Goal: Communication & Community: Share content

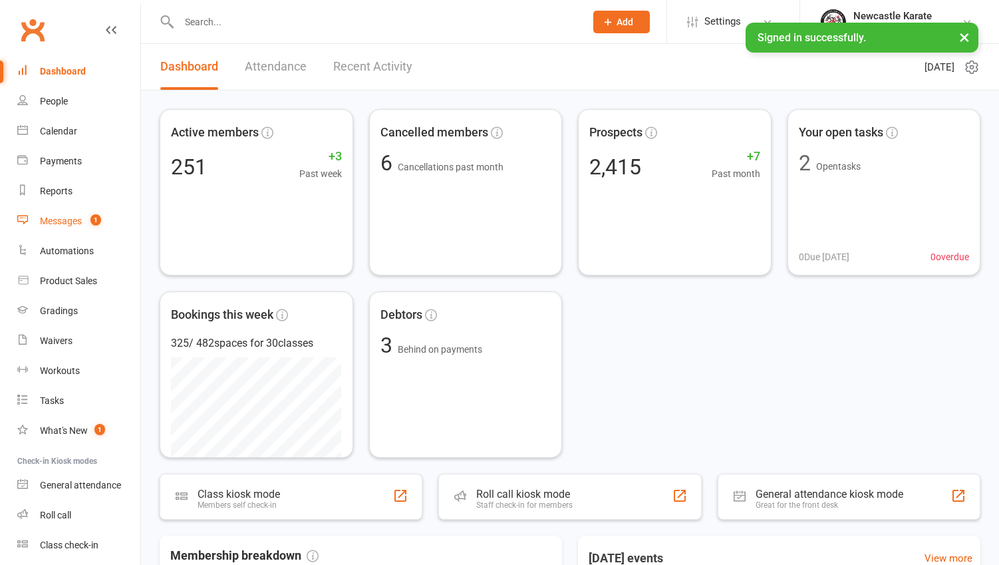
click at [81, 218] on div "Messages" at bounding box center [61, 220] width 42 height 11
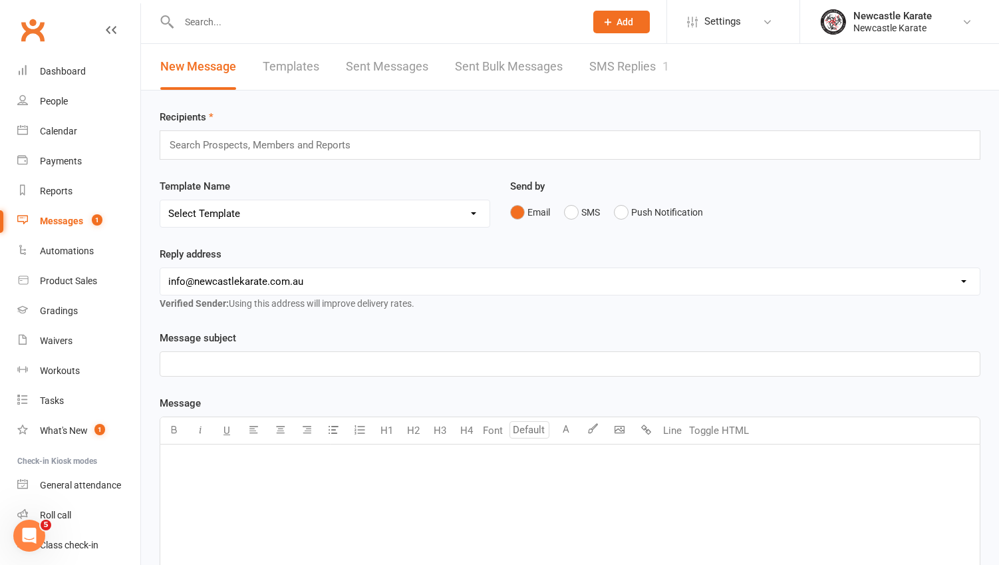
click at [630, 57] on link "SMS Replies 1" at bounding box center [629, 67] width 80 height 46
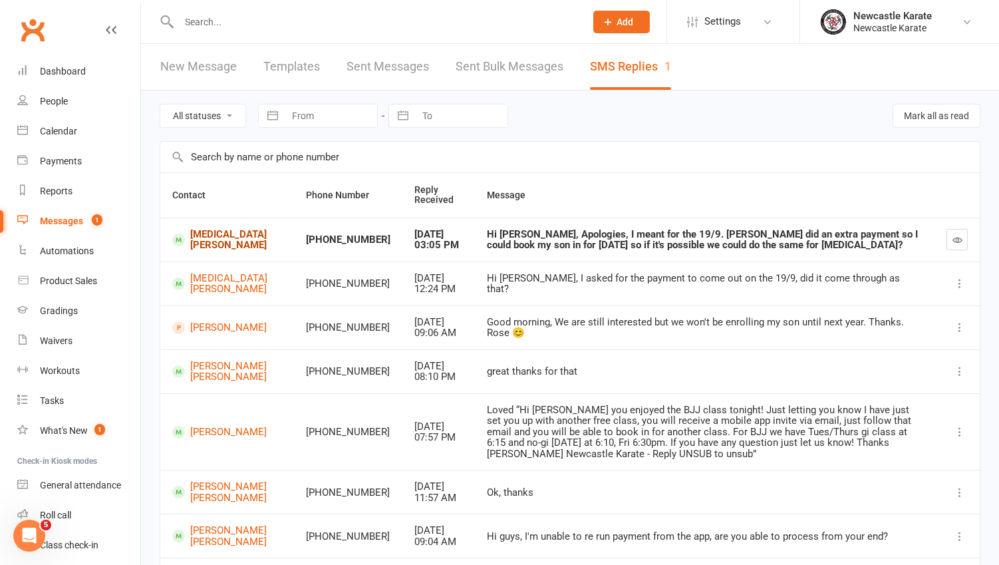
click at [205, 238] on link "Alora Pocock-Polson" at bounding box center [227, 240] width 110 height 22
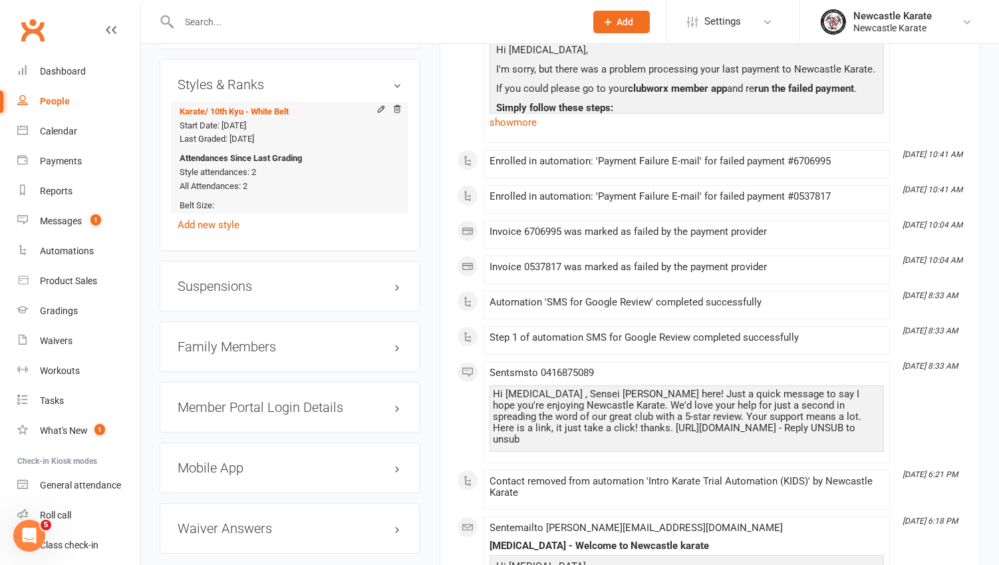
scroll to position [1086, 0]
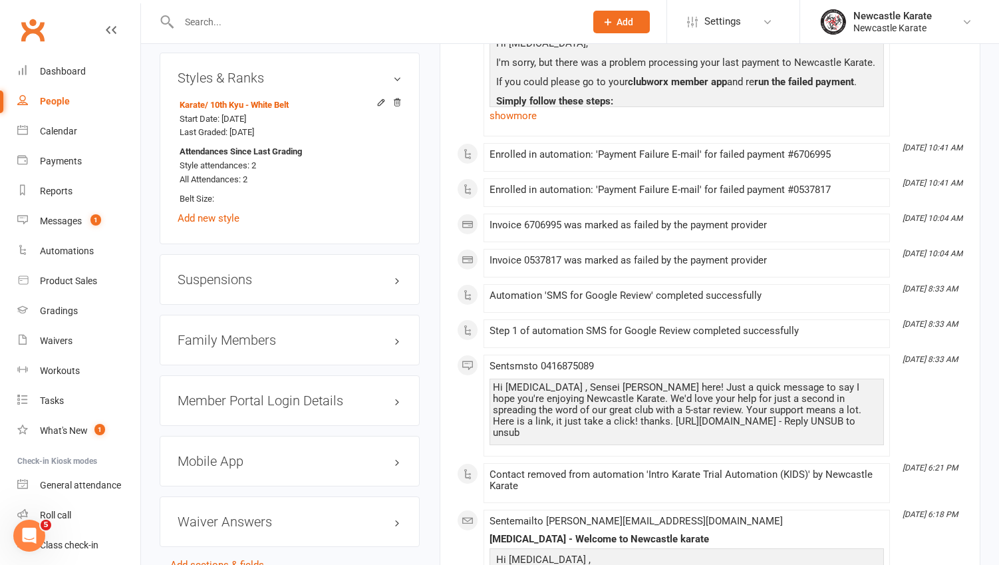
click at [255, 333] on h3 "Family Members" at bounding box center [290, 340] width 224 height 15
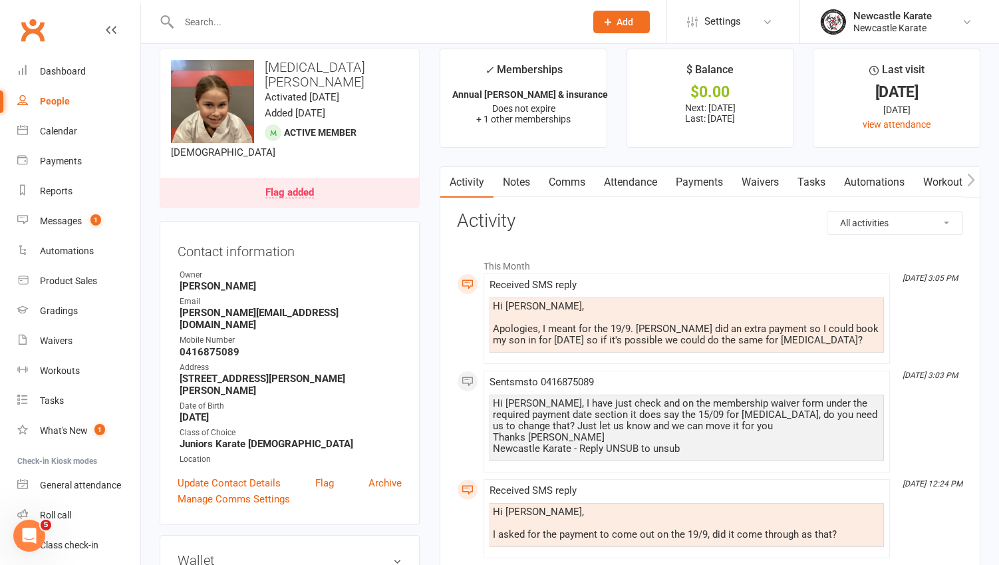
scroll to position [15, 0]
click at [712, 182] on link "Payments" at bounding box center [699, 181] width 66 height 31
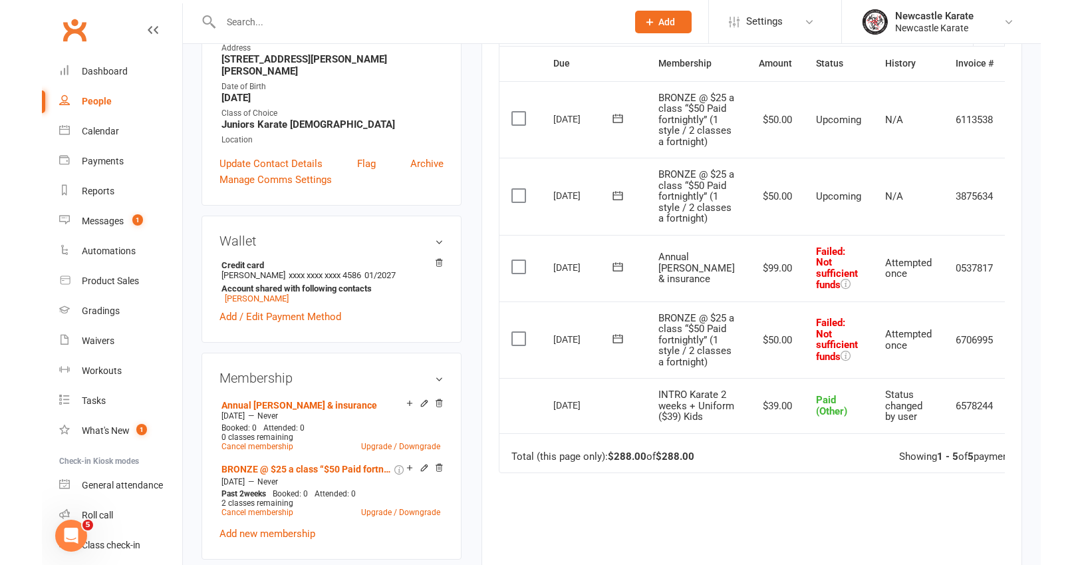
scroll to position [334, 0]
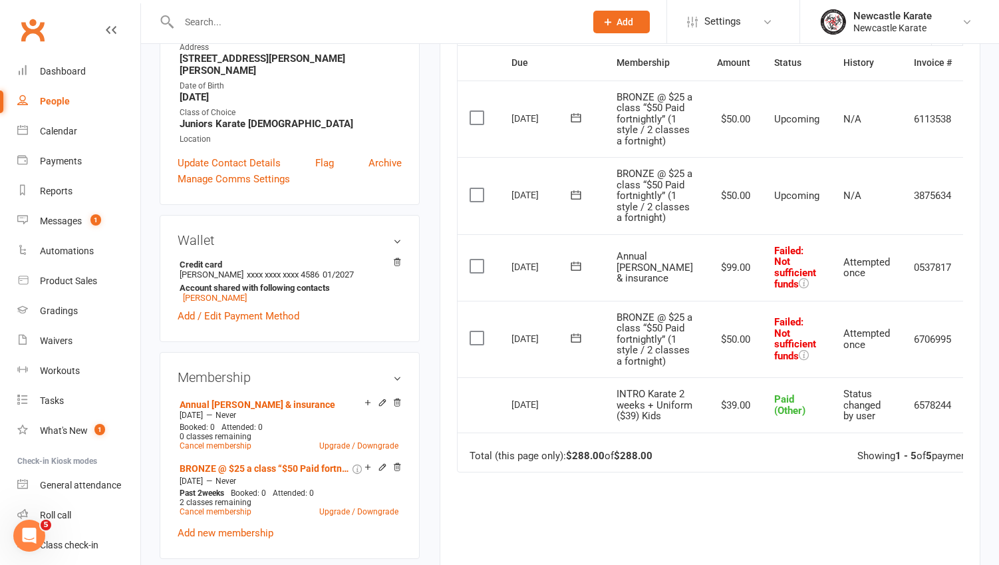
click at [964, 309] on div "Activity Notes Comms Attendance Payments Waivers Tasks Automations Workouts Gra…" at bounding box center [710, 255] width 541 height 818
click at [977, 274] on icon at bounding box center [983, 267] width 13 height 13
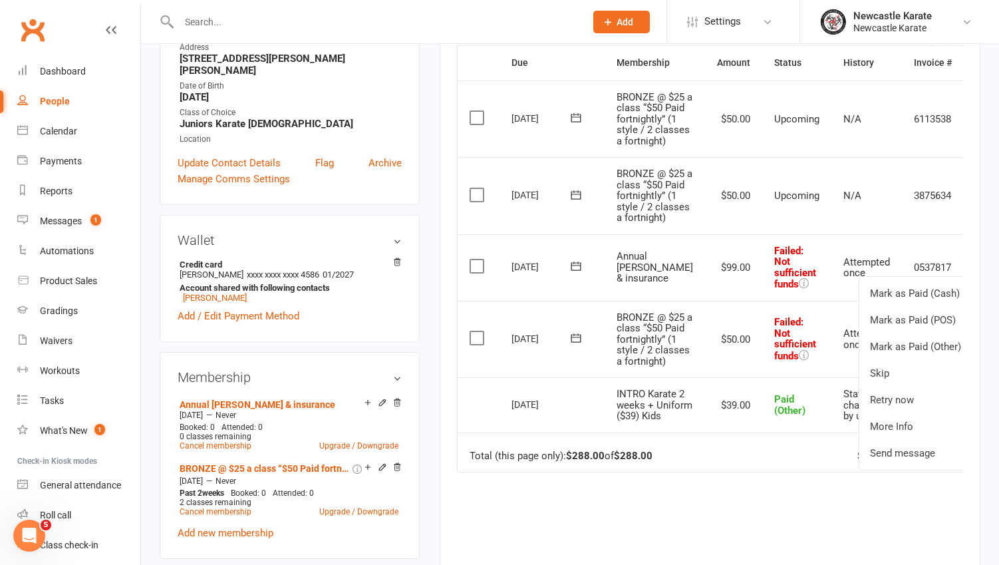
click at [581, 273] on icon at bounding box center [575, 265] width 13 height 13
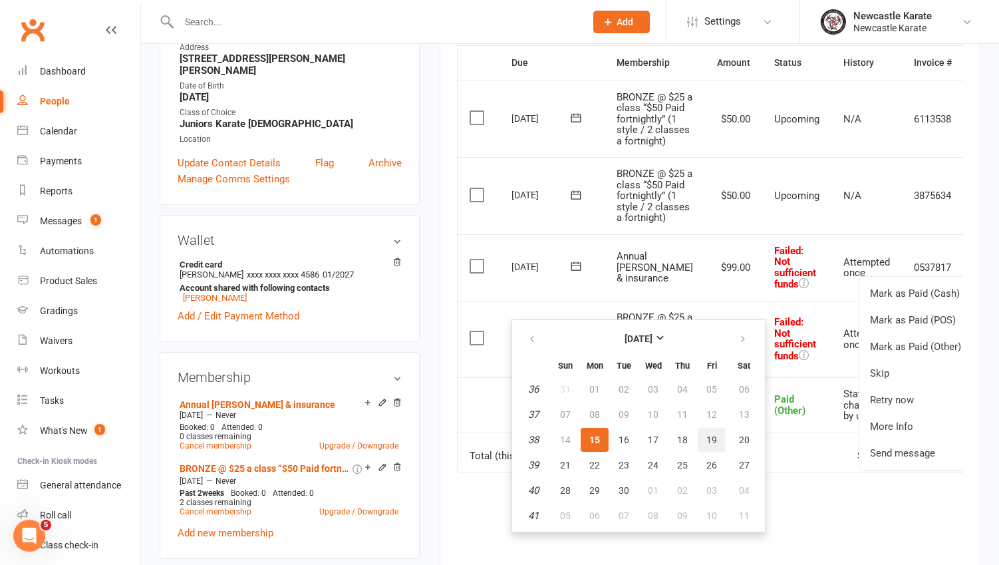
click at [714, 440] on span "19" at bounding box center [711, 439] width 11 height 11
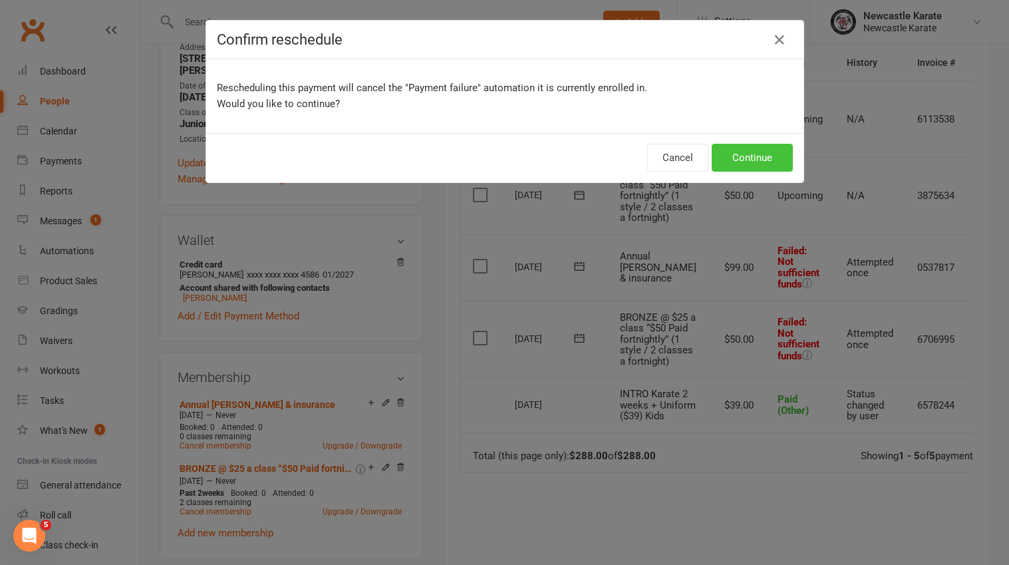
click at [759, 148] on button "Continue" at bounding box center [752, 158] width 81 height 28
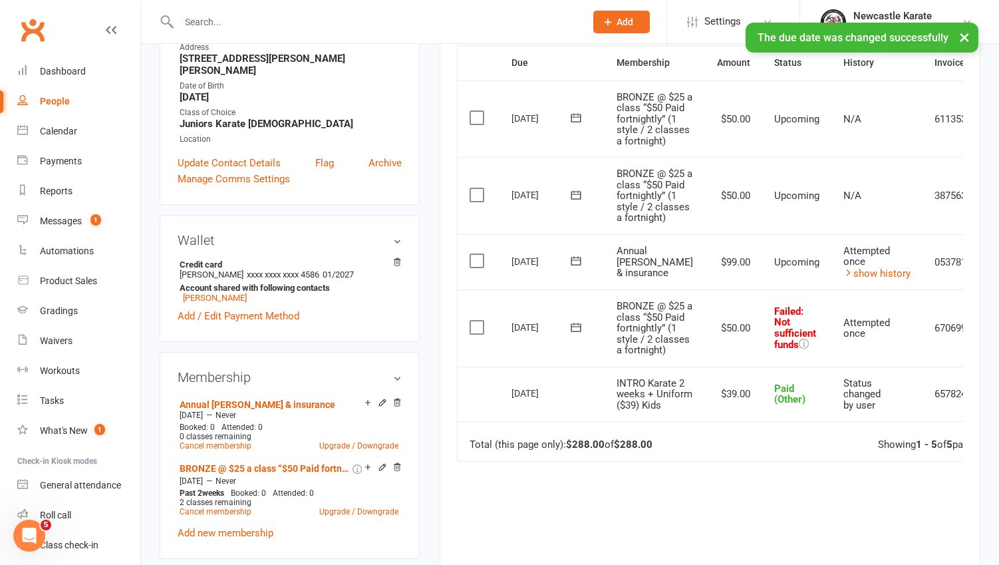
click at [573, 334] on icon at bounding box center [575, 327] width 13 height 13
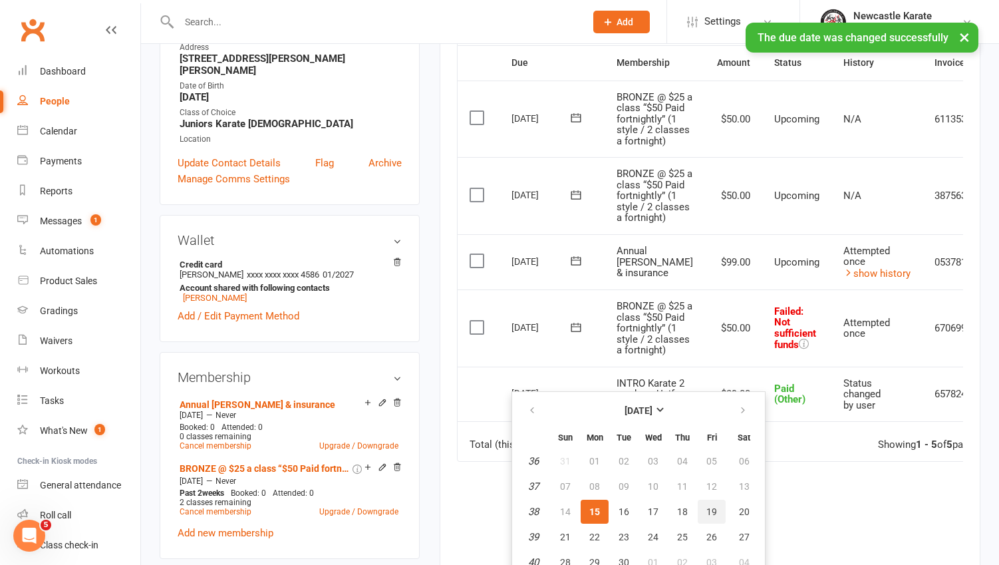
click at [714, 509] on span "19" at bounding box center [711, 511] width 11 height 11
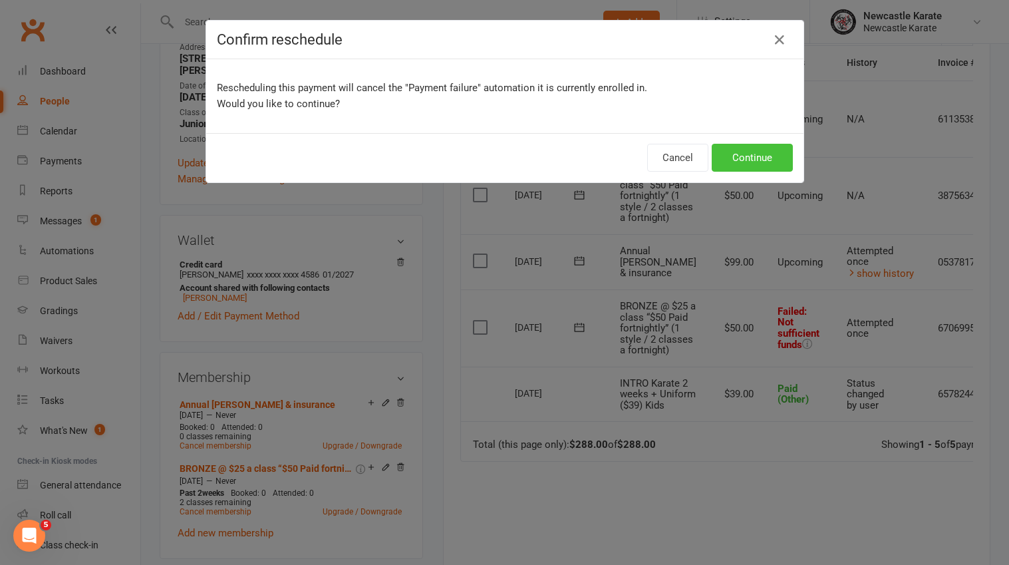
click at [748, 161] on button "Continue" at bounding box center [752, 158] width 81 height 28
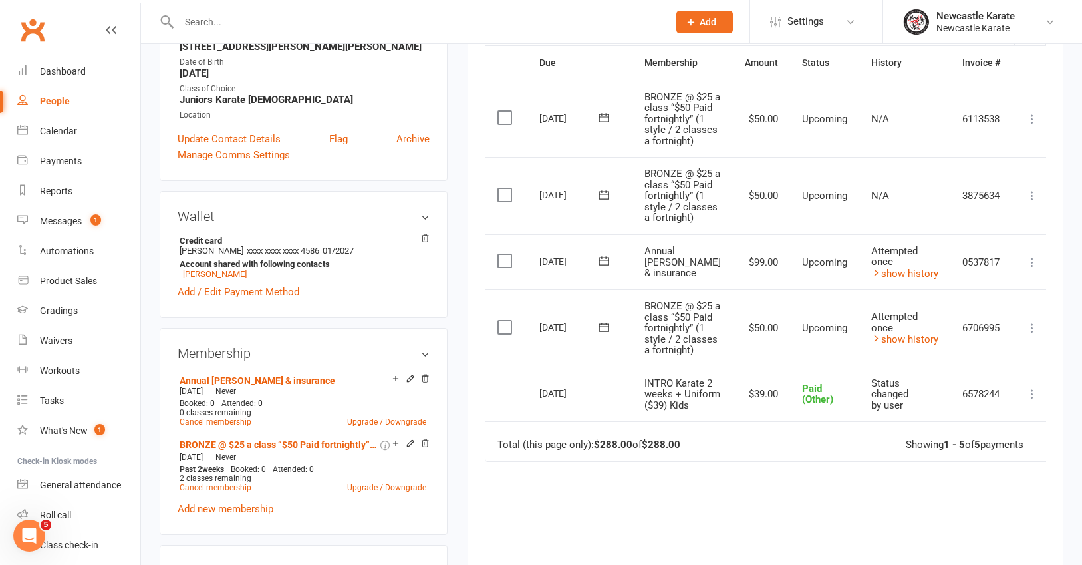
click at [998, 335] on icon at bounding box center [1032, 327] width 13 height 13
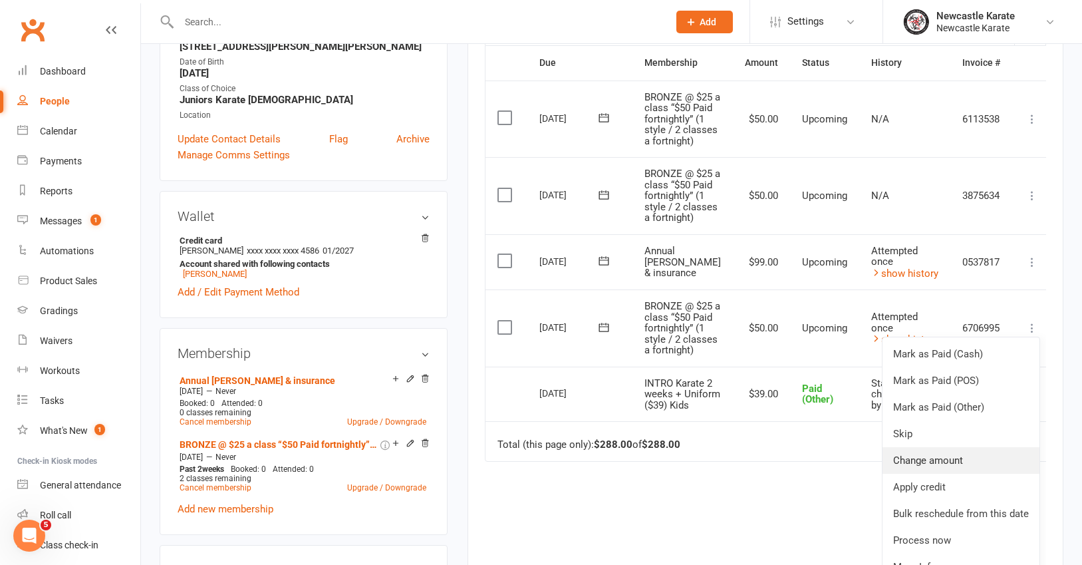
click at [960, 474] on link "Change amount" at bounding box center [961, 460] width 157 height 27
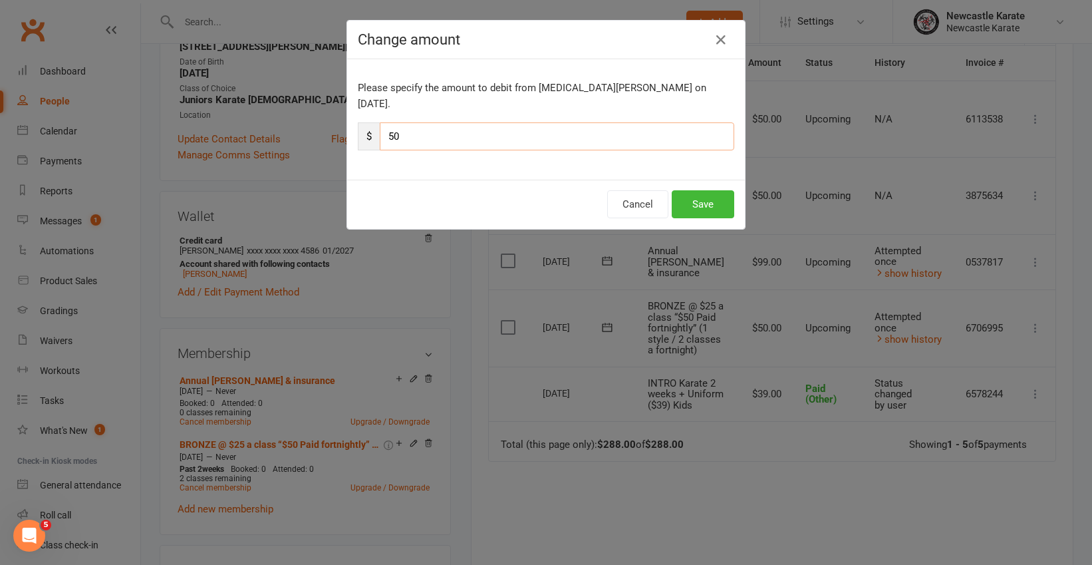
drag, startPoint x: 412, startPoint y: 116, endPoint x: 372, endPoint y: 118, distance: 40.0
click at [372, 122] on div "$ 50" at bounding box center [546, 136] width 376 height 28
type input "75"
click at [710, 194] on button "Save" at bounding box center [703, 204] width 63 height 28
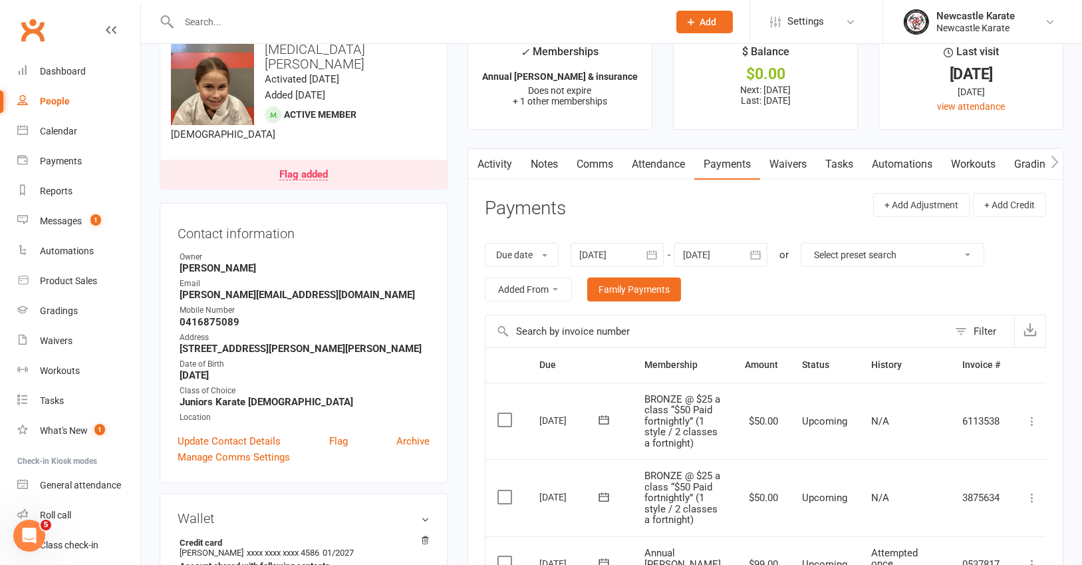
scroll to position [0, 0]
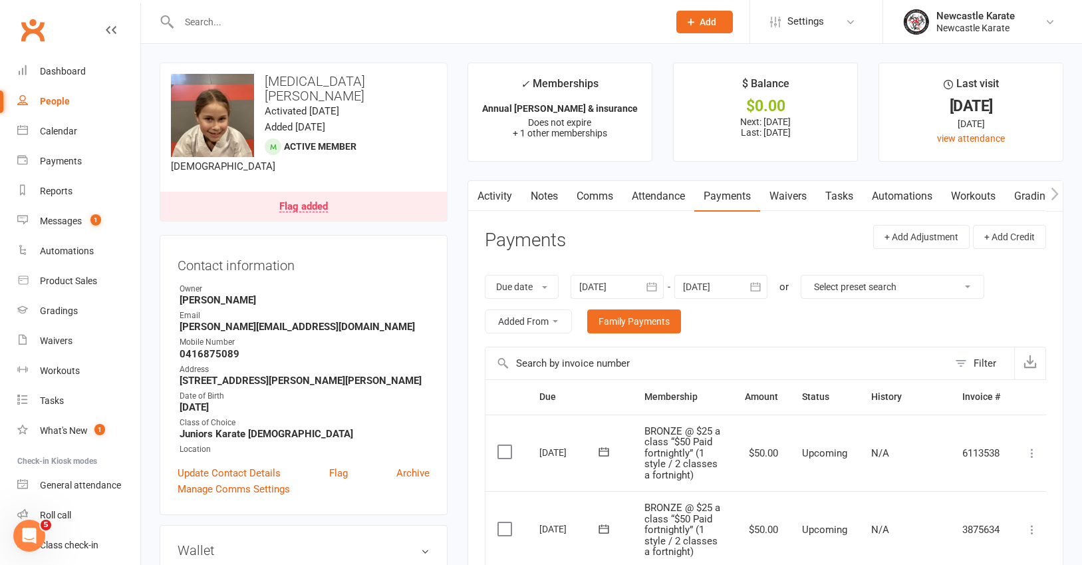
click at [503, 198] on link "Activity" at bounding box center [494, 196] width 53 height 31
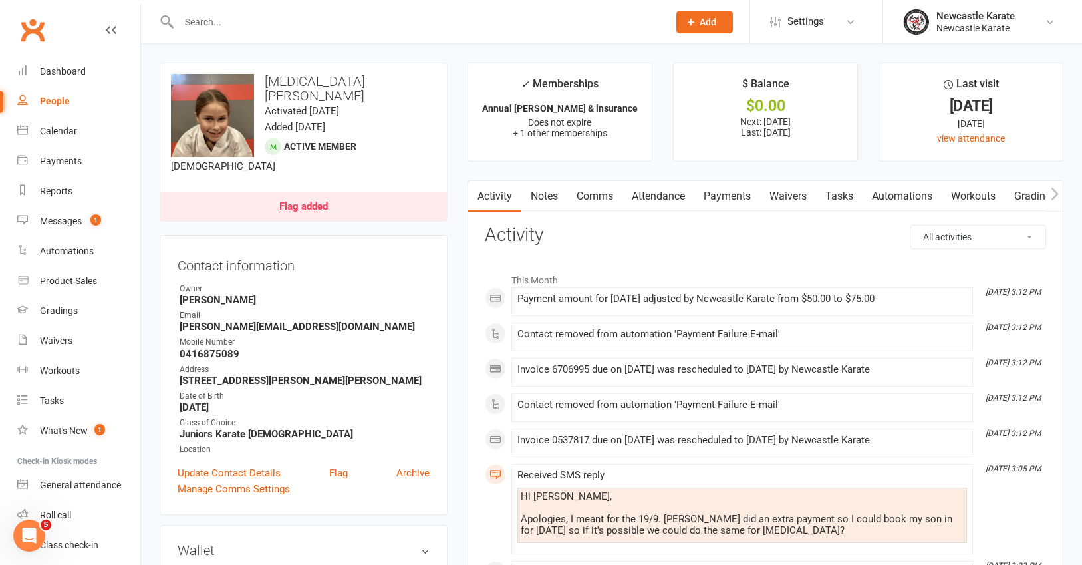
click at [589, 194] on link "Comms" at bounding box center [594, 196] width 55 height 31
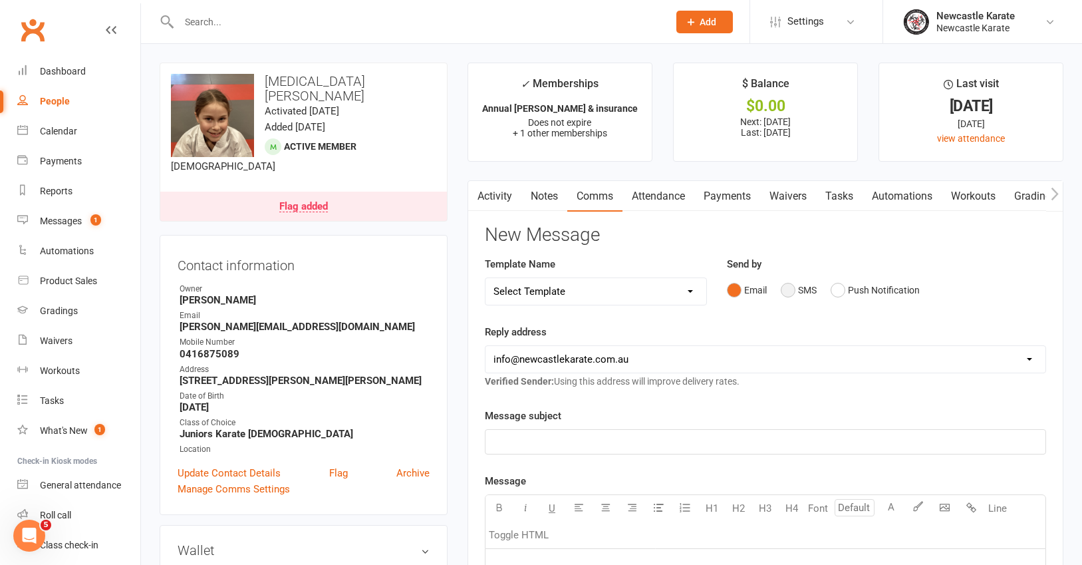
click at [787, 294] on button "SMS" at bounding box center [799, 289] width 36 height 25
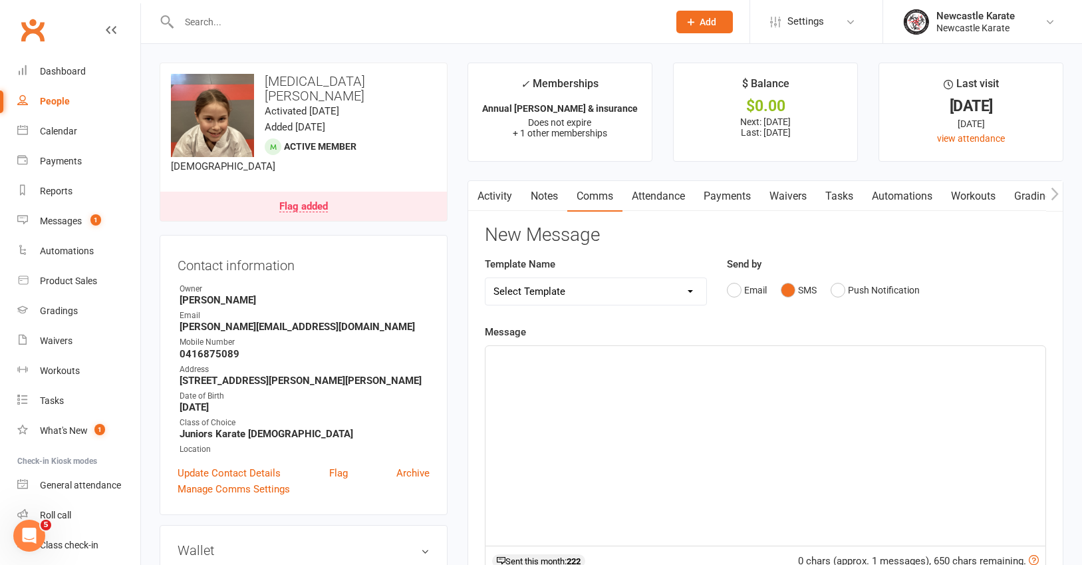
click at [529, 364] on p "﻿" at bounding box center [765, 358] width 544 height 16
click at [780, 356] on span "Hi Amy, I have changed this foryou. Please book in as needed. Tahnks Marc" at bounding box center [698, 358] width 411 height 12
click at [632, 353] on span "Hi Amy, I have changed this foryou. Please book in as needed. Thanks Marc" at bounding box center [716, 358] width 446 height 12
click at [630, 354] on span "Hi Amy, I have changed this foryou. Please book in as needed. Thanks Marc" at bounding box center [716, 358] width 446 height 12
click at [774, 358] on span "Hi Amy, I have changed this for you. Please book in as needed. Thanks Marc" at bounding box center [717, 358] width 449 height 12
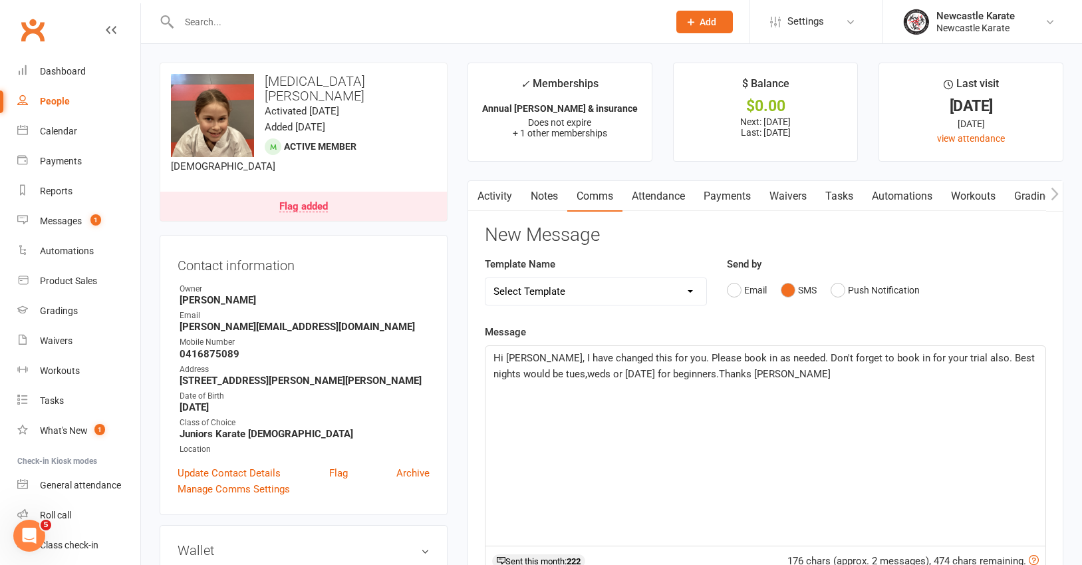
click at [531, 370] on span "Hi Amy, I have changed this for you. Please book in as needed. Don't forget to …" at bounding box center [765, 366] width 544 height 28
click at [908, 358] on span "Hi Amy, I have changed this for you. Please book in as needed. Don't forget to …" at bounding box center [765, 366] width 544 height 28
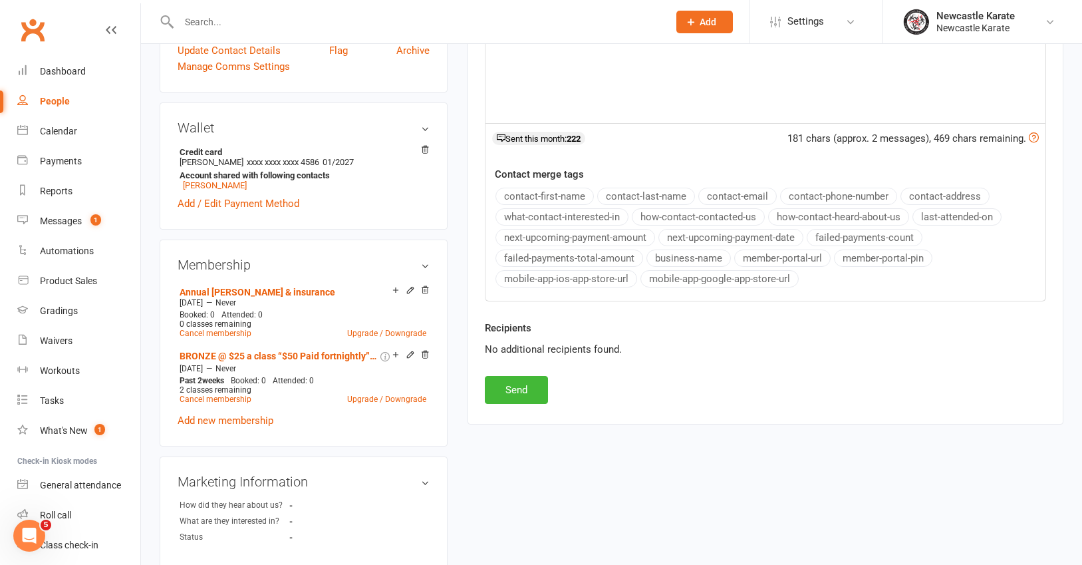
scroll to position [424, 0]
click at [515, 392] on button "Send" at bounding box center [516, 388] width 63 height 28
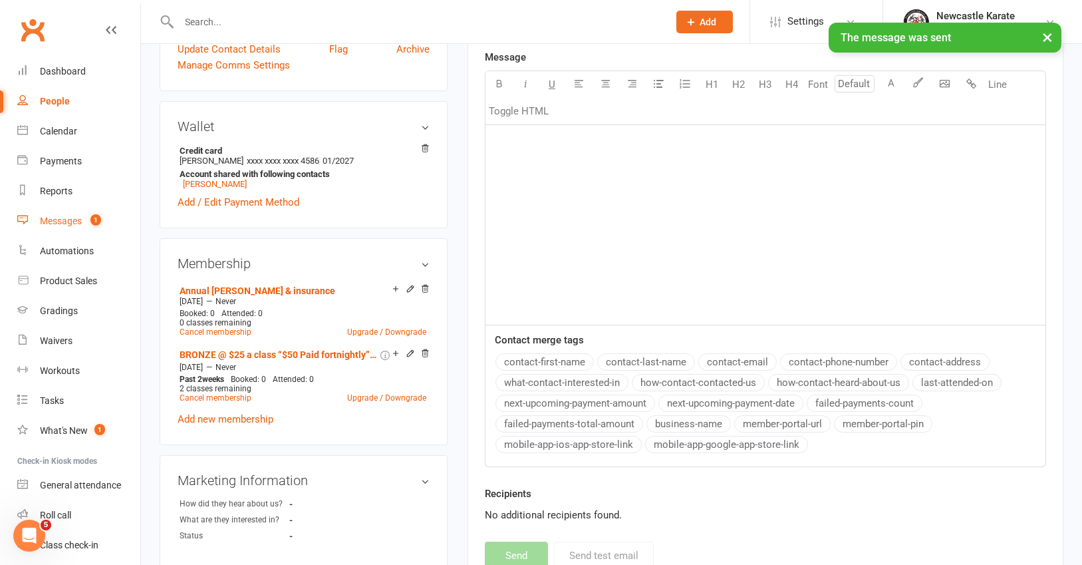
click at [65, 218] on div "Messages" at bounding box center [61, 220] width 42 height 11
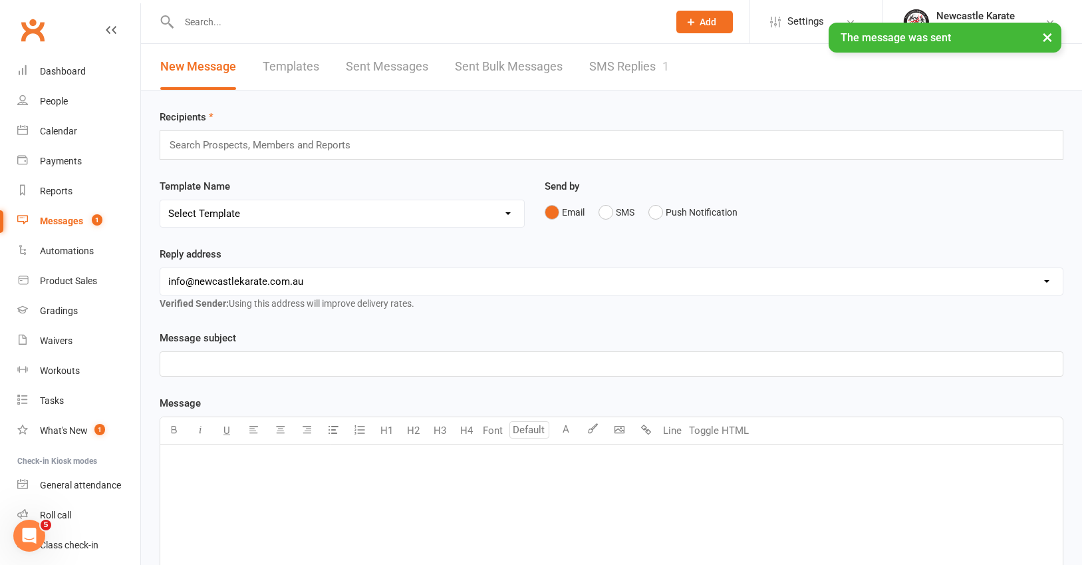
click at [635, 59] on link "SMS Replies 1" at bounding box center [629, 67] width 80 height 46
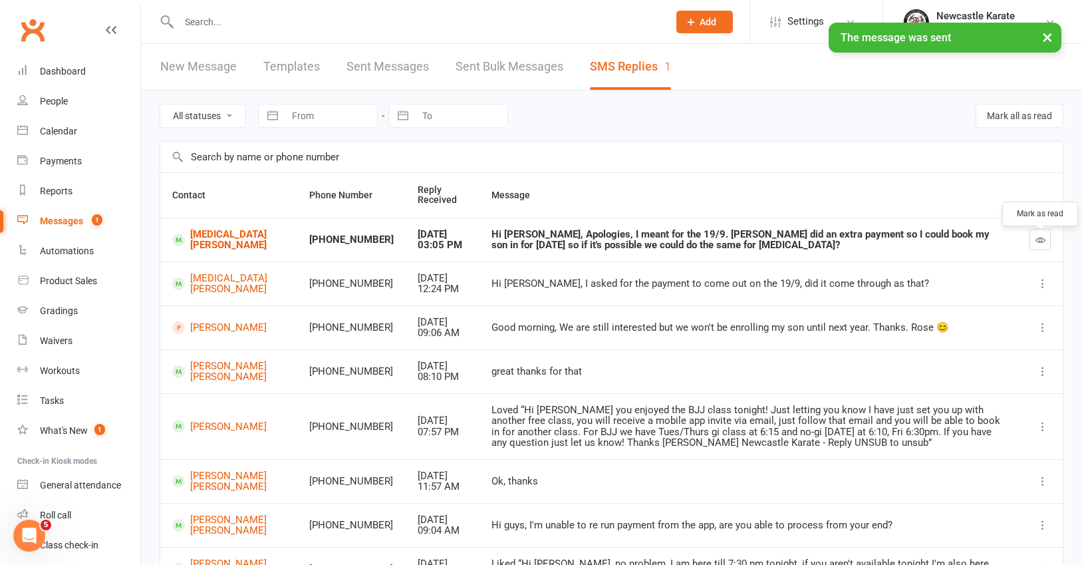
click at [998, 244] on icon "button" at bounding box center [1041, 240] width 10 height 10
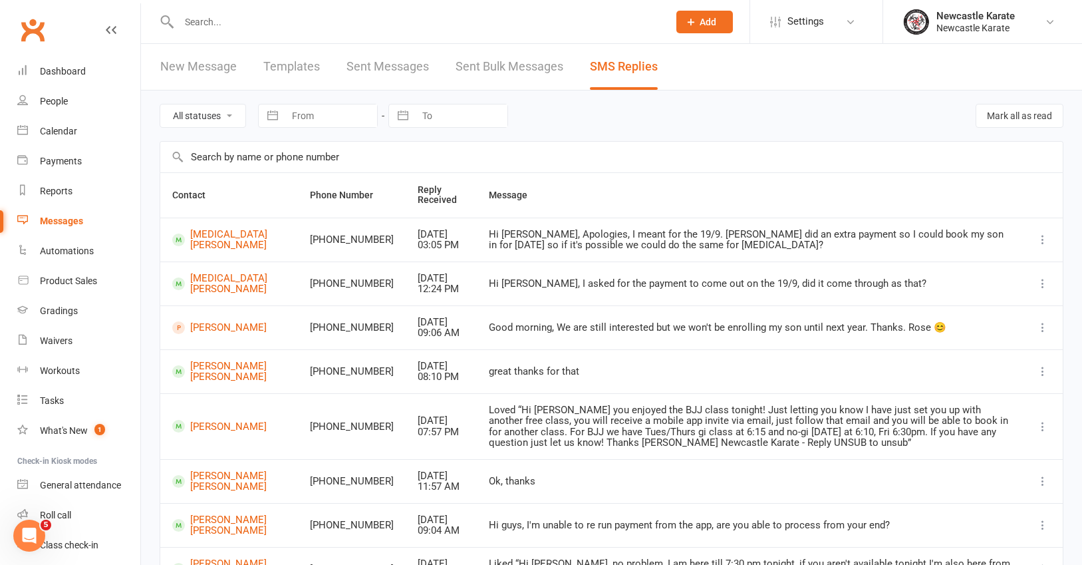
click at [33, 29] on link "Clubworx" at bounding box center [32, 29] width 33 height 33
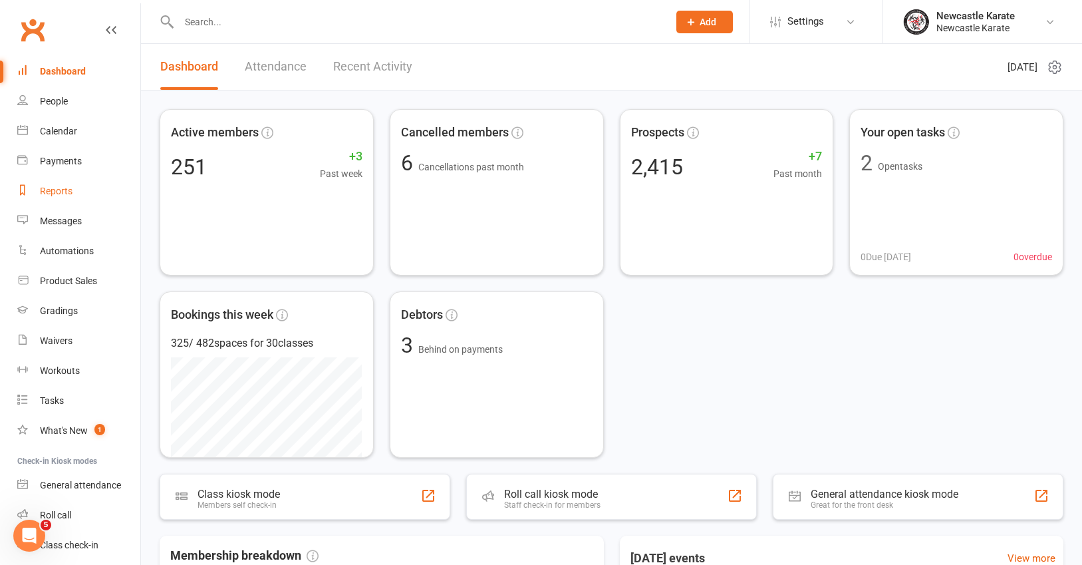
click at [59, 189] on div "Reports" at bounding box center [56, 191] width 33 height 11
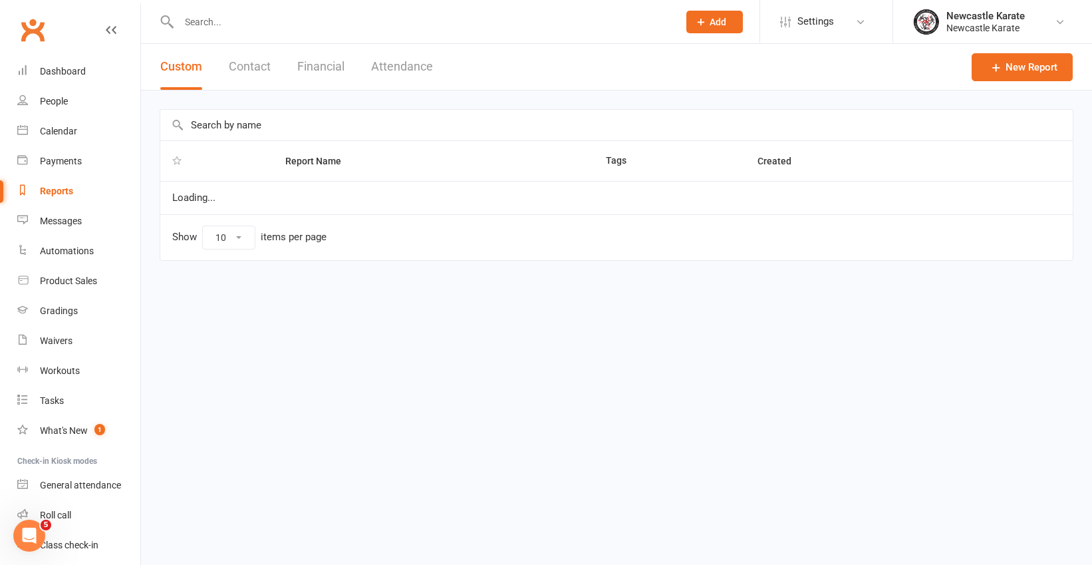
select select "25"
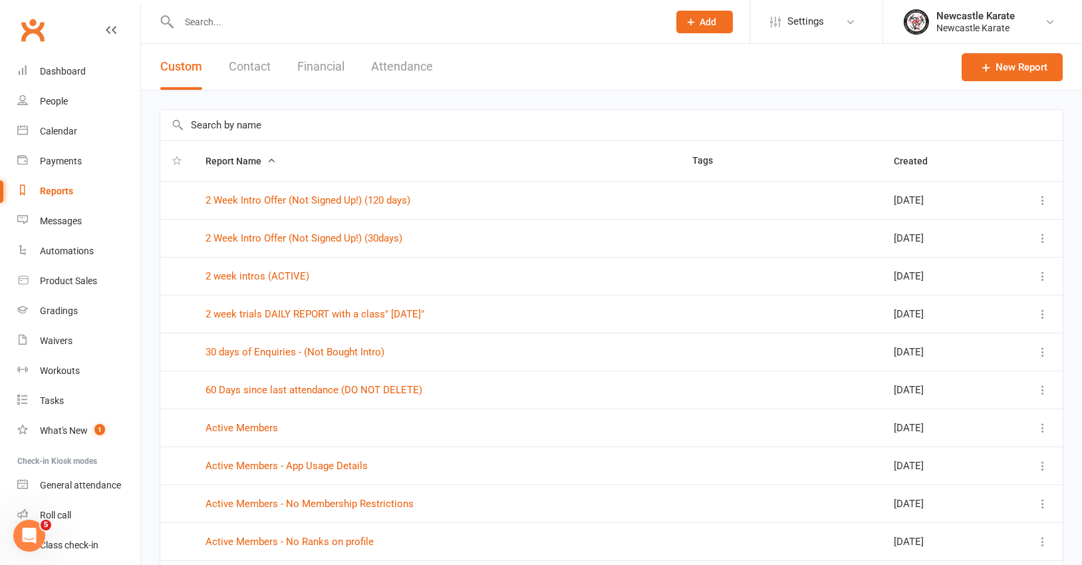
click at [225, 114] on input "text" at bounding box center [611, 125] width 903 height 31
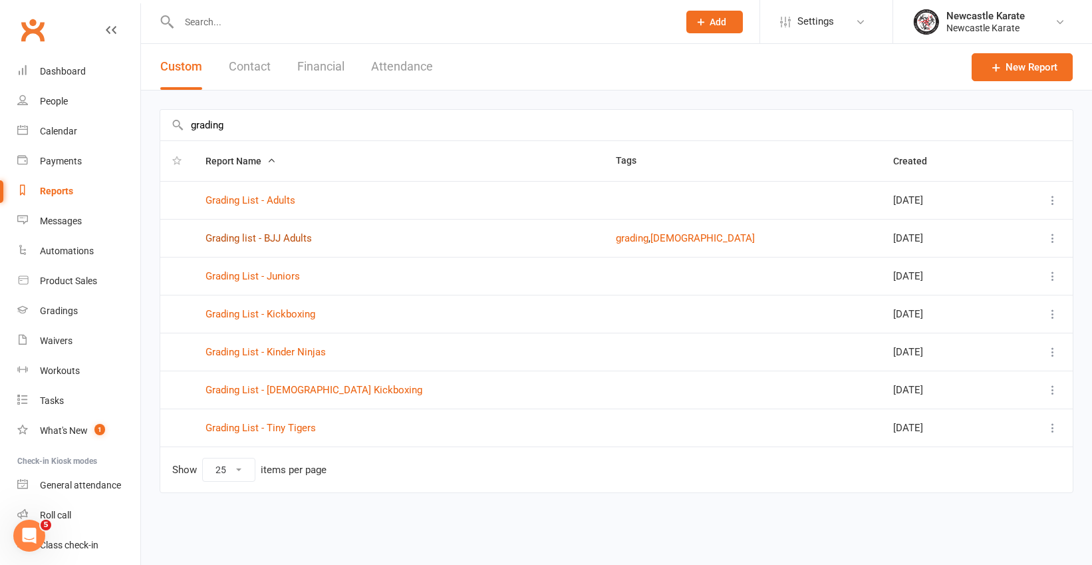
type input "grading"
click at [278, 236] on link "Grading list - BJJ Adults" at bounding box center [259, 238] width 106 height 12
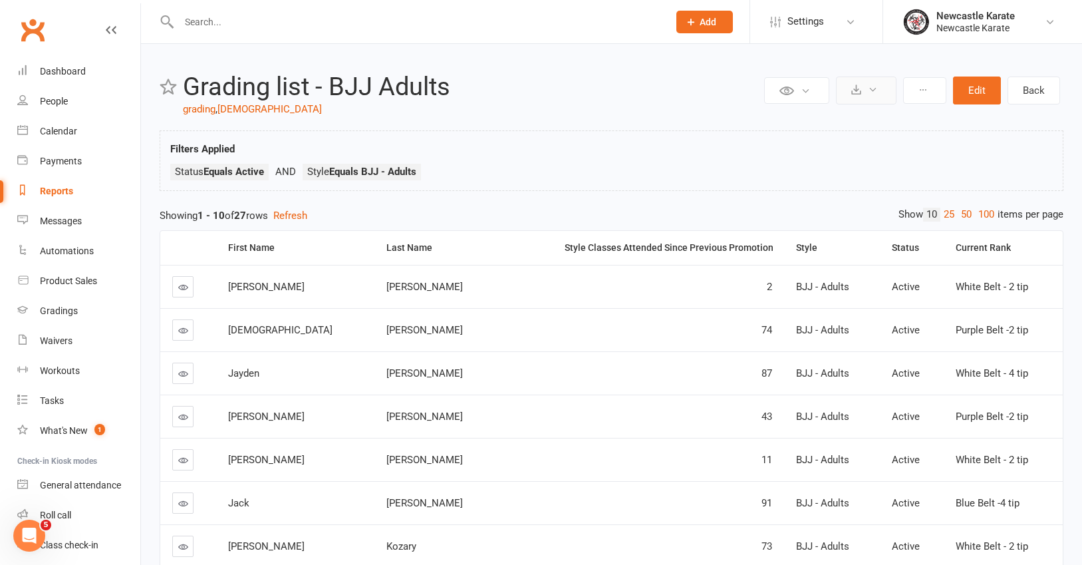
click at [877, 92] on icon at bounding box center [873, 89] width 10 height 10
click at [861, 116] on link "Export to CSV" at bounding box center [826, 122] width 140 height 27
click at [225, 23] on input "text" at bounding box center [417, 22] width 484 height 19
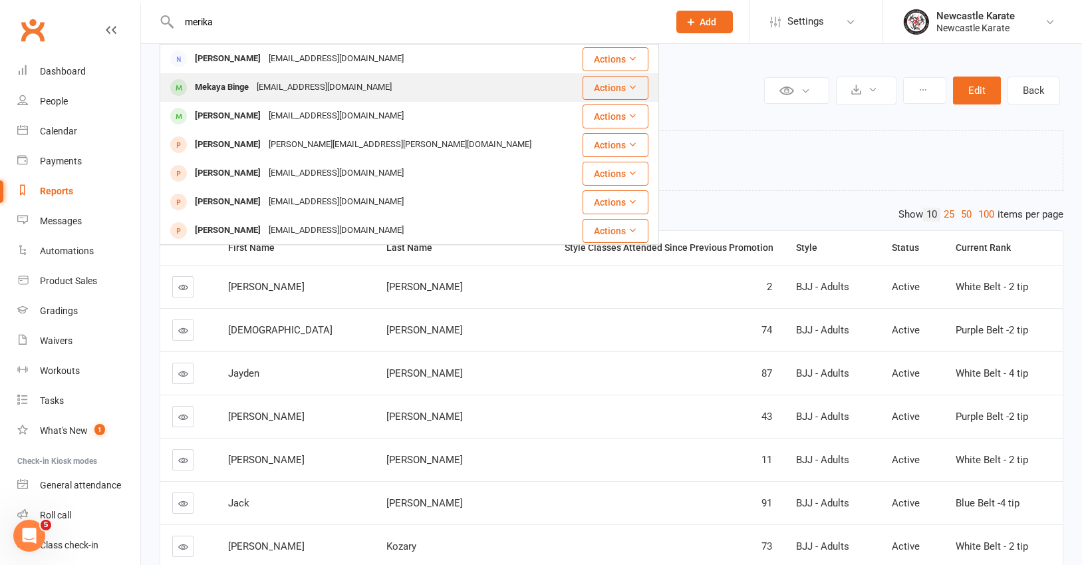
type input "merika"
click at [273, 93] on div "merikabinge09@gmail.com" at bounding box center [324, 87] width 143 height 19
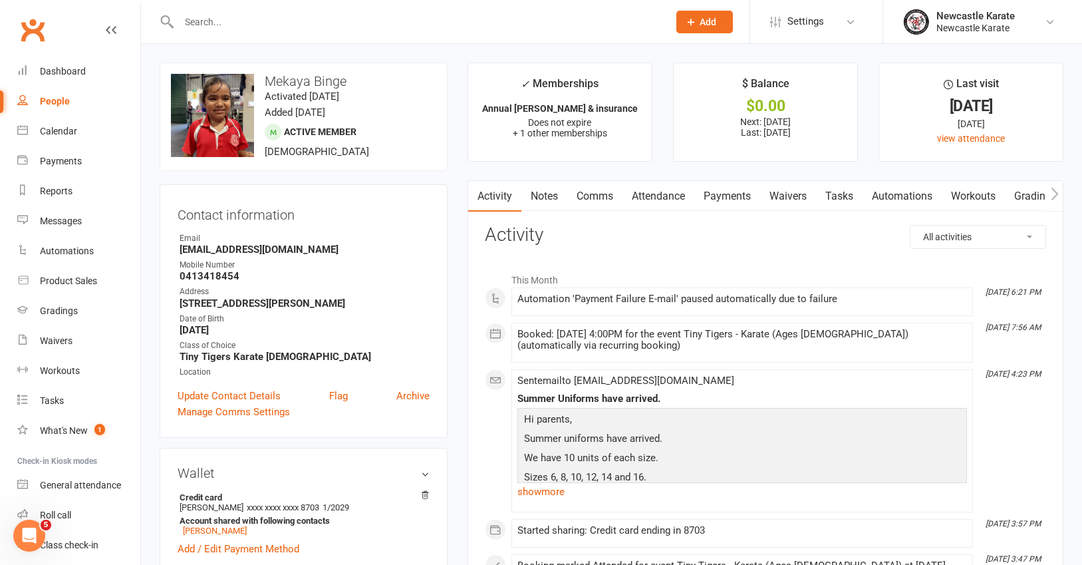
click at [744, 195] on link "Payments" at bounding box center [727, 196] width 66 height 31
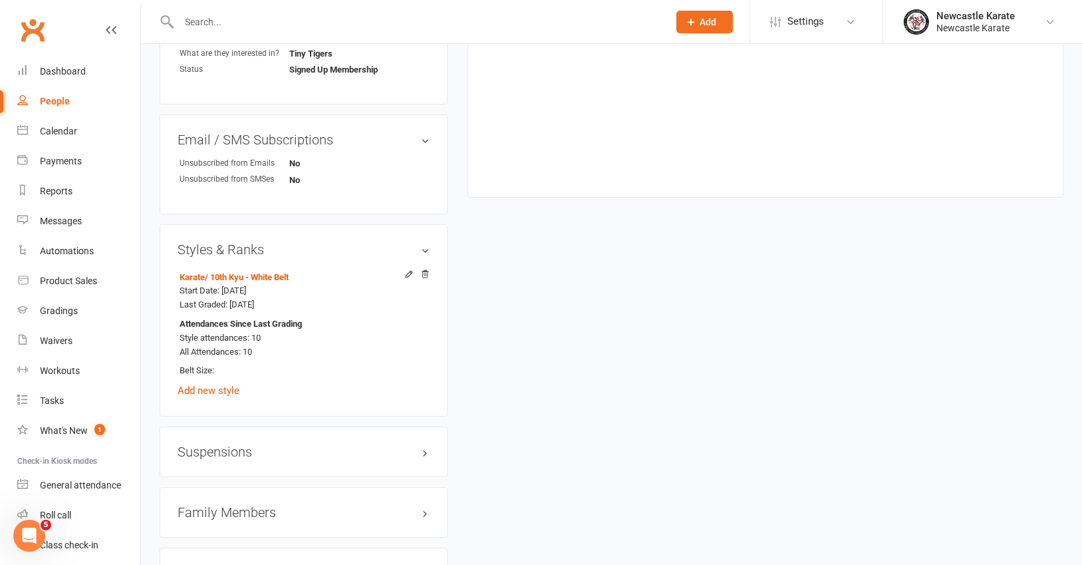
scroll to position [1091, 0]
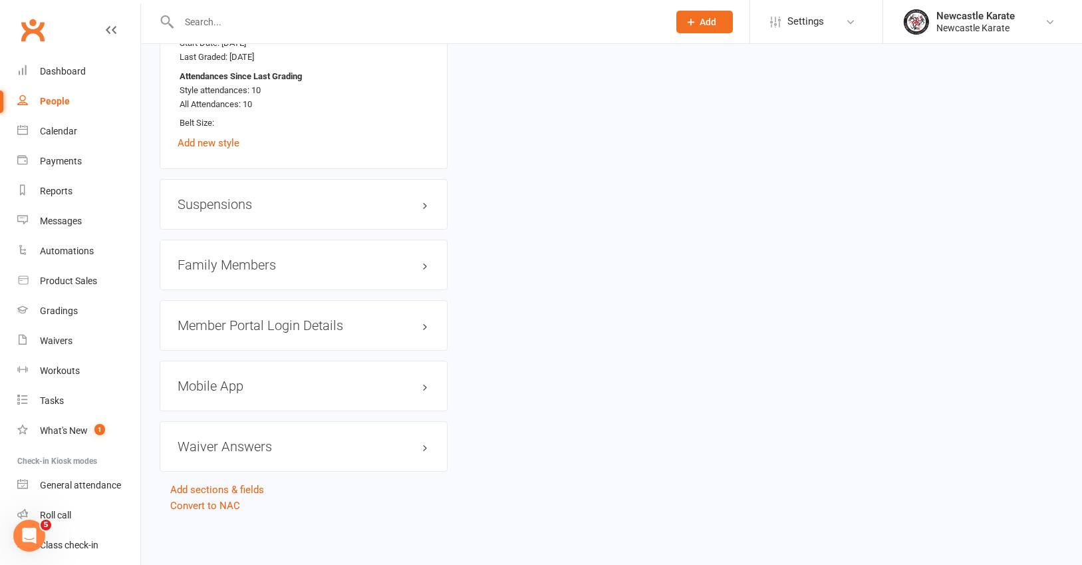
click at [246, 267] on h3 "Family Members" at bounding box center [304, 264] width 252 height 15
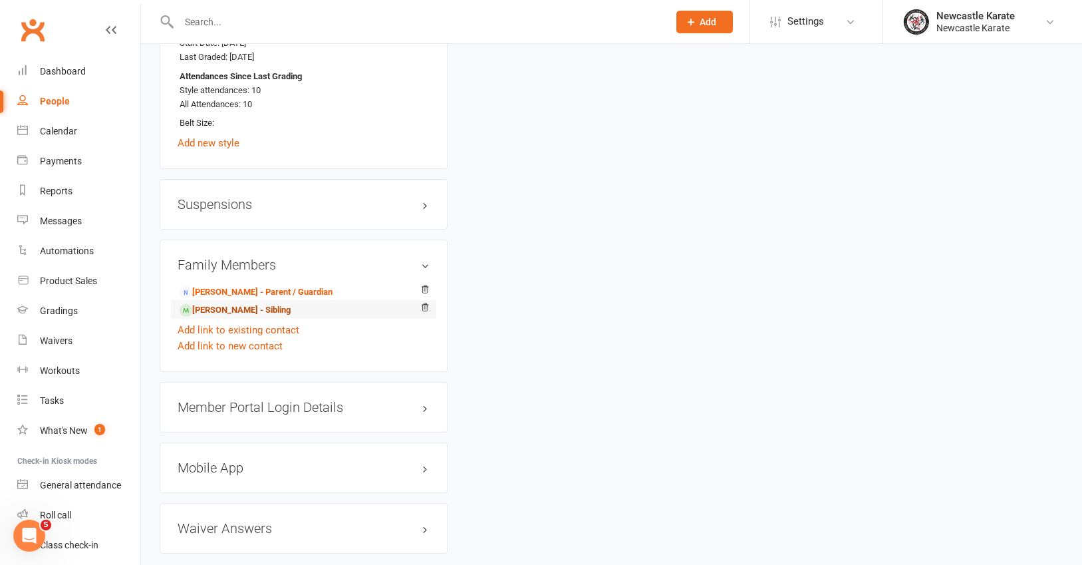
click at [230, 314] on link "Murran Binge - Sibling" at bounding box center [235, 310] width 111 height 14
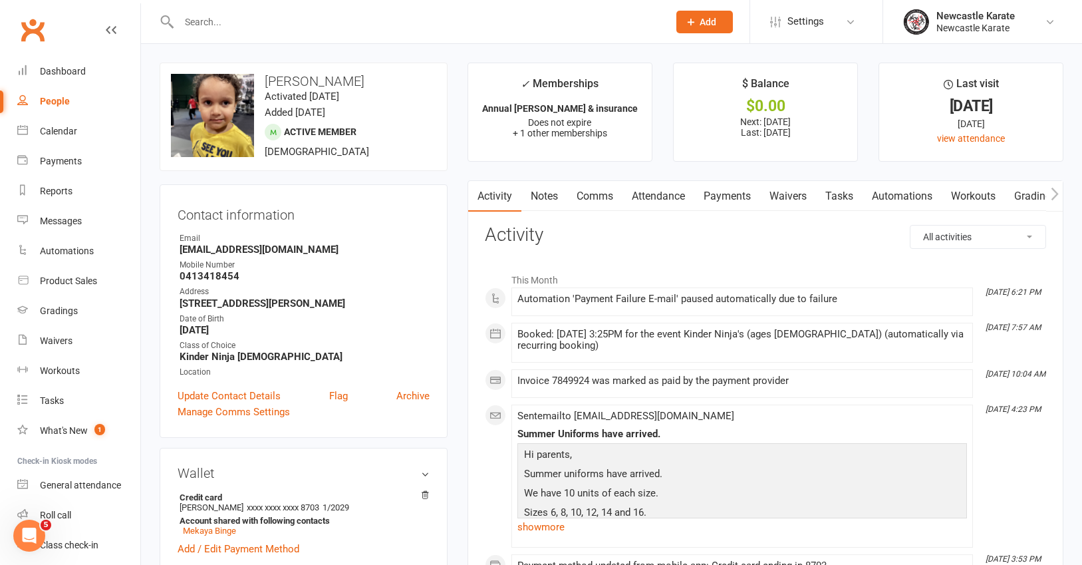
click at [734, 197] on link "Payments" at bounding box center [727, 196] width 66 height 31
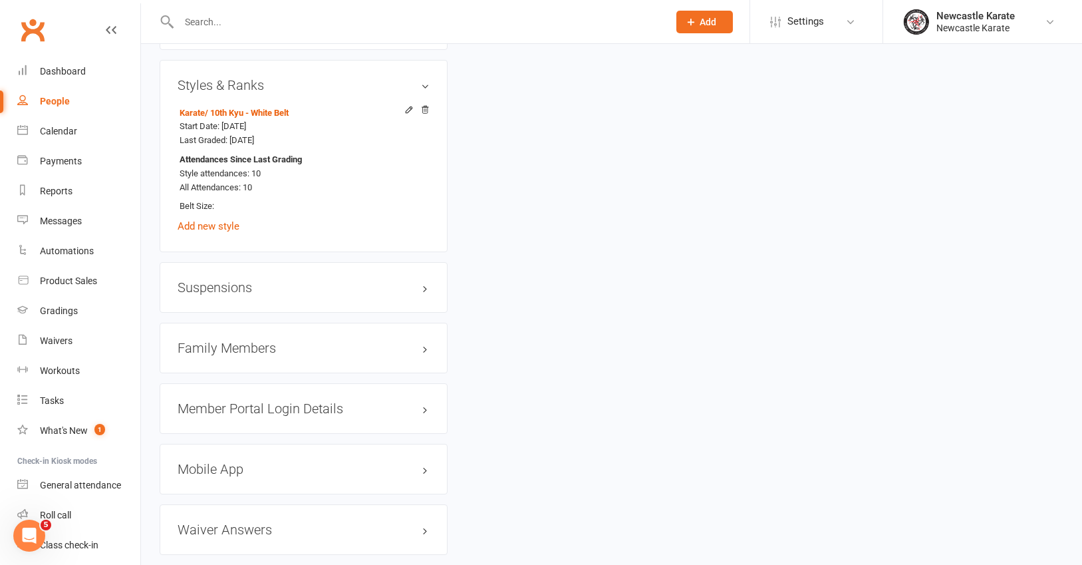
scroll to position [978, 0]
click at [240, 347] on h3 "Family Members" at bounding box center [304, 347] width 252 height 15
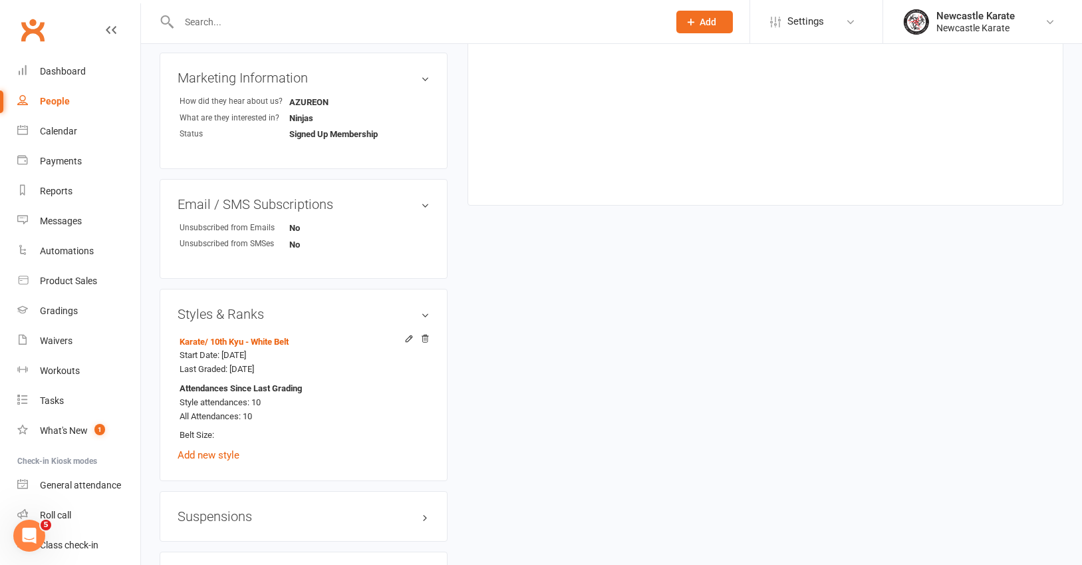
scroll to position [1113, 0]
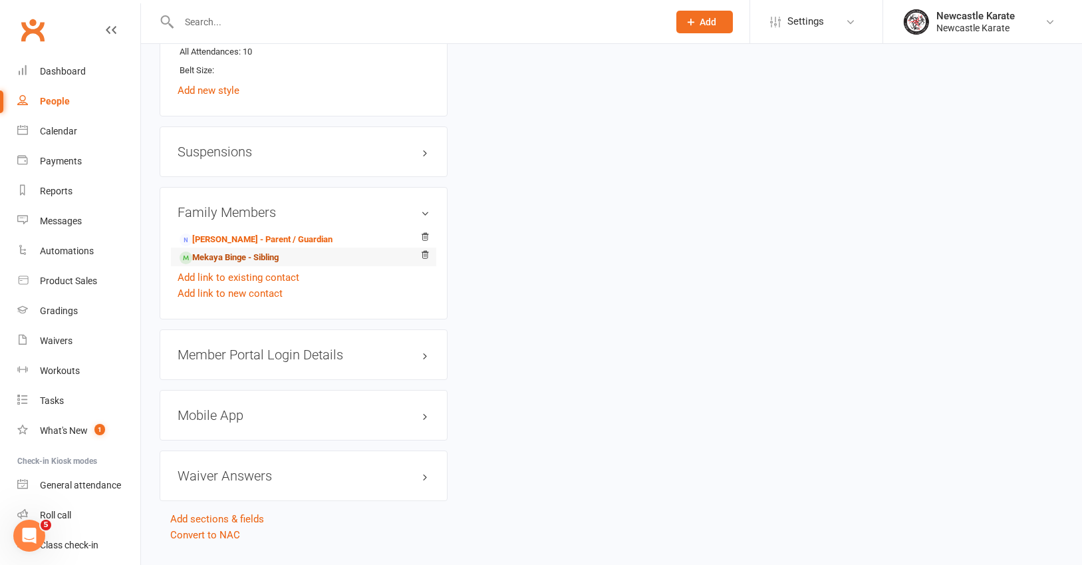
click at [226, 258] on link "Mekaya Binge - Sibling" at bounding box center [229, 258] width 99 height 14
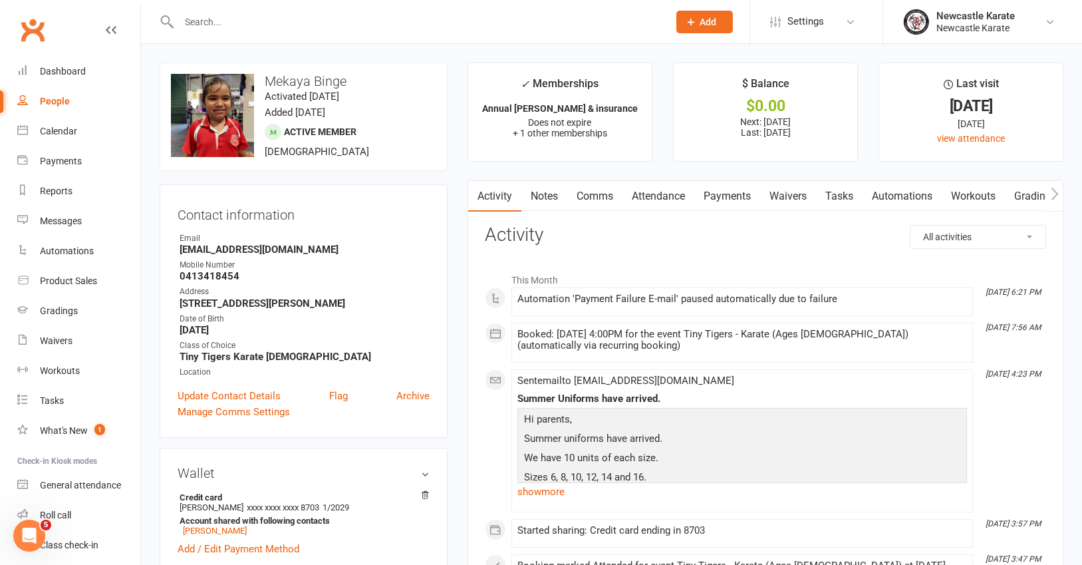
click at [726, 198] on link "Payments" at bounding box center [727, 196] width 66 height 31
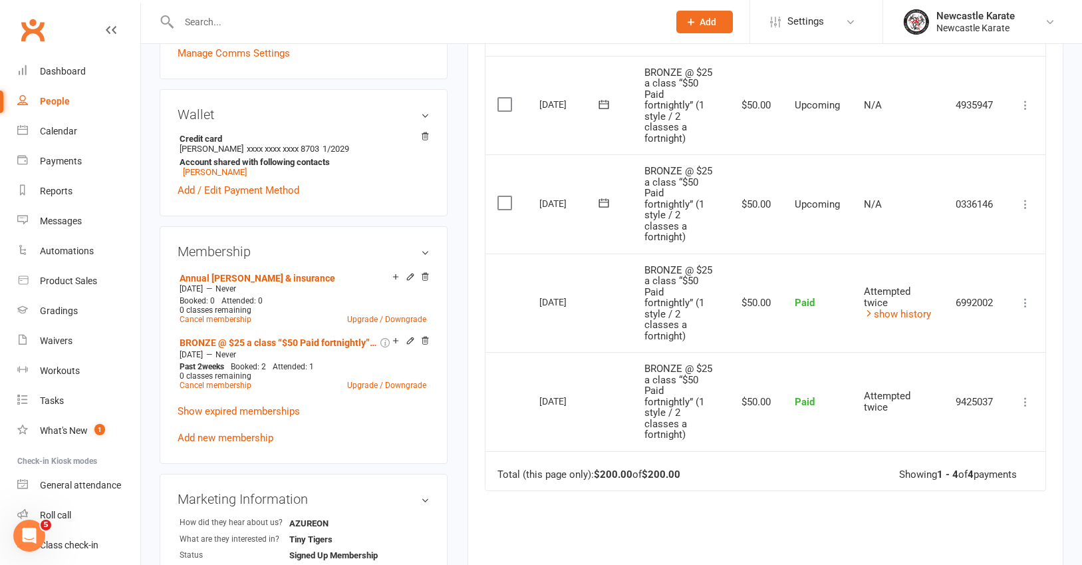
scroll to position [360, 0]
click at [865, 307] on icon at bounding box center [869, 311] width 10 height 10
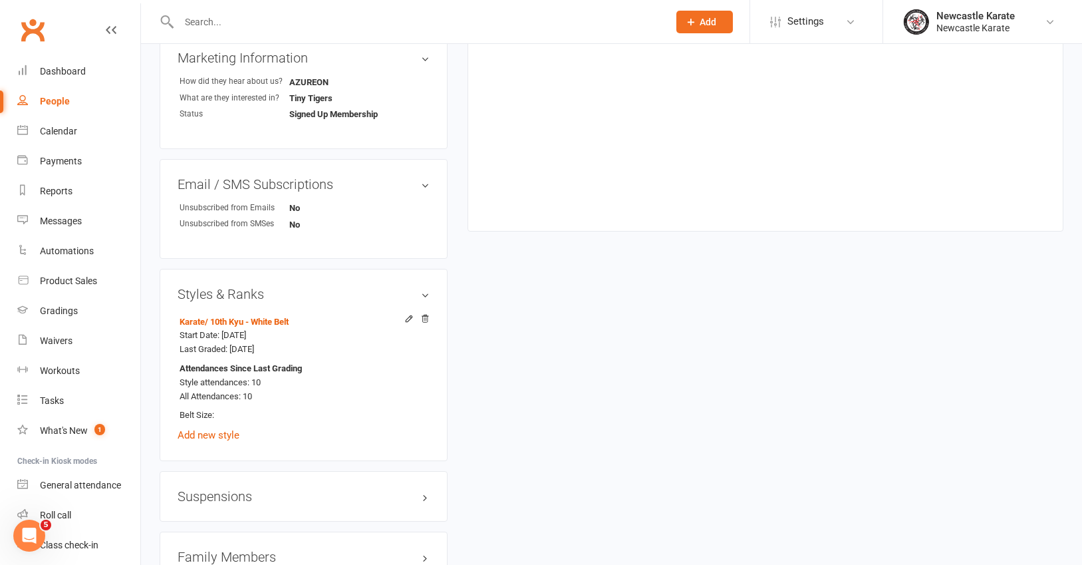
scroll to position [1044, 0]
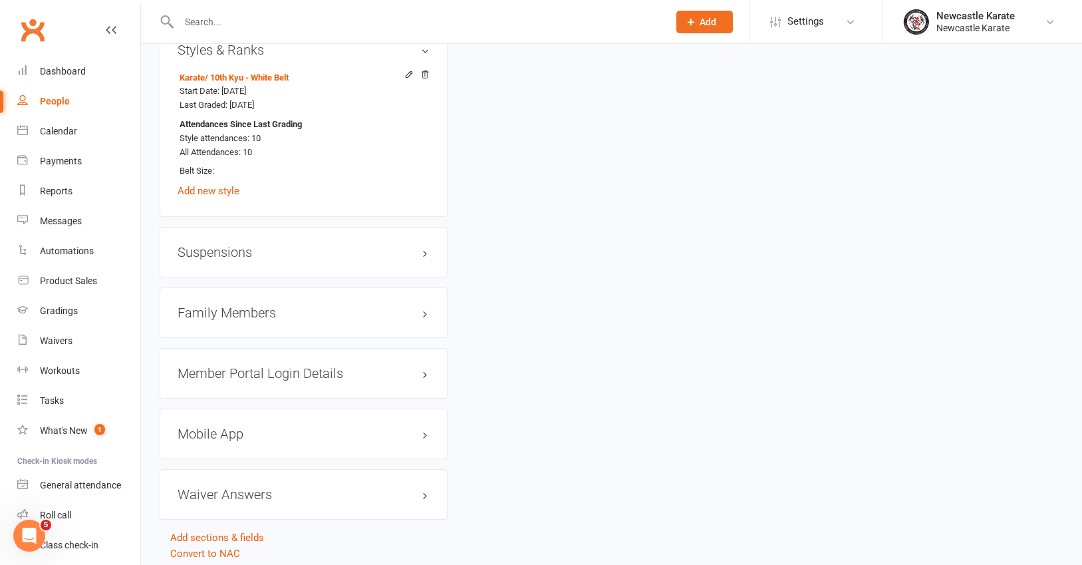
click at [263, 313] on h3 "Family Members" at bounding box center [304, 312] width 252 height 15
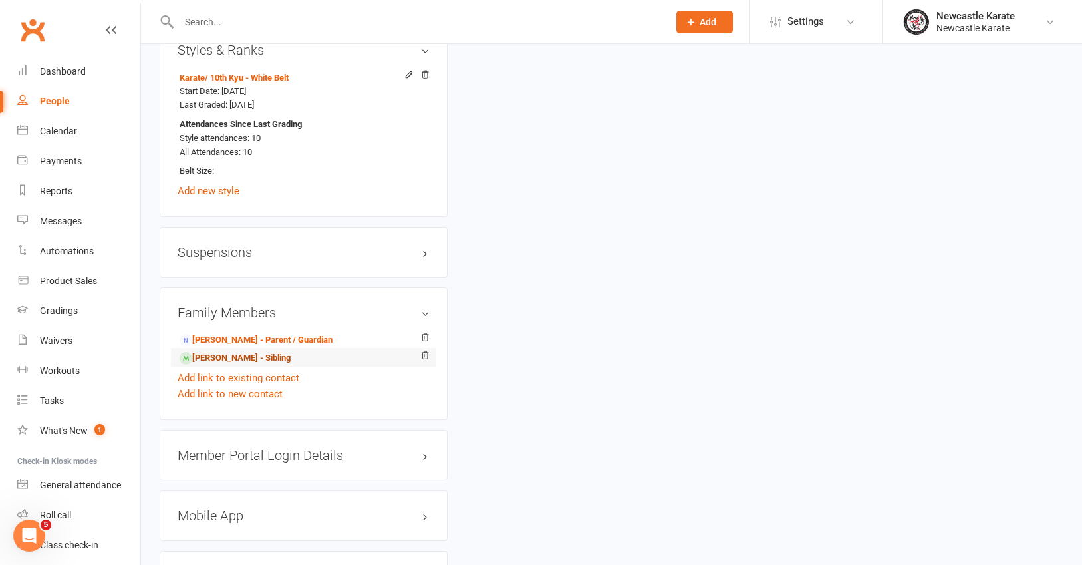
click at [241, 355] on link "Murran Binge - Sibling" at bounding box center [235, 358] width 111 height 14
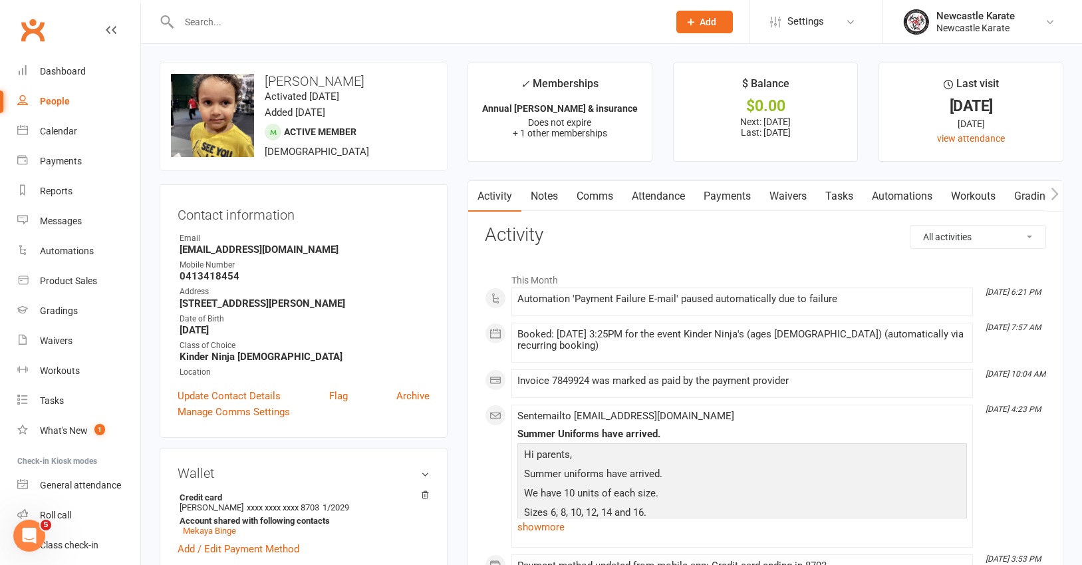
click at [737, 197] on link "Payments" at bounding box center [727, 196] width 66 height 31
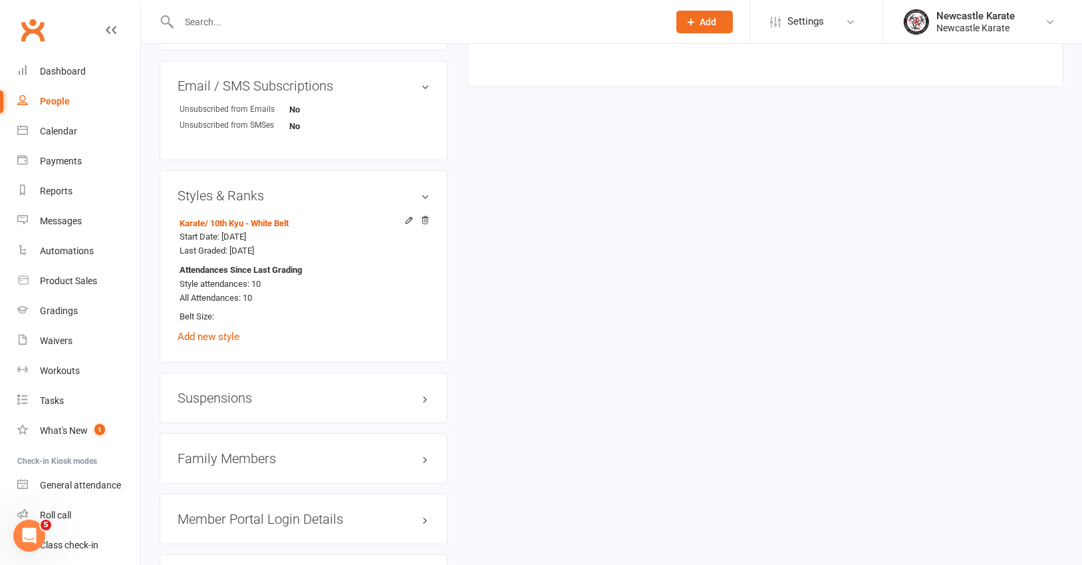
scroll to position [1060, 0]
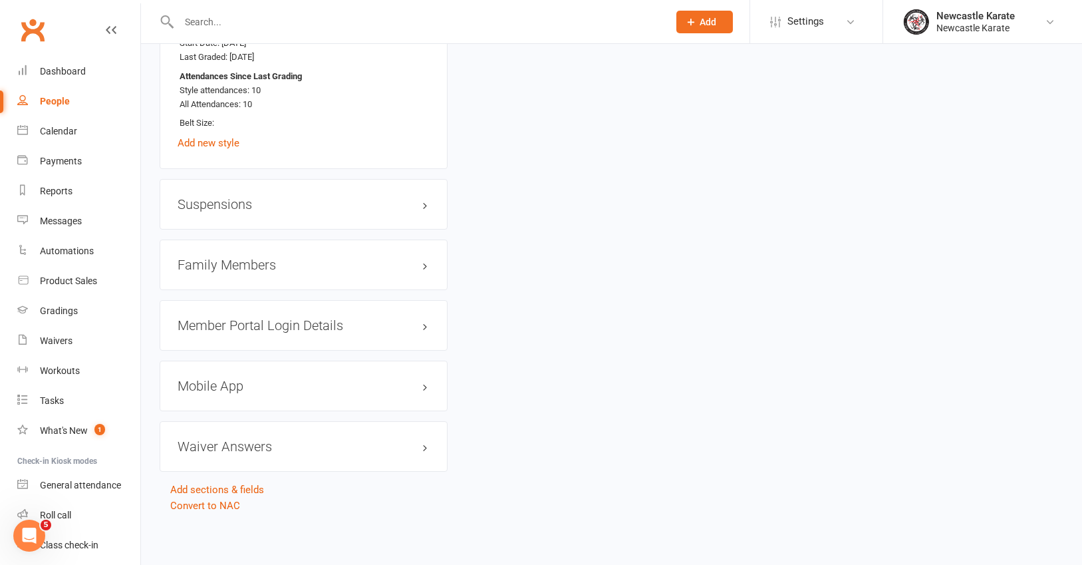
click at [230, 265] on h3 "Family Members" at bounding box center [304, 264] width 252 height 15
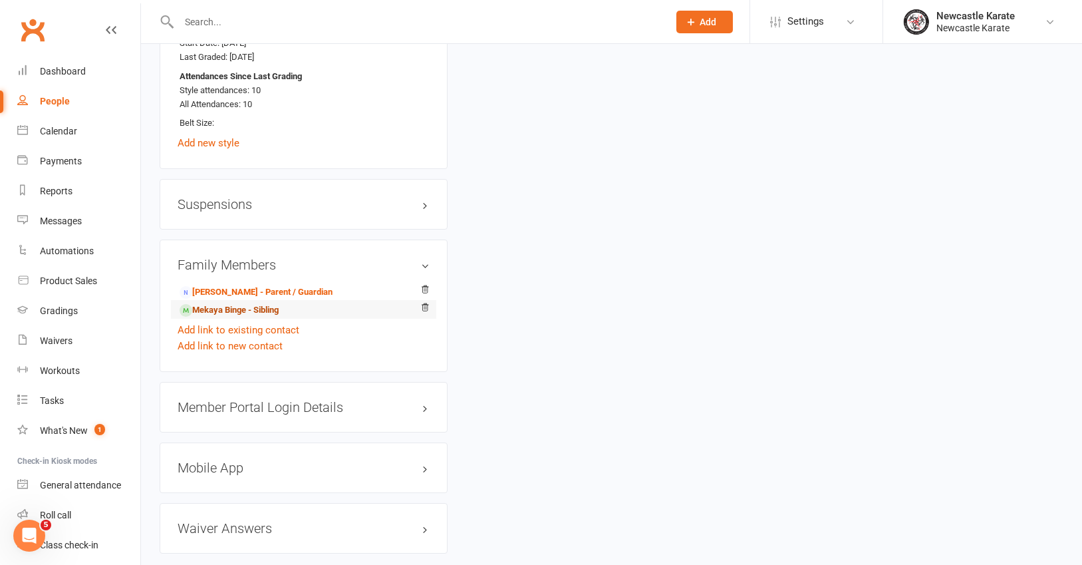
click at [229, 313] on link "Mekaya Binge - Sibling" at bounding box center [229, 310] width 99 height 14
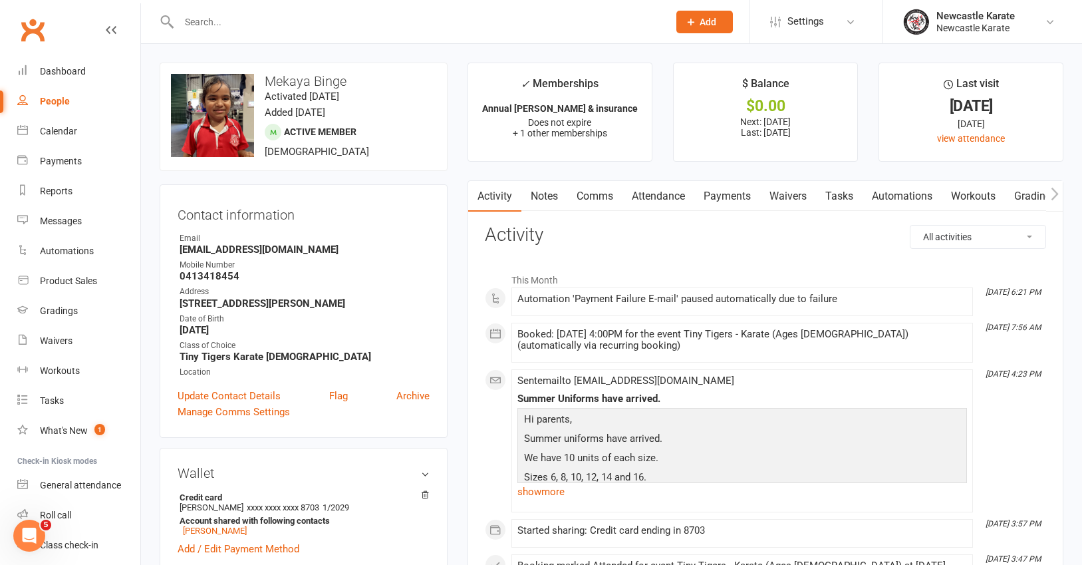
click at [744, 185] on link "Payments" at bounding box center [727, 196] width 66 height 31
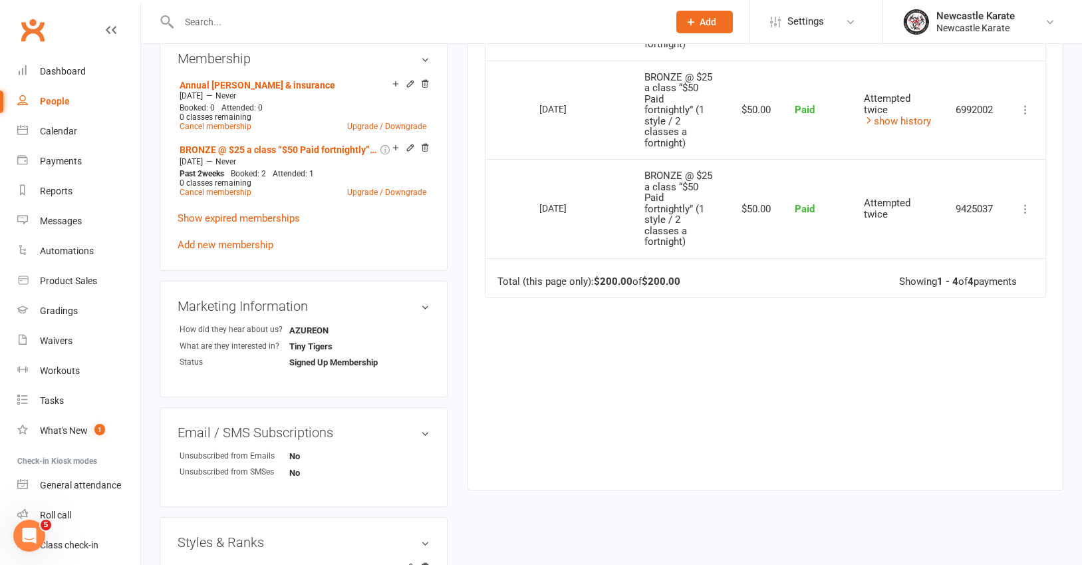
scroll to position [515, 0]
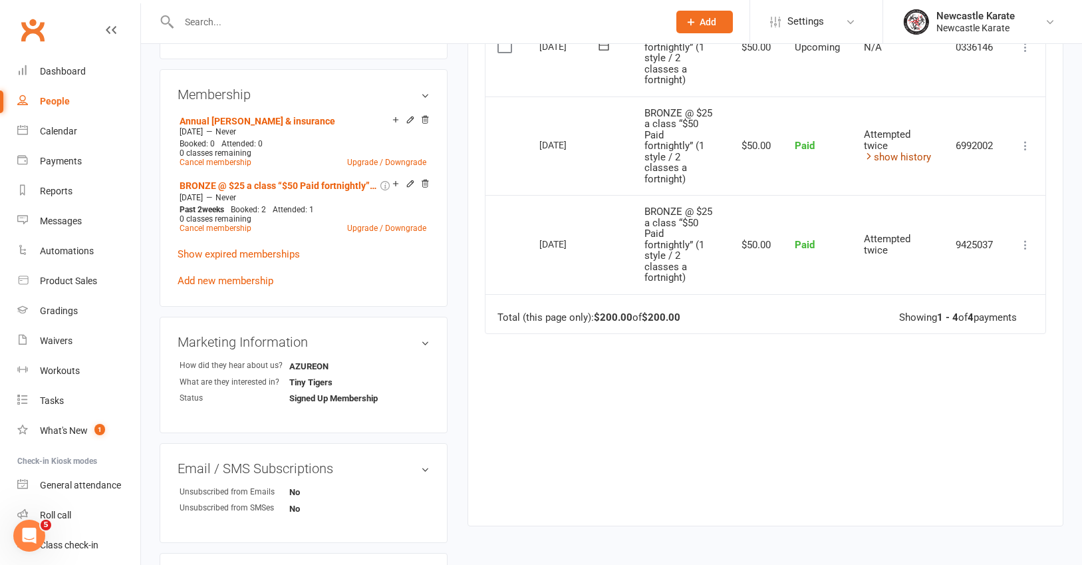
click at [884, 158] on link "show history" at bounding box center [897, 157] width 67 height 12
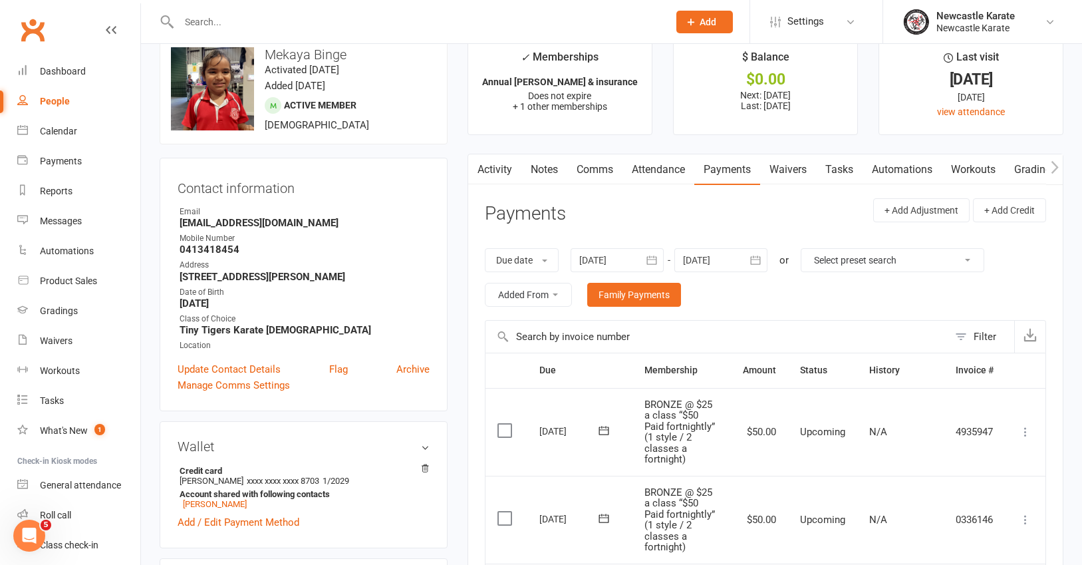
scroll to position [0, 0]
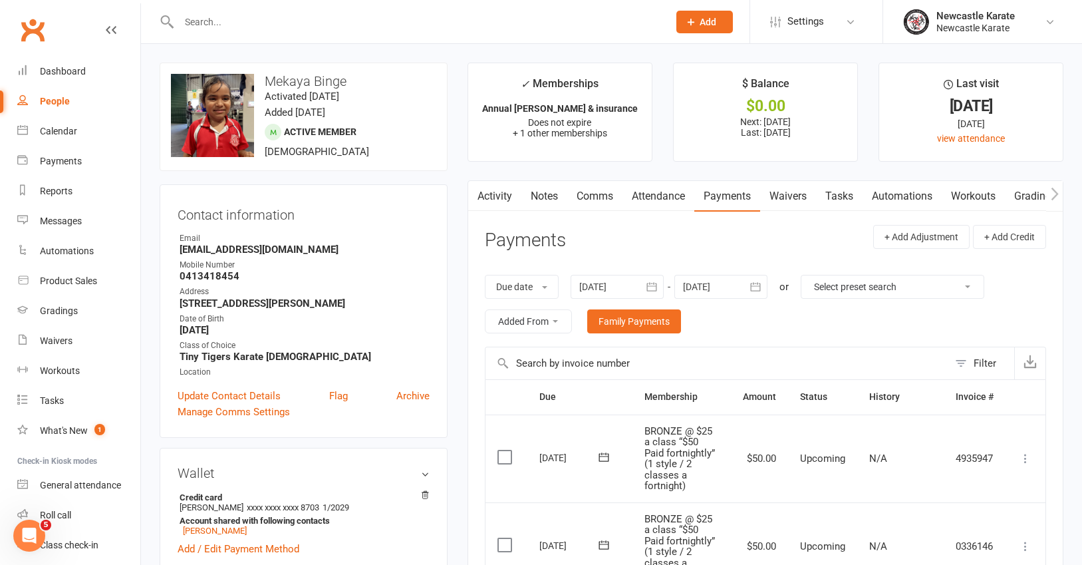
click at [185, 13] on input "text" at bounding box center [417, 22] width 484 height 19
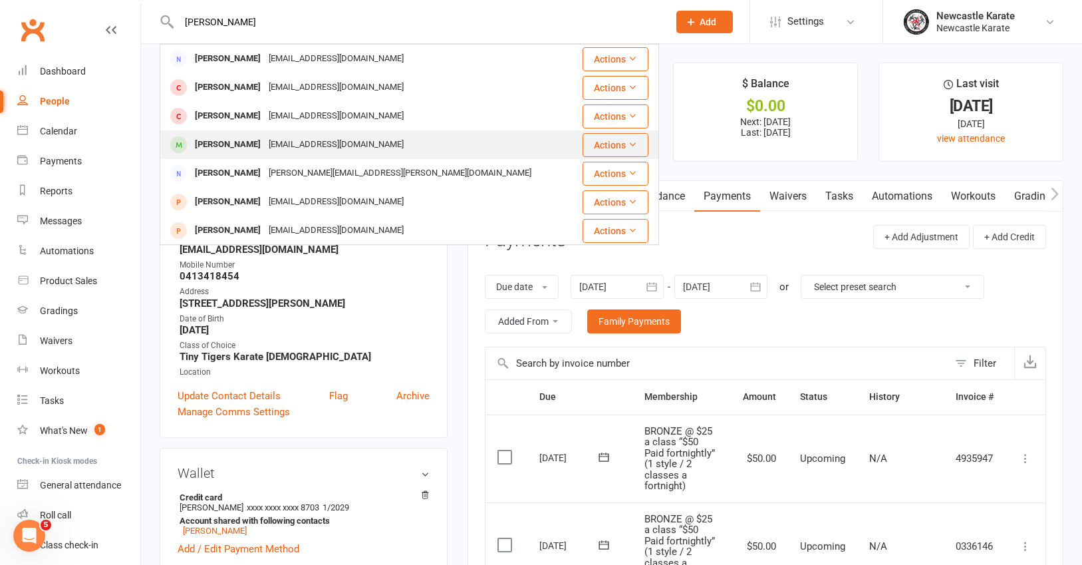
type input "berry"
click at [295, 142] on div "Matthewberry88@outlook.com" at bounding box center [336, 144] width 143 height 19
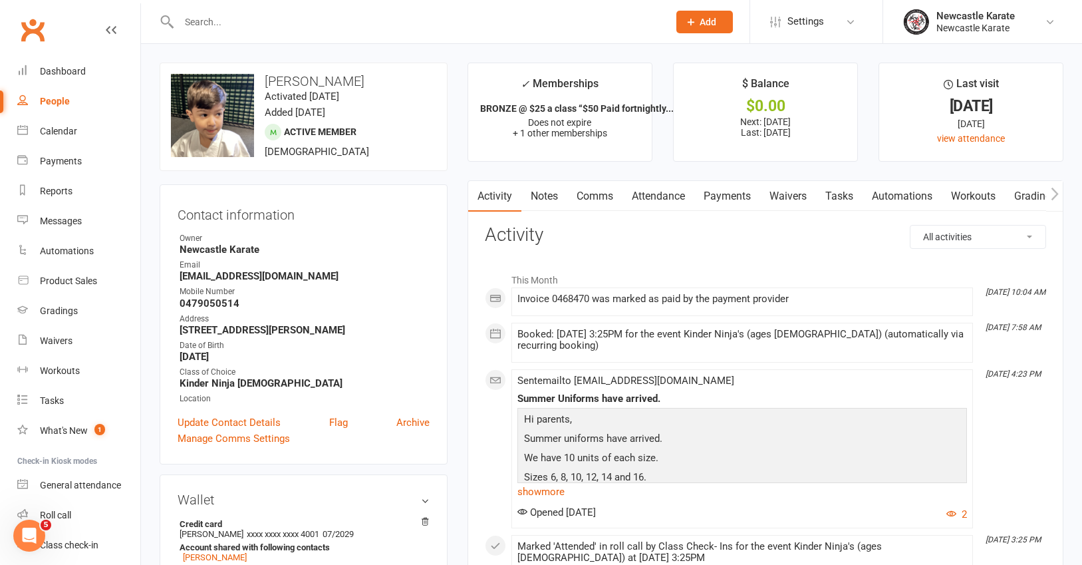
click at [750, 192] on link "Payments" at bounding box center [727, 196] width 66 height 31
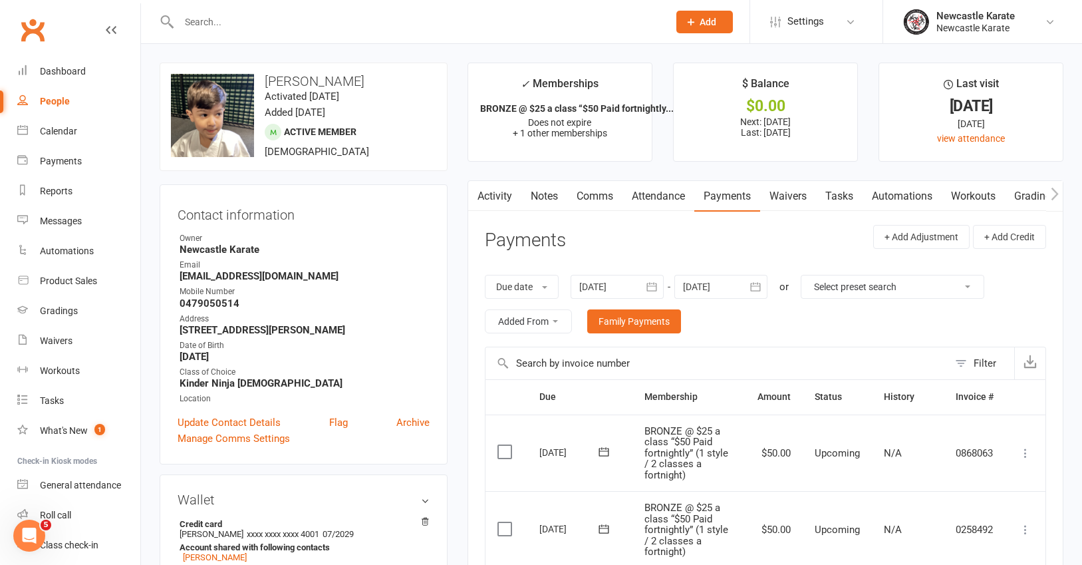
click at [559, 196] on link "Notes" at bounding box center [544, 196] width 46 height 31
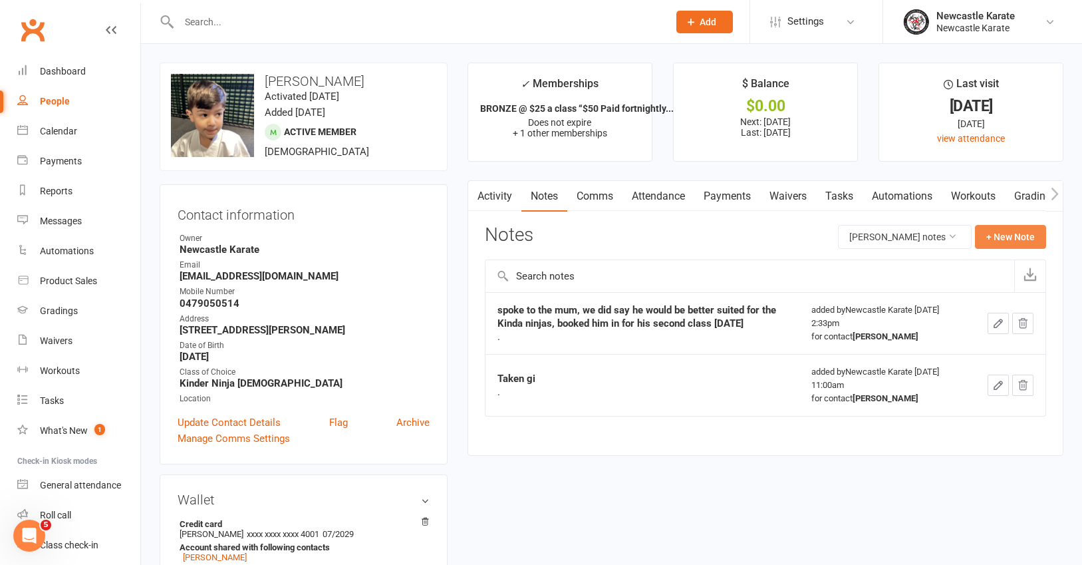
click at [1024, 232] on button "+ New Note" at bounding box center [1010, 237] width 71 height 24
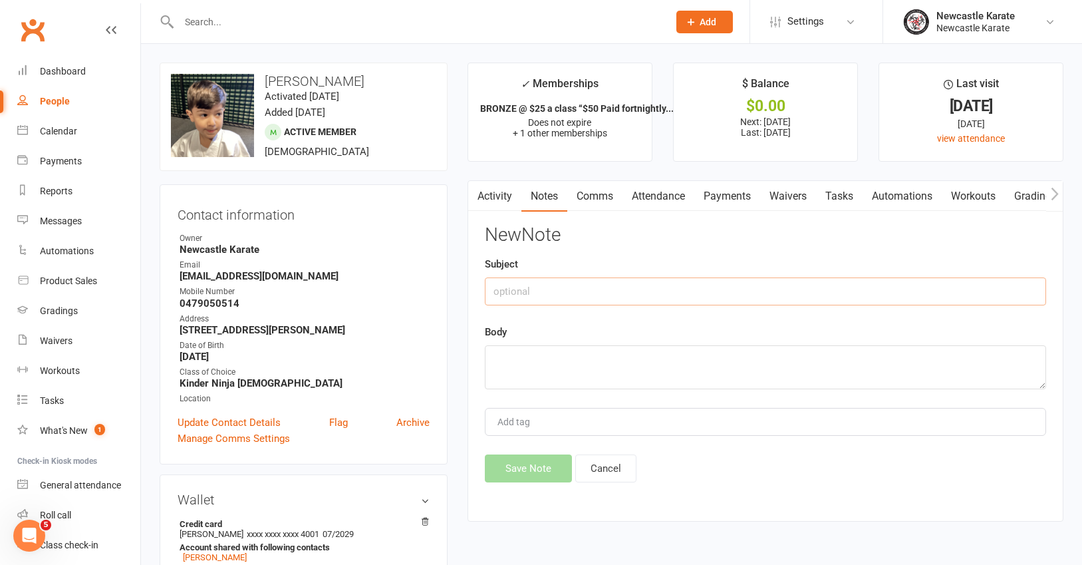
click at [564, 287] on input "text" at bounding box center [765, 291] width 561 height 28
type input "Taken sparring kit."
click at [549, 362] on textarea at bounding box center [765, 367] width 561 height 44
type textarea "."
click at [527, 463] on button "Save Note" at bounding box center [528, 468] width 87 height 28
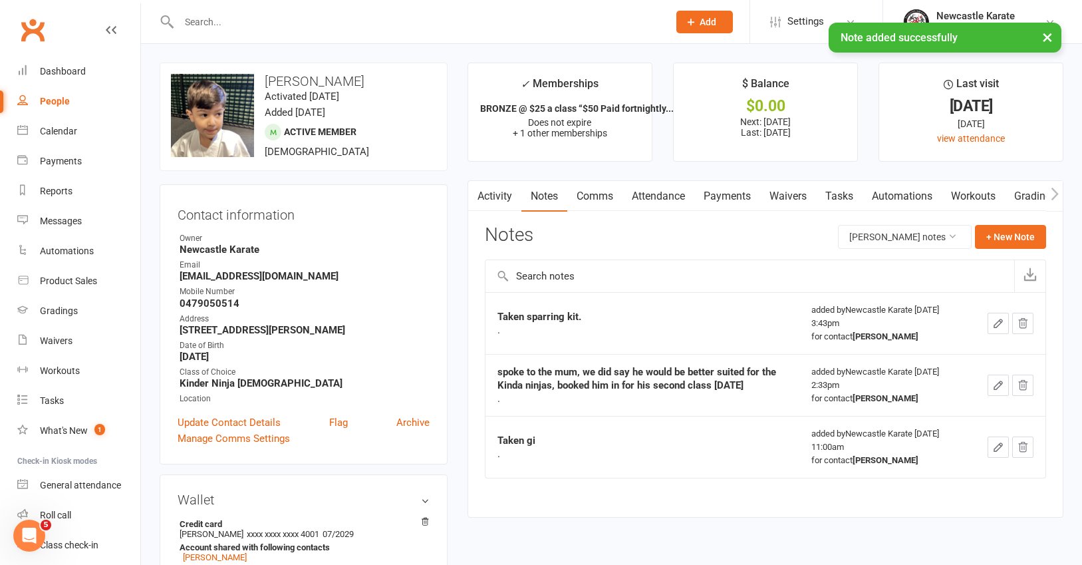
click at [488, 198] on link "Activity" at bounding box center [494, 196] width 53 height 31
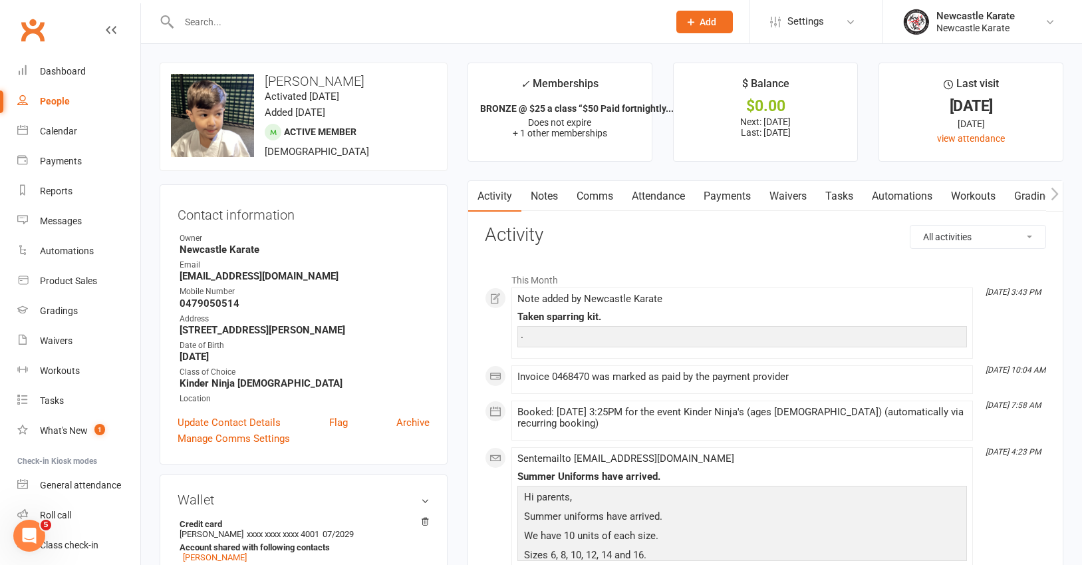
click at [741, 199] on link "Payments" at bounding box center [727, 196] width 66 height 31
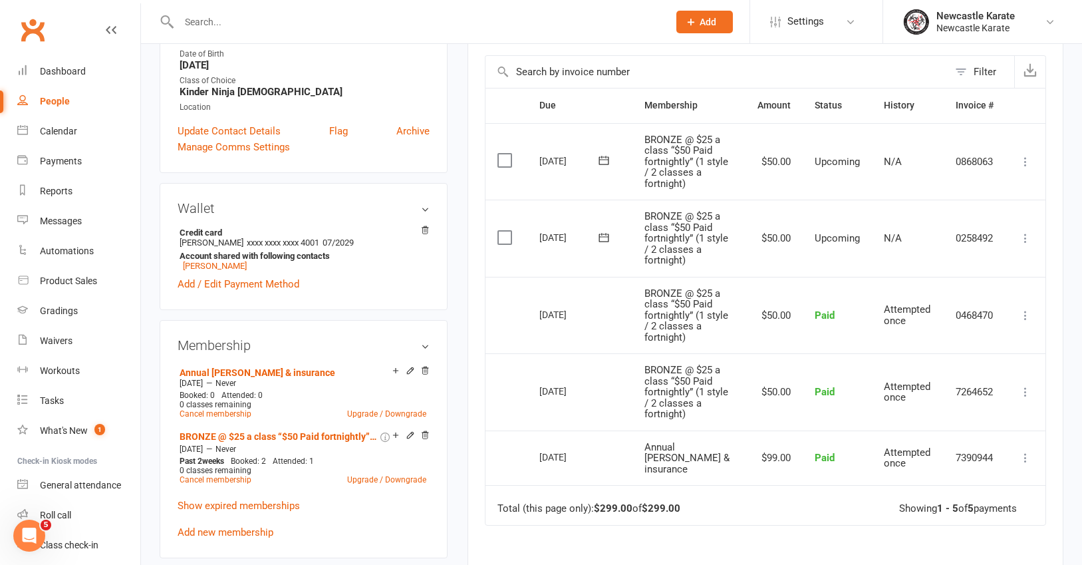
scroll to position [222, 0]
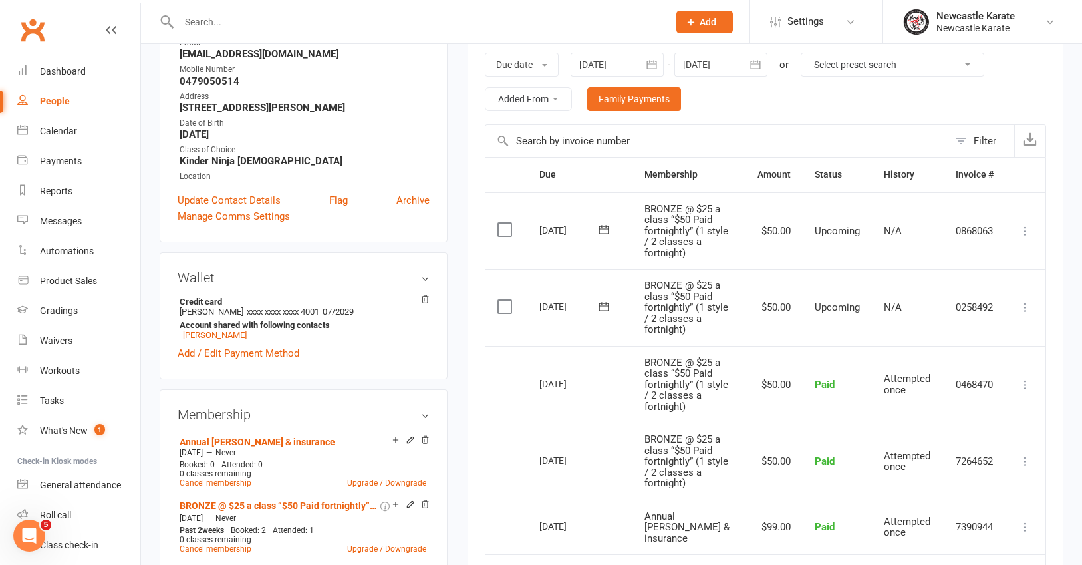
click at [31, 29] on link "Clubworx" at bounding box center [32, 29] width 33 height 33
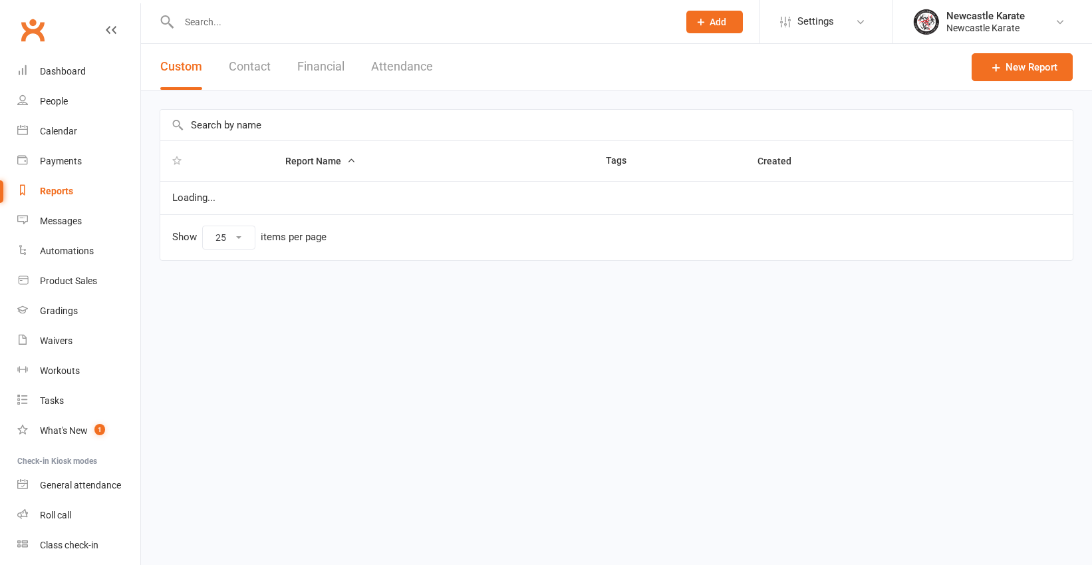
select select "25"
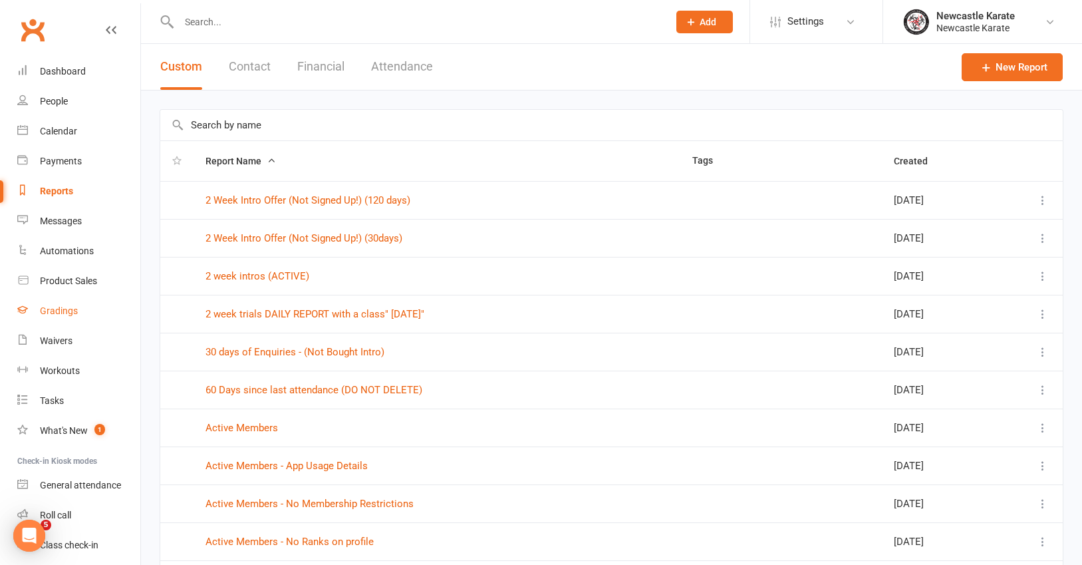
click at [68, 313] on div "Gradings" at bounding box center [59, 310] width 38 height 11
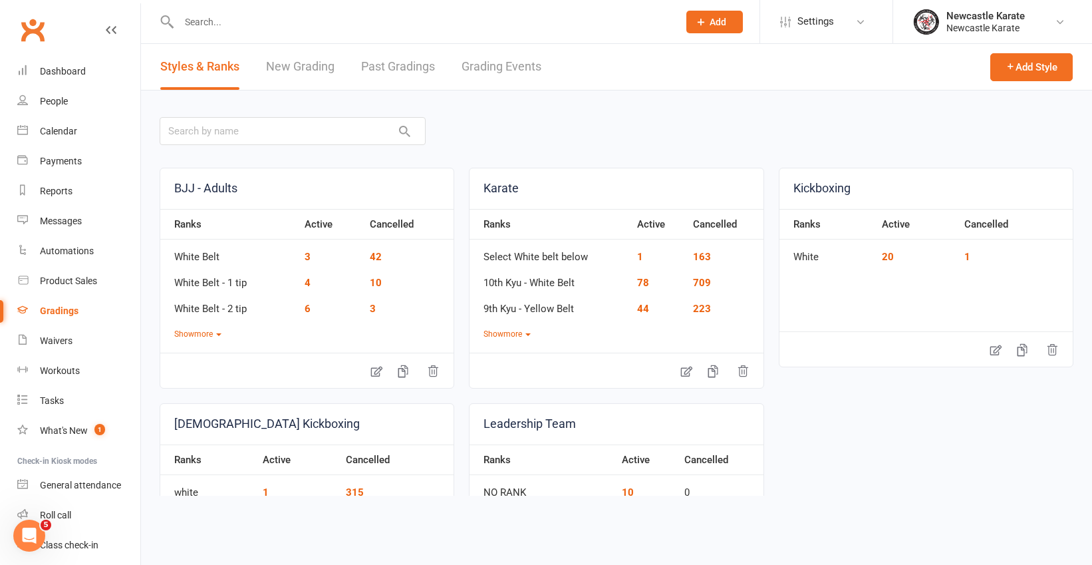
click at [496, 65] on link "Grading Events" at bounding box center [502, 67] width 80 height 46
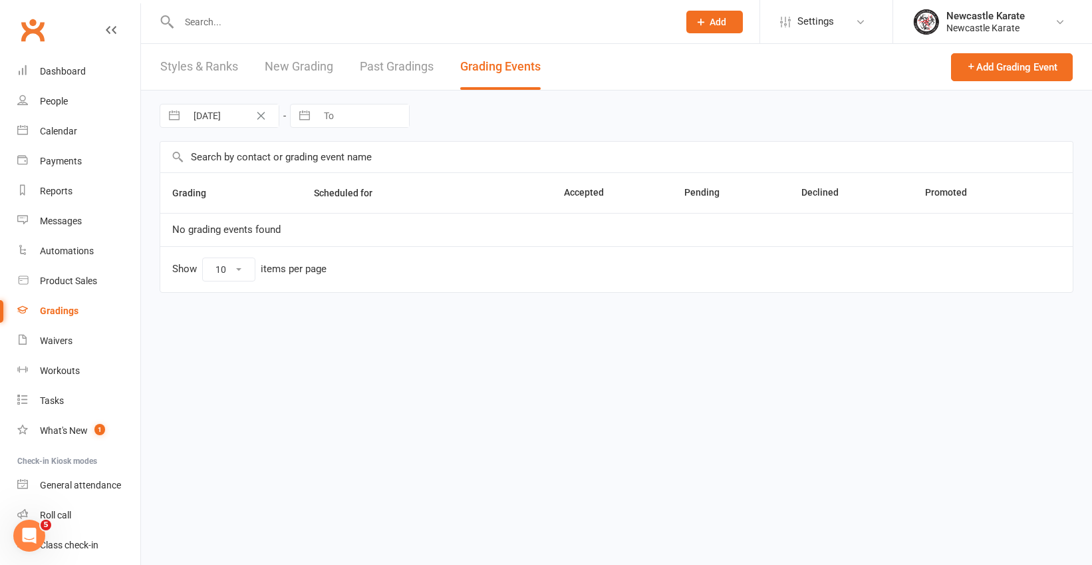
select select "100"
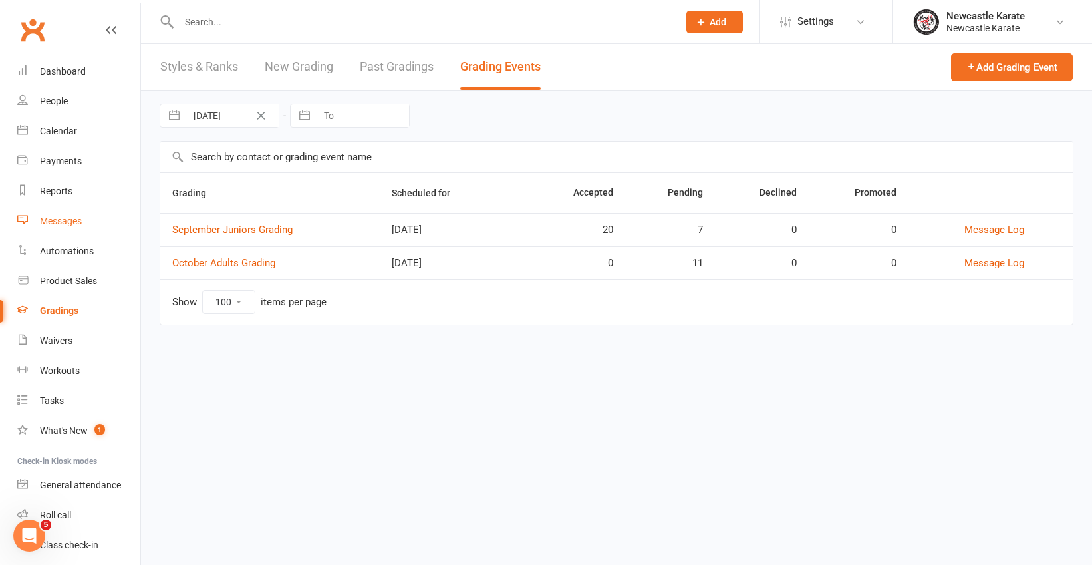
click at [69, 223] on div "Messages" at bounding box center [61, 220] width 42 height 11
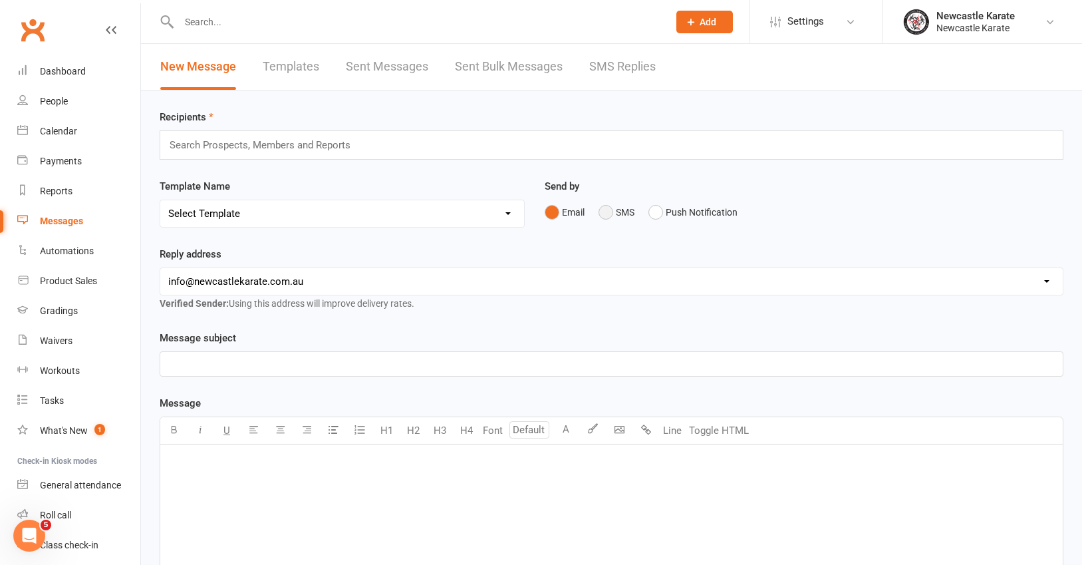
click at [613, 213] on button "SMS" at bounding box center [617, 212] width 36 height 25
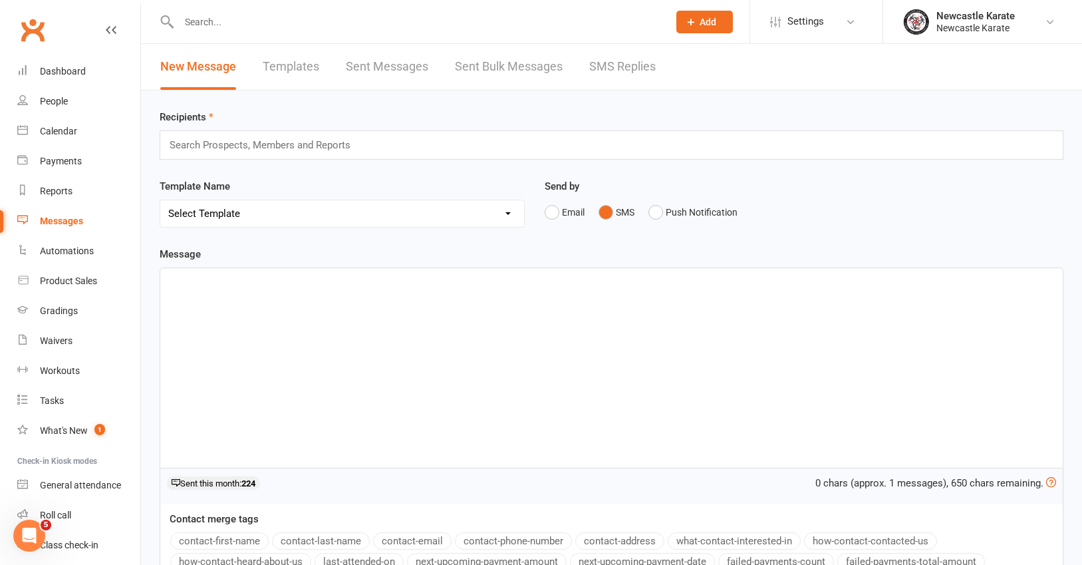
click at [238, 309] on div "﻿" at bounding box center [611, 368] width 903 height 200
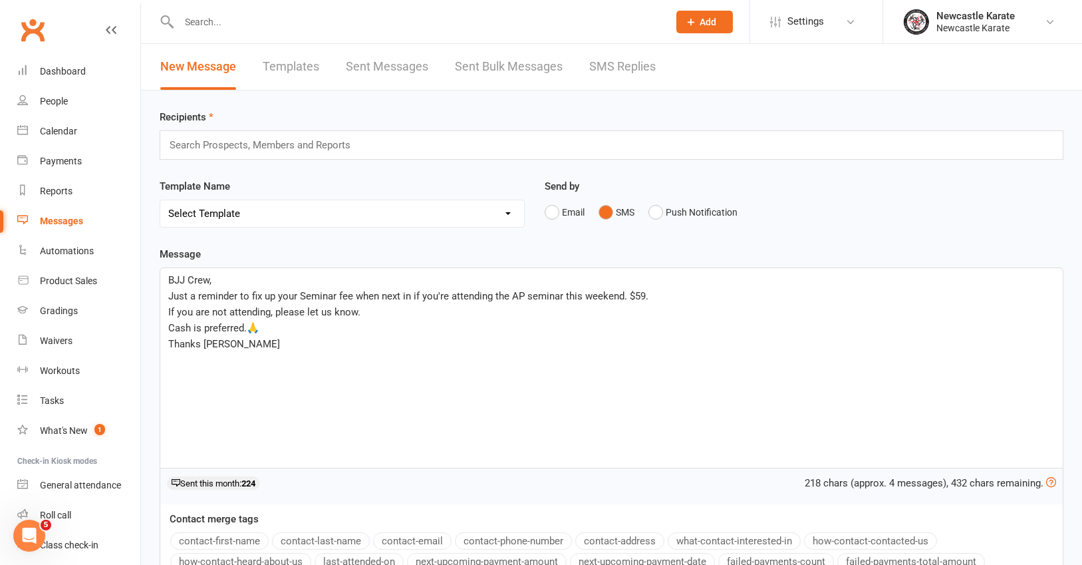
click at [169, 301] on span "Just a reminder to fix up your Seminar fee when next in if you're attending the…" at bounding box center [408, 296] width 480 height 12
drag, startPoint x: 227, startPoint y: 282, endPoint x: 154, endPoint y: 277, distance: 74.0
click at [153, 278] on div "Message BJJ Crew, Just a reminder to fix up your Seminar fee when next in if yo…" at bounding box center [612, 434] width 924 height 377
drag, startPoint x: 237, startPoint y: 539, endPoint x: 255, endPoint y: 464, distance: 78.1
click at [237, 539] on button "contact-first-name" at bounding box center [219, 540] width 98 height 17
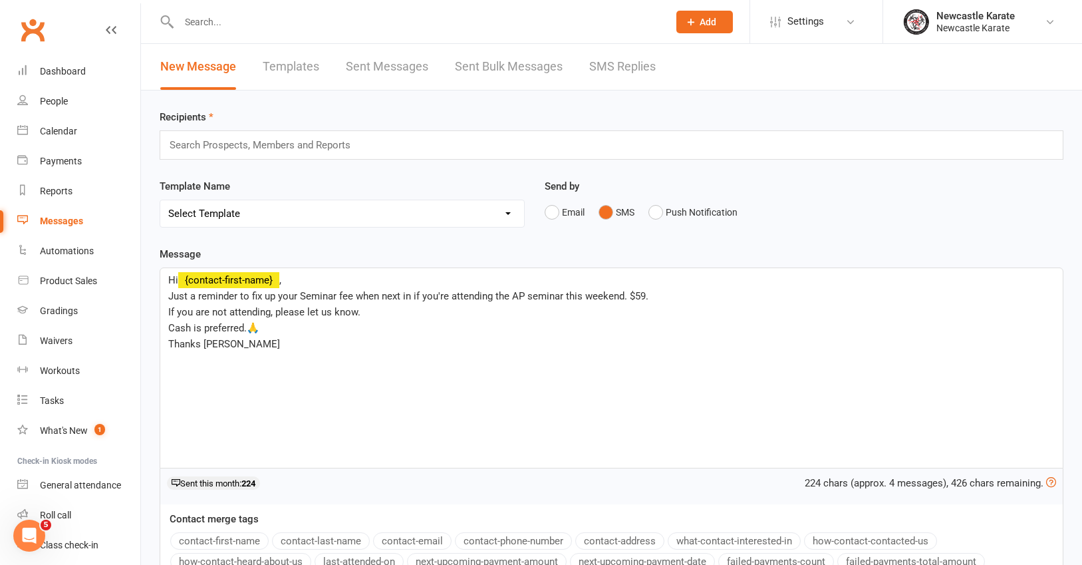
click at [169, 297] on span "Just a reminder to fix up your Seminar fee when next in if you're attending the…" at bounding box center [408, 296] width 480 height 12
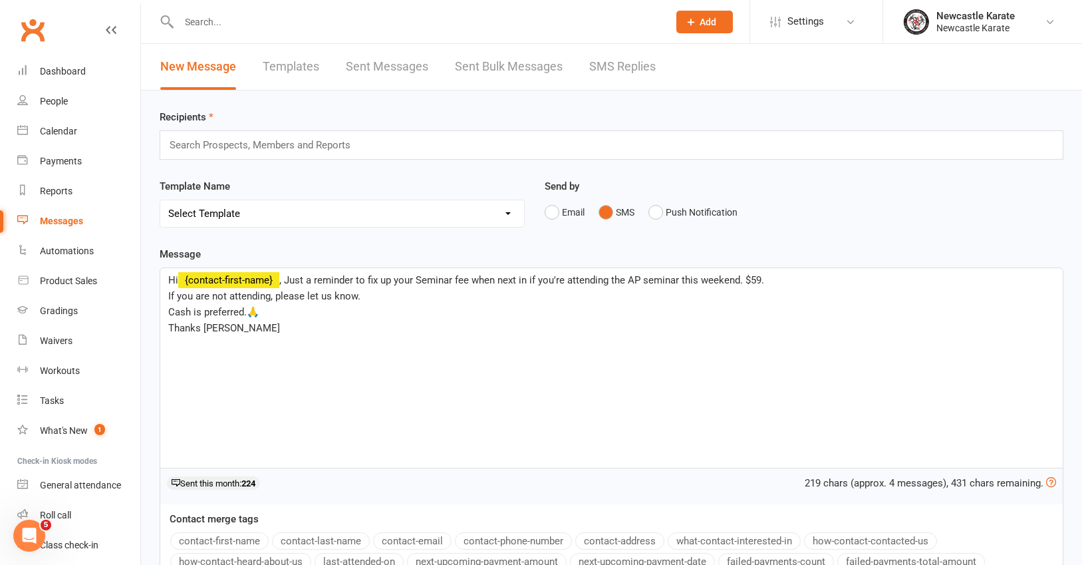
click at [168, 312] on span "Cash is preferred.🙏" at bounding box center [213, 312] width 91 height 12
click at [168, 313] on span "Thanks [PERSON_NAME]" at bounding box center [224, 312] width 112 height 12
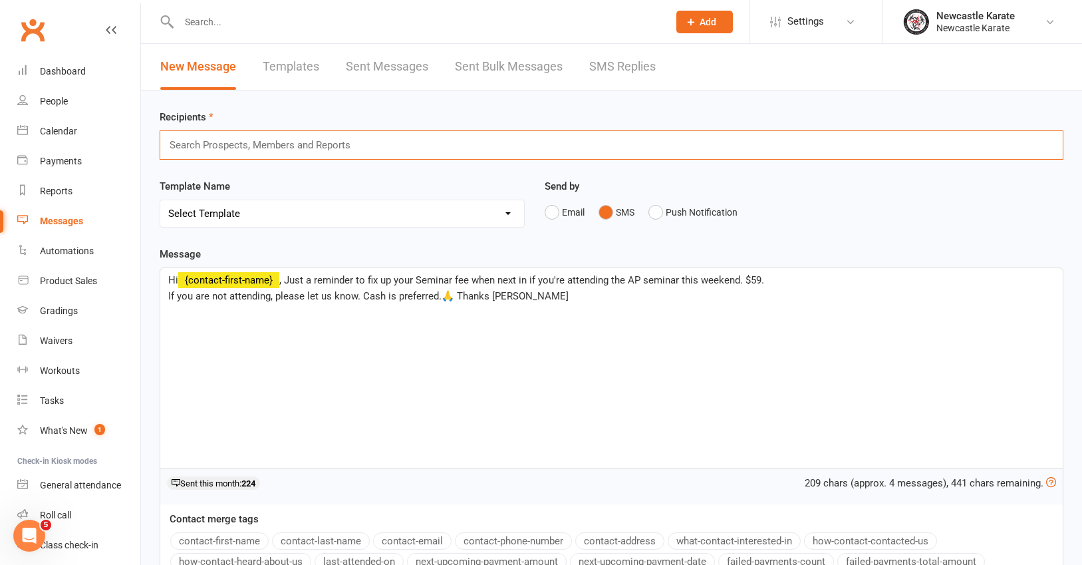
click at [222, 146] on input "text" at bounding box center [265, 144] width 195 height 17
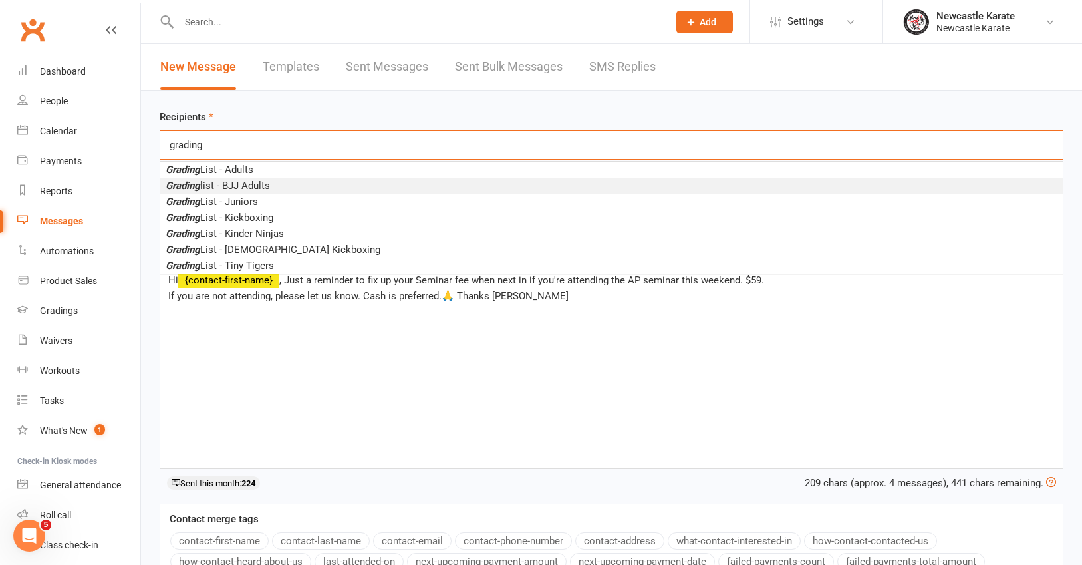
type input "grading"
click at [253, 186] on span "Grading list - BJJ Adults" at bounding box center [218, 186] width 104 height 12
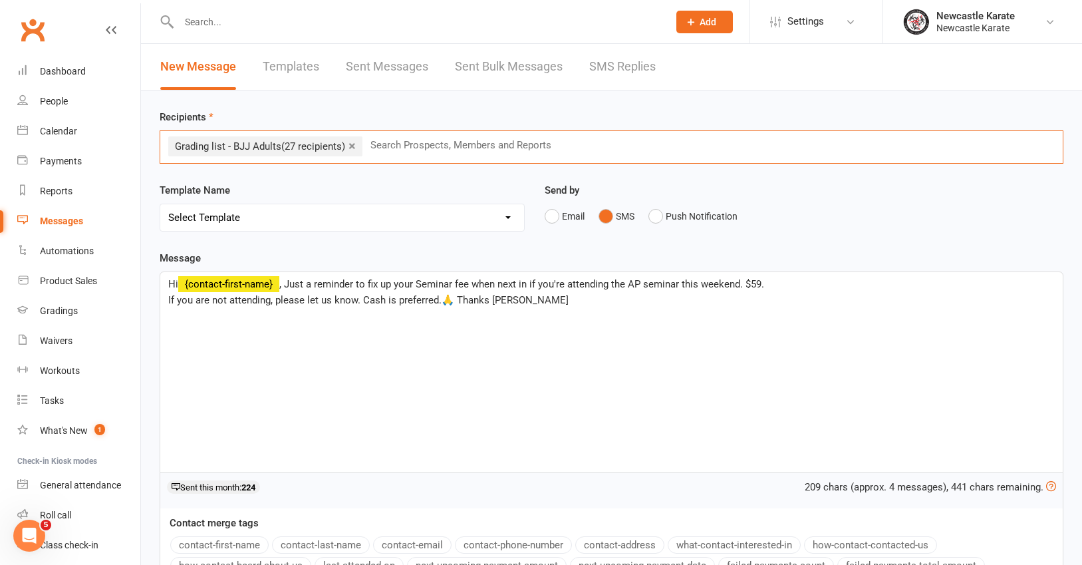
scroll to position [163, 0]
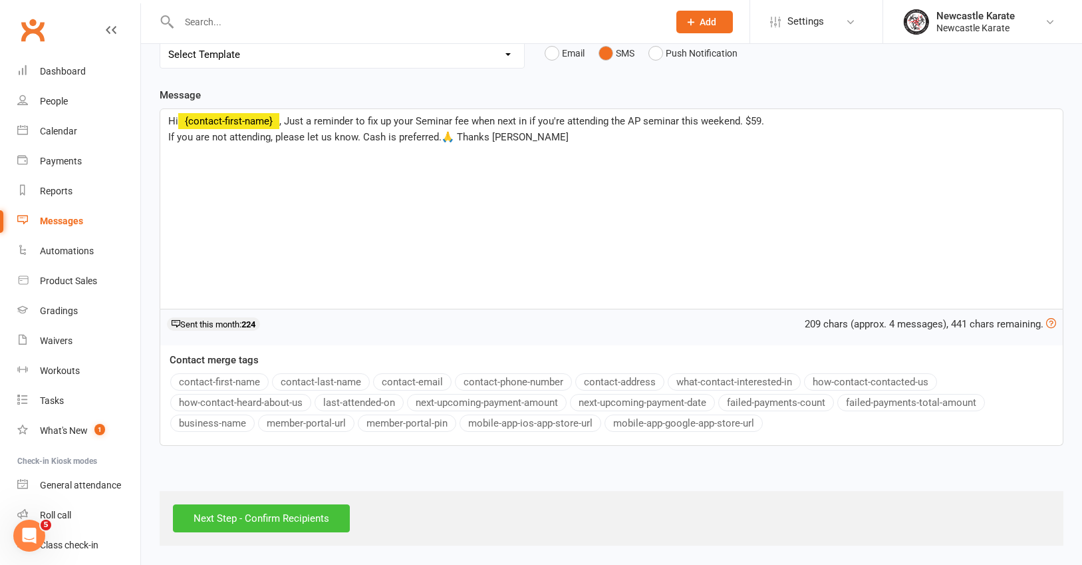
click at [249, 514] on input "Next Step - Confirm Recipients" at bounding box center [261, 518] width 177 height 28
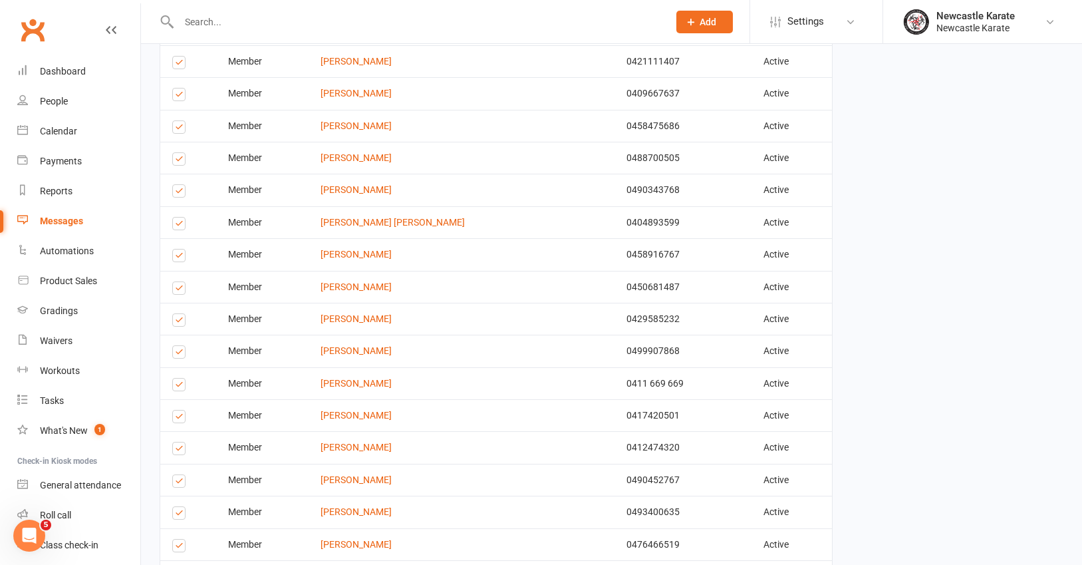
scroll to position [679, 0]
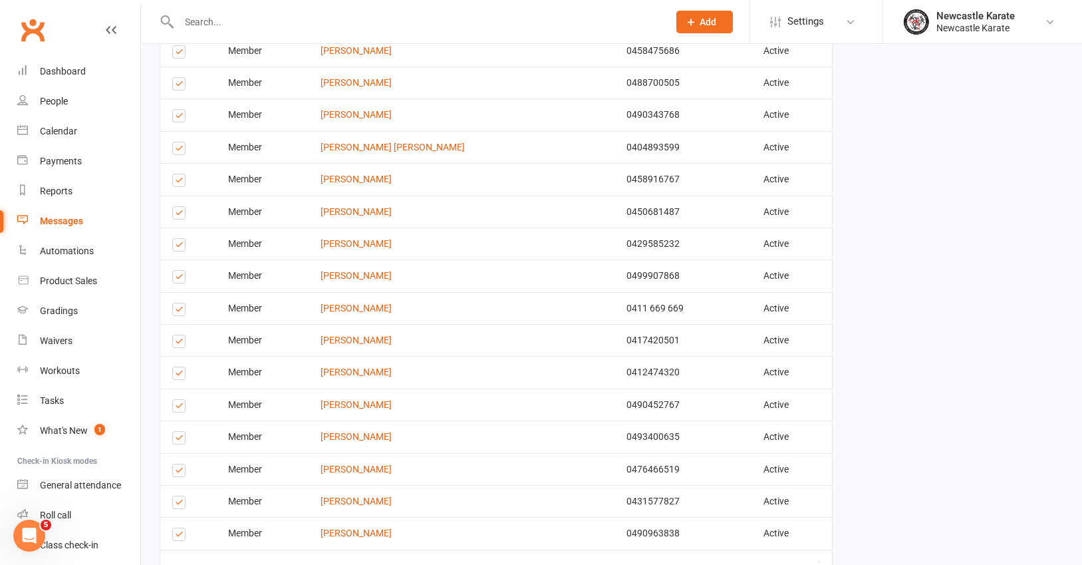
click at [178, 279] on label at bounding box center [181, 279] width 18 height 0
click at [178, 271] on input "checkbox" at bounding box center [176, 271] width 9 height 0
click at [179, 247] on label at bounding box center [181, 247] width 18 height 0
click at [179, 239] on input "checkbox" at bounding box center [176, 239] width 9 height 0
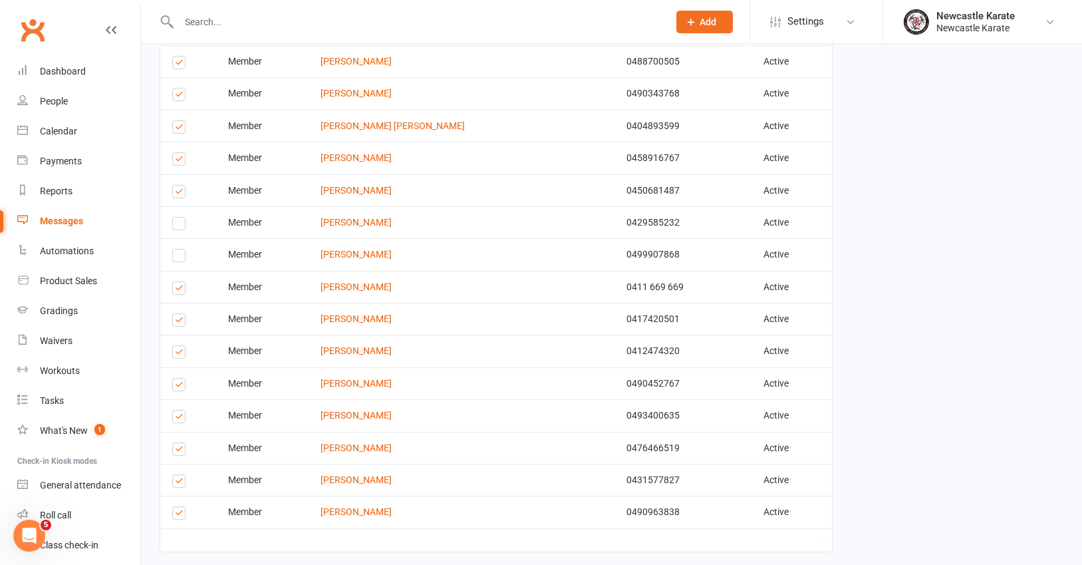
scroll to position [704, 0]
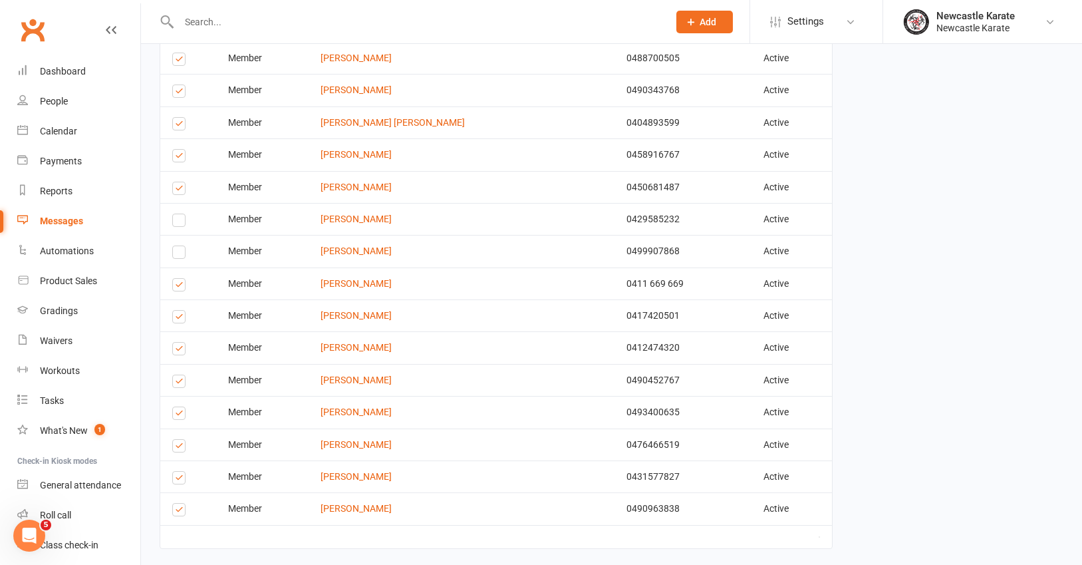
click at [184, 287] on label at bounding box center [181, 287] width 18 height 0
click at [181, 279] on input "checkbox" at bounding box center [176, 279] width 9 height 0
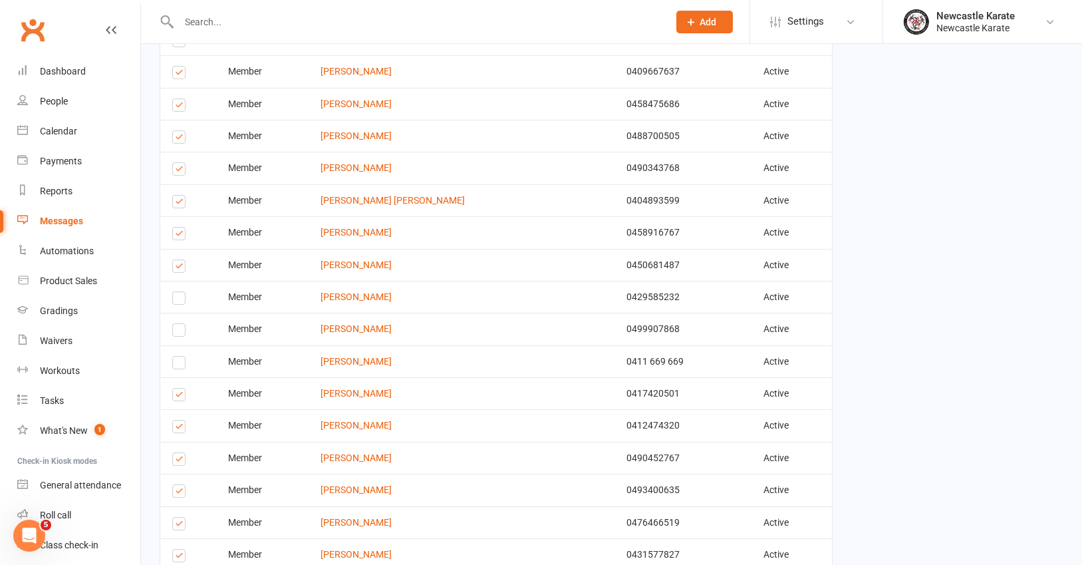
scroll to position [772, 0]
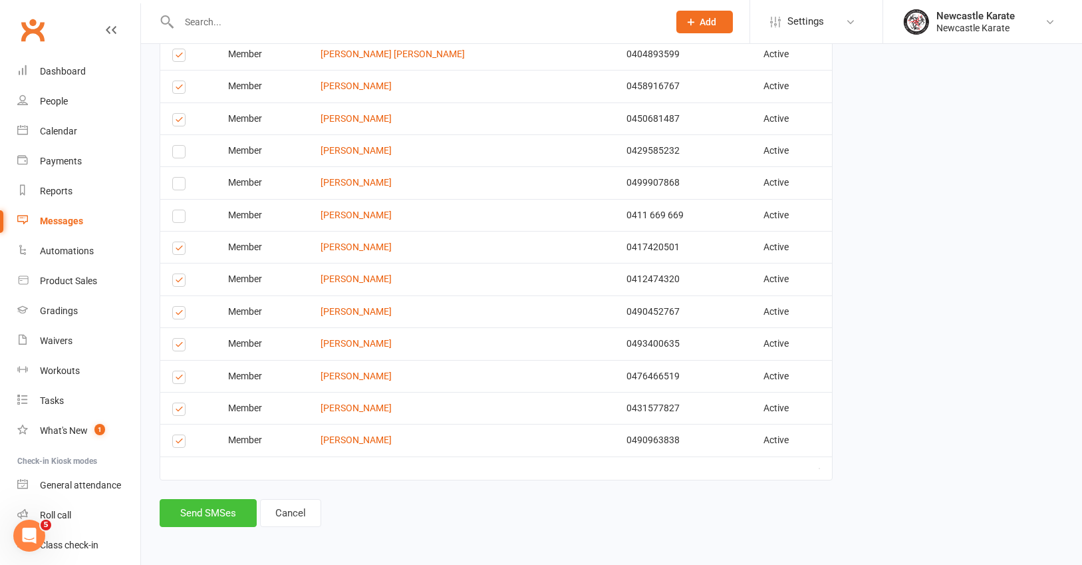
click at [215, 503] on button "Send SMSes" at bounding box center [208, 513] width 97 height 28
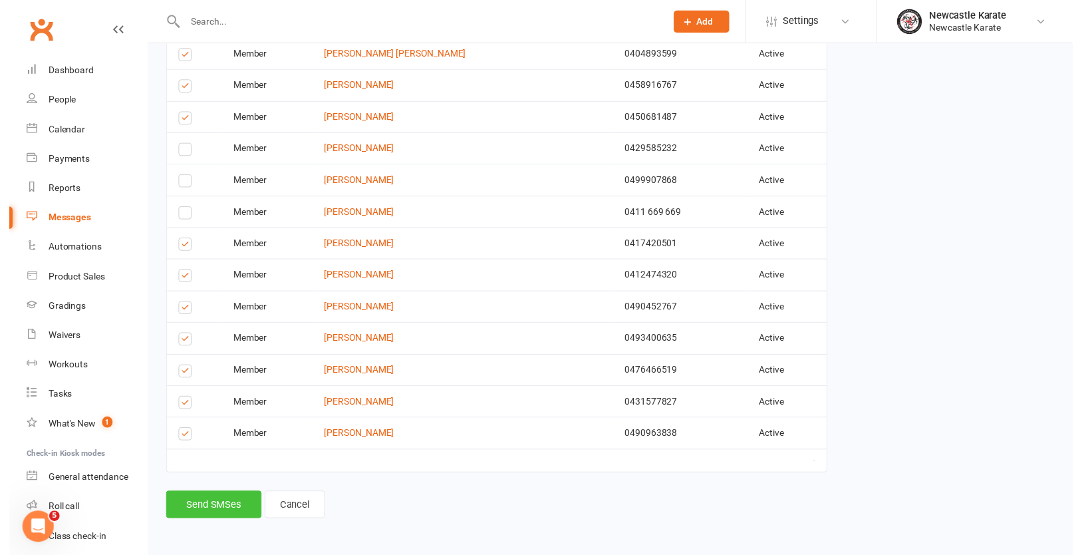
scroll to position [757, 0]
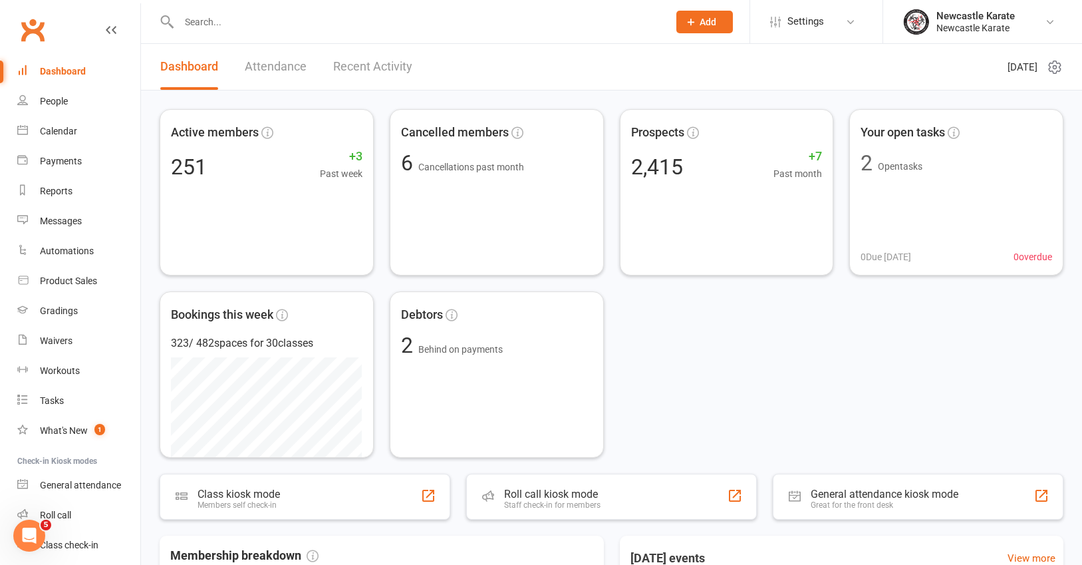
click at [37, 31] on link "Clubworx" at bounding box center [32, 29] width 33 height 33
click at [27, 30] on link "Clubworx" at bounding box center [32, 29] width 33 height 33
click at [61, 213] on link "Messages 1" at bounding box center [78, 221] width 123 height 30
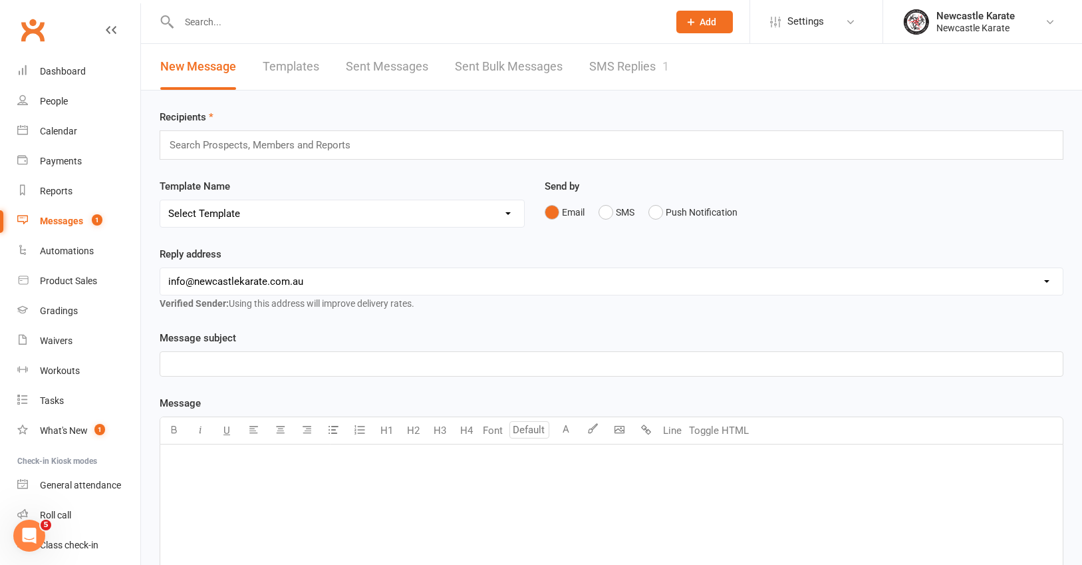
click at [600, 57] on link "SMS Replies 1" at bounding box center [629, 67] width 80 height 46
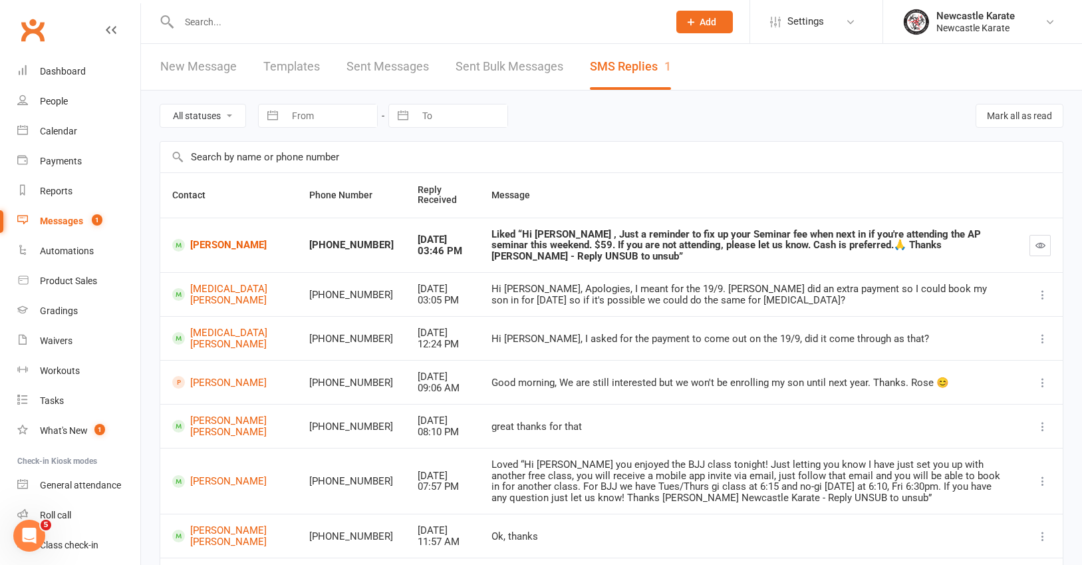
click at [29, 39] on link "Clubworx" at bounding box center [32, 29] width 33 height 33
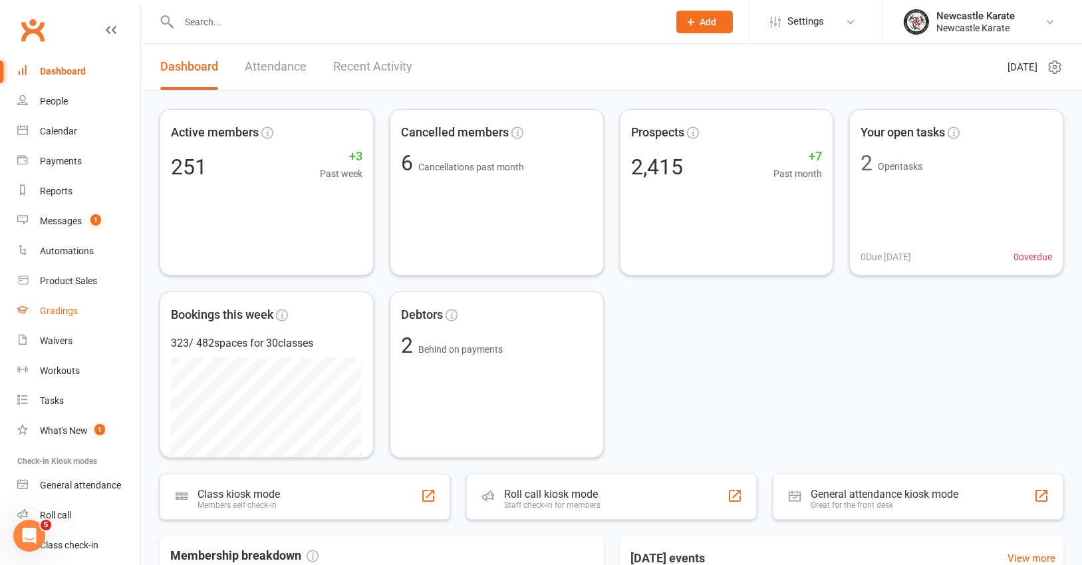
click at [69, 309] on div "Gradings" at bounding box center [59, 310] width 38 height 11
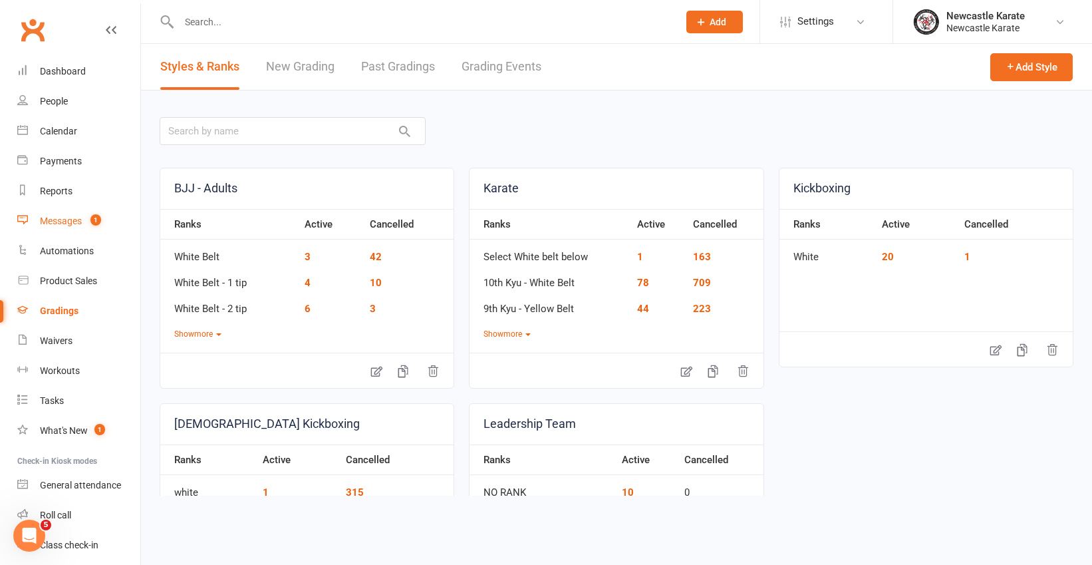
click at [70, 222] on div "Messages" at bounding box center [61, 220] width 42 height 11
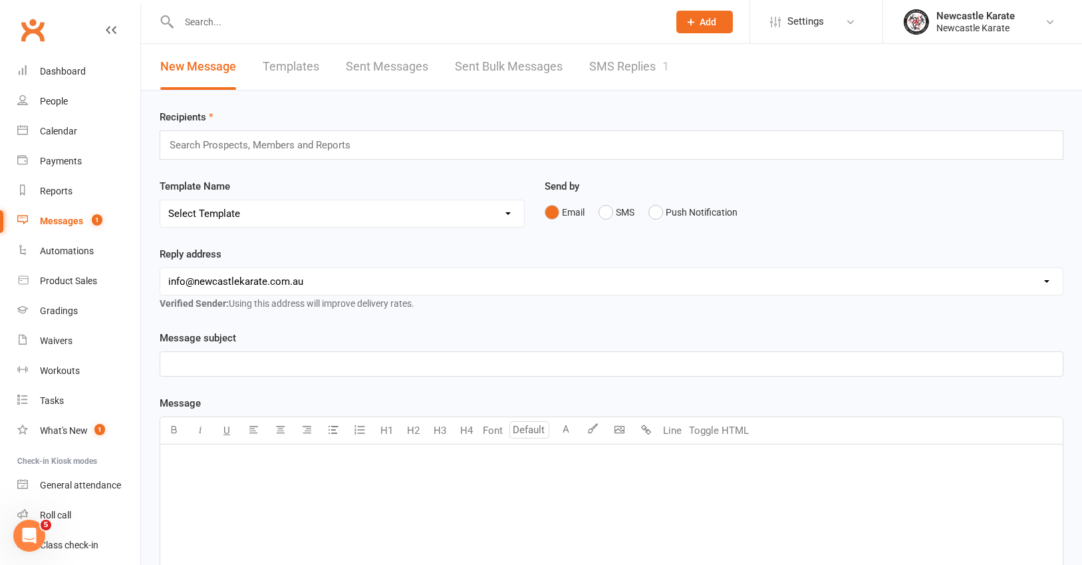
click at [266, 150] on input "text" at bounding box center [265, 144] width 195 height 17
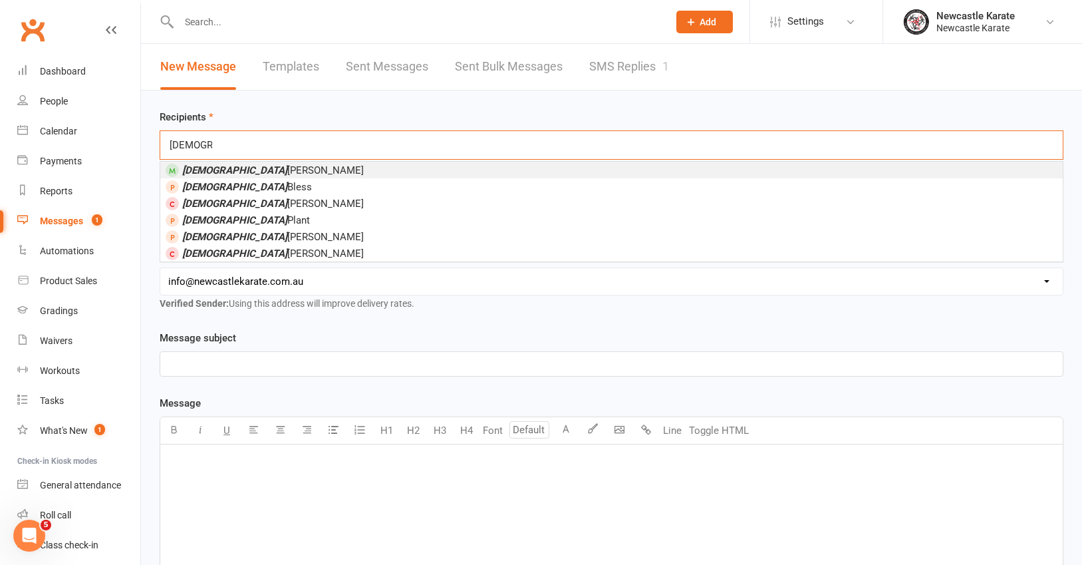
type input "[DEMOGRAPHIC_DATA]"
click at [277, 166] on li "[DEMOGRAPHIC_DATA][PERSON_NAME]" at bounding box center [611, 170] width 903 height 17
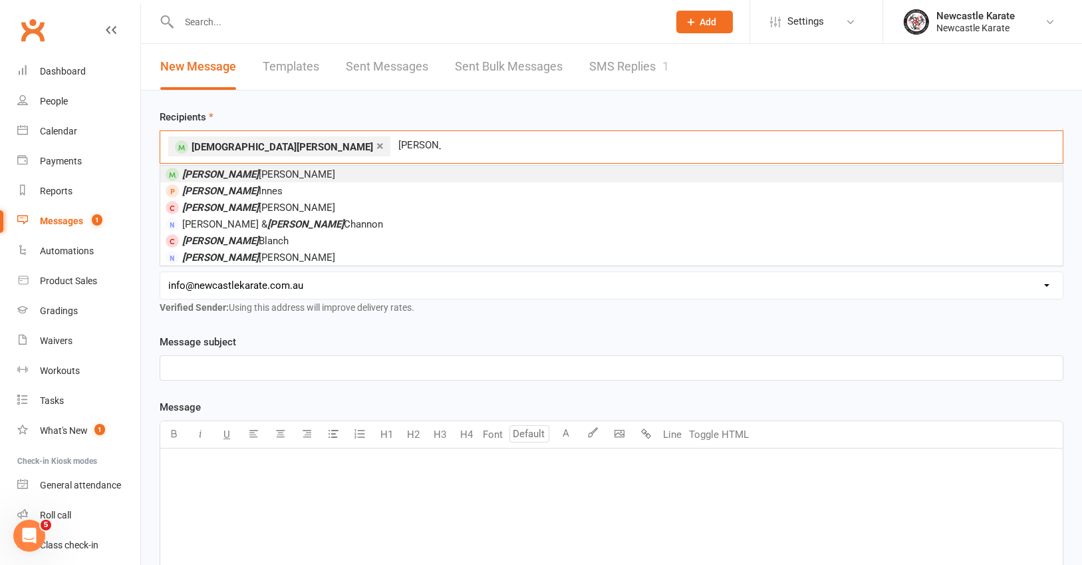
type input "[PERSON_NAME]"
click at [273, 169] on li "[PERSON_NAME]" at bounding box center [611, 174] width 903 height 17
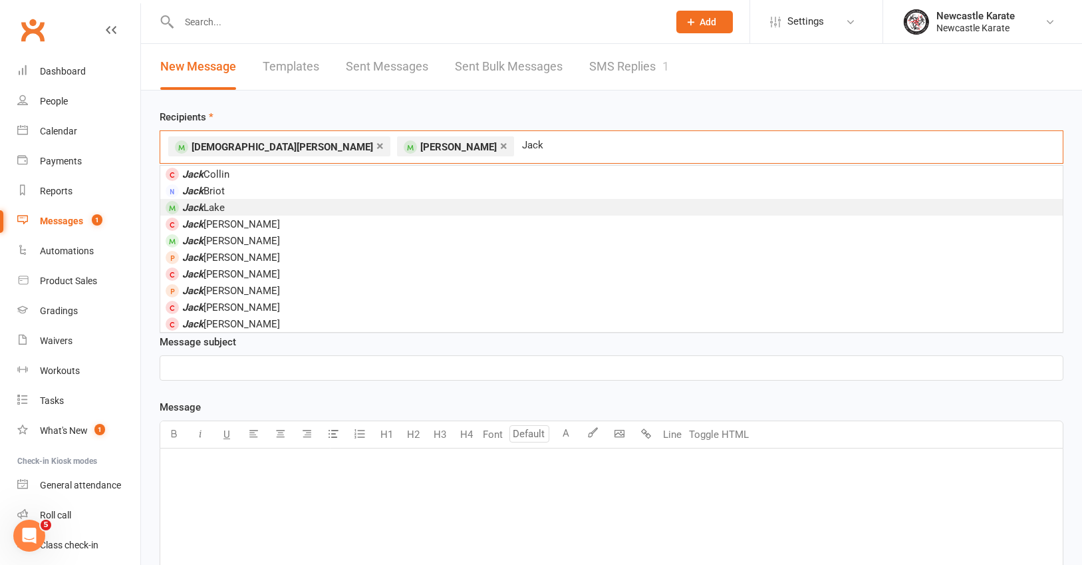
type input "Jack"
click at [221, 204] on span "Jack Lake" at bounding box center [203, 208] width 43 height 12
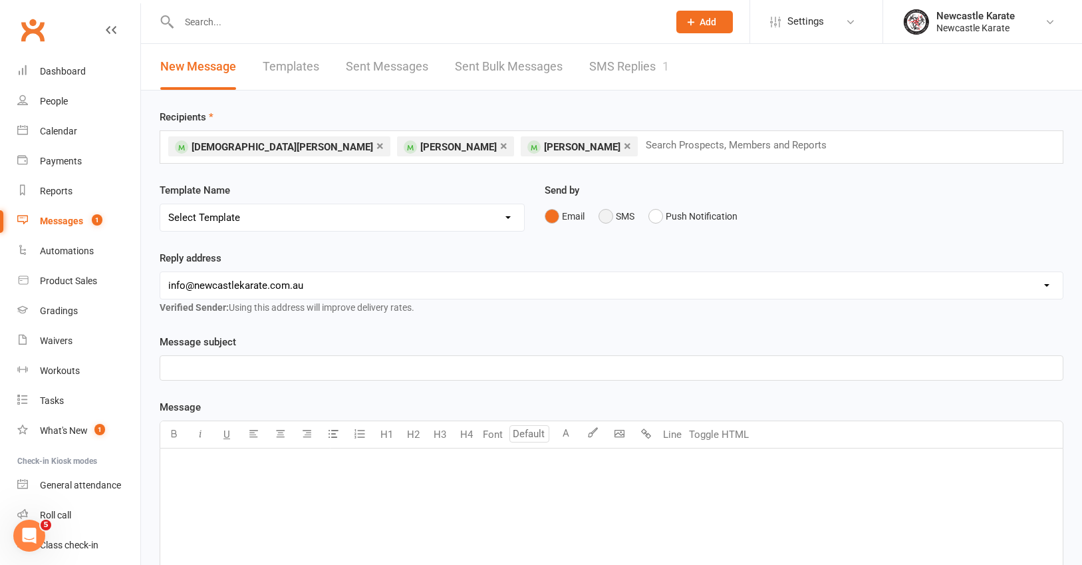
drag, startPoint x: 609, startPoint y: 211, endPoint x: 587, endPoint y: 237, distance: 34.4
click at [609, 211] on button "SMS" at bounding box center [617, 216] width 36 height 25
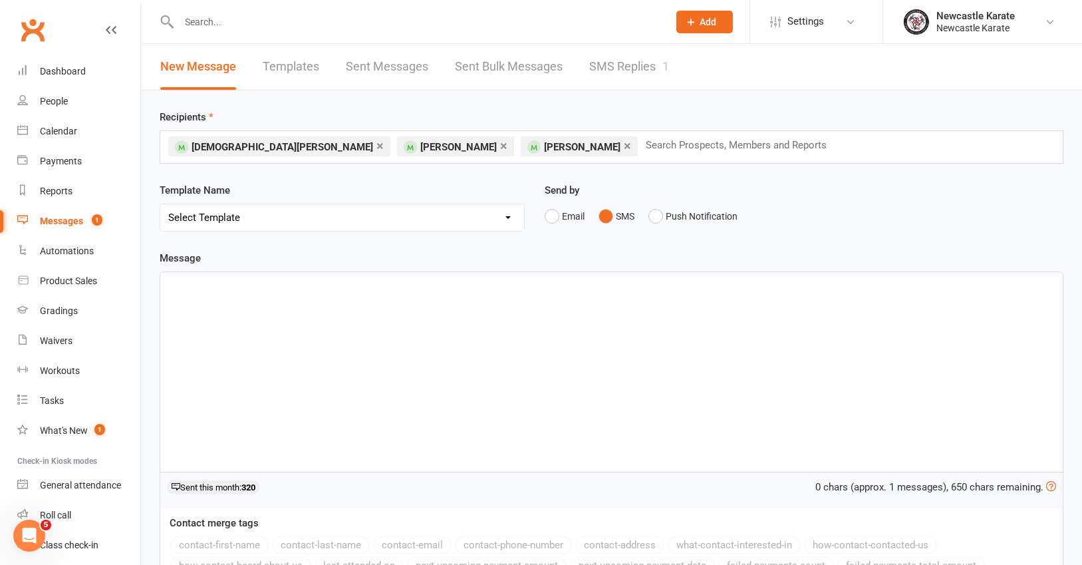
click at [274, 312] on div "﻿" at bounding box center [611, 372] width 903 height 200
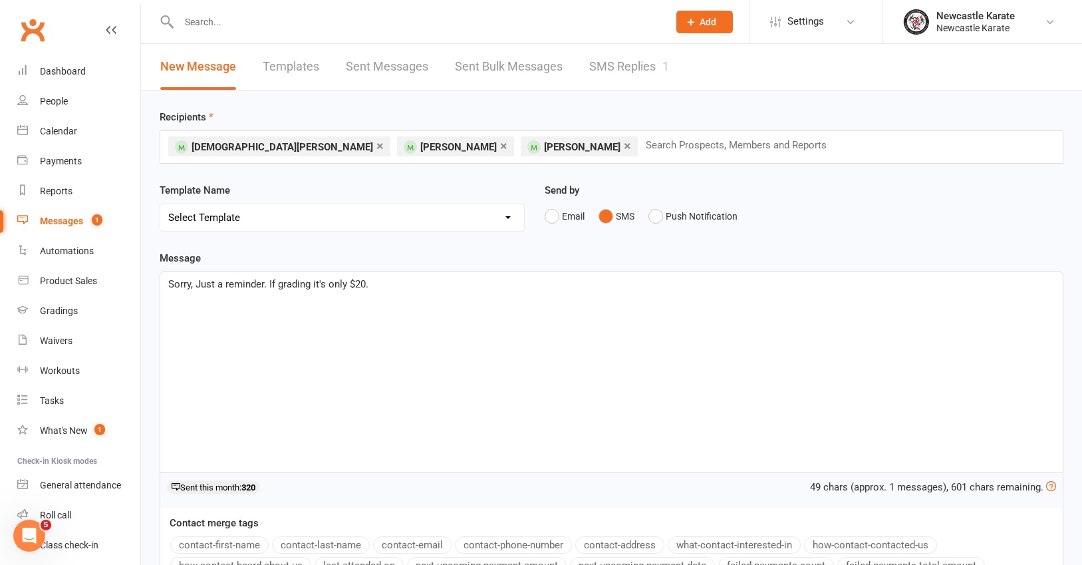
click at [280, 288] on span "Sorry, Just a reminder. If grading it's only $20." at bounding box center [268, 284] width 200 height 12
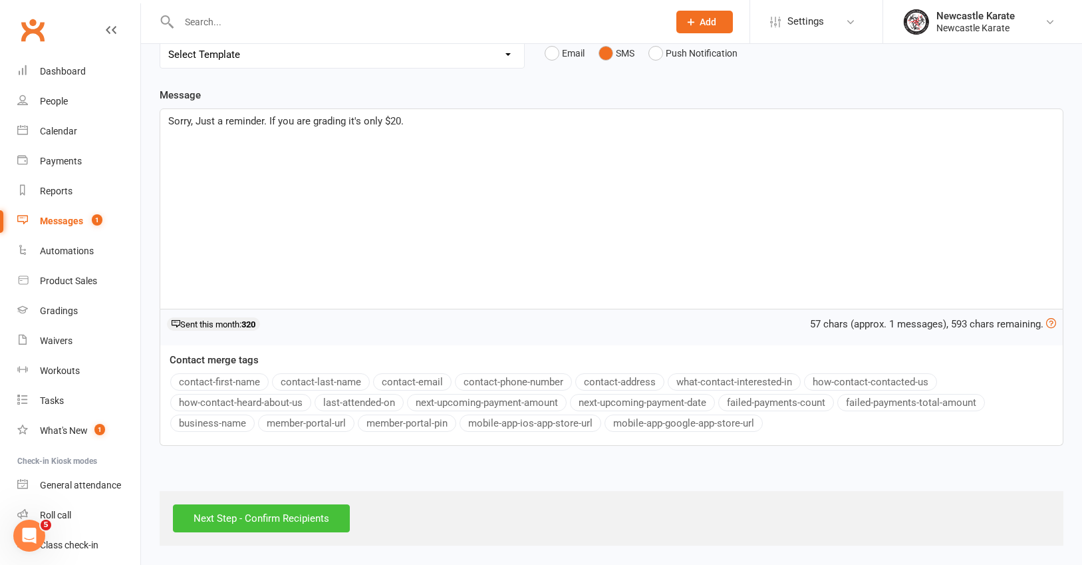
click at [290, 516] on input "Next Step - Confirm Recipients" at bounding box center [261, 518] width 177 height 28
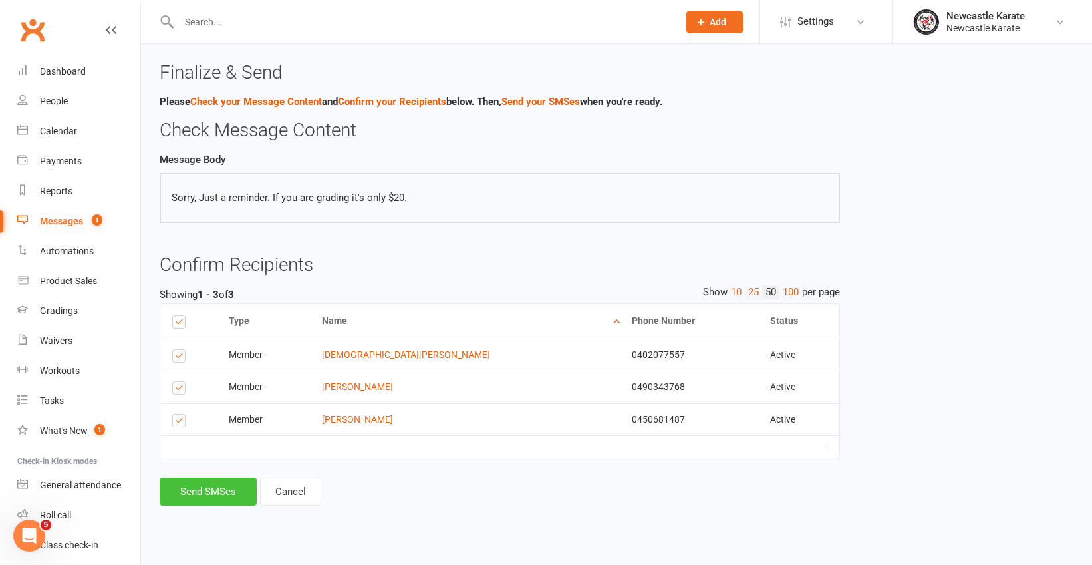
click at [208, 488] on button "Send SMSes" at bounding box center [208, 492] width 97 height 28
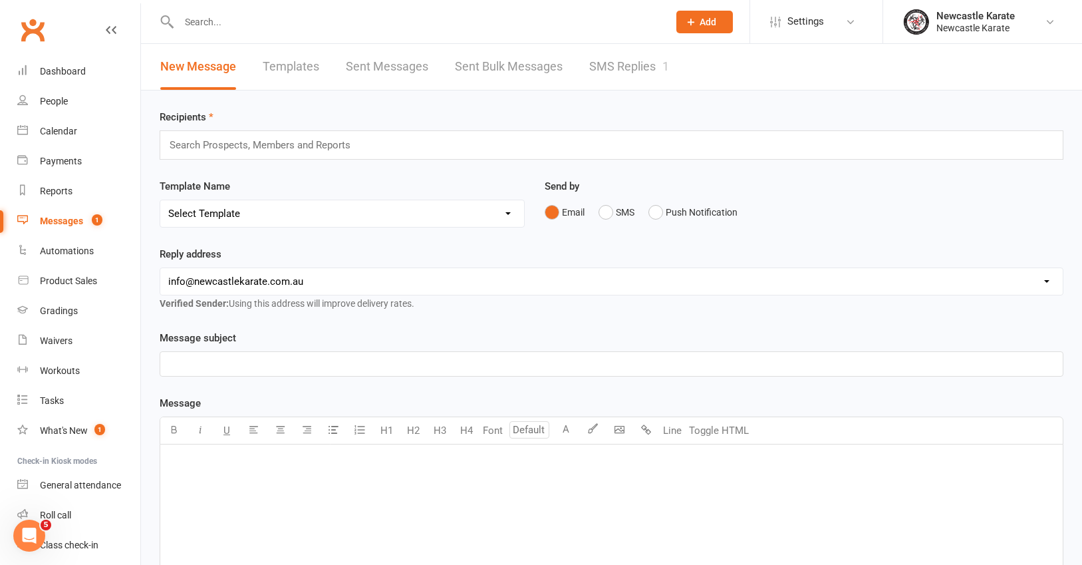
click at [29, 19] on link "Clubworx" at bounding box center [32, 29] width 33 height 33
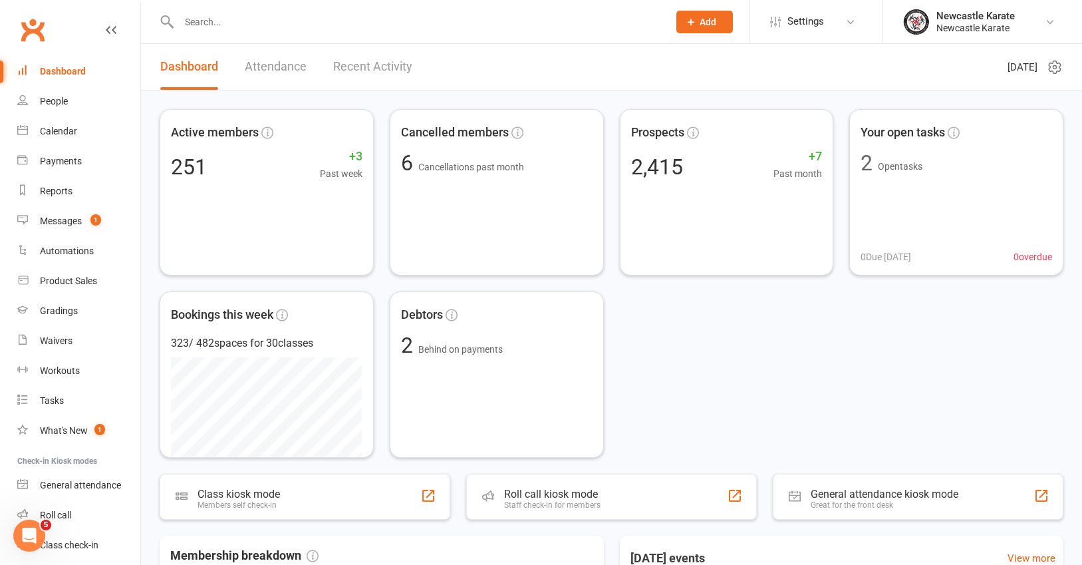
click at [26, 27] on link "Clubworx" at bounding box center [32, 29] width 33 height 33
click at [67, 135] on div "Calendar" at bounding box center [58, 131] width 37 height 11
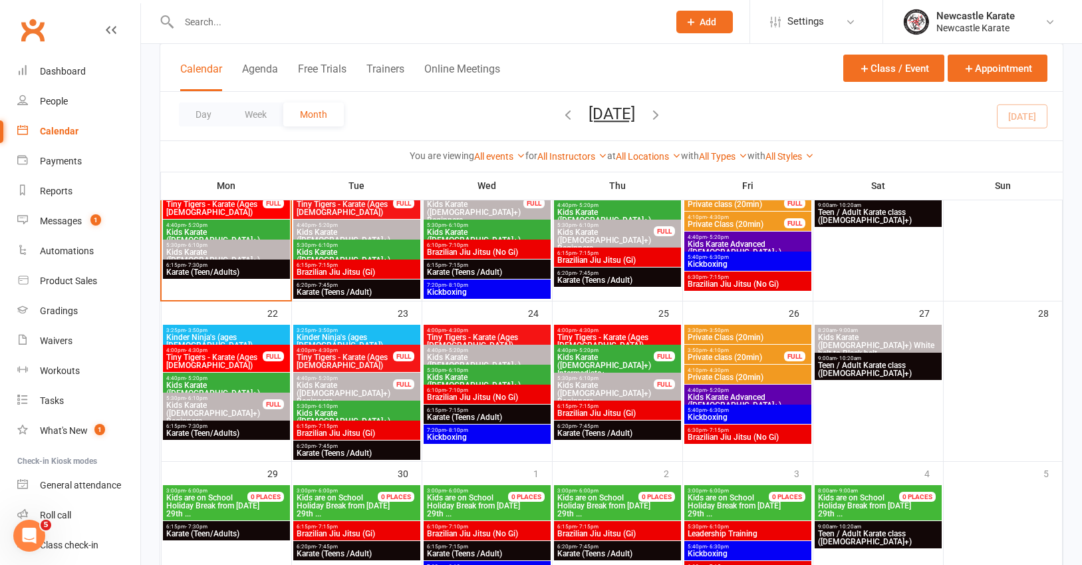
scroll to position [305, 0]
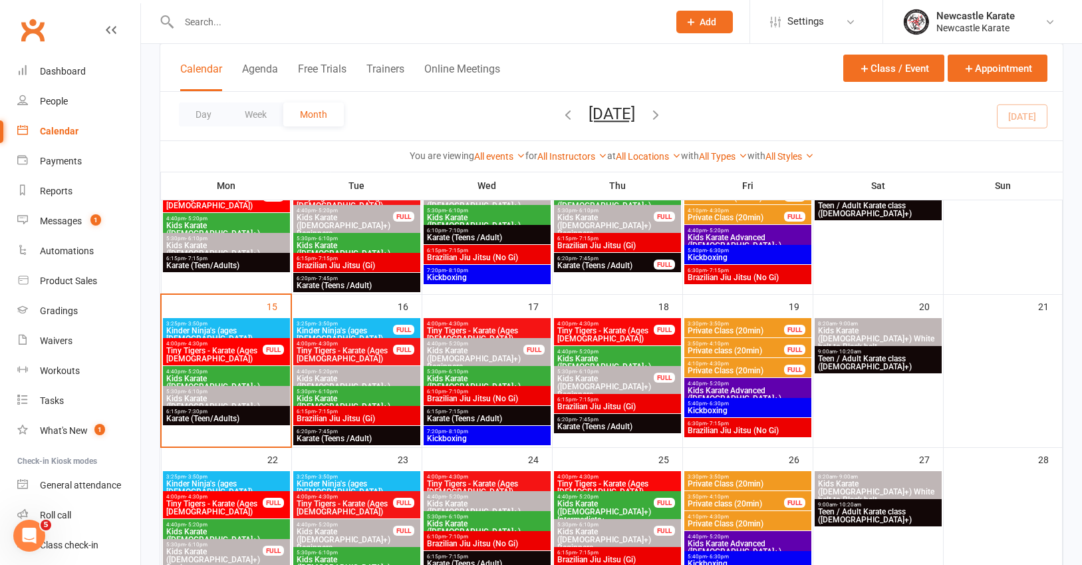
click at [229, 350] on span "Tiny Tigers - Karate (Ages [DEMOGRAPHIC_DATA])" at bounding box center [215, 355] width 98 height 16
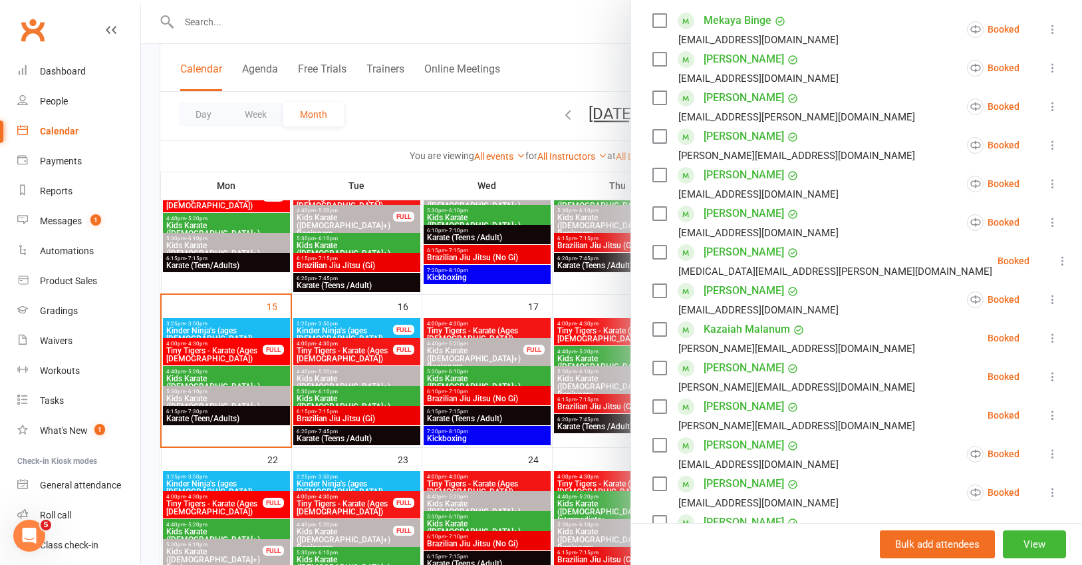
scroll to position [243, 0]
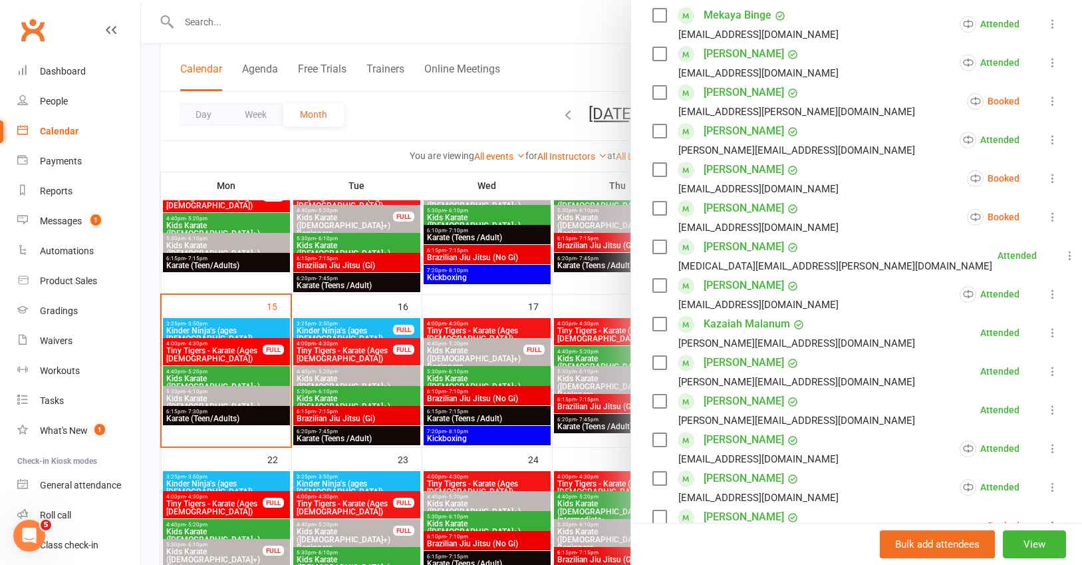
click at [417, 122] on div at bounding box center [611, 282] width 941 height 565
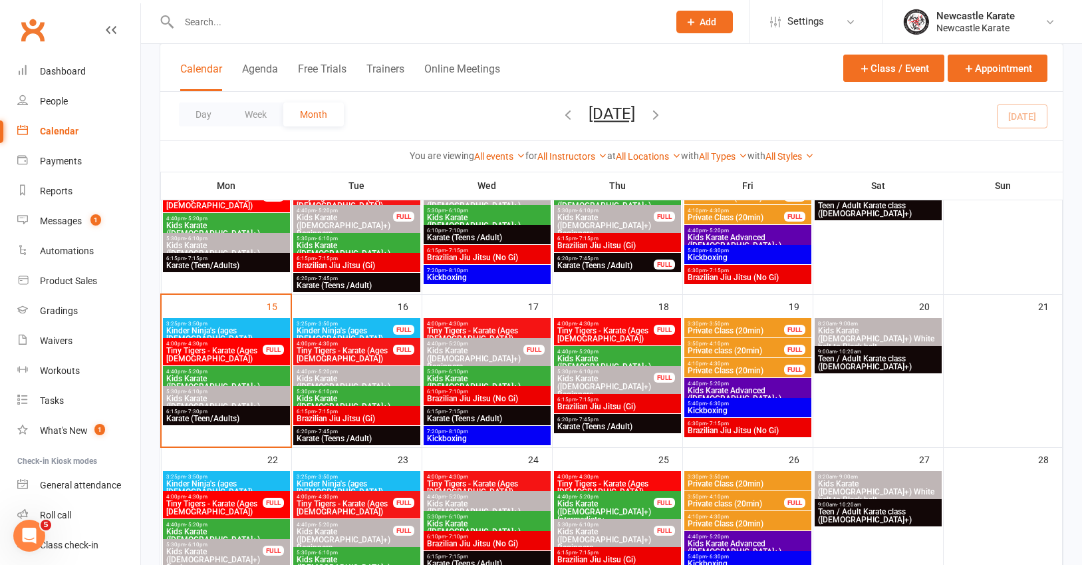
click at [27, 29] on link "Clubworx" at bounding box center [32, 29] width 33 height 33
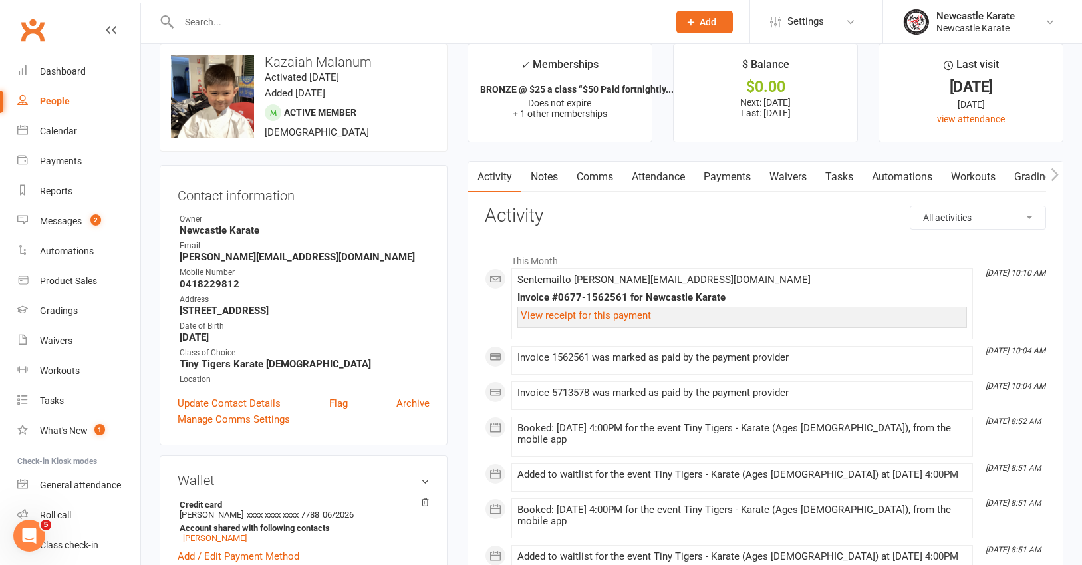
scroll to position [20, 0]
click at [554, 177] on link "Notes" at bounding box center [544, 176] width 46 height 31
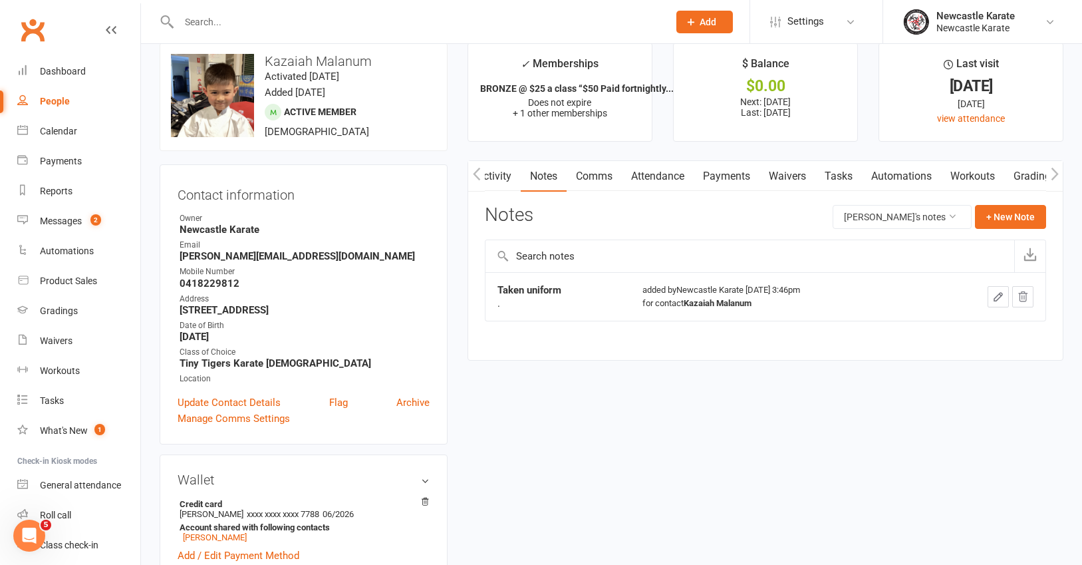
click at [744, 166] on link "Payments" at bounding box center [727, 176] width 66 height 31
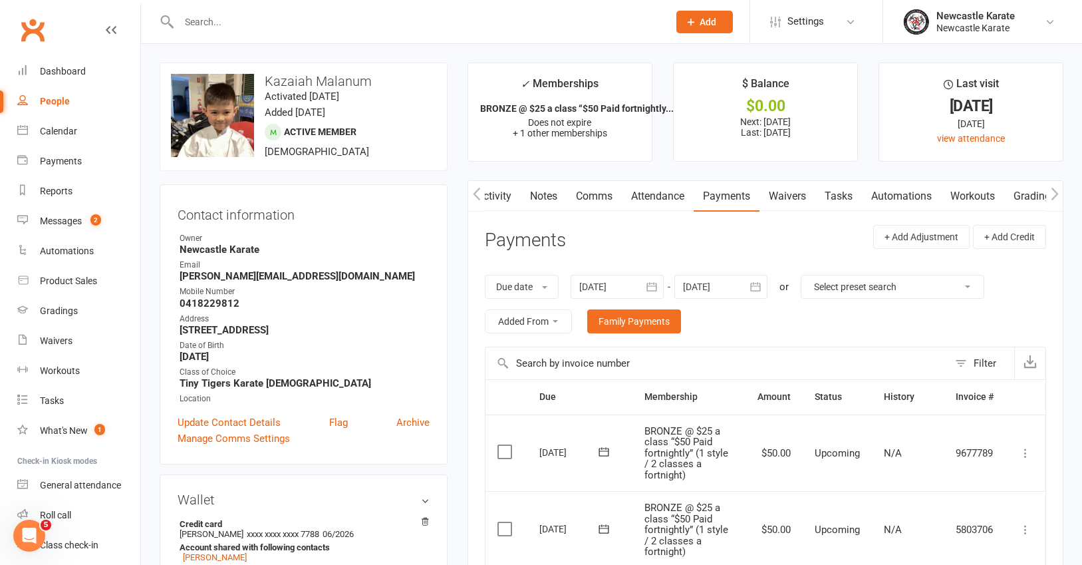
click at [547, 202] on link "Notes" at bounding box center [544, 196] width 46 height 31
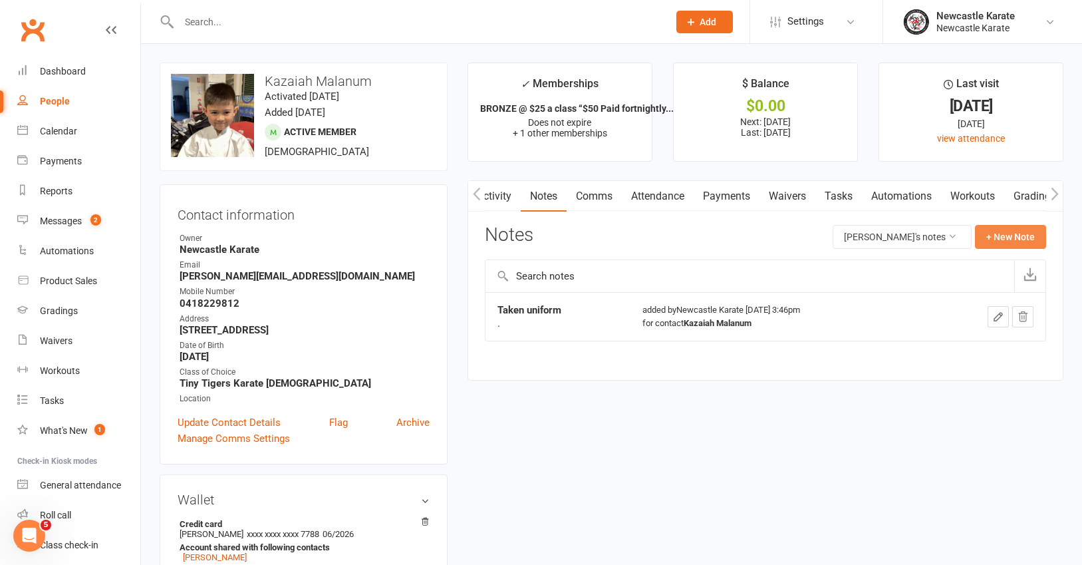
click at [994, 238] on button "+ New Note" at bounding box center [1010, 237] width 71 height 24
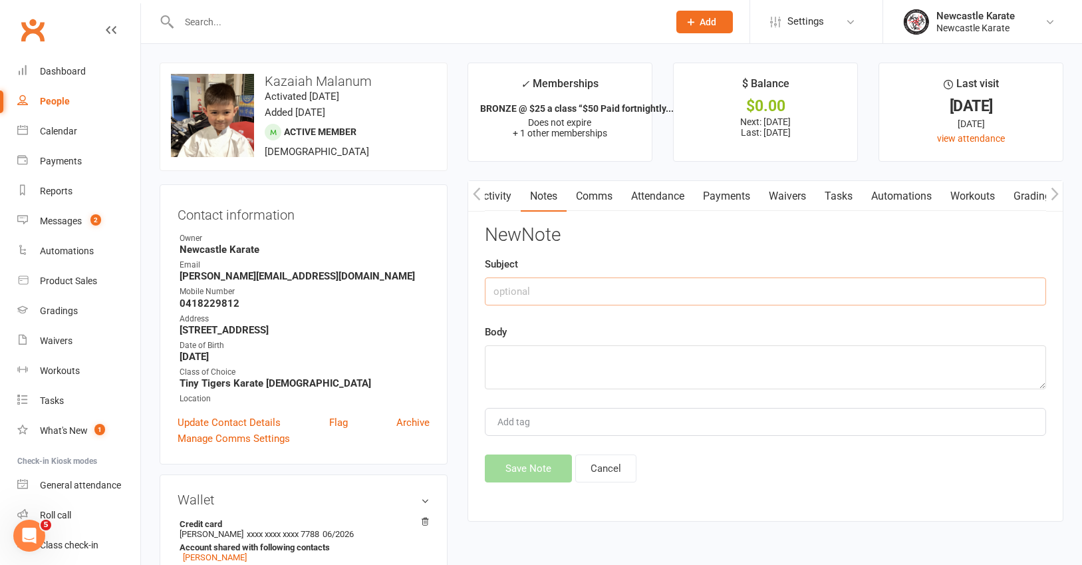
click at [505, 291] on input "text" at bounding box center [765, 291] width 561 height 28
type input "Taken sparring kit less bag."
click at [525, 368] on textarea at bounding box center [765, 367] width 561 height 44
type textarea "."
click at [517, 462] on button "Save Note" at bounding box center [528, 468] width 87 height 28
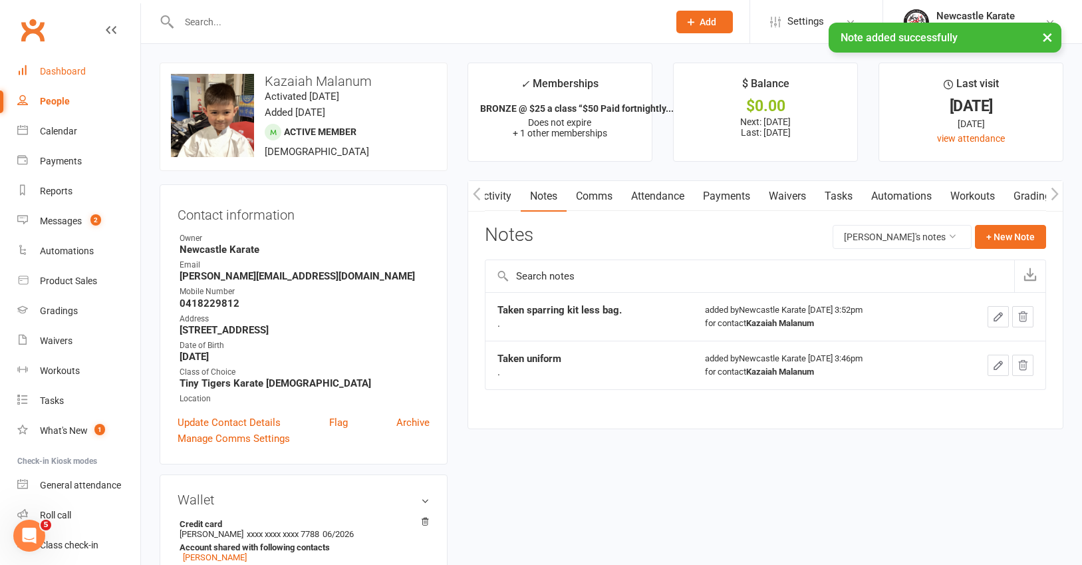
click at [56, 67] on div "Dashboard" at bounding box center [63, 71] width 46 height 11
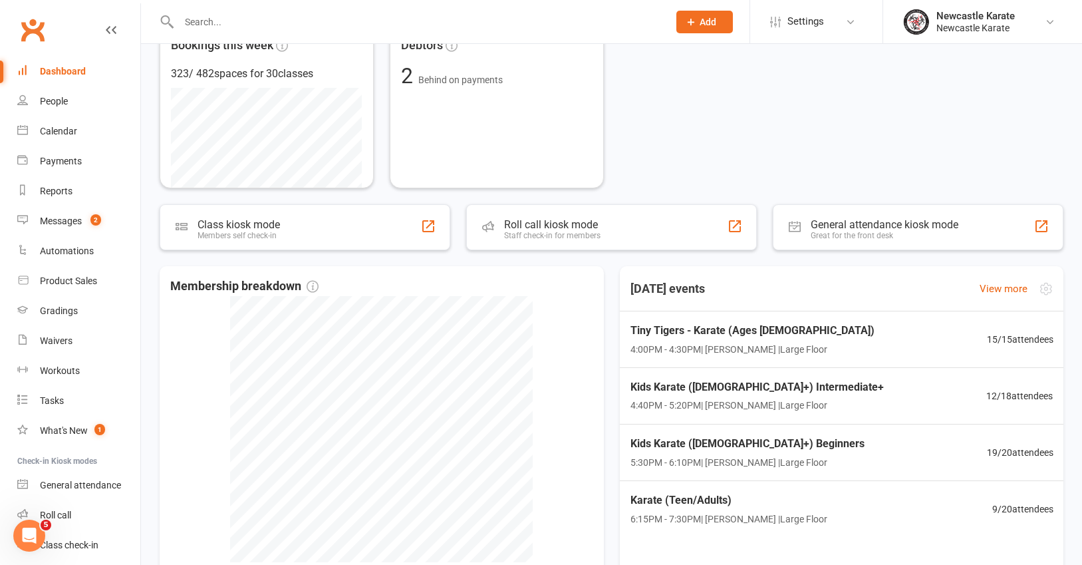
scroll to position [423, 0]
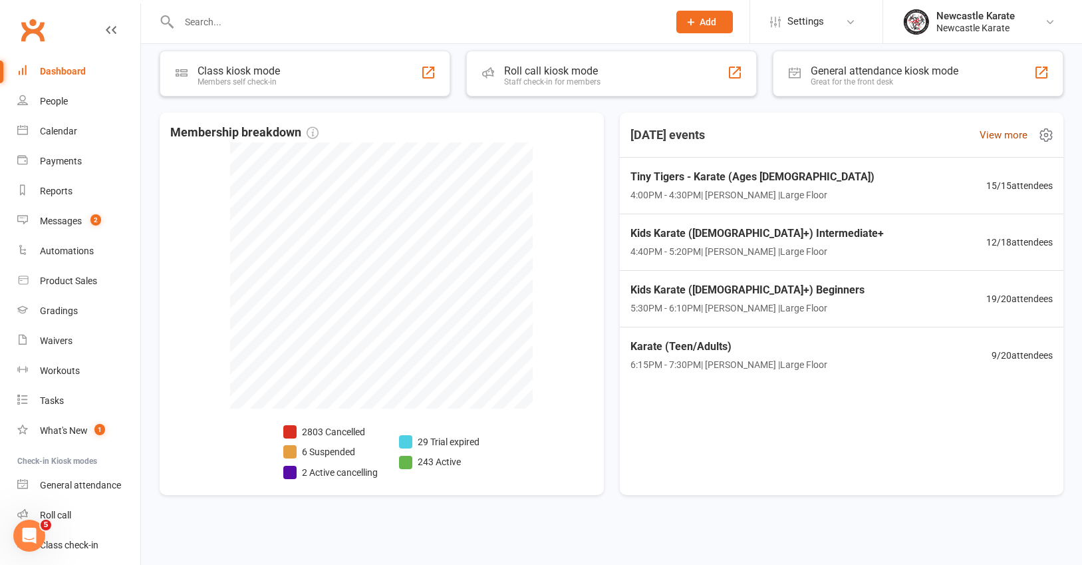
click at [1012, 136] on link "View more" at bounding box center [1004, 135] width 48 height 16
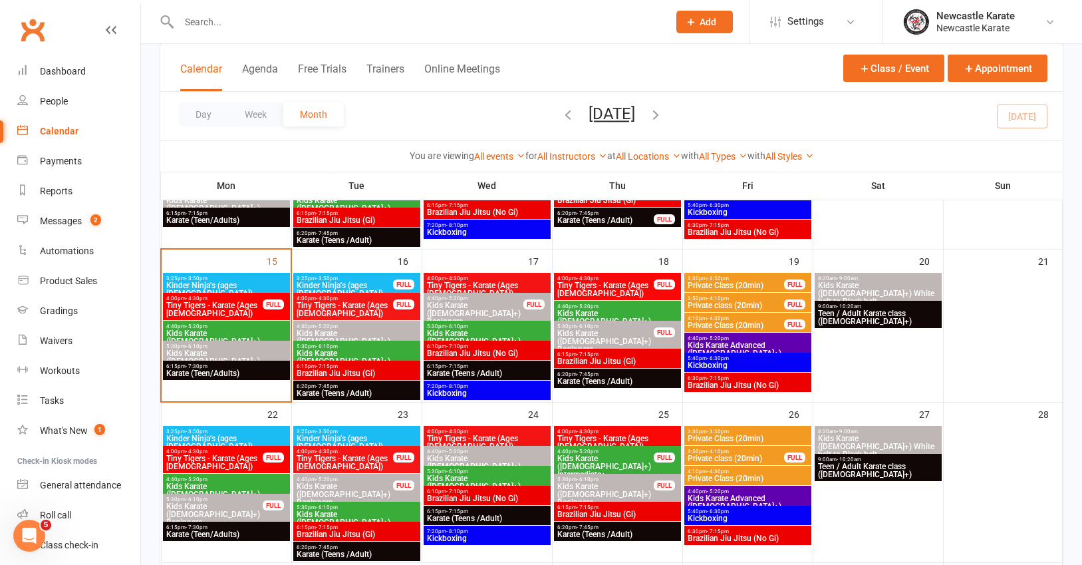
scroll to position [323, 0]
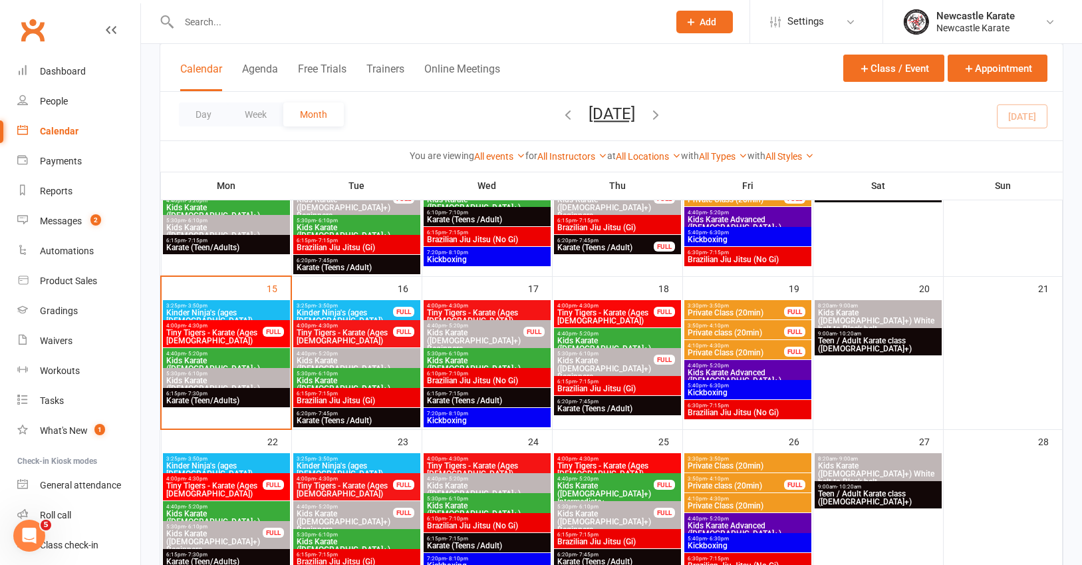
click at [236, 305] on span "3:25pm - 3:50pm" at bounding box center [227, 306] width 122 height 6
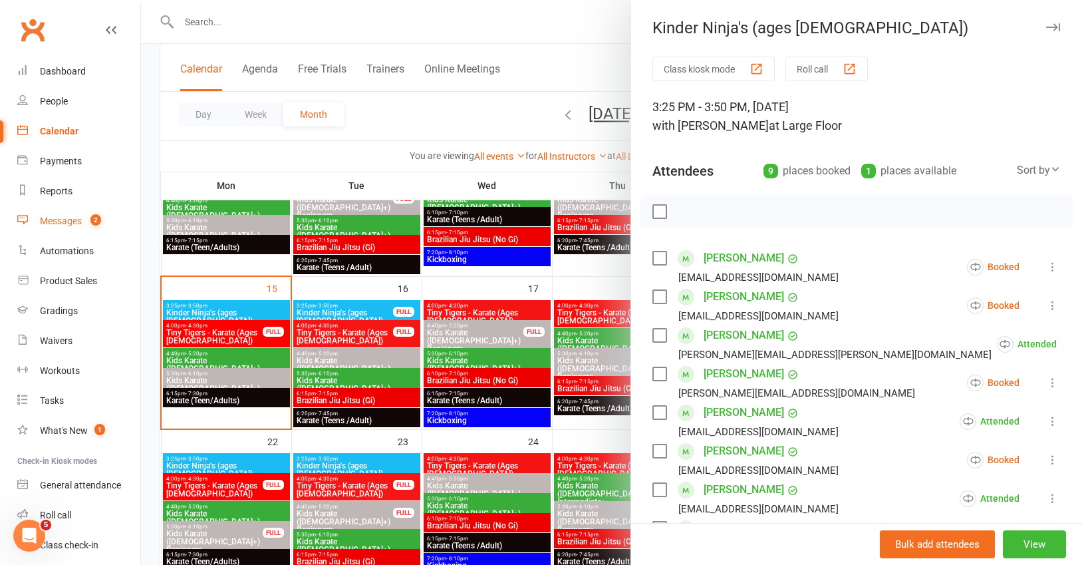
click at [75, 217] on div "Messages" at bounding box center [61, 220] width 42 height 11
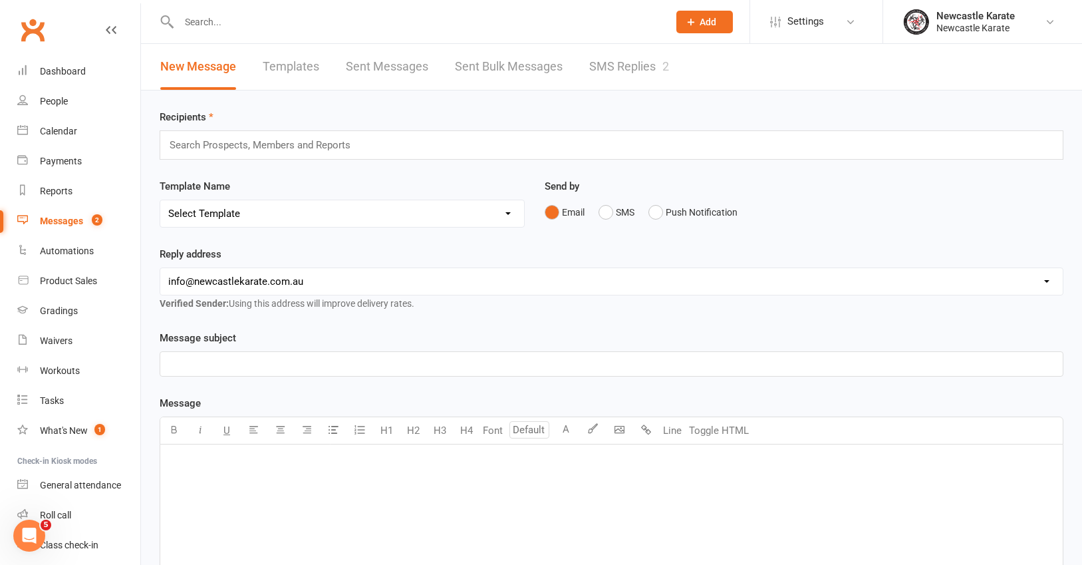
click at [649, 71] on link "SMS Replies 2" at bounding box center [629, 67] width 80 height 46
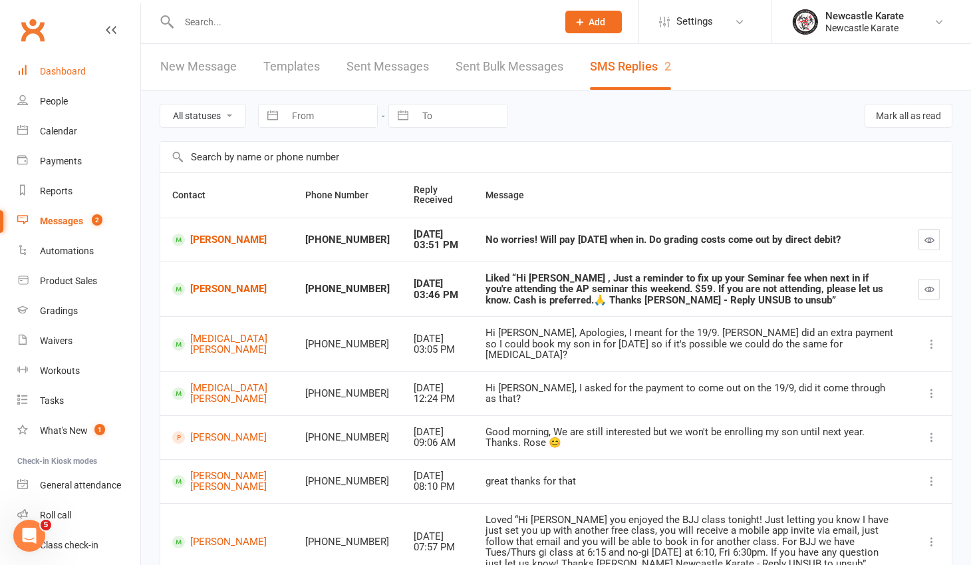
click at [54, 73] on div "Dashboard" at bounding box center [63, 71] width 46 height 11
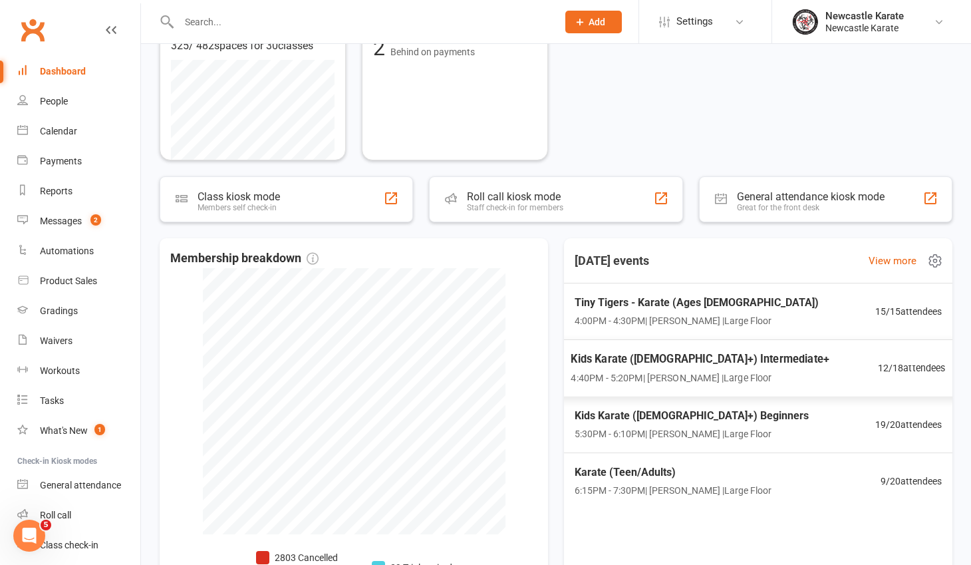
scroll to position [423, 0]
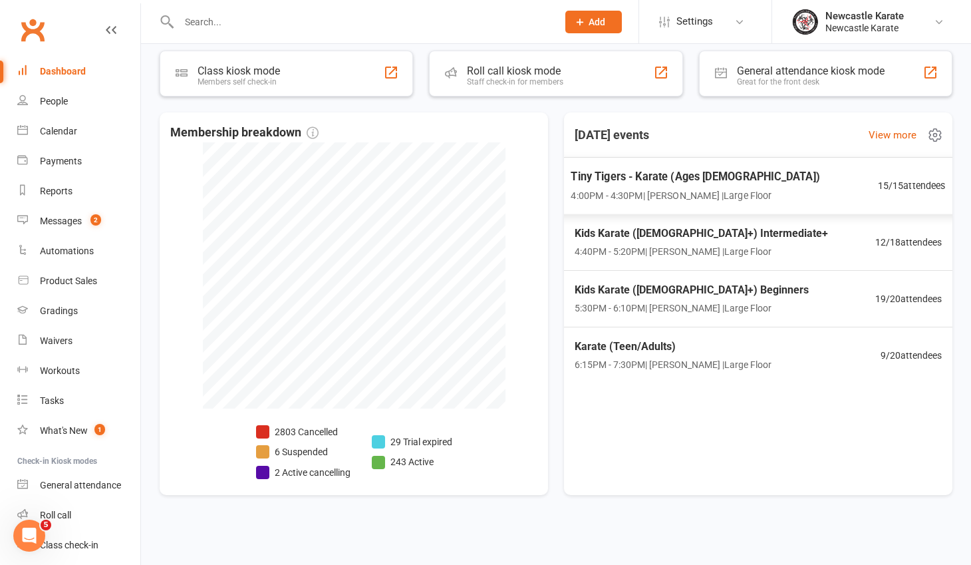
click at [686, 173] on span "Tiny Tigers - Karate (Ages [DEMOGRAPHIC_DATA])" at bounding box center [695, 176] width 249 height 17
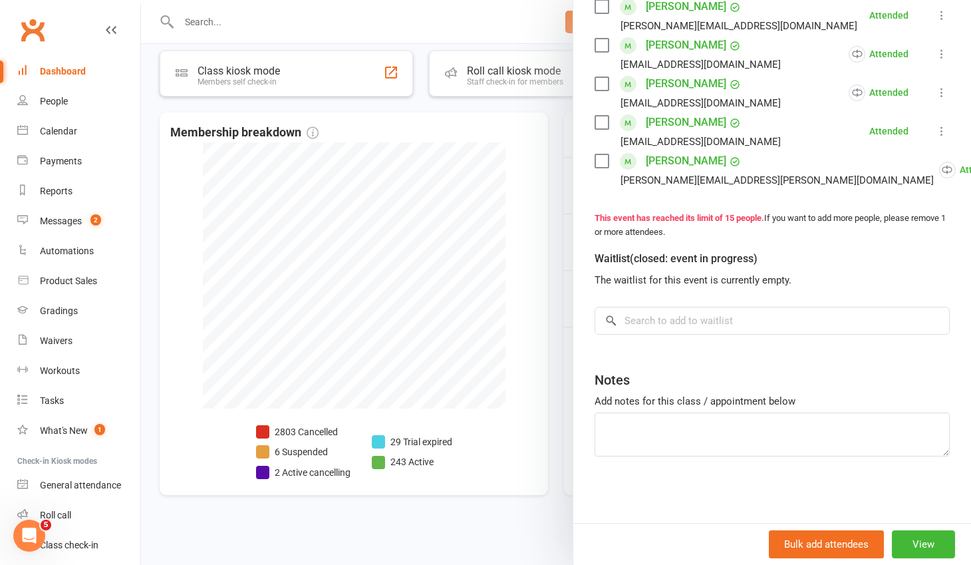
scroll to position [0, 0]
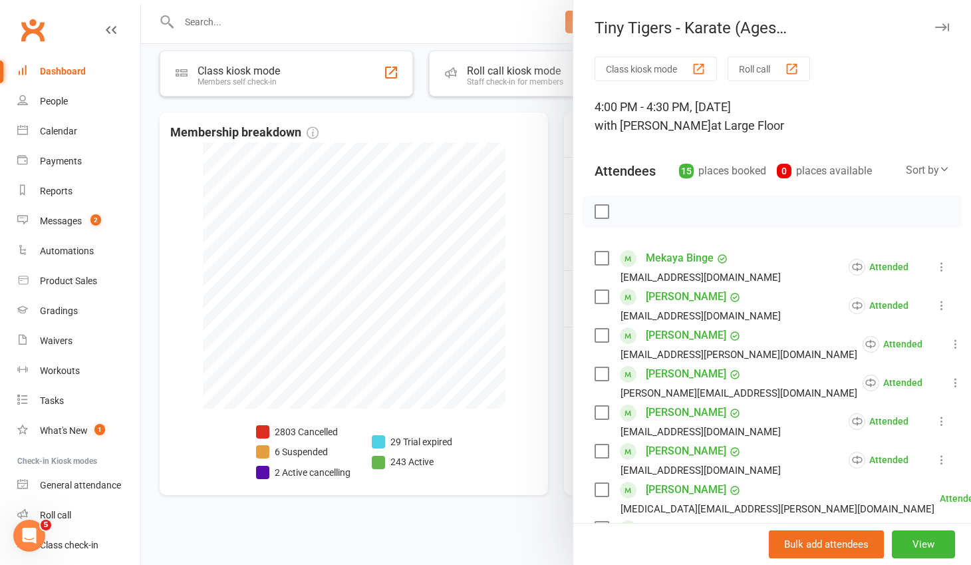
click at [558, 116] on div at bounding box center [556, 282] width 830 height 565
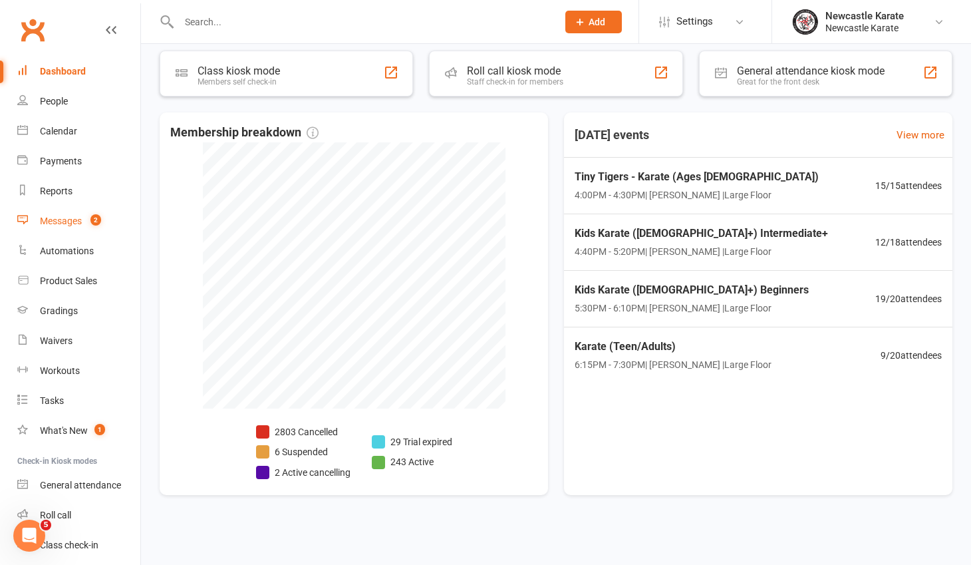
click at [55, 219] on div "Messages" at bounding box center [61, 220] width 42 height 11
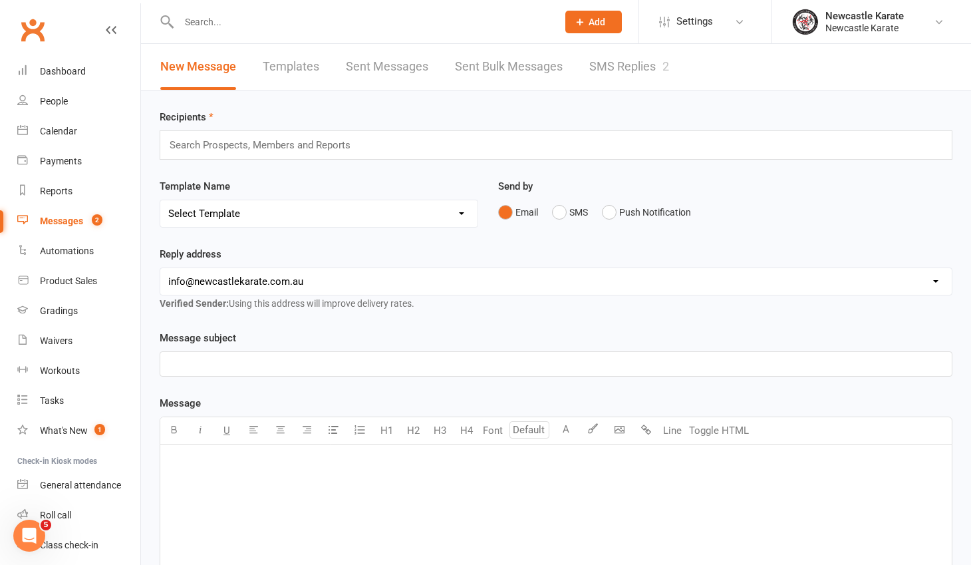
click at [631, 54] on link "SMS Replies 2" at bounding box center [629, 67] width 80 height 46
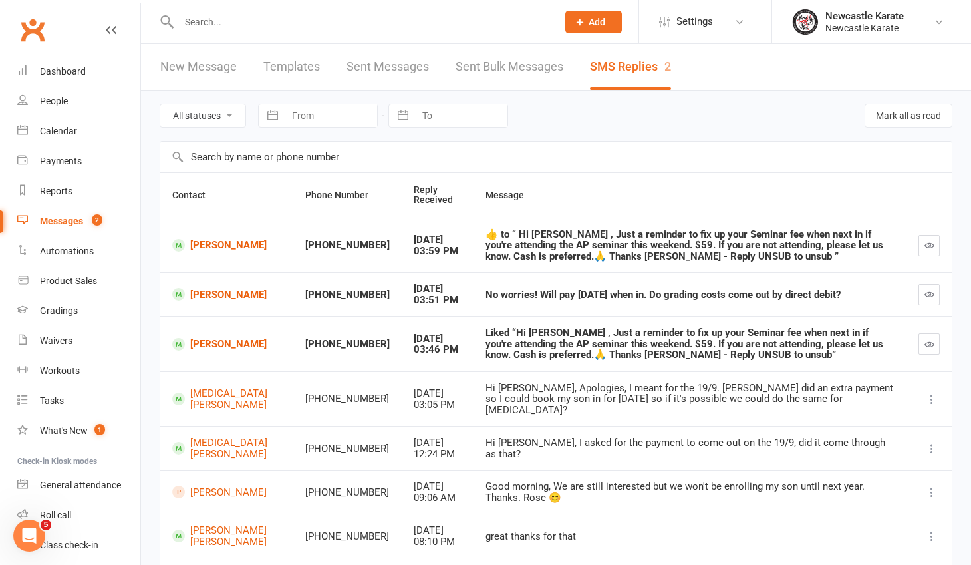
click at [23, 25] on link "Clubworx" at bounding box center [32, 29] width 33 height 33
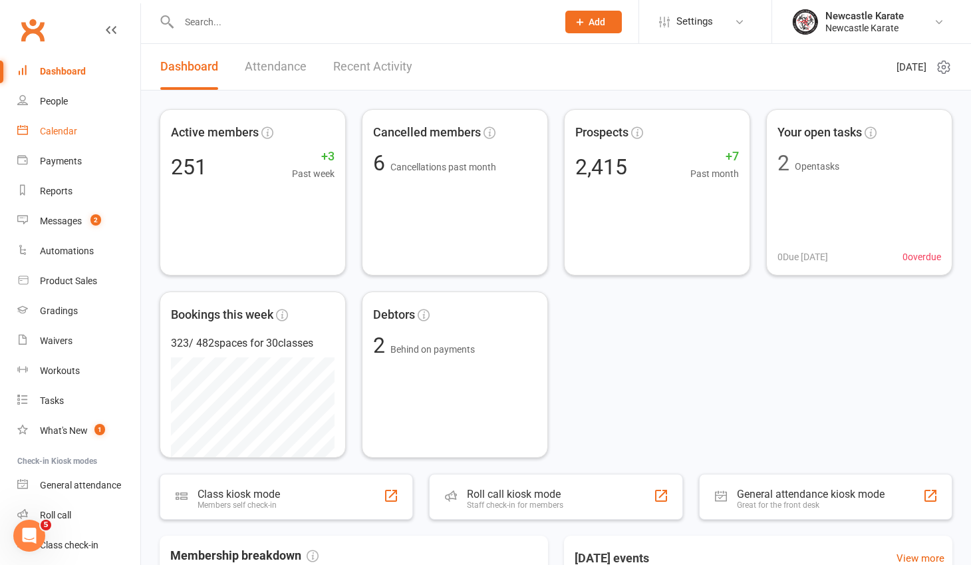
click at [58, 137] on link "Calendar" at bounding box center [78, 131] width 123 height 30
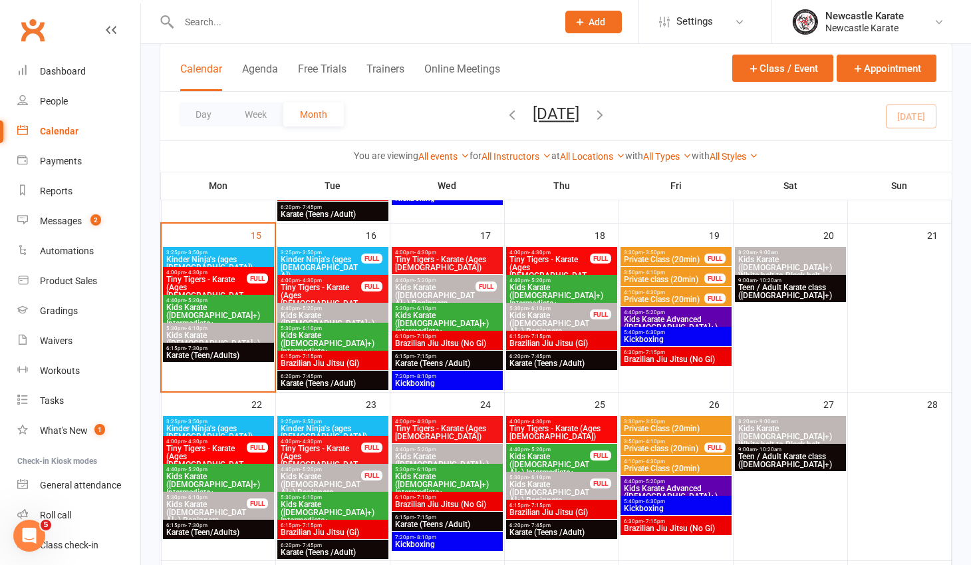
scroll to position [415, 0]
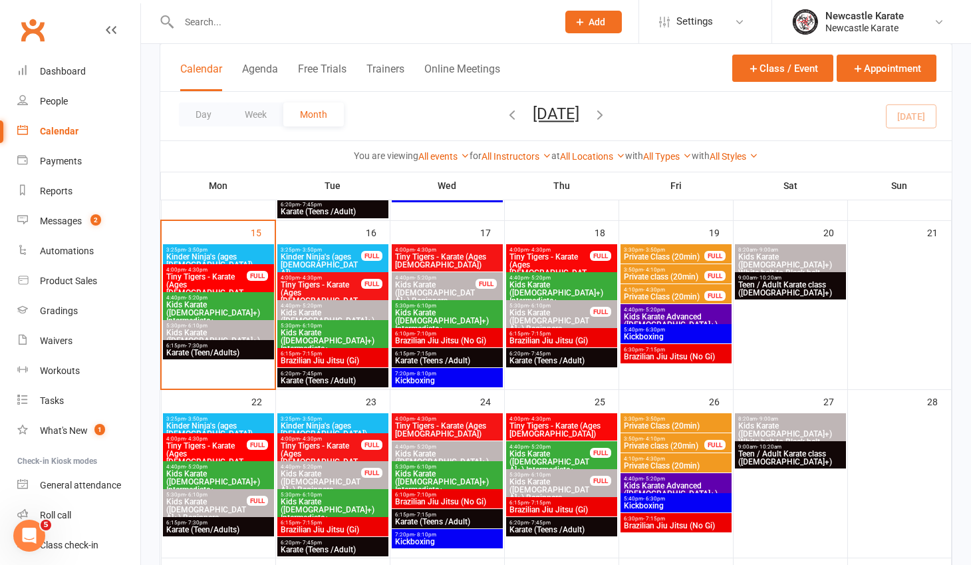
click at [221, 505] on span "Kids Karate ([DEMOGRAPHIC_DATA]+) Beginners" at bounding box center [207, 509] width 82 height 24
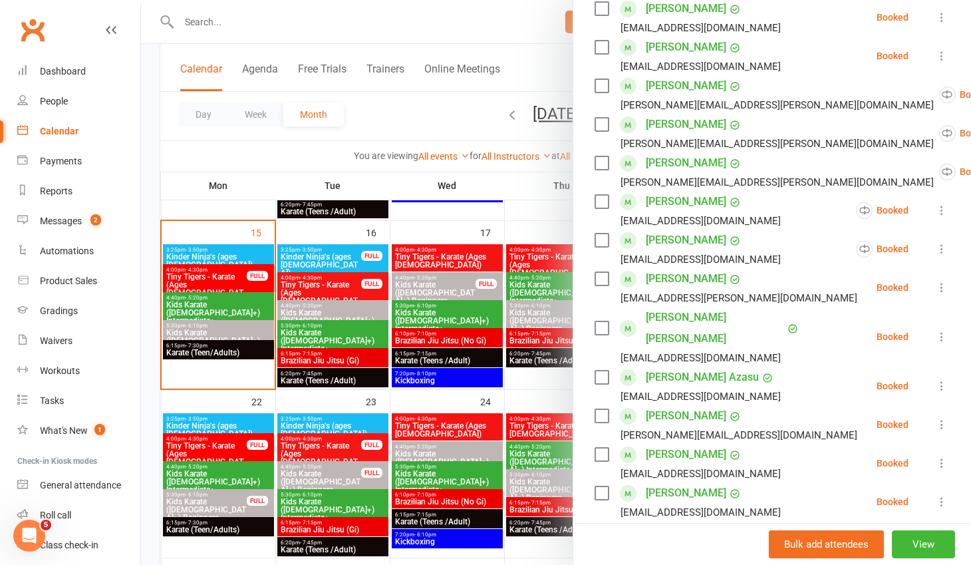
scroll to position [169, 0]
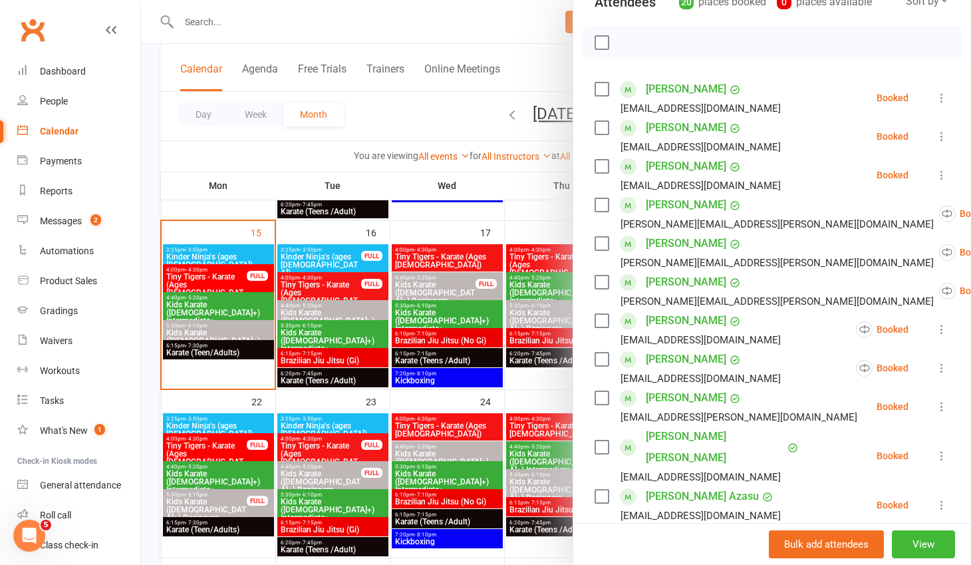
click at [390, 118] on div at bounding box center [556, 282] width 830 height 565
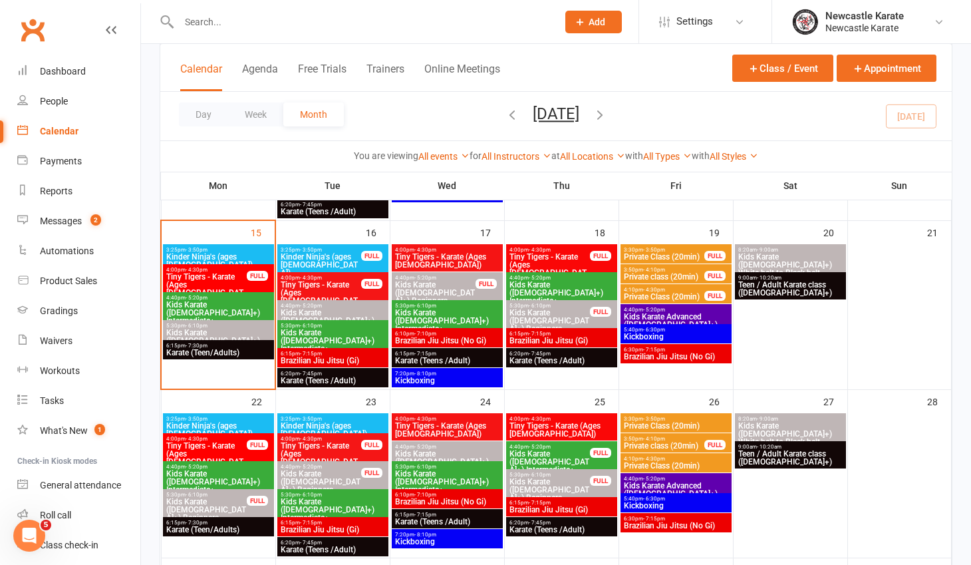
click at [267, 19] on input "text" at bounding box center [361, 22] width 373 height 19
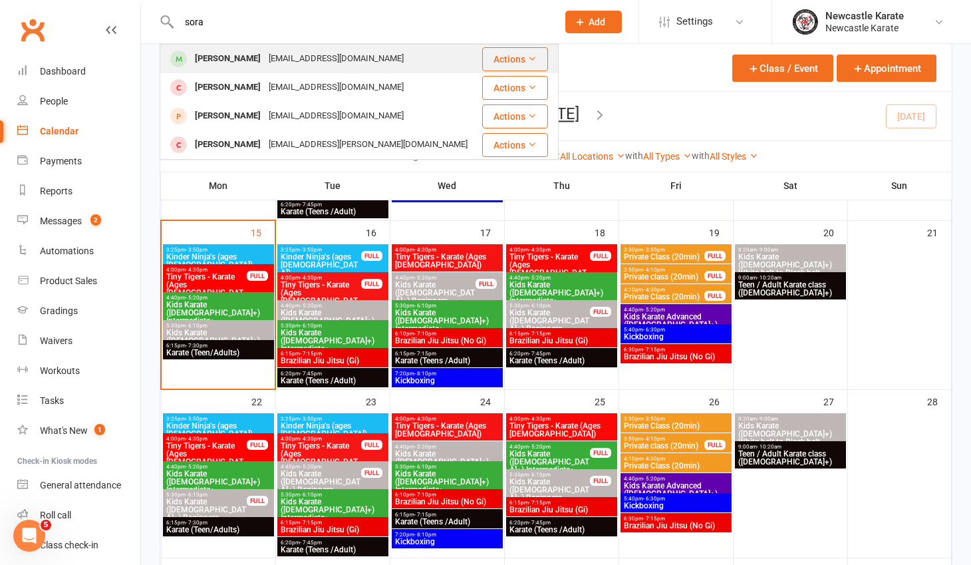
type input "sora"
click at [225, 55] on div "Sora Hoffman" at bounding box center [228, 58] width 74 height 19
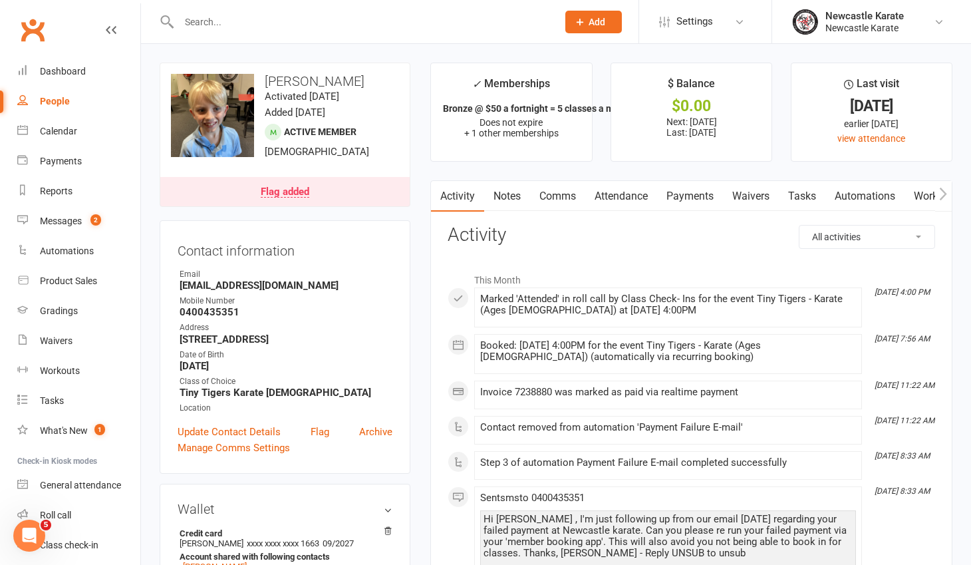
click at [643, 196] on link "Attendance" at bounding box center [621, 196] width 72 height 31
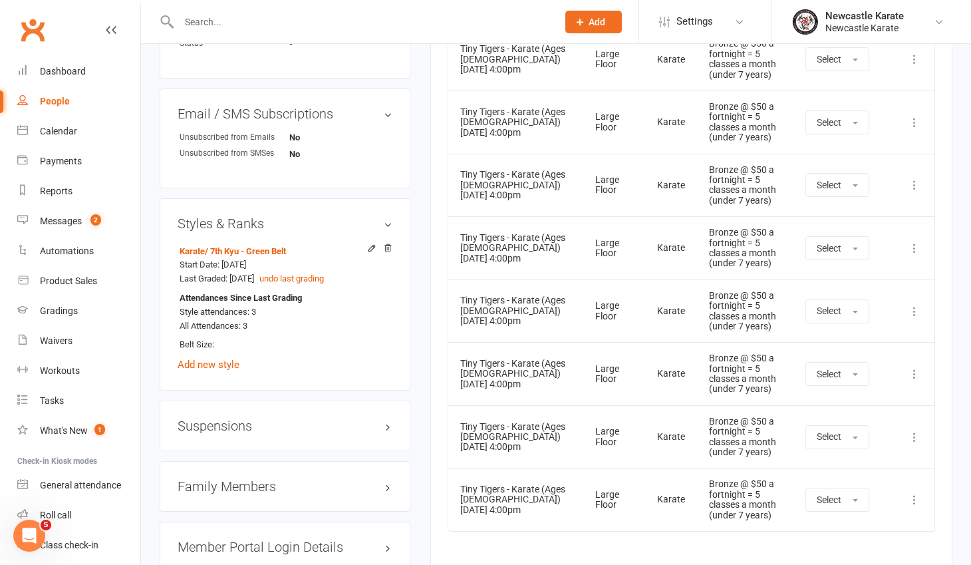
scroll to position [557, 0]
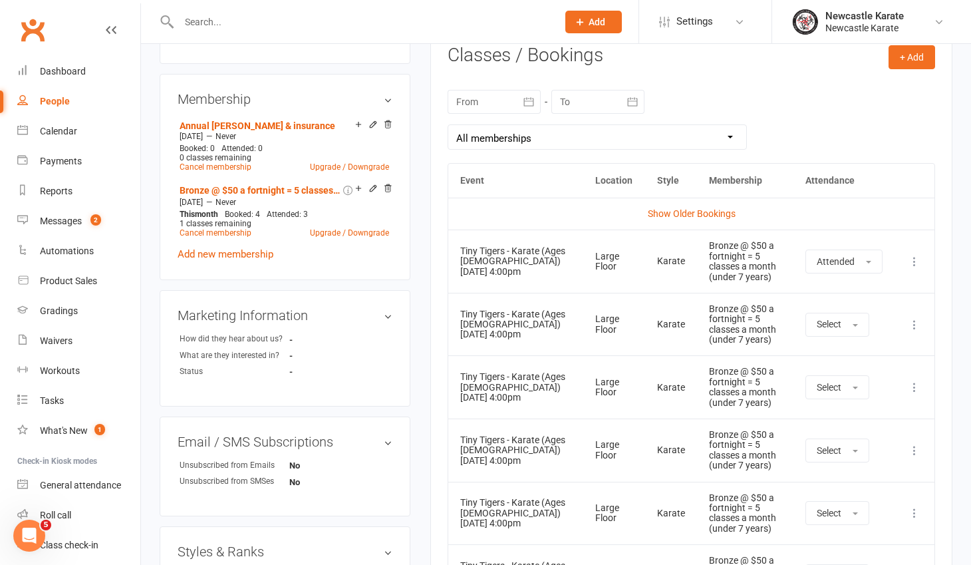
click at [914, 331] on icon at bounding box center [914, 324] width 13 height 13
click at [879, 414] on link "Remove booking" at bounding box center [856, 403] width 132 height 27
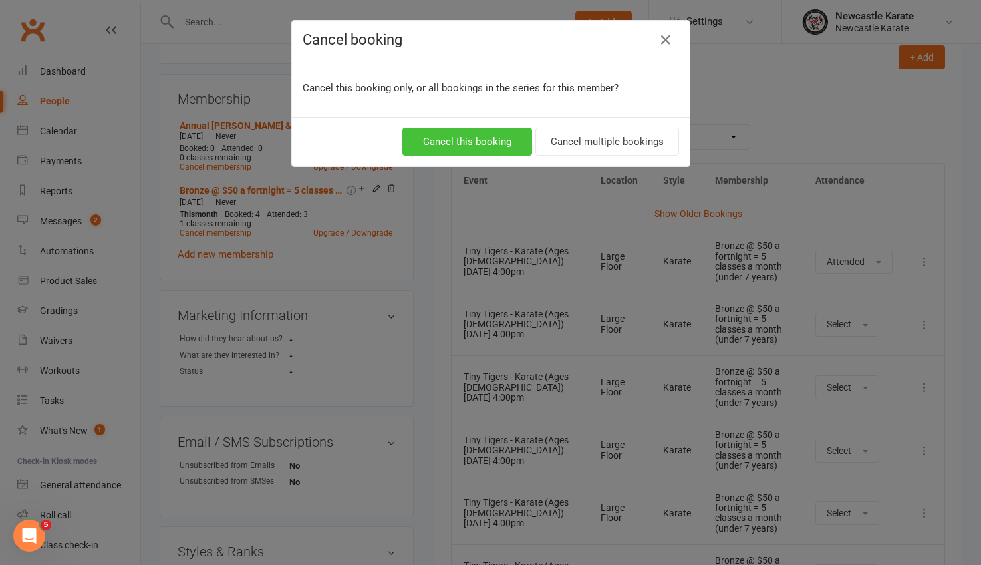
click at [477, 138] on button "Cancel this booking" at bounding box center [467, 142] width 130 height 28
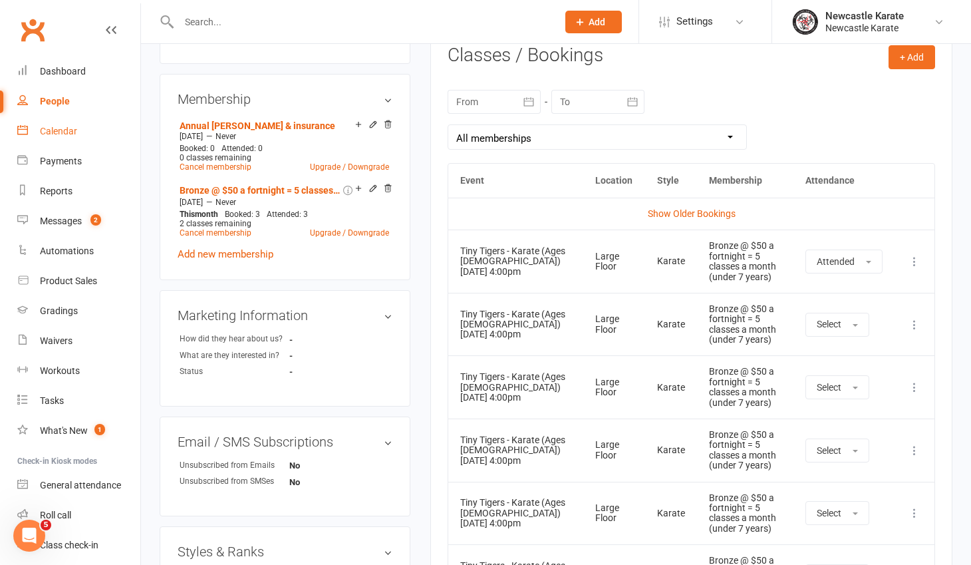
click at [63, 134] on div "Calendar" at bounding box center [58, 131] width 37 height 11
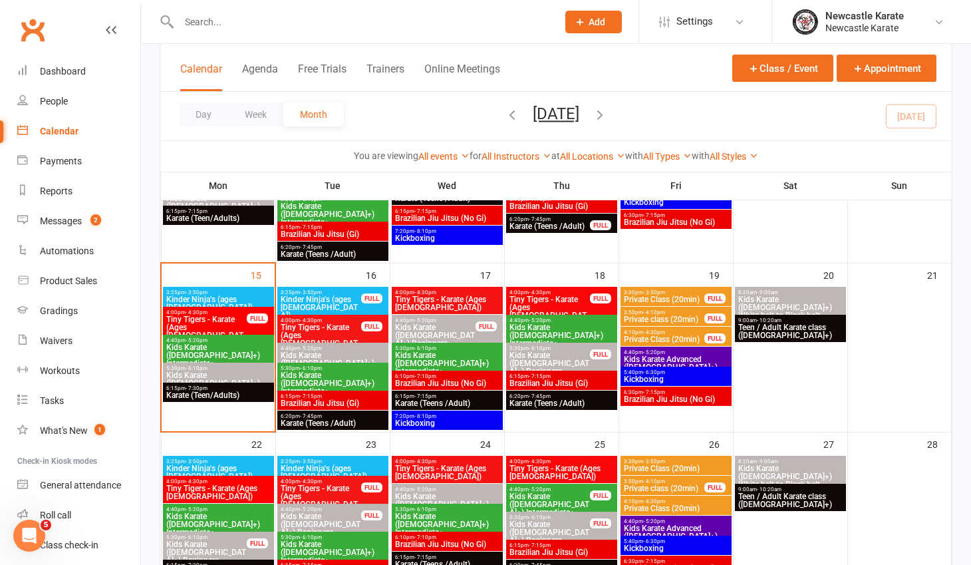
scroll to position [493, 0]
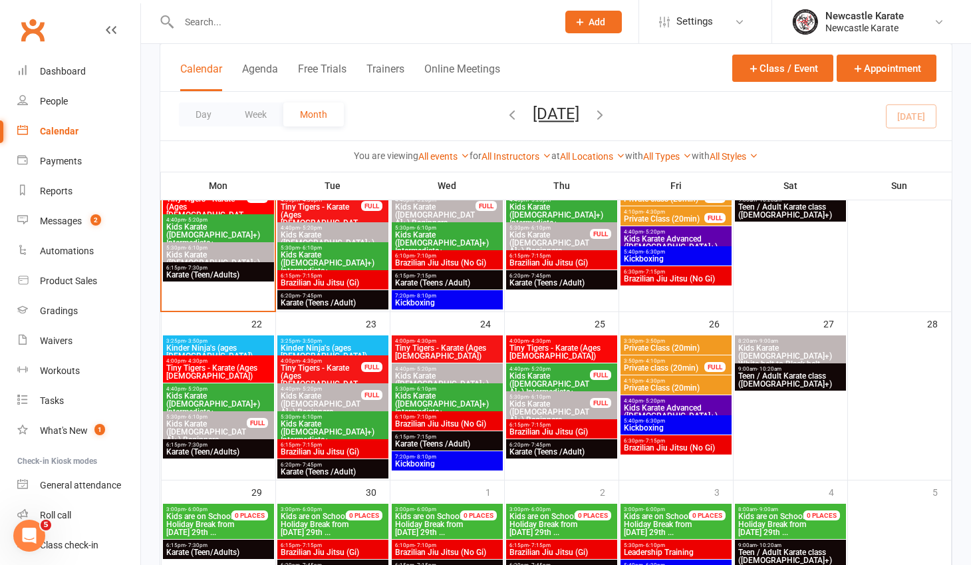
click at [207, 420] on span "Kids Karate ([DEMOGRAPHIC_DATA]+) Beginners" at bounding box center [207, 432] width 82 height 24
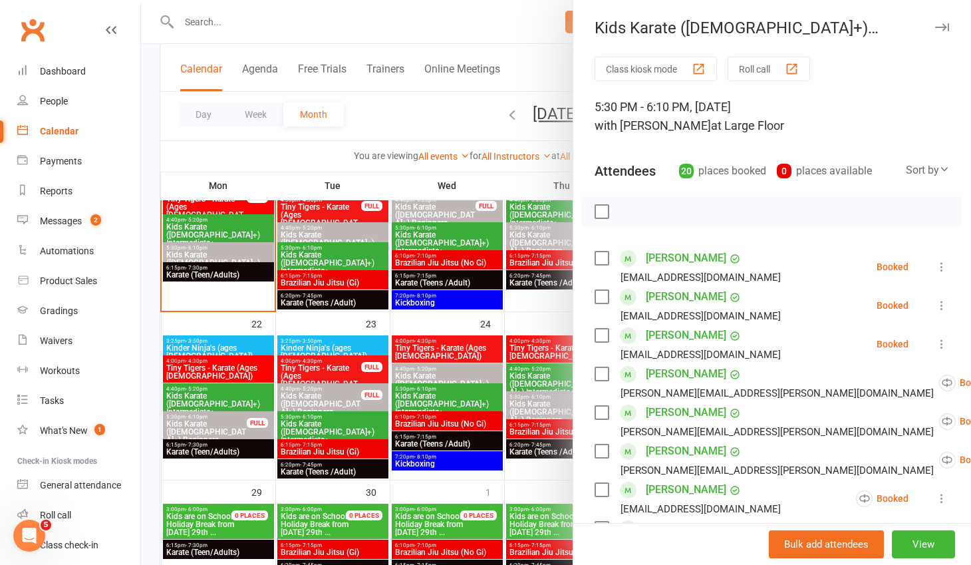
scroll to position [830, 0]
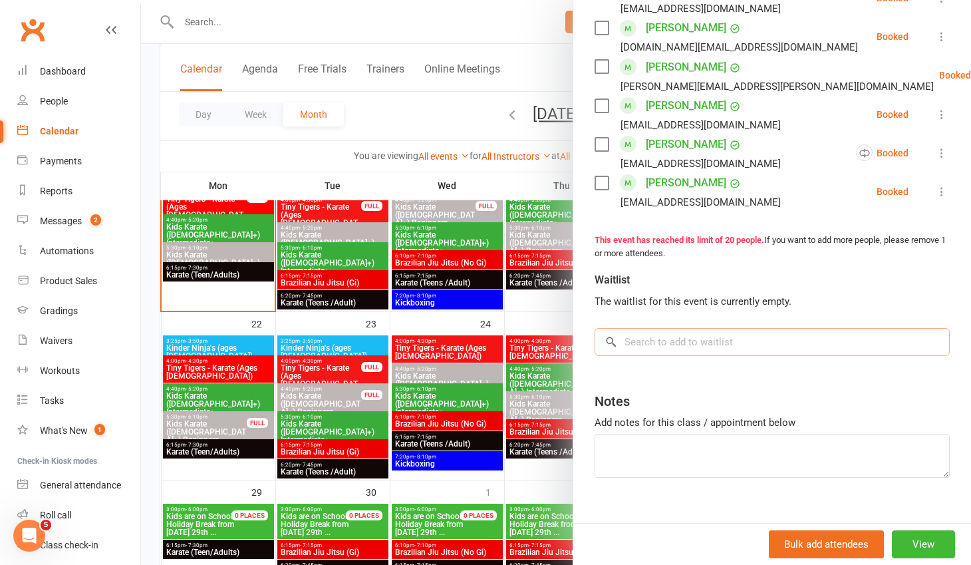
click at [636, 328] on input "search" at bounding box center [772, 342] width 355 height 28
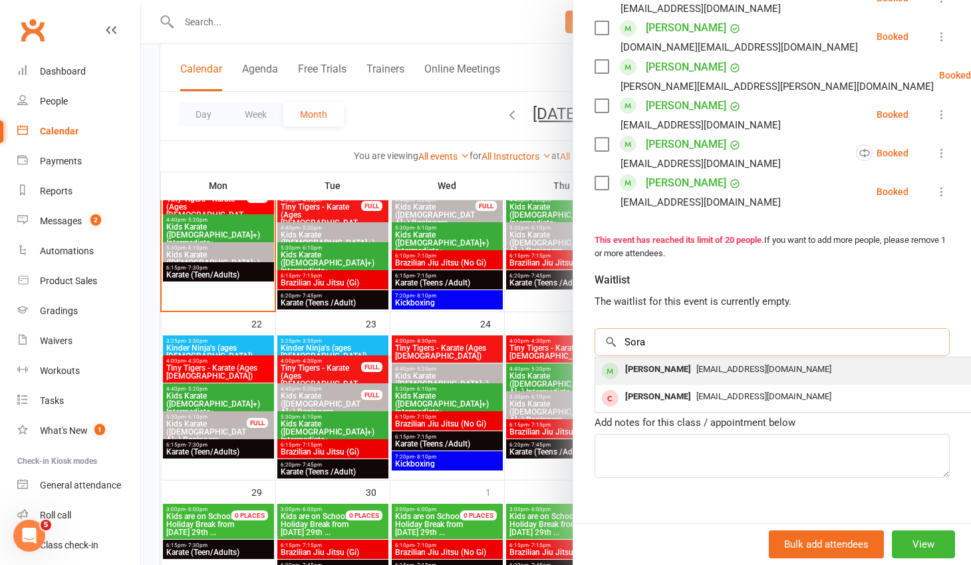
type input "Sora"
click at [643, 360] on div "Sora Hoffman" at bounding box center [658, 369] width 76 height 19
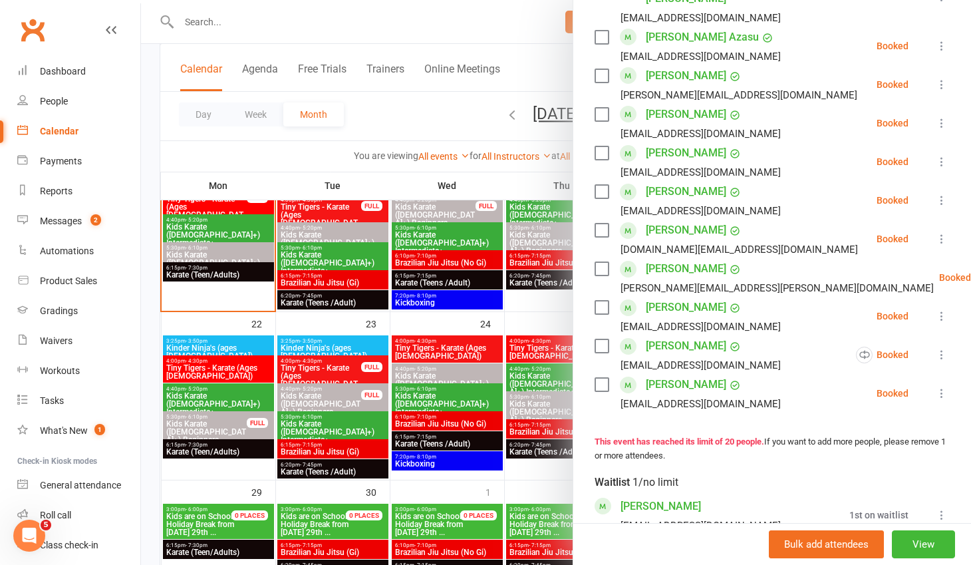
scroll to position [645, 0]
click at [658, 495] on link "Sora Hoffman" at bounding box center [661, 505] width 80 height 21
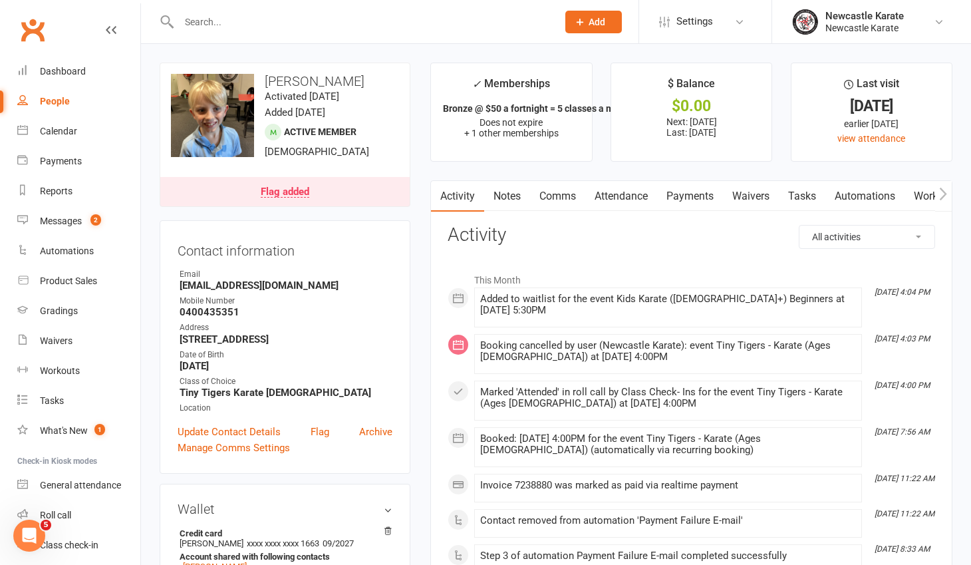
click at [209, 25] on input "text" at bounding box center [361, 22] width 373 height 19
click at [55, 217] on div "Messages" at bounding box center [61, 220] width 42 height 11
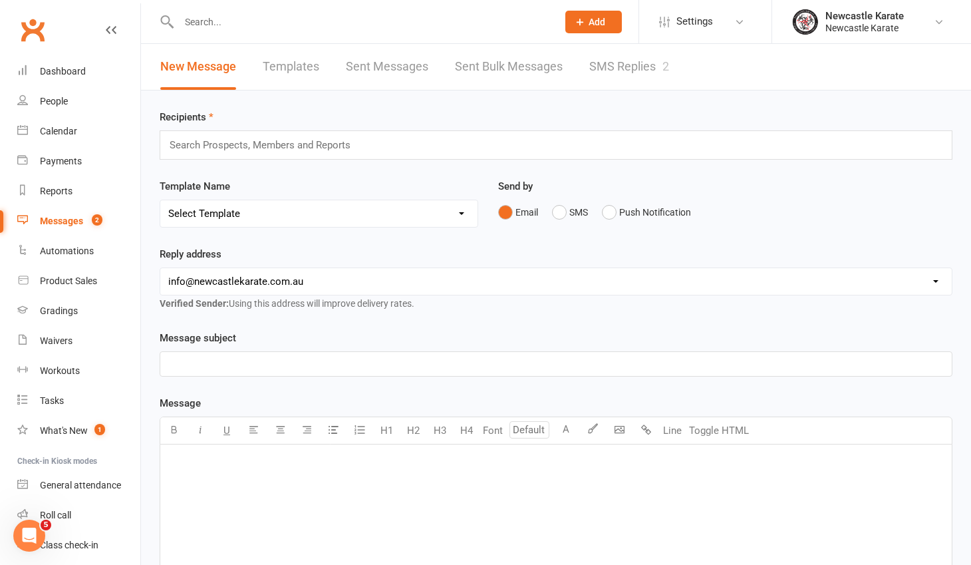
click at [662, 67] on link "SMS Replies 2" at bounding box center [629, 67] width 80 height 46
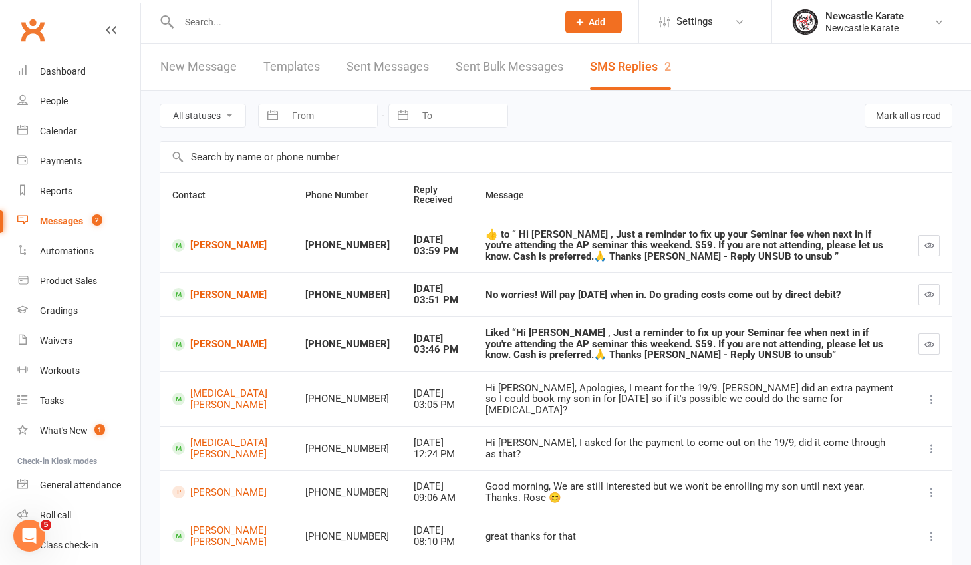
click at [16, 23] on link "Clubworx" at bounding box center [32, 29] width 33 height 33
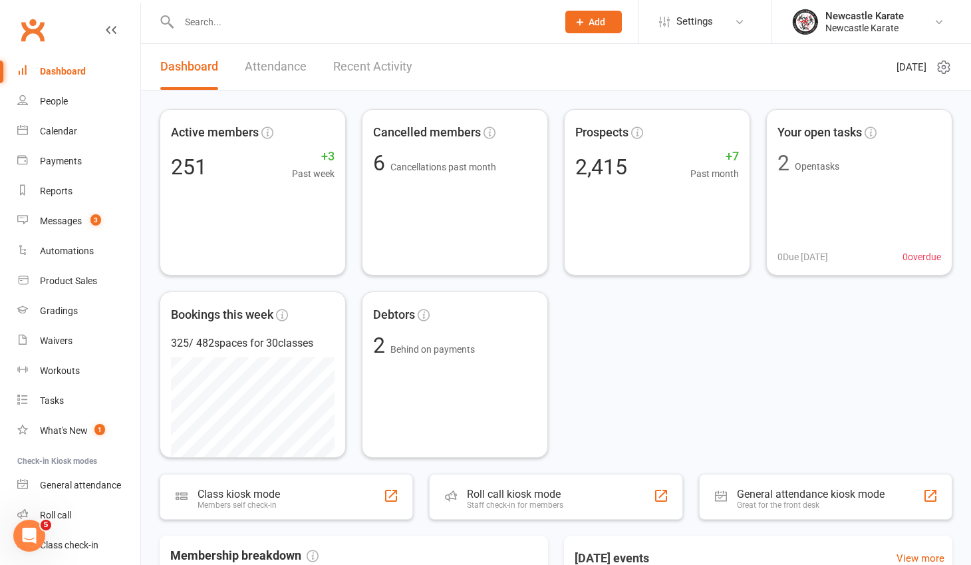
click at [293, 21] on input "text" at bounding box center [361, 22] width 373 height 19
click at [33, 25] on link "Clubworx" at bounding box center [32, 29] width 33 height 33
click at [56, 217] on div "Messages" at bounding box center [61, 220] width 42 height 11
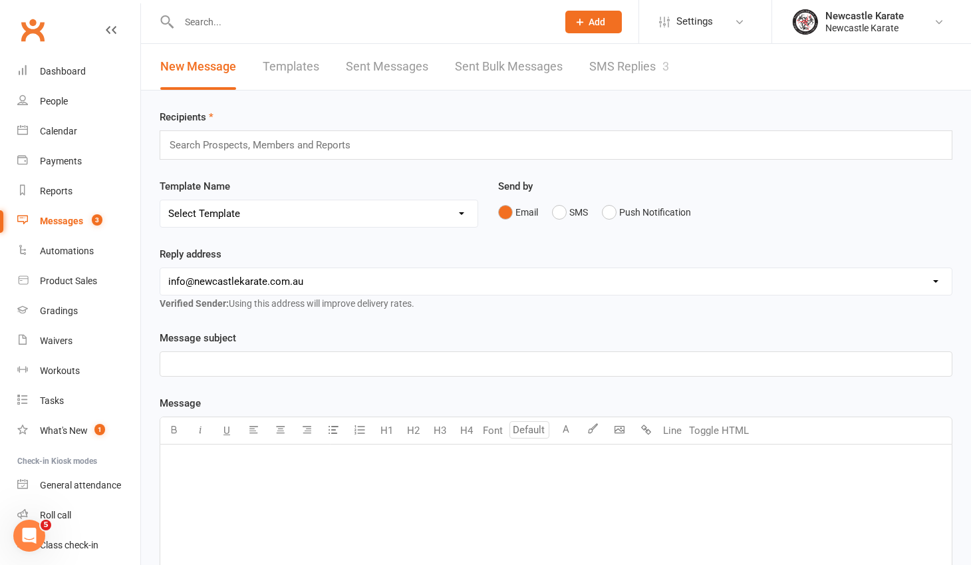
click at [623, 64] on link "SMS Replies 3" at bounding box center [629, 67] width 80 height 46
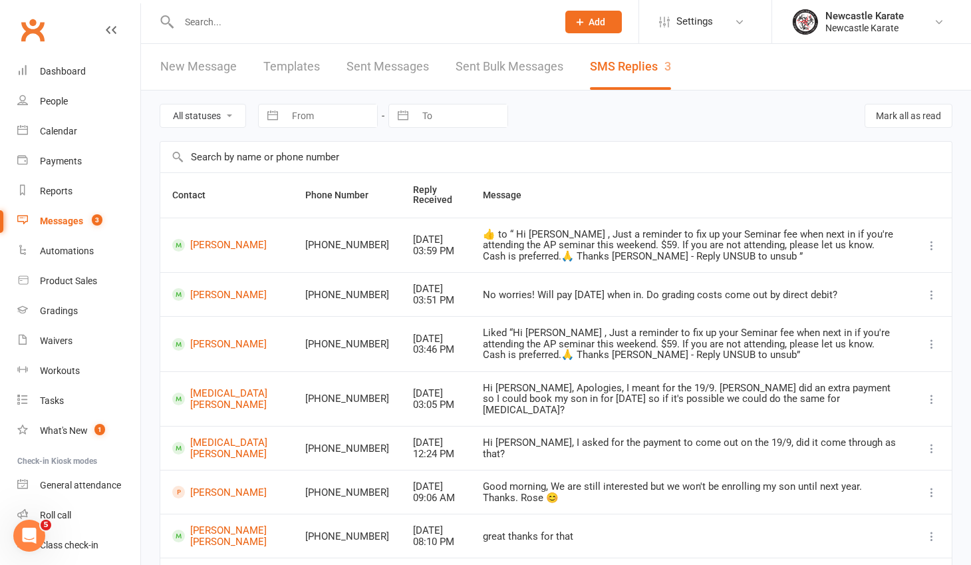
click at [33, 32] on link "Clubworx" at bounding box center [32, 29] width 33 height 33
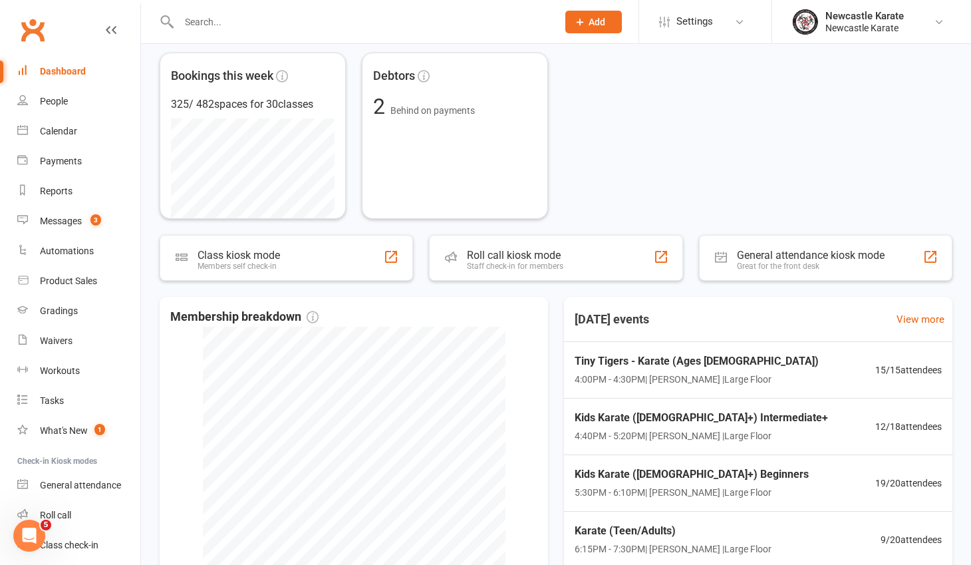
scroll to position [321, 0]
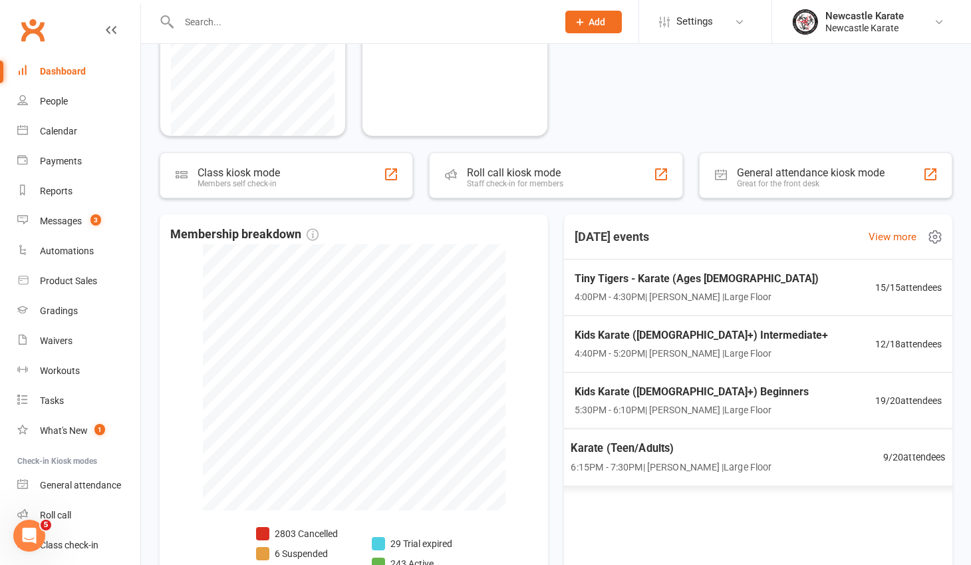
click at [762, 446] on span "Karate (Teen/Adults)" at bounding box center [671, 447] width 201 height 17
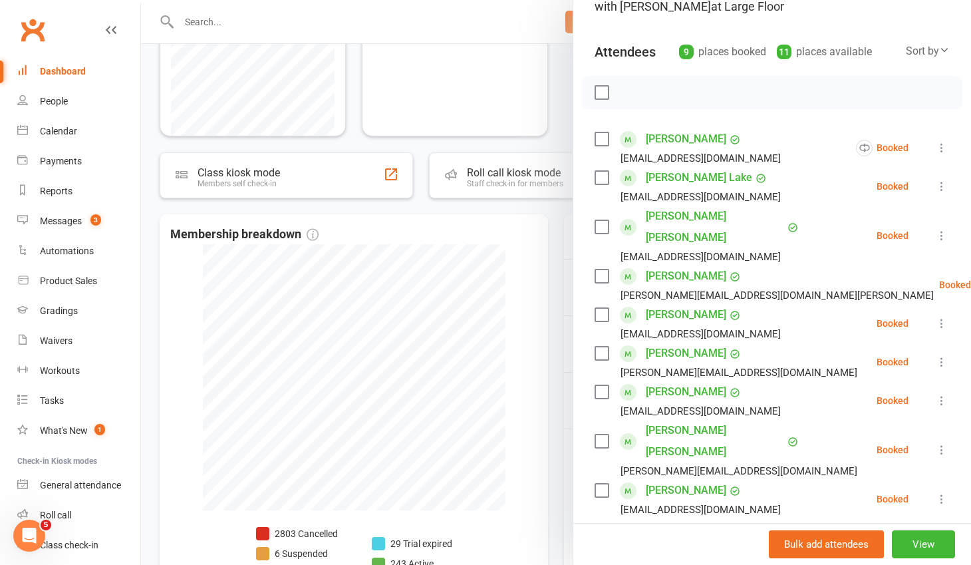
scroll to position [98, 0]
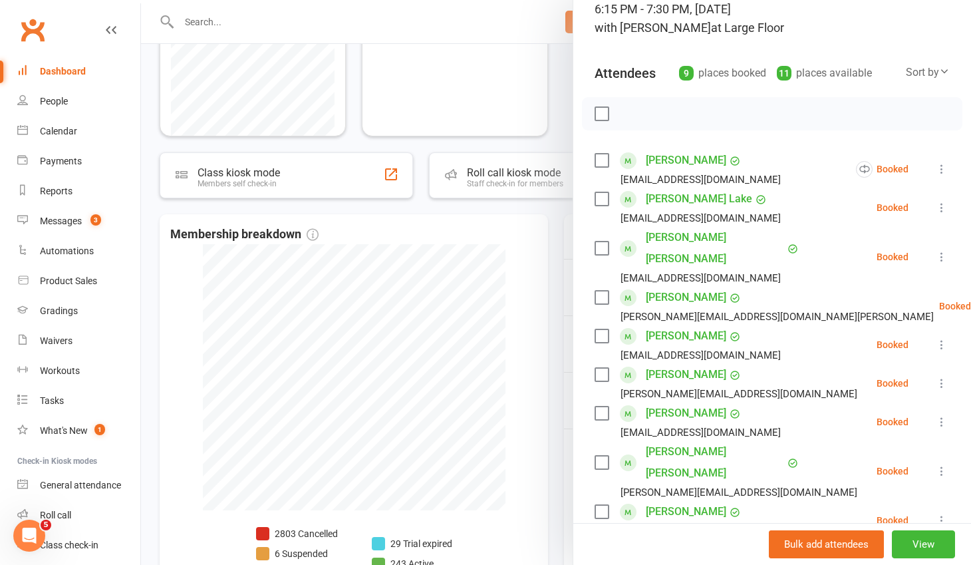
click at [523, 357] on div at bounding box center [556, 282] width 830 height 565
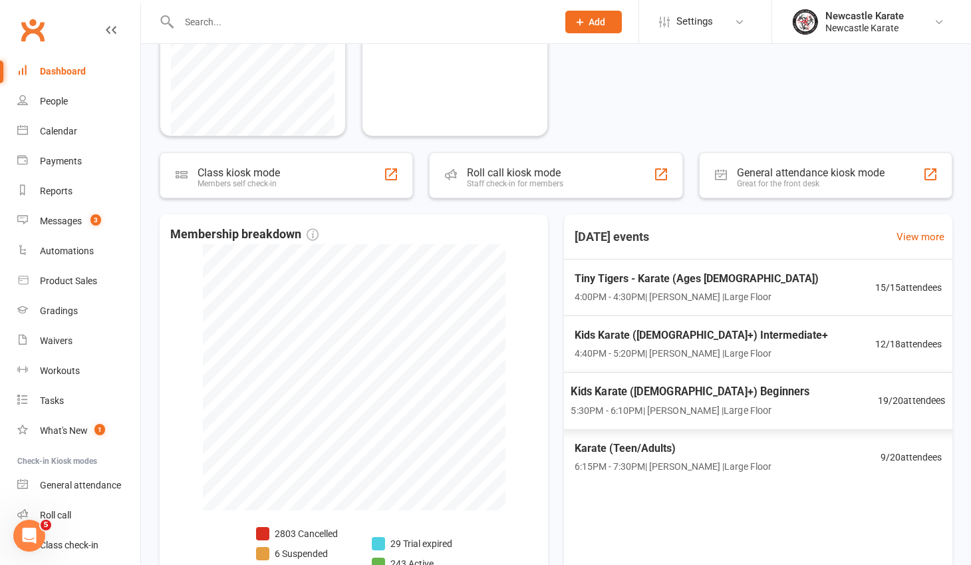
click at [807, 403] on div "Kids Karate ([DEMOGRAPHIC_DATA]+) Beginners 5:30PM - 6:10PM | [PERSON_NAME] | L…" at bounding box center [758, 401] width 407 height 58
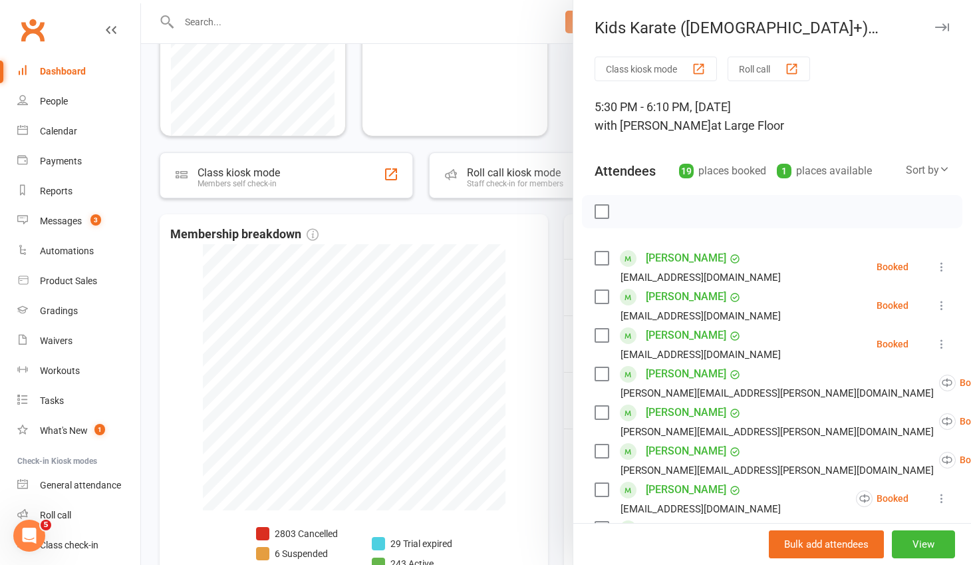
click at [552, 261] on div at bounding box center [556, 282] width 830 height 565
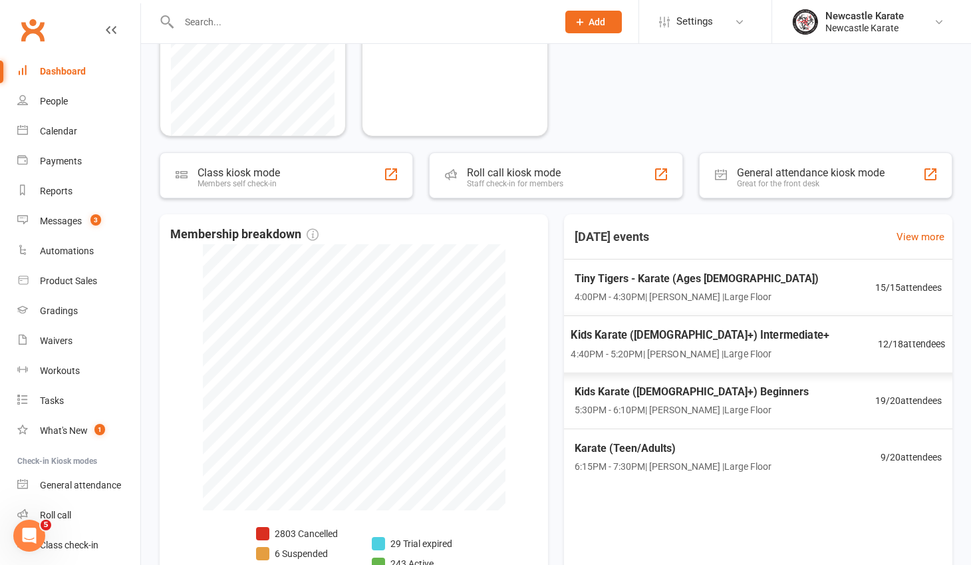
click at [772, 341] on div "Kids Karate (8yo+) Intermediate+ 4:40PM - 5:20PM | Marc Mathews | Large Floor 1…" at bounding box center [758, 344] width 407 height 58
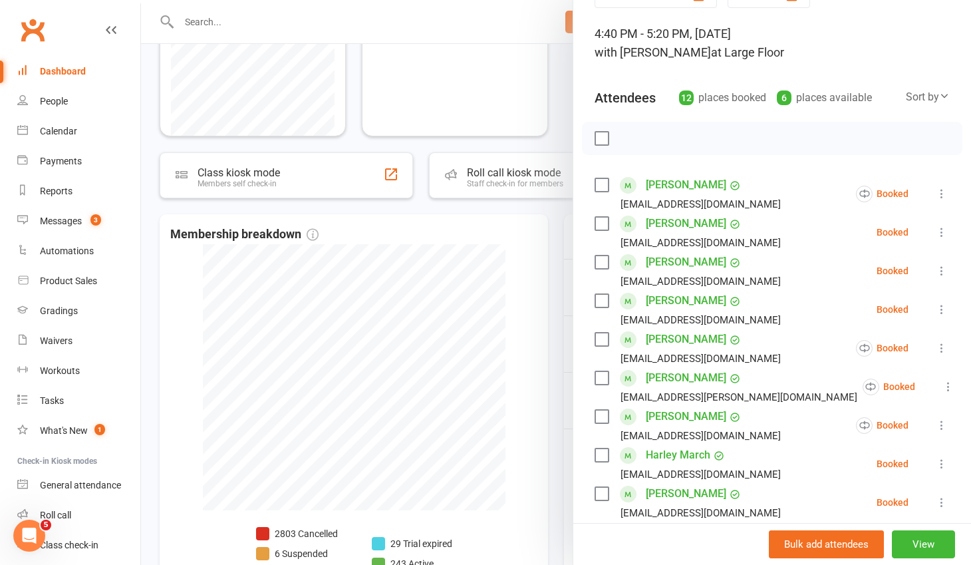
scroll to position [0, 0]
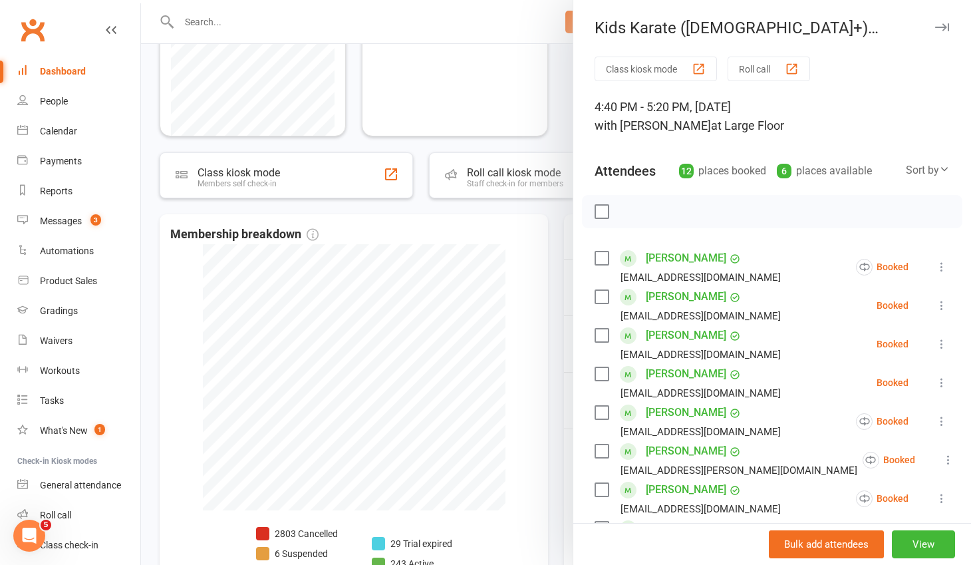
click at [555, 297] on div at bounding box center [556, 282] width 830 height 565
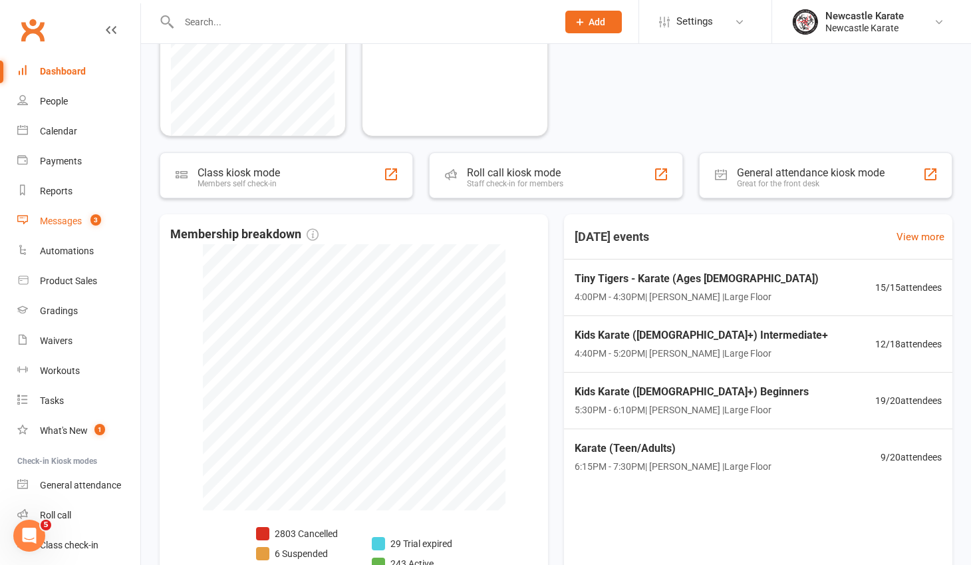
click at [73, 219] on div "Messages" at bounding box center [61, 220] width 42 height 11
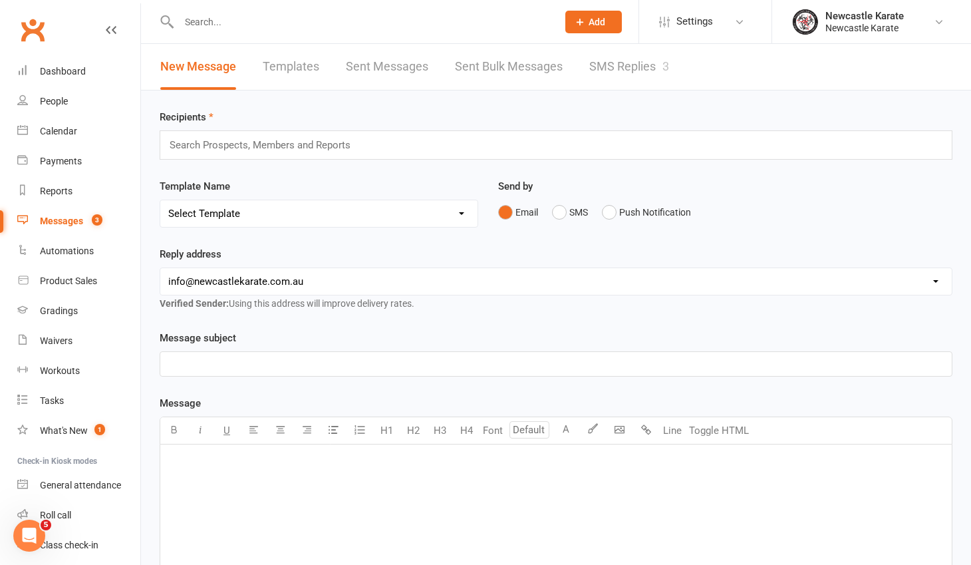
click at [607, 64] on link "SMS Replies 3" at bounding box center [629, 67] width 80 height 46
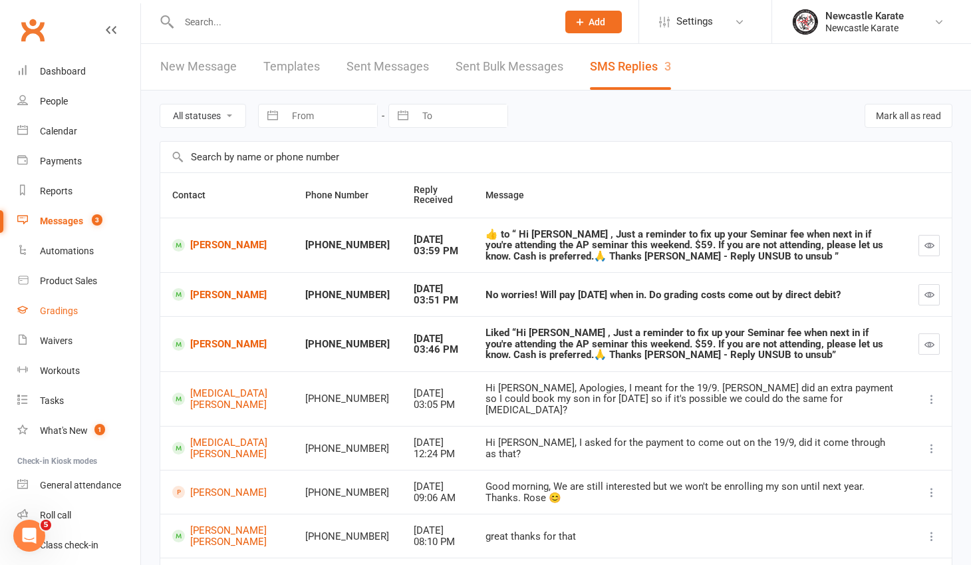
click at [65, 311] on div "Gradings" at bounding box center [59, 310] width 38 height 11
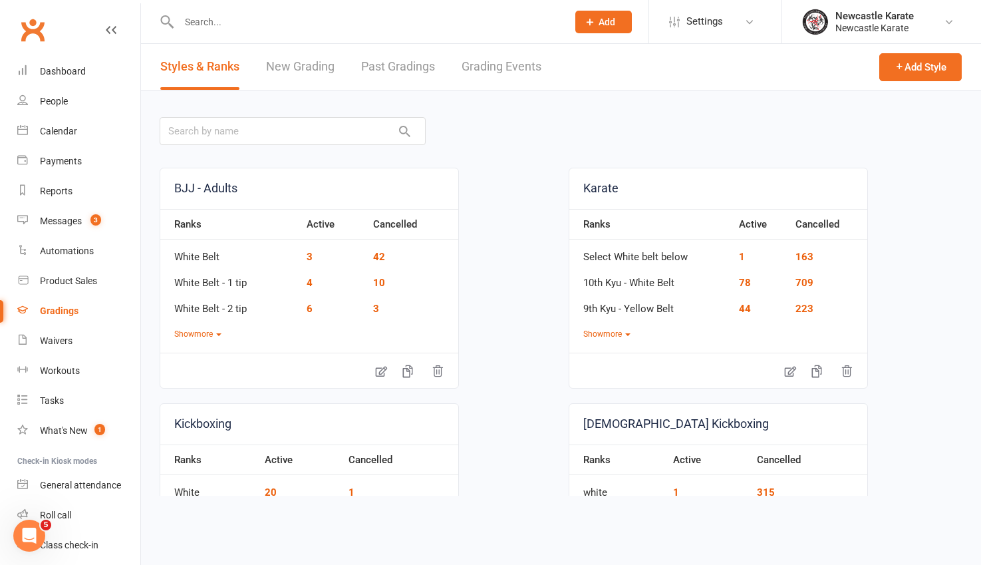
click at [498, 63] on link "Grading Events" at bounding box center [502, 67] width 80 height 46
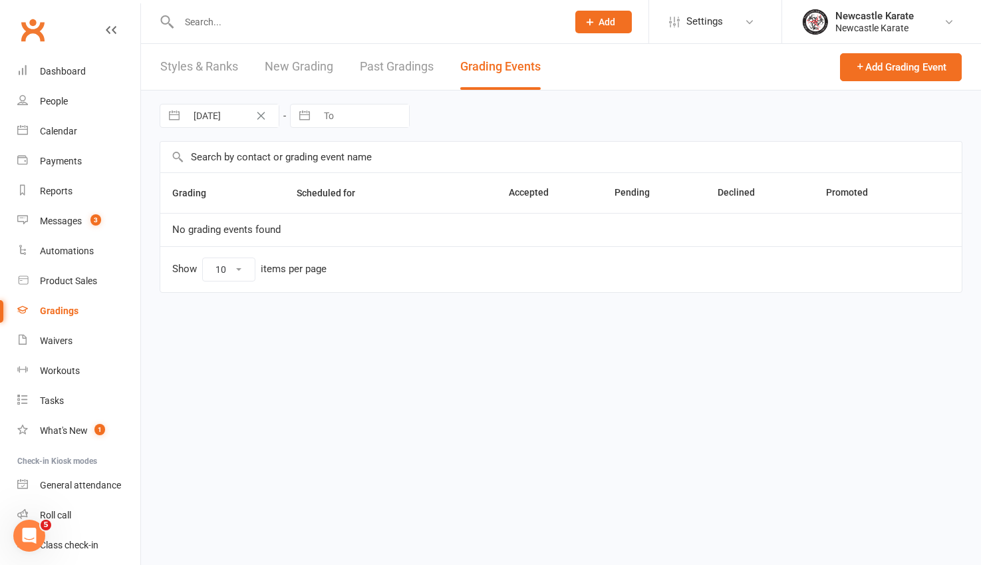
select select "100"
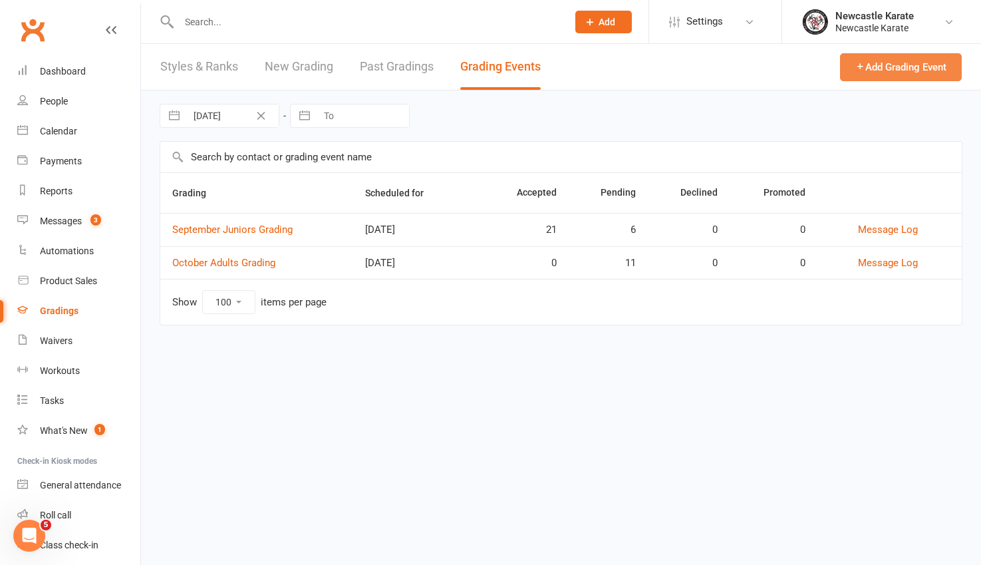
click at [891, 66] on button "Add Grading Event" at bounding box center [901, 67] width 122 height 28
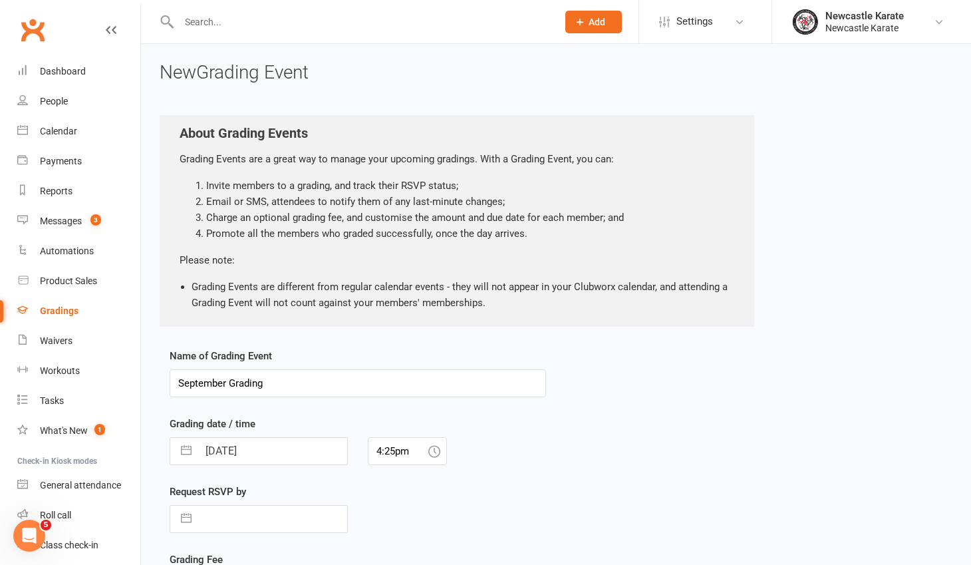
click at [180, 379] on input "September Grading" at bounding box center [358, 383] width 376 height 28
click at [232, 379] on input "September Grading" at bounding box center [358, 383] width 376 height 28
type input "September BJJ Grading"
select select "7"
select select "2025"
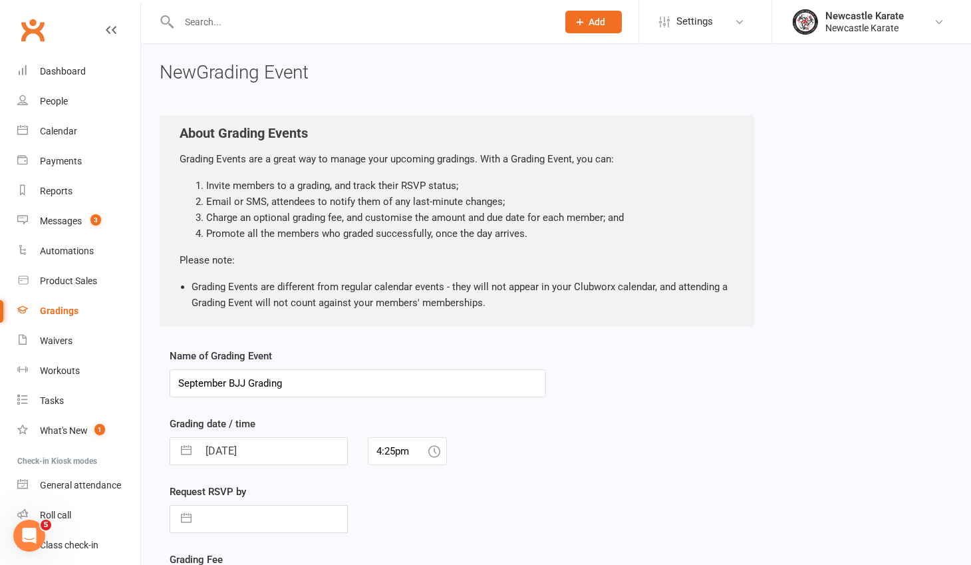
select select "8"
select select "2025"
select select "9"
select select "2025"
click at [261, 444] on input "15 Sep 2025" at bounding box center [272, 451] width 149 height 27
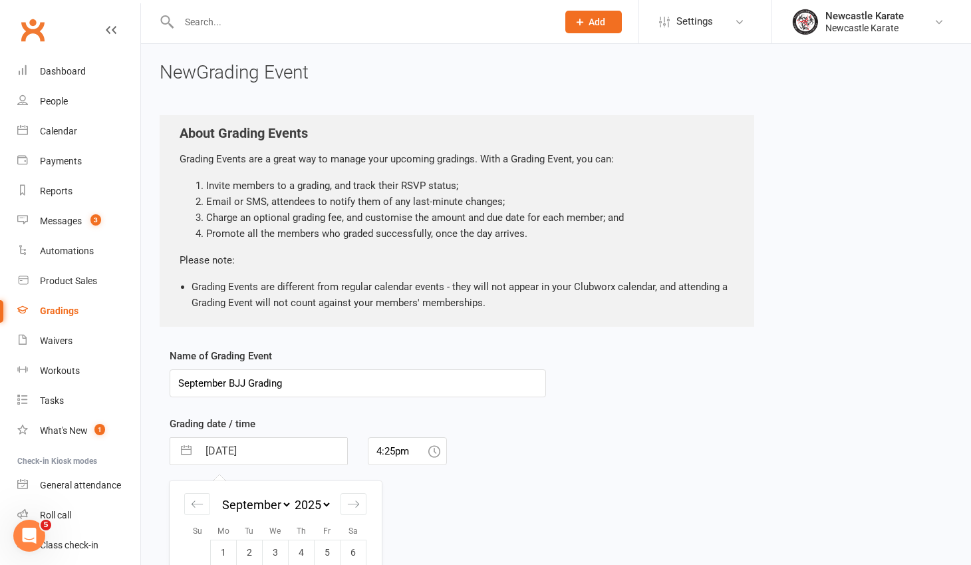
scroll to position [160, 0]
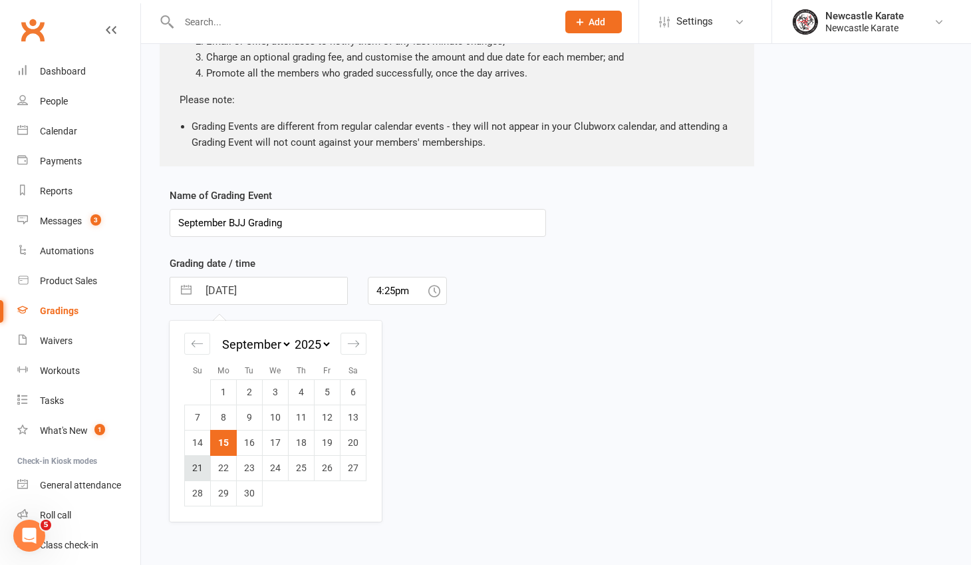
click at [195, 469] on td "21" at bounding box center [198, 467] width 26 height 25
type input "21 Sep 2025"
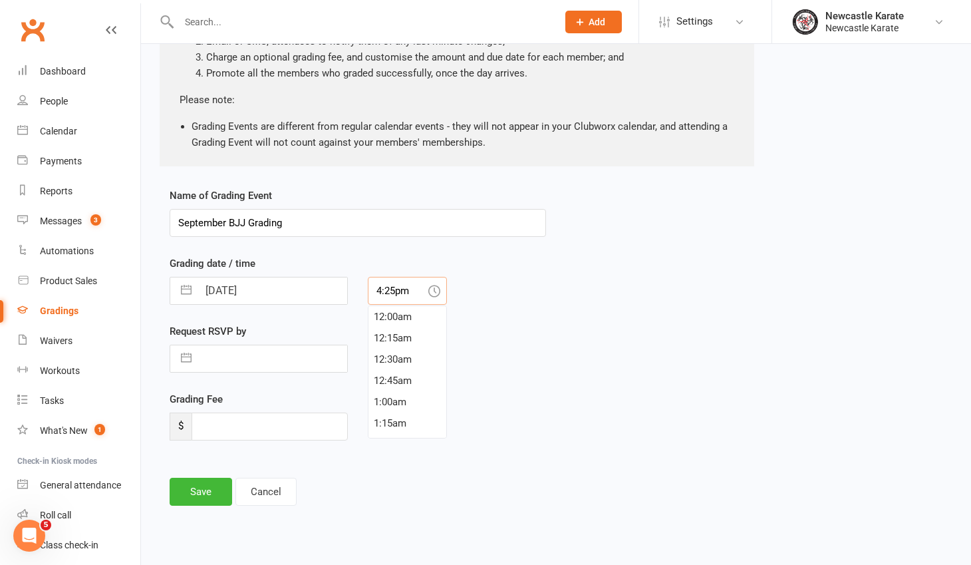
click at [408, 292] on input "4:25pm" at bounding box center [407, 291] width 79 height 28
click at [400, 311] on div "11:00am" at bounding box center [407, 312] width 78 height 21
type input "11:00am"
select select "7"
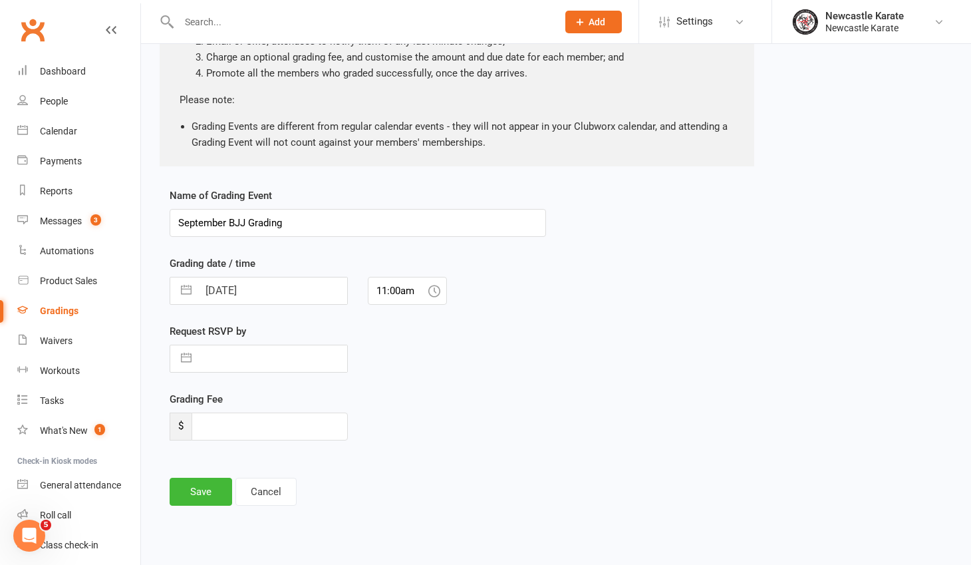
select select "2025"
select select "8"
select select "2025"
select select "9"
select select "2025"
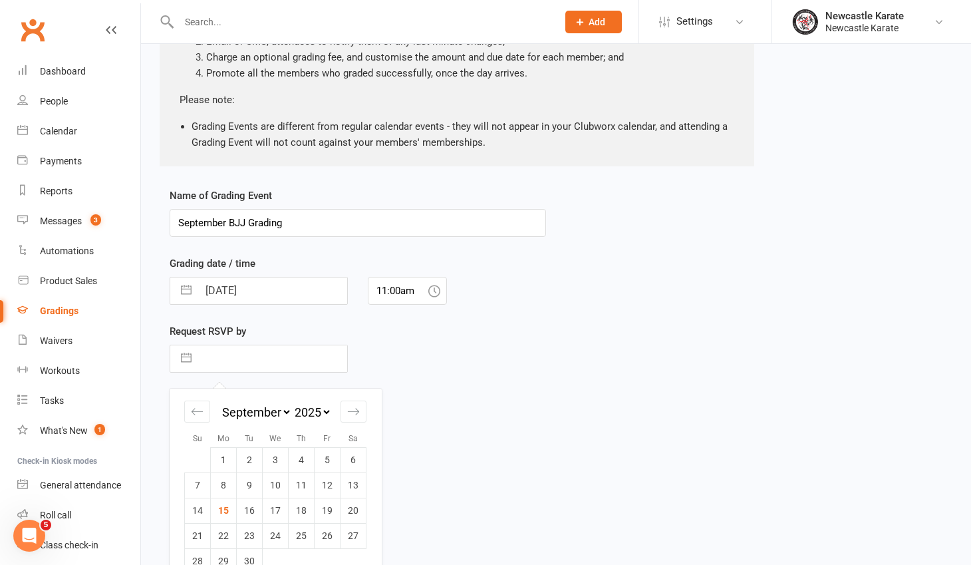
drag, startPoint x: 206, startPoint y: 367, endPoint x: 211, endPoint y: 362, distance: 7.1
click at [206, 367] on input "text" at bounding box center [272, 358] width 149 height 27
click at [321, 512] on td "19" at bounding box center [328, 509] width 26 height 25
type input "19 Sep 2025"
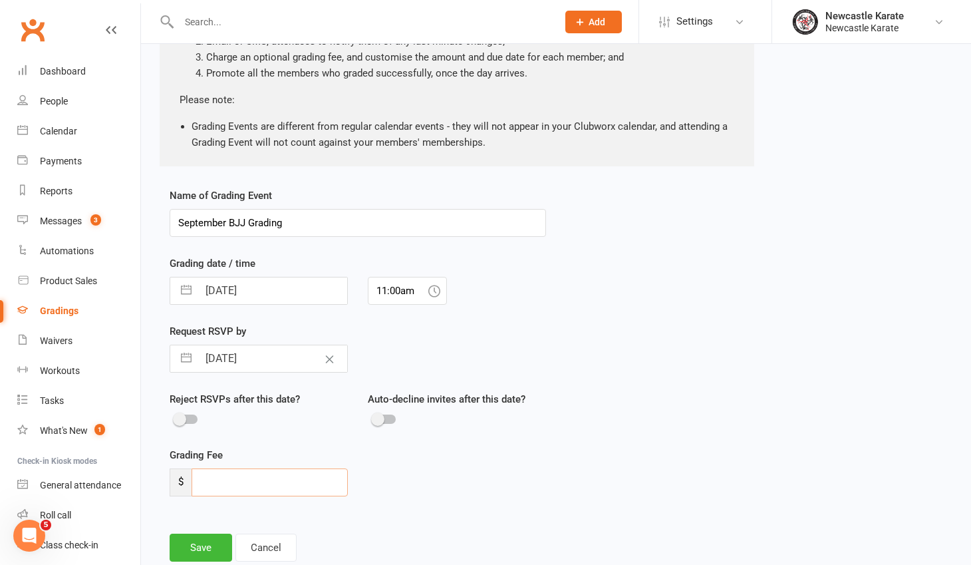
click at [255, 487] on input "number" at bounding box center [270, 482] width 156 height 28
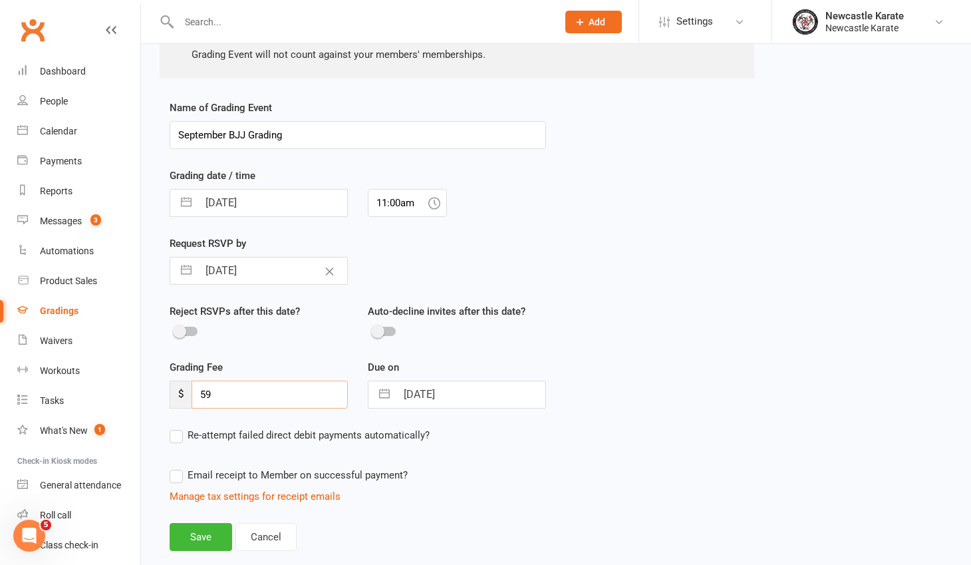
scroll to position [249, 0]
type input "59"
select select "7"
select select "2025"
select select "8"
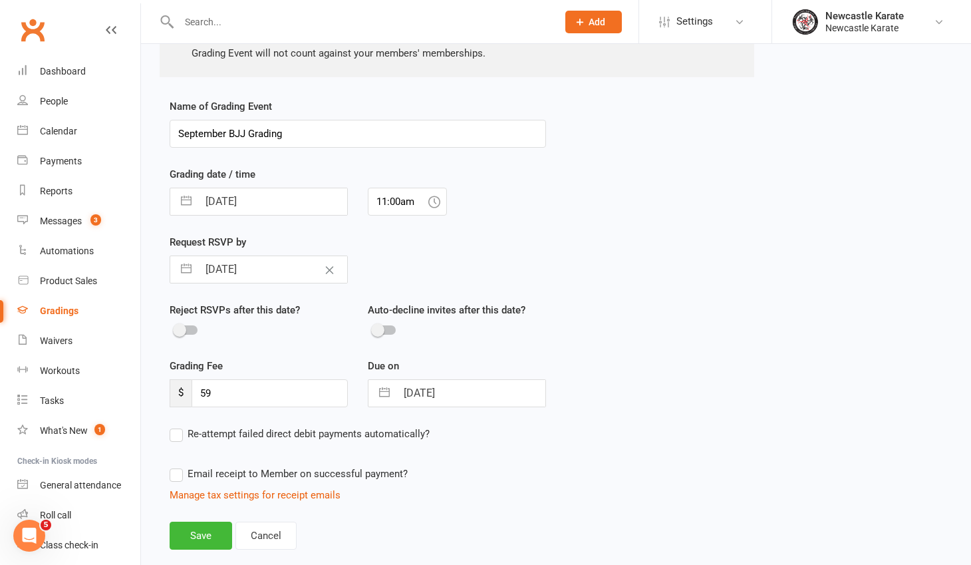
select select "2025"
select select "9"
select select "2025"
click at [415, 396] on input "21 Sep 2025" at bounding box center [470, 393] width 149 height 27
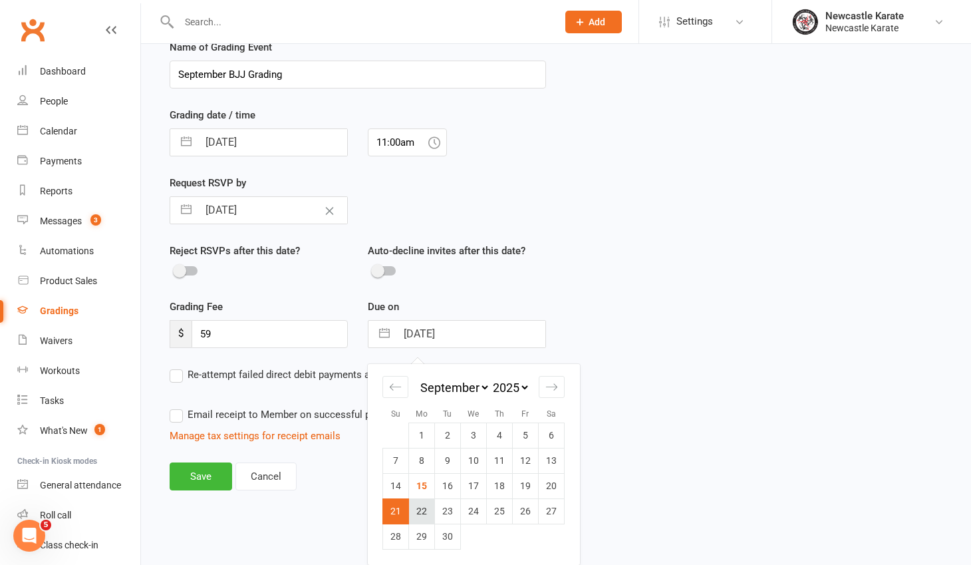
click at [421, 513] on td "22" at bounding box center [422, 510] width 26 height 25
type input "22 Sep 2025"
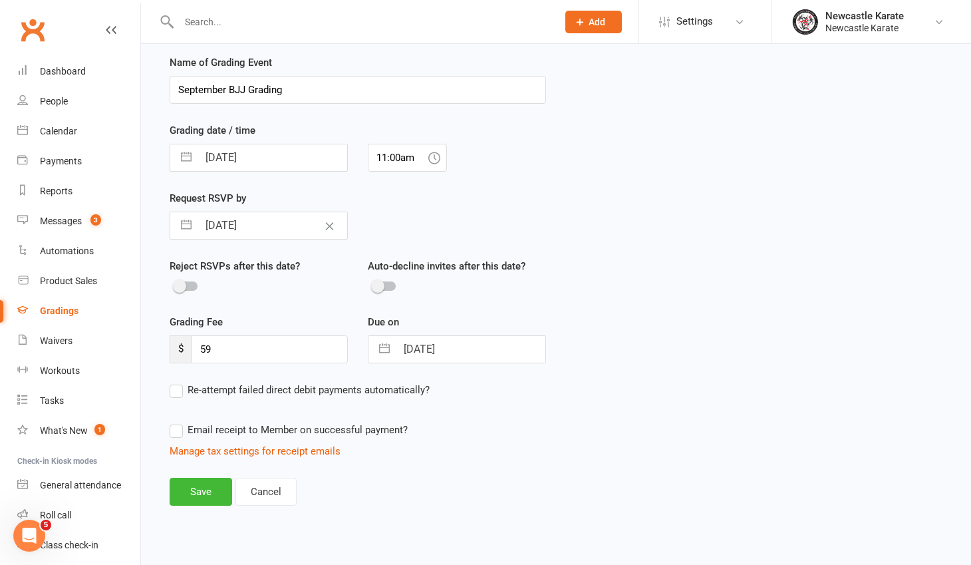
click at [178, 426] on label "Email receipt to Member on successful payment?" at bounding box center [289, 430] width 238 height 16
click at [178, 422] on input "Email receipt to Member on successful payment?" at bounding box center [289, 422] width 238 height 0
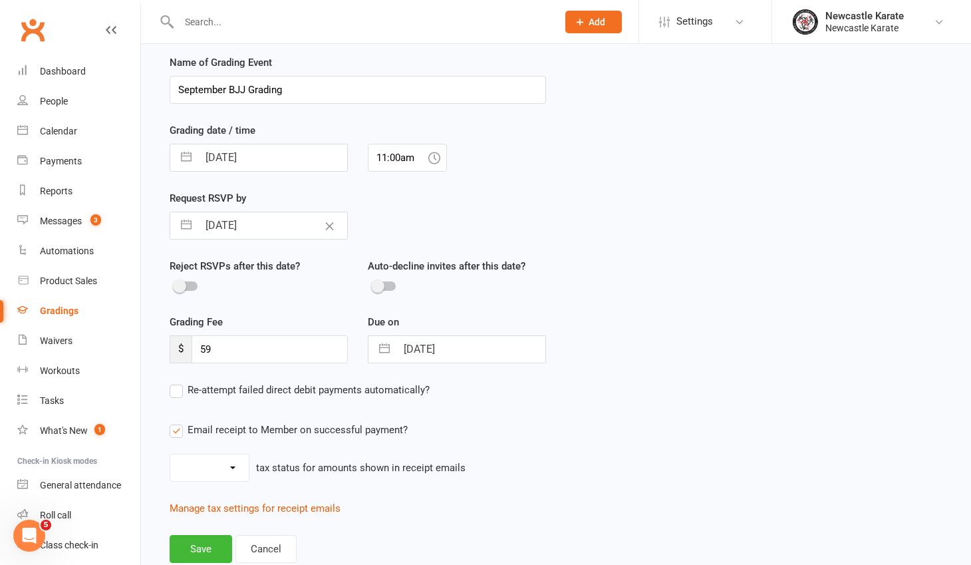
click at [243, 464] on select "Inc tax Tax exempt" at bounding box center [209, 467] width 78 height 27
select select "inc_tax"
click at [170, 454] on select "Inc tax Tax exempt" at bounding box center [209, 467] width 78 height 27
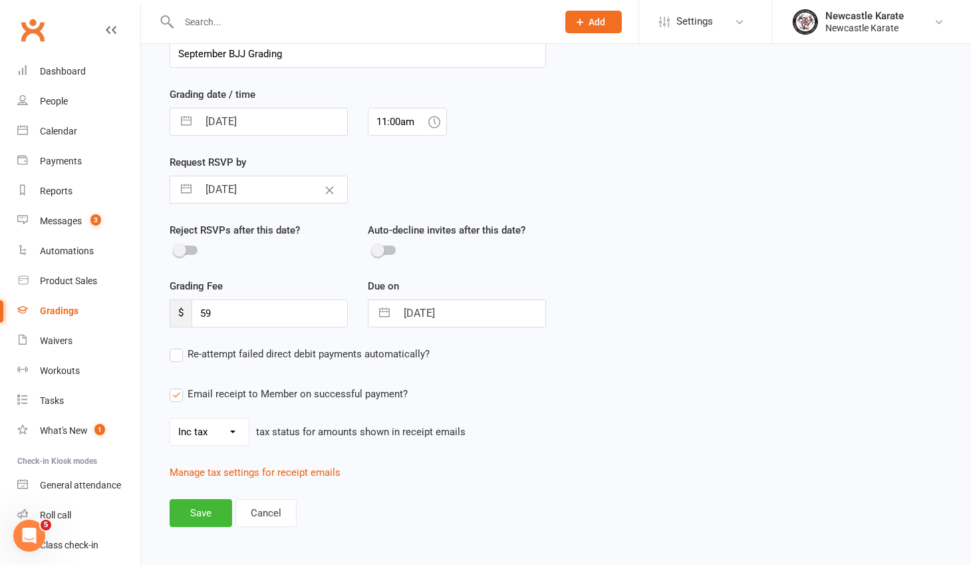
scroll to position [350, 0]
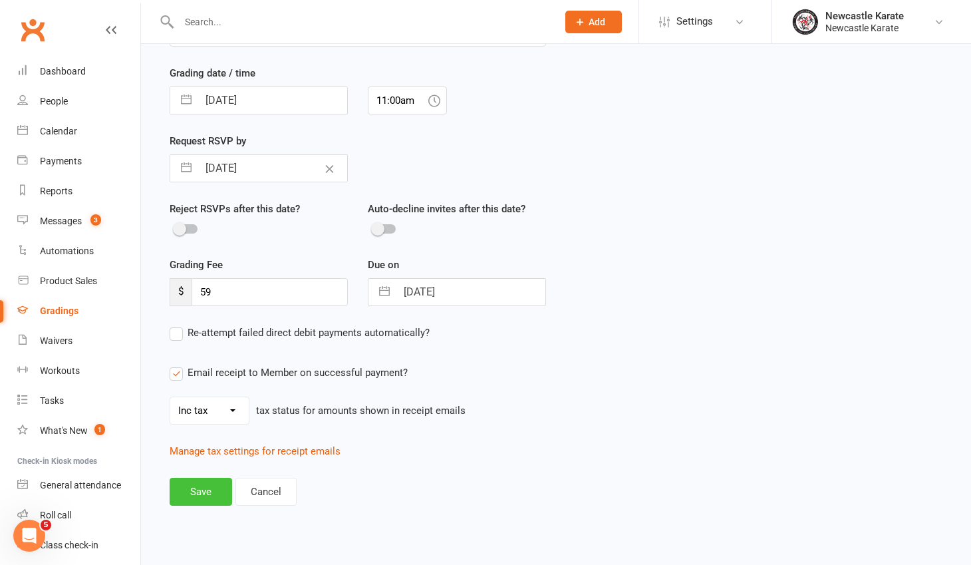
click at [208, 489] on button "Save" at bounding box center [201, 492] width 63 height 28
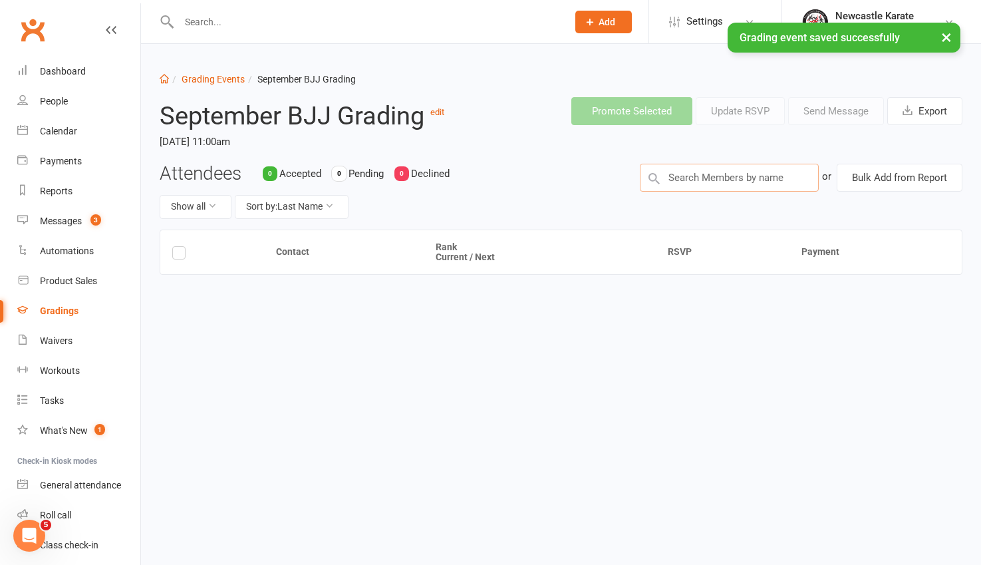
click at [721, 178] on input "text" at bounding box center [729, 178] width 179 height 28
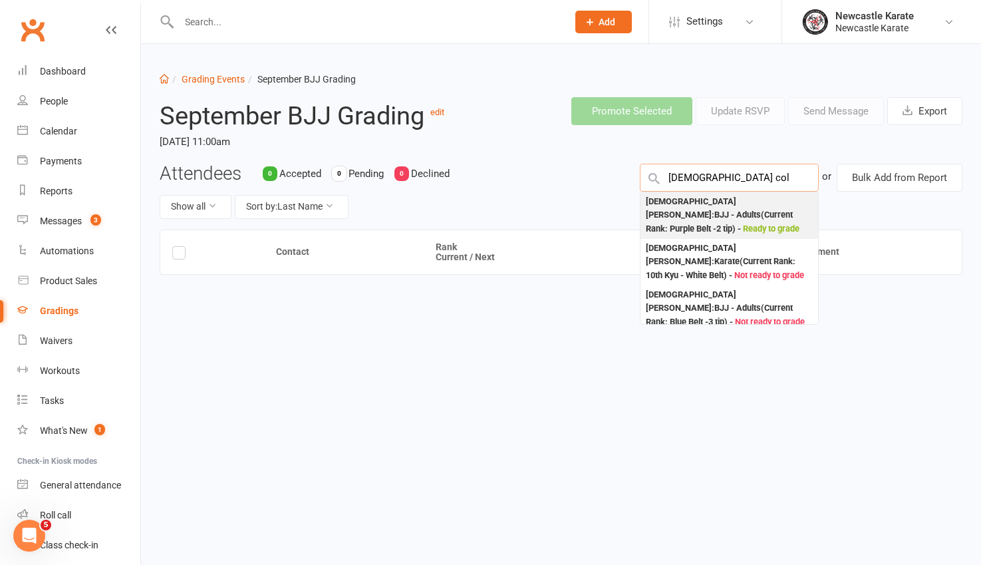
type input "christian col"
click at [740, 200] on div "Christian Collison : BJJ - Adults (Current Rank: Purple Belt -2 tip ) - Ready t…" at bounding box center [729, 215] width 167 height 41
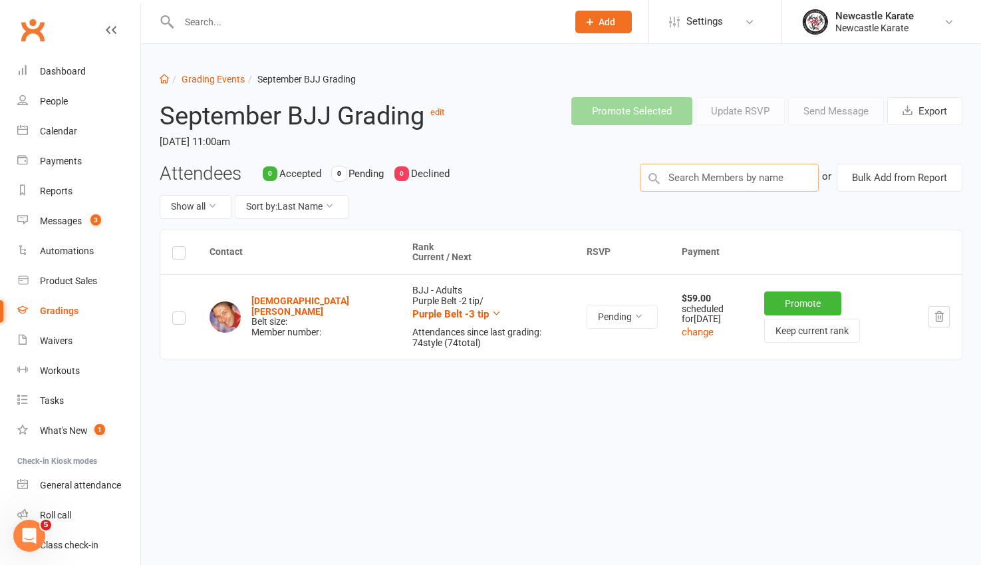
click at [695, 166] on input "text" at bounding box center [729, 178] width 179 height 28
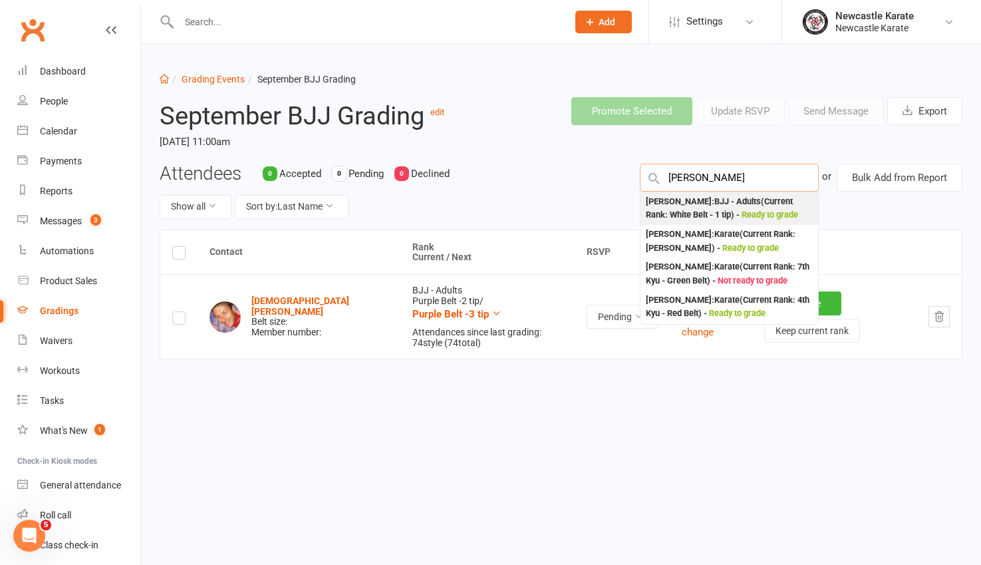
type input "jack lake"
click at [702, 203] on div "Jack Lake : BJJ - Adults (Current Rank: White Belt - 1 tip ) - Ready to grade" at bounding box center [729, 208] width 167 height 27
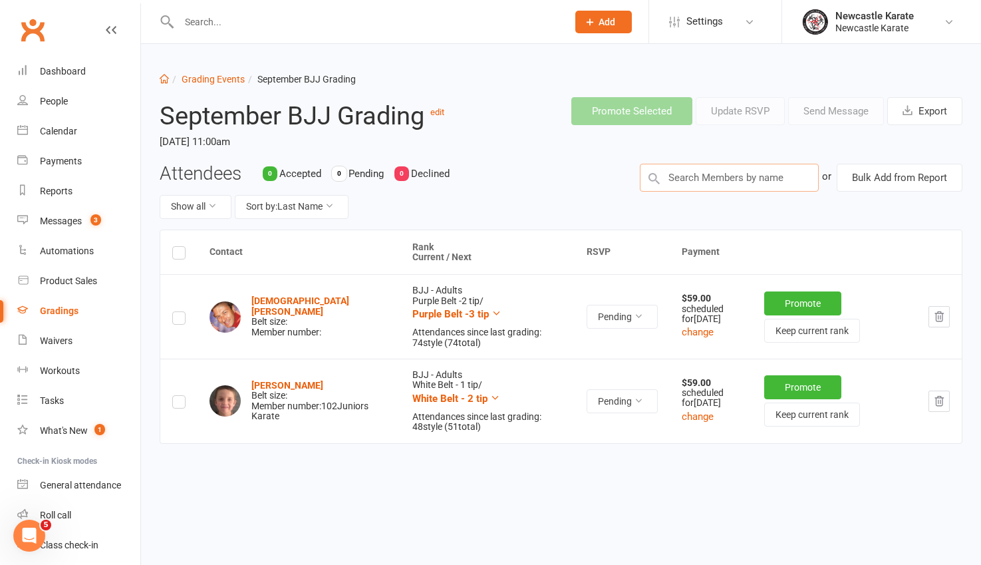
click at [724, 179] on input "text" at bounding box center [729, 178] width 179 height 28
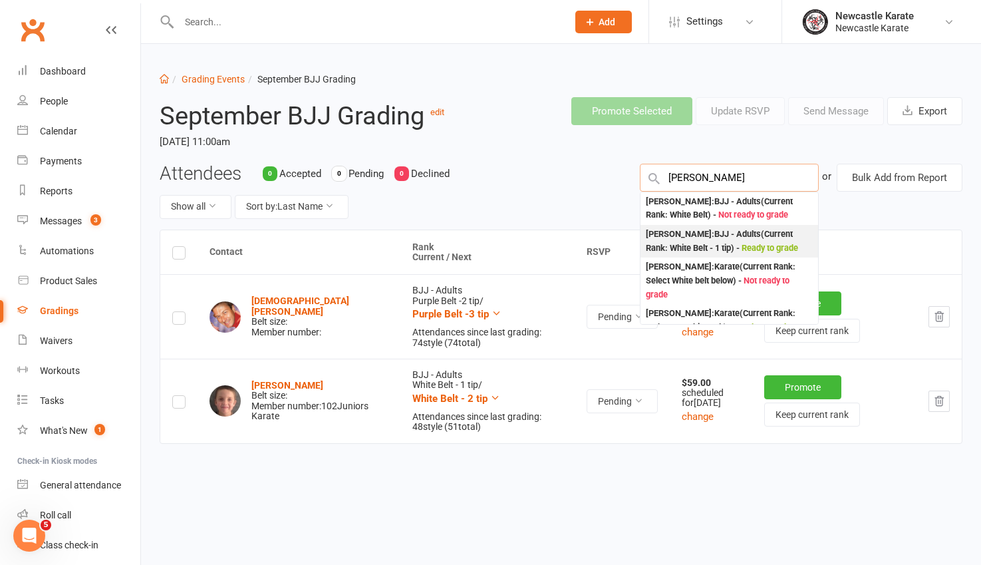
type input "Gary"
click at [718, 237] on div "Gary Marriner : BJJ - Adults (Current Rank: White Belt - 1 tip ) - Ready to gra…" at bounding box center [729, 240] width 167 height 27
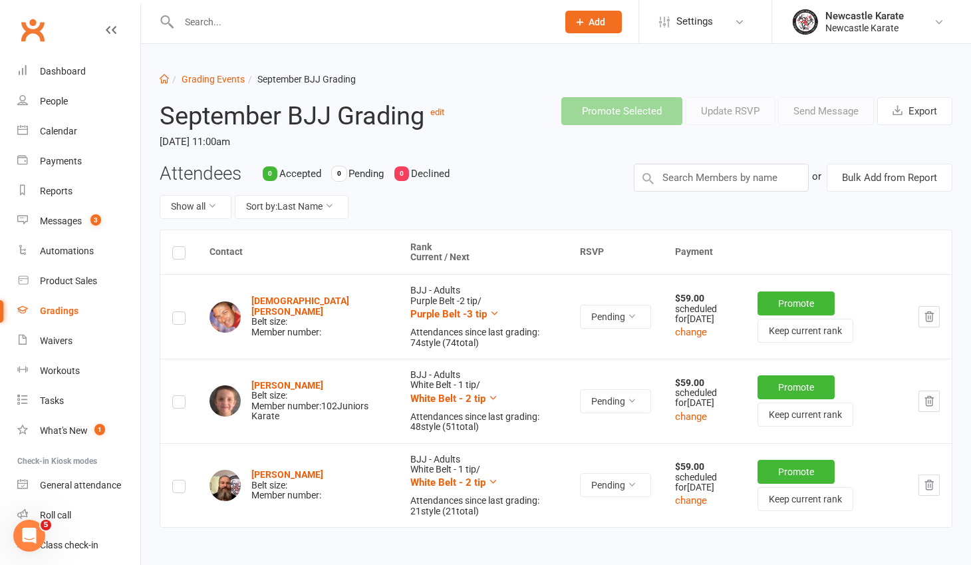
click at [180, 255] on label at bounding box center [178, 255] width 13 height 0
click at [180, 247] on input "checkbox" at bounding box center [178, 247] width 13 height 0
click at [817, 112] on button "Send Message" at bounding box center [826, 111] width 96 height 28
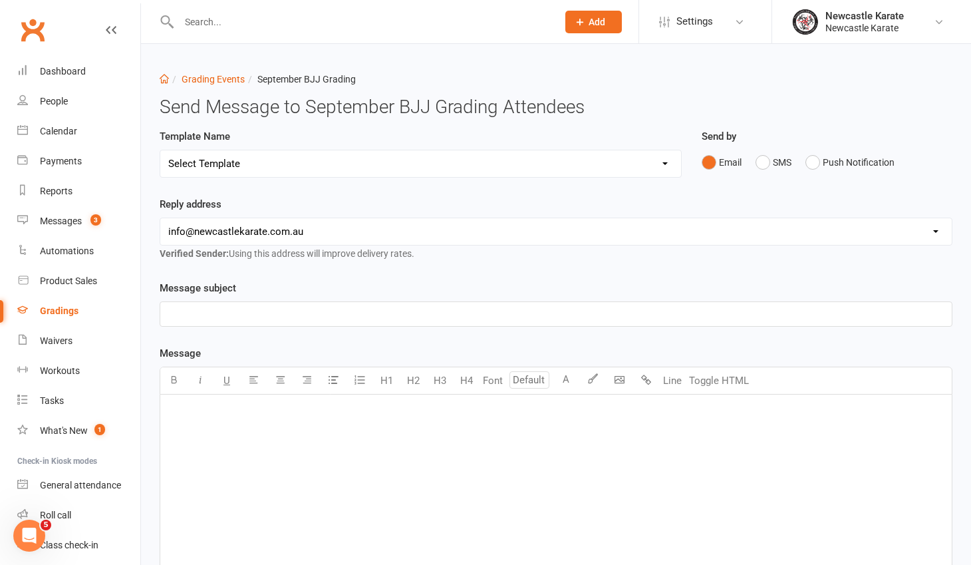
click at [373, 166] on select "Select Template [Email] Confirmation of Successful Grading [Email] Grading Even…" at bounding box center [420, 163] width 521 height 27
select select "4"
click at [160, 150] on select "Select Template [Email] Confirmation of Successful Grading [Email] Grading Even…" at bounding box center [420, 163] width 521 height 27
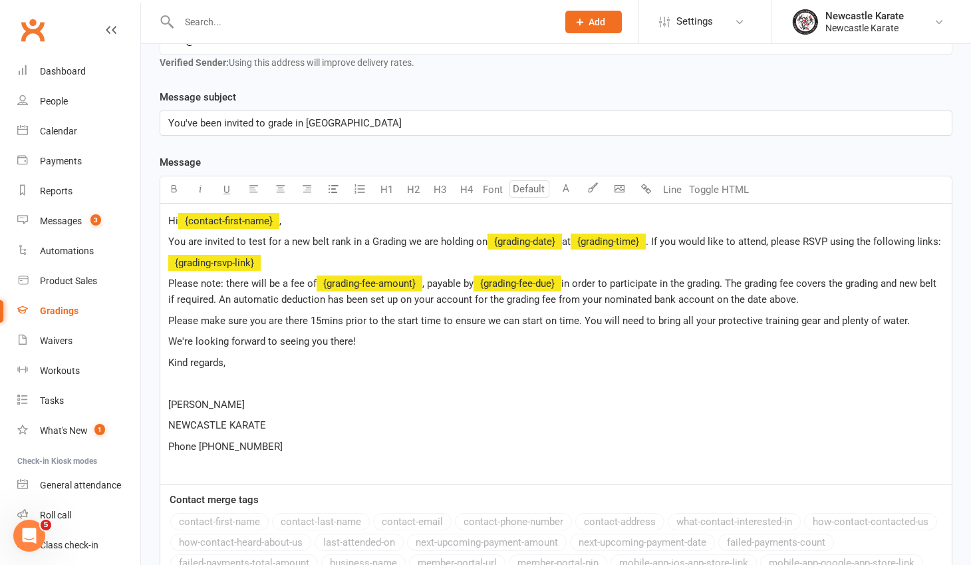
scroll to position [194, 0]
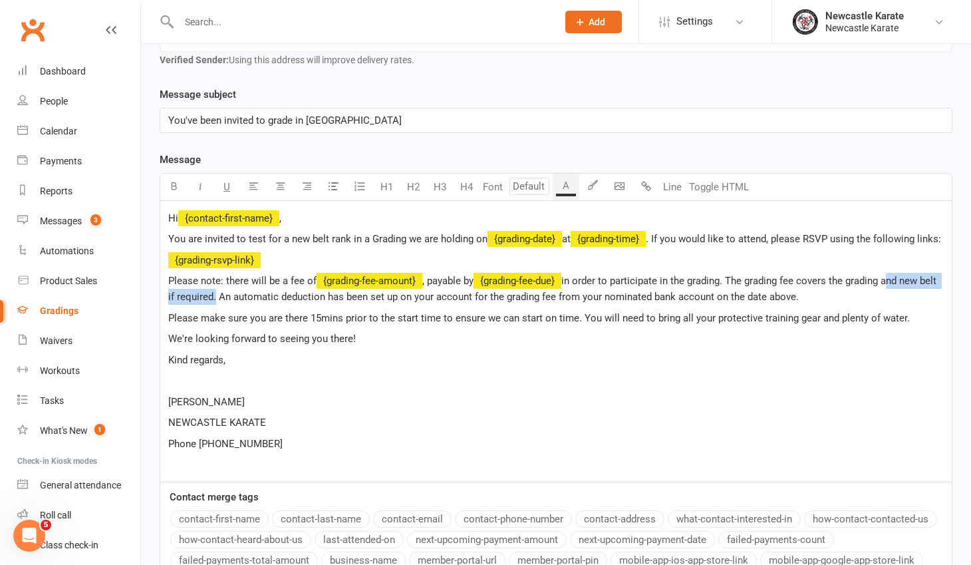
drag, startPoint x: 891, startPoint y: 278, endPoint x: 231, endPoint y: 291, distance: 659.9
click at [231, 291] on span "in order to participate in the grading. The grading fee covers the grading and …" at bounding box center [553, 289] width 771 height 28
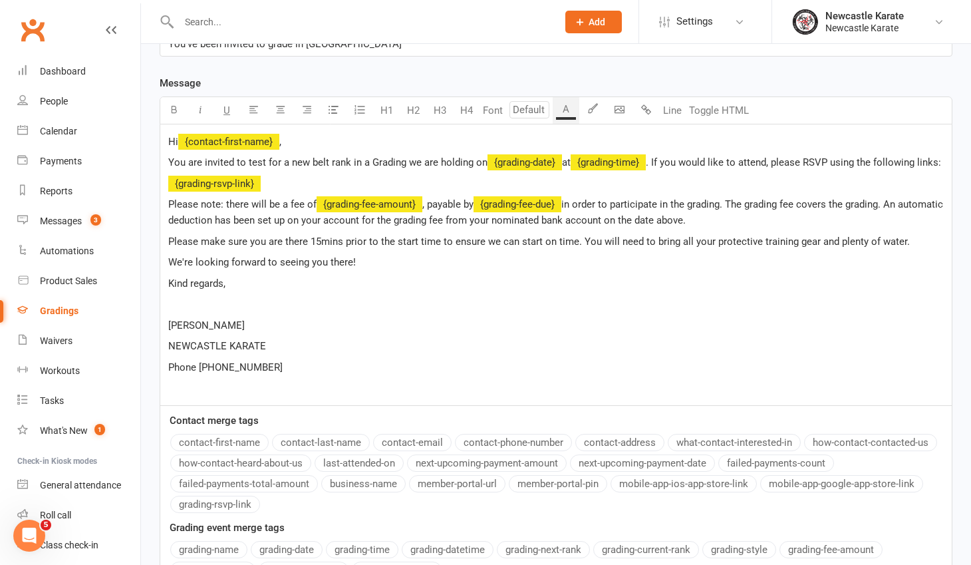
scroll to position [273, 0]
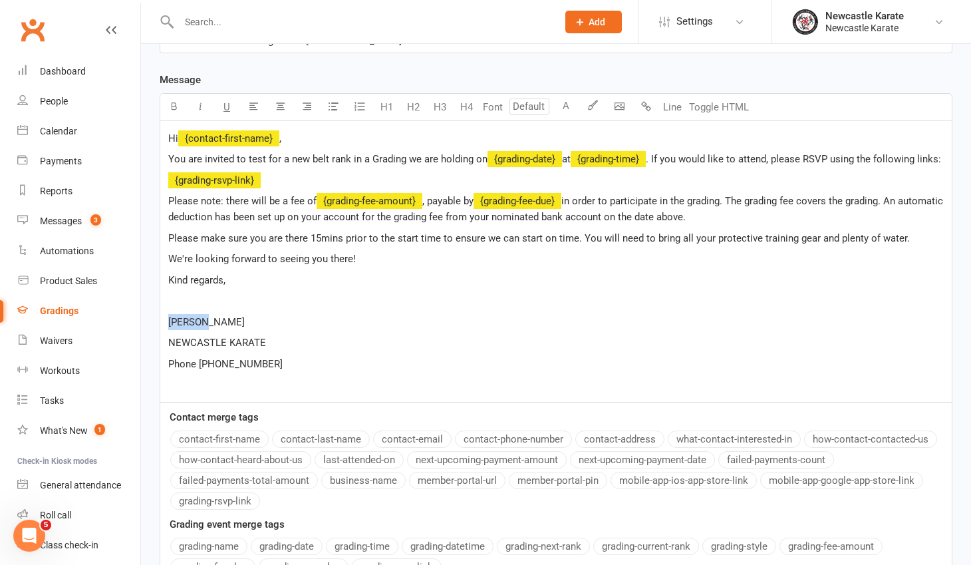
drag, startPoint x: 200, startPoint y: 318, endPoint x: 142, endPoint y: 318, distance: 58.5
click at [142, 318] on div "Dashboard Grading Events September BJJ Grading Send Message to September BJJ Gr…" at bounding box center [556, 222] width 830 height 903
click at [211, 317] on p "Marc" at bounding box center [555, 322] width 775 height 16
drag, startPoint x: 228, startPoint y: 341, endPoint x: 285, endPoint y: 341, distance: 57.2
click at [285, 341] on p "NEWCASTLE KARATE" at bounding box center [555, 343] width 775 height 16
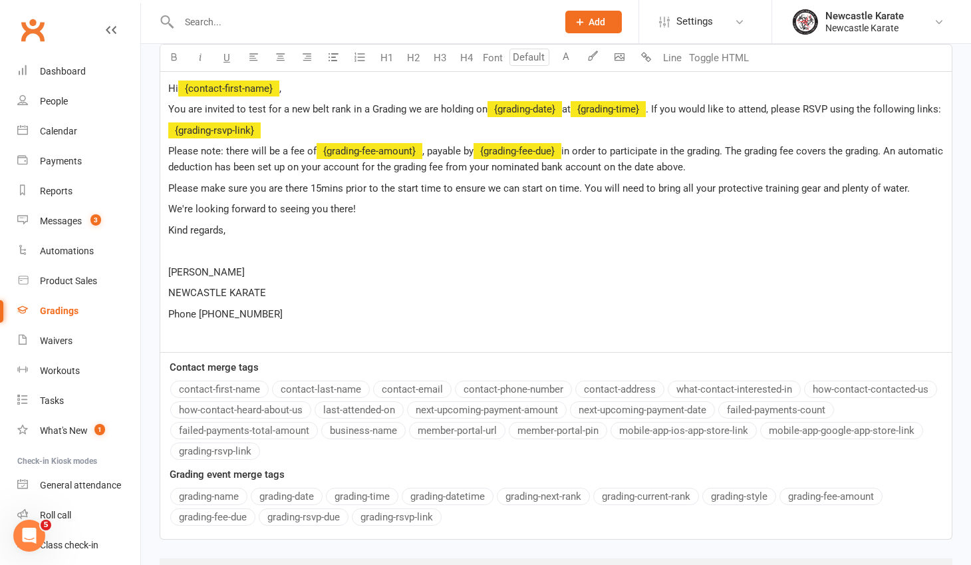
scroll to position [400, 0]
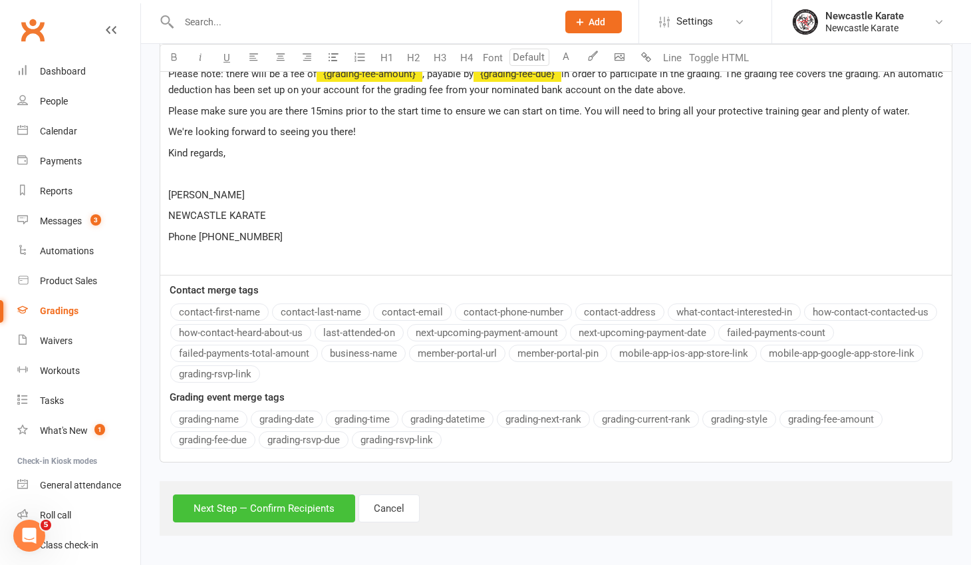
click at [298, 506] on button "Next Step — Confirm Recipients" at bounding box center [264, 508] width 182 height 28
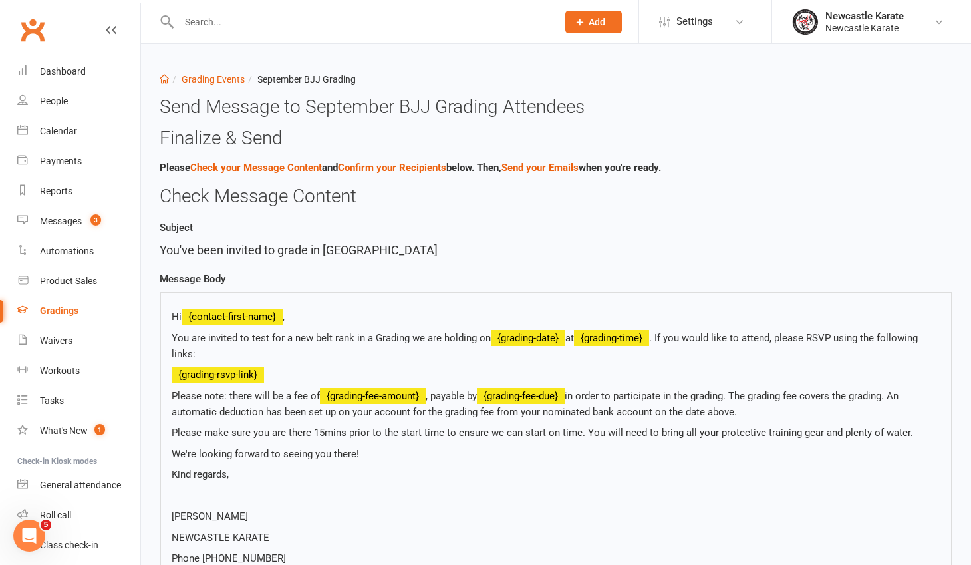
scroll to position [359, 0]
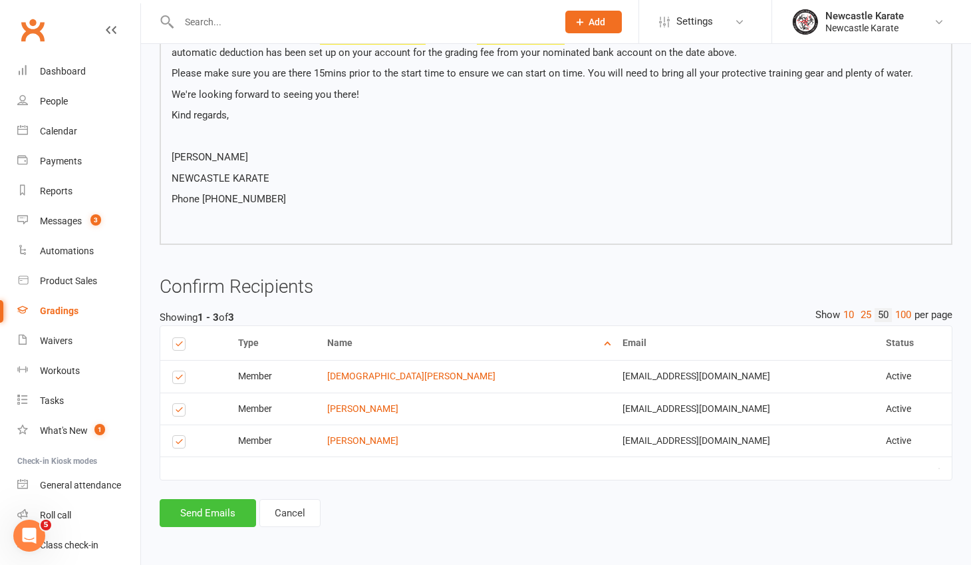
click at [200, 505] on button "Send Emails" at bounding box center [208, 513] width 96 height 28
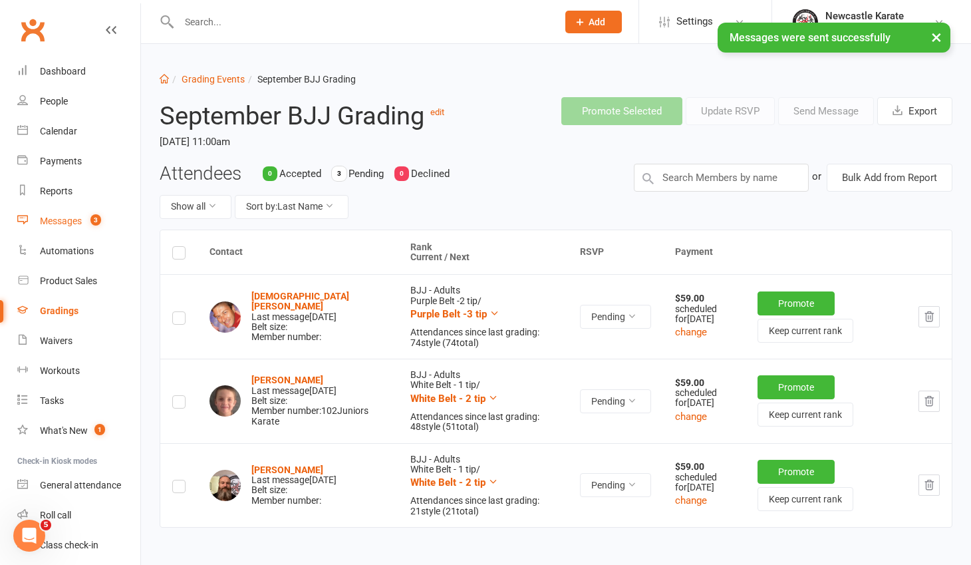
click at [61, 217] on div "Messages" at bounding box center [61, 220] width 42 height 11
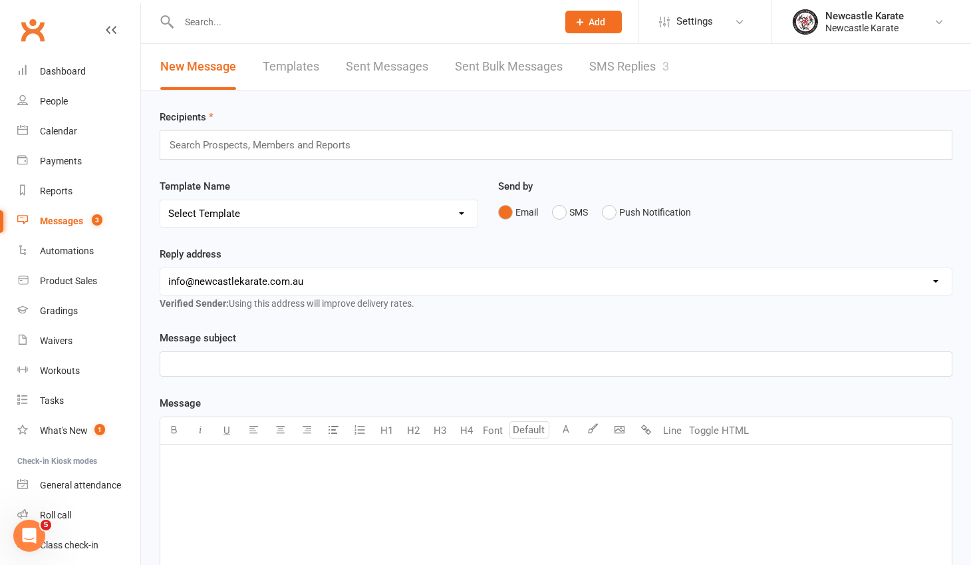
click at [640, 74] on link "SMS Replies 3" at bounding box center [629, 67] width 80 height 46
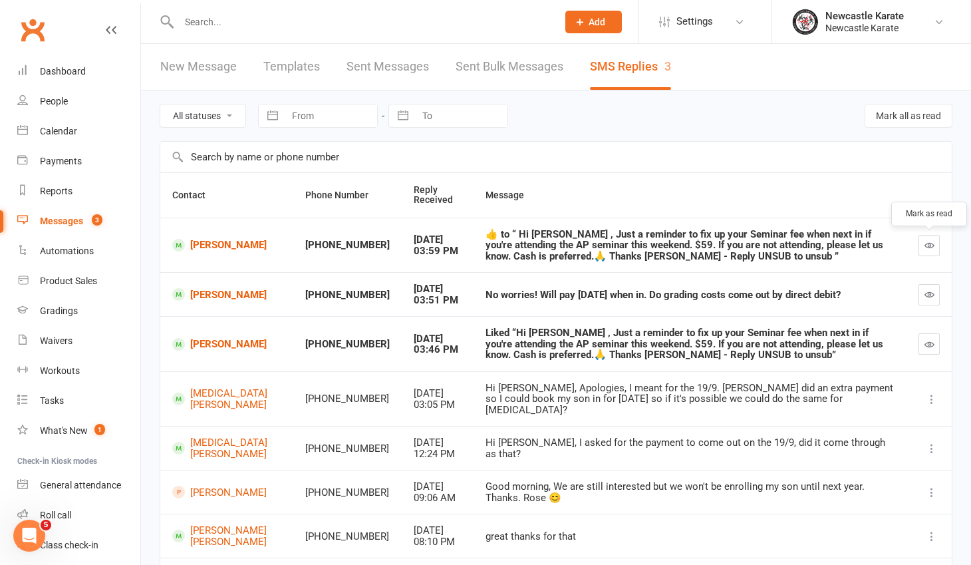
click at [926, 242] on icon "button" at bounding box center [929, 245] width 10 height 10
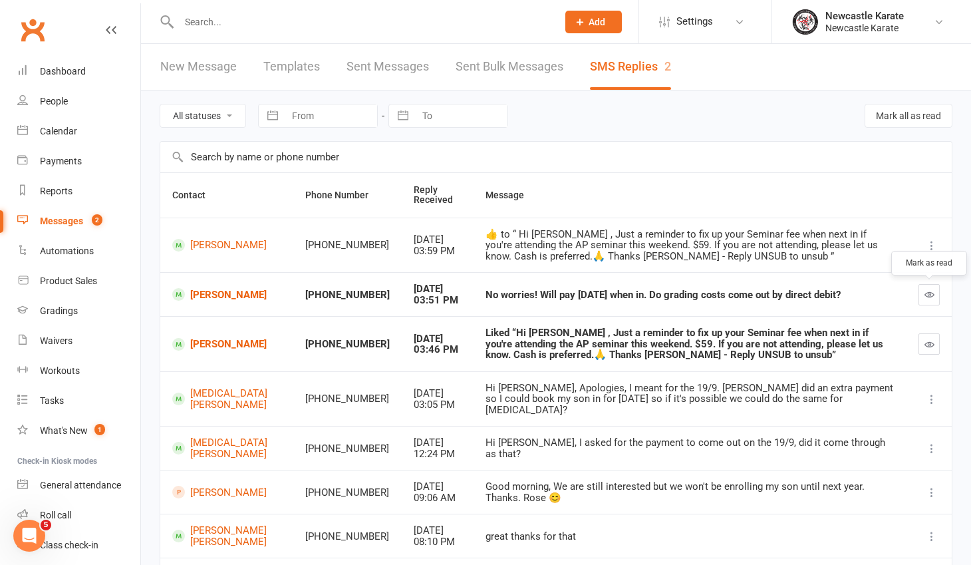
click at [926, 293] on icon "button" at bounding box center [929, 294] width 10 height 10
click at [237, 294] on link "Gary Marriner" at bounding box center [226, 294] width 109 height 13
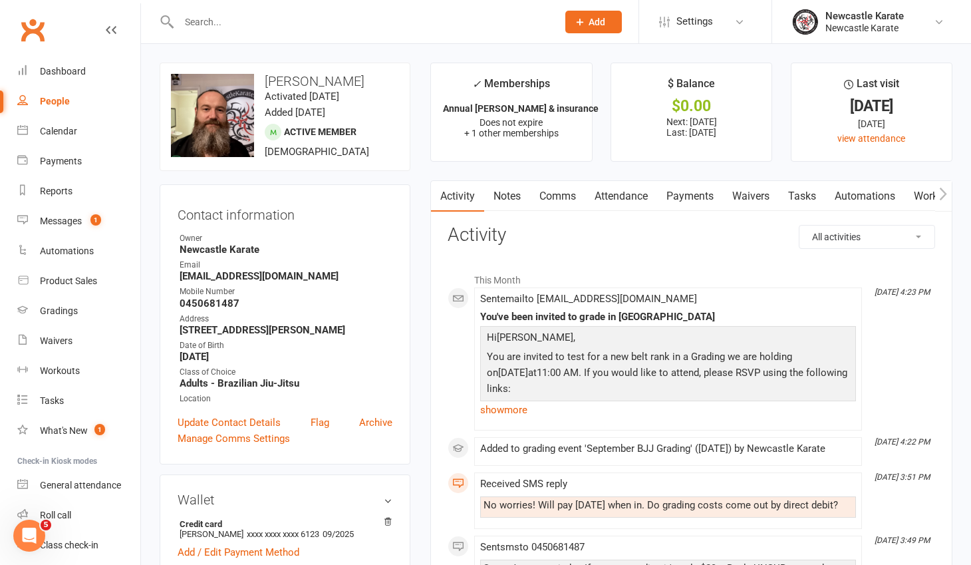
click at [588, 195] on link "Attendance" at bounding box center [621, 196] width 72 height 31
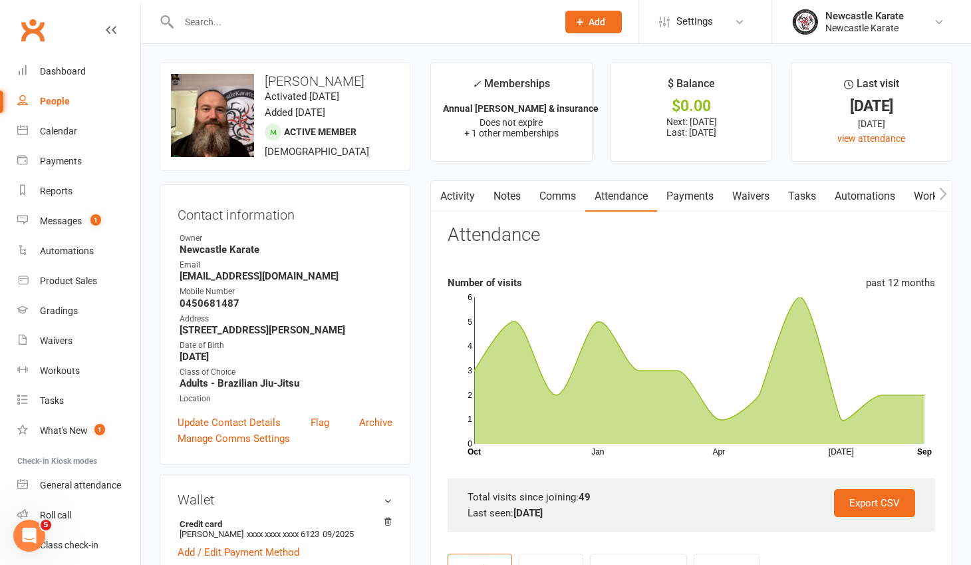
click at [578, 196] on link "Comms" at bounding box center [557, 196] width 55 height 31
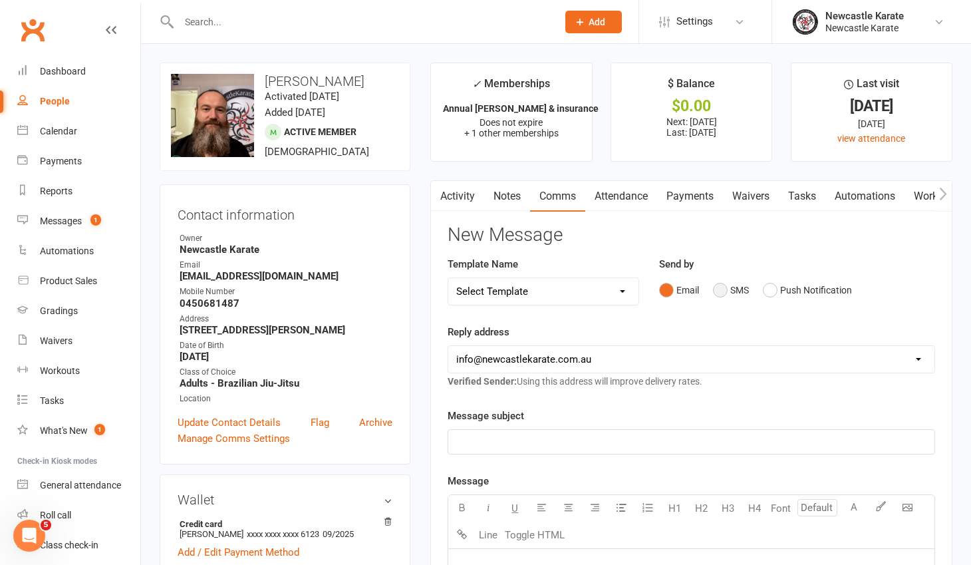
click at [722, 288] on button "SMS" at bounding box center [731, 289] width 36 height 25
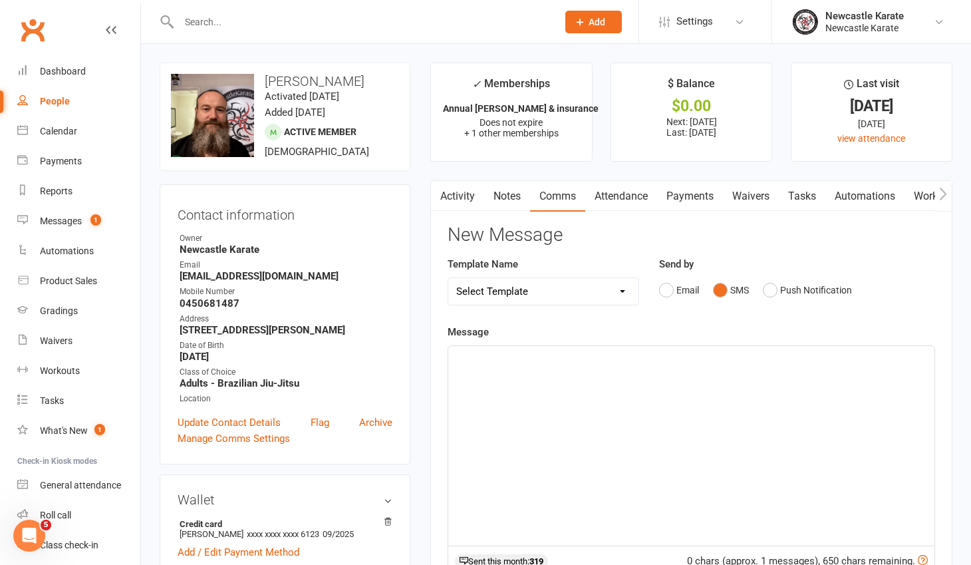
click at [553, 386] on div "﻿" at bounding box center [691, 446] width 486 height 200
click at [575, 359] on span "Hi Gaz, yes that's correct. an invite to accept has just been email. cheers Marc" at bounding box center [629, 358] width 347 height 12
click at [656, 358] on span "Hi Gaz, yes that's correct. An invite to accept has just been email. cheers Marc" at bounding box center [630, 358] width 349 height 12
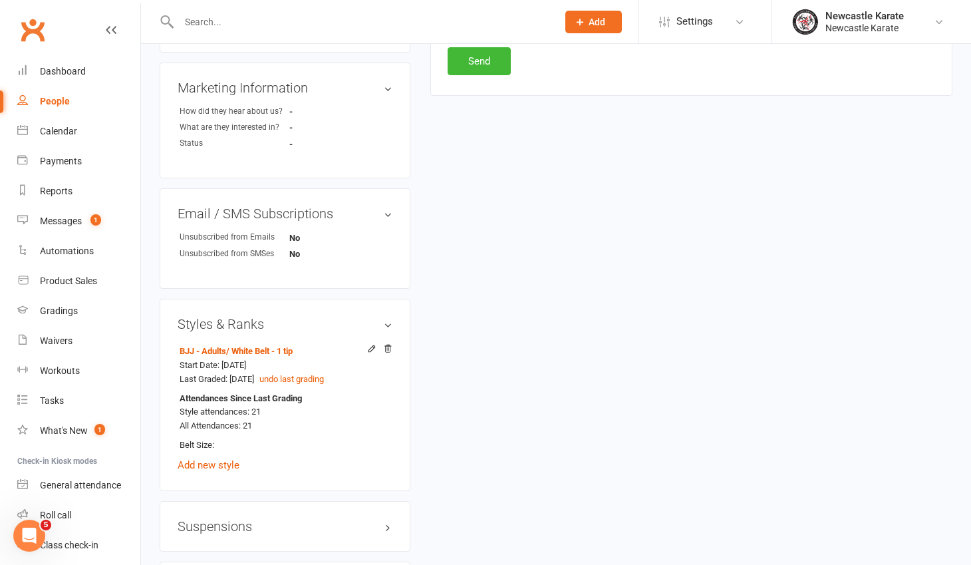
scroll to position [775, 0]
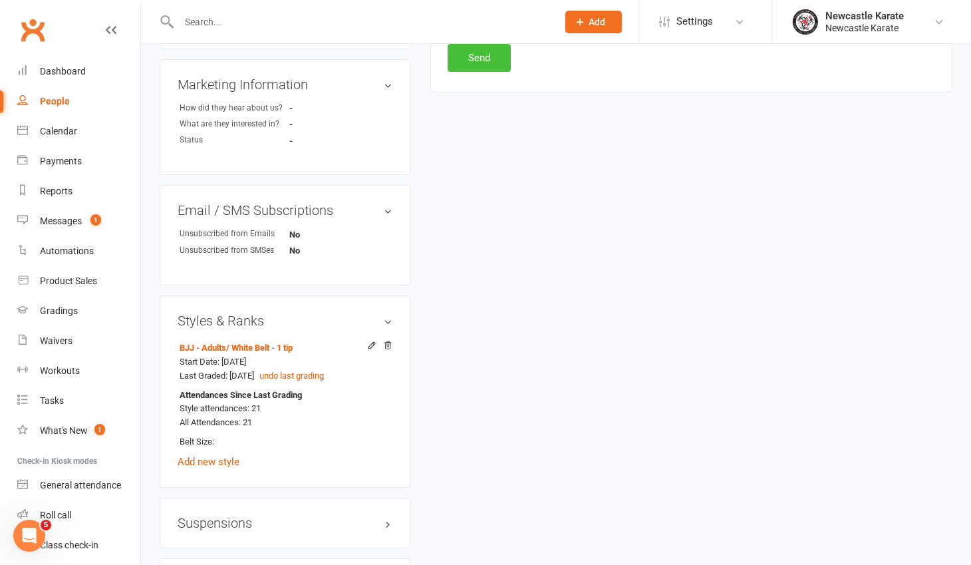
click at [508, 63] on button "Send" at bounding box center [479, 58] width 63 height 28
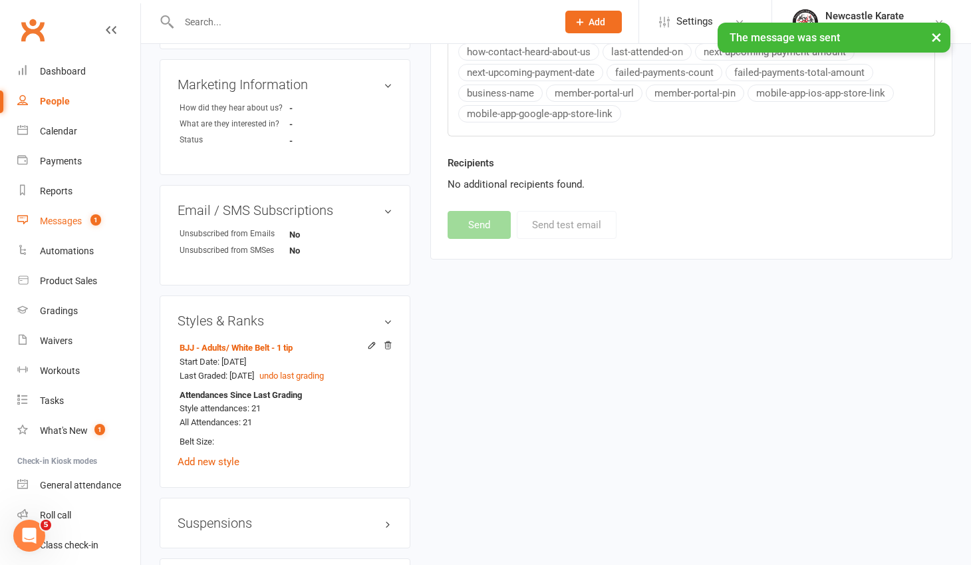
click at [78, 217] on div "Messages" at bounding box center [61, 220] width 42 height 11
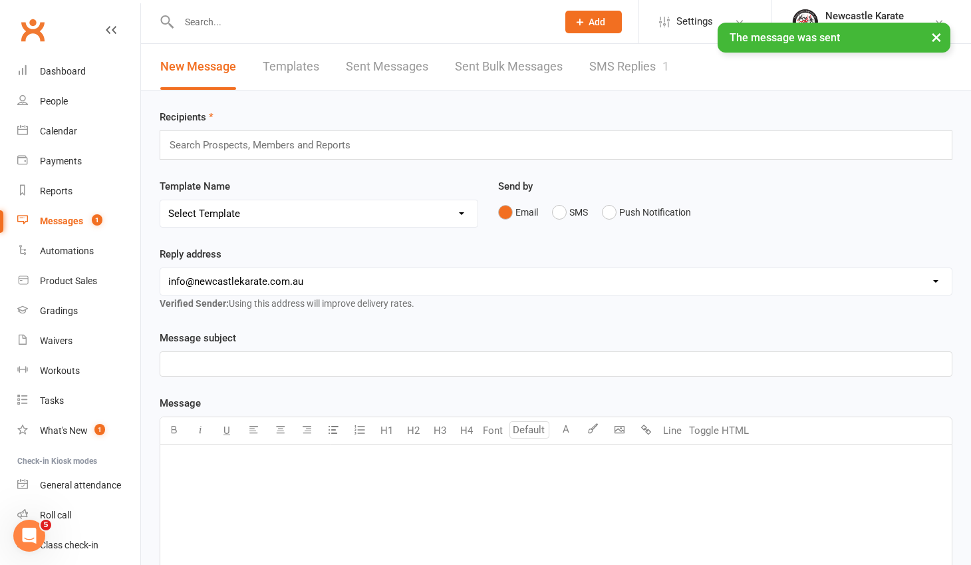
click at [637, 73] on link "SMS Replies 1" at bounding box center [629, 67] width 80 height 46
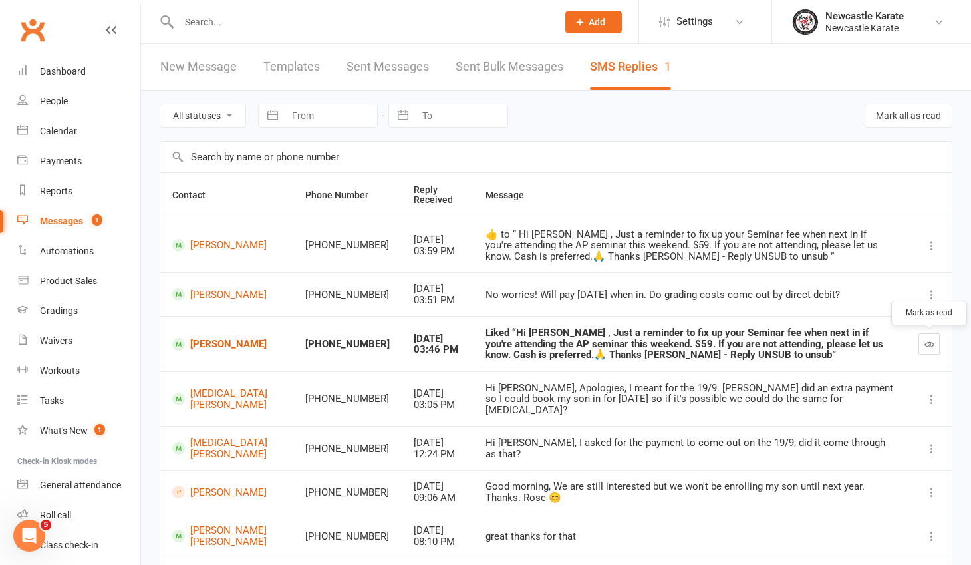
click at [927, 343] on icon "button" at bounding box center [929, 344] width 10 height 10
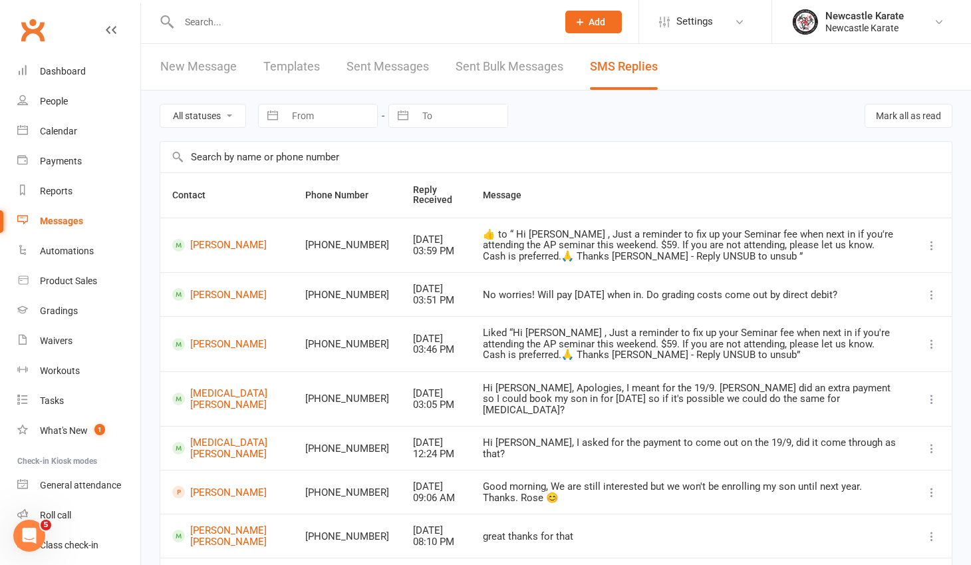
click at [28, 13] on link "Clubworx" at bounding box center [32, 29] width 33 height 33
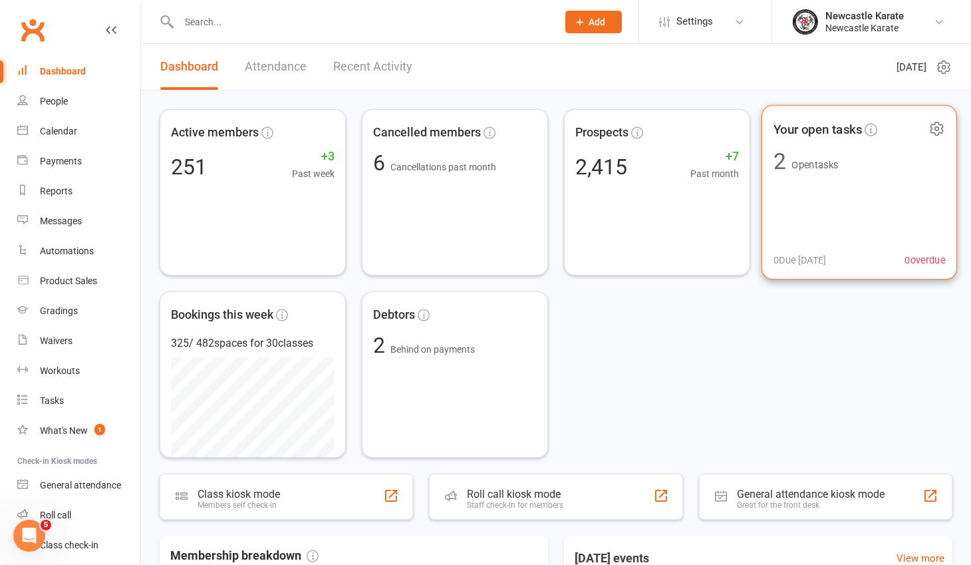
click at [795, 201] on div "Your open tasks 2 Open tasks 0 Due [DATE] 0 overdue" at bounding box center [860, 192] width 196 height 175
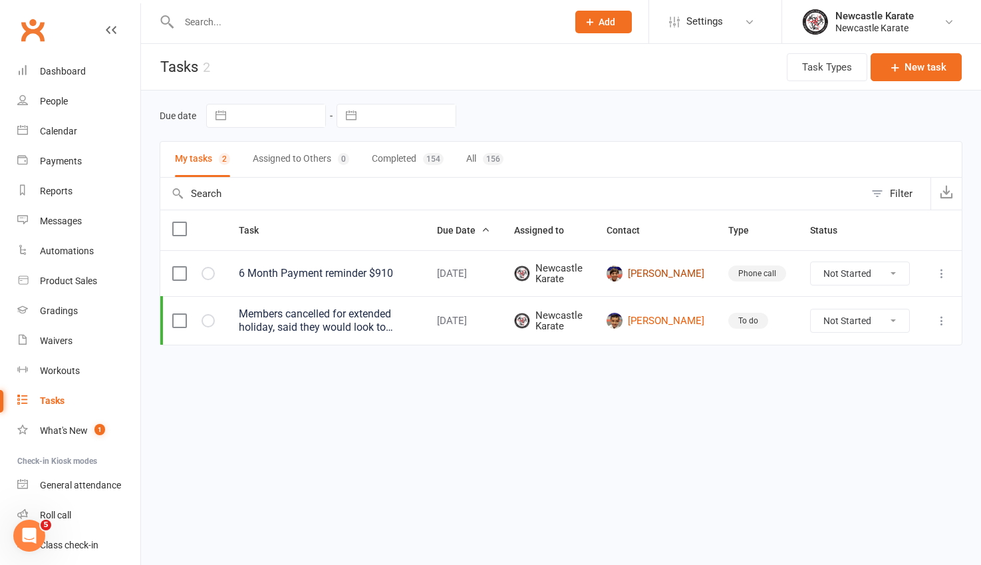
click at [679, 265] on link "[PERSON_NAME]" at bounding box center [656, 273] width 98 height 16
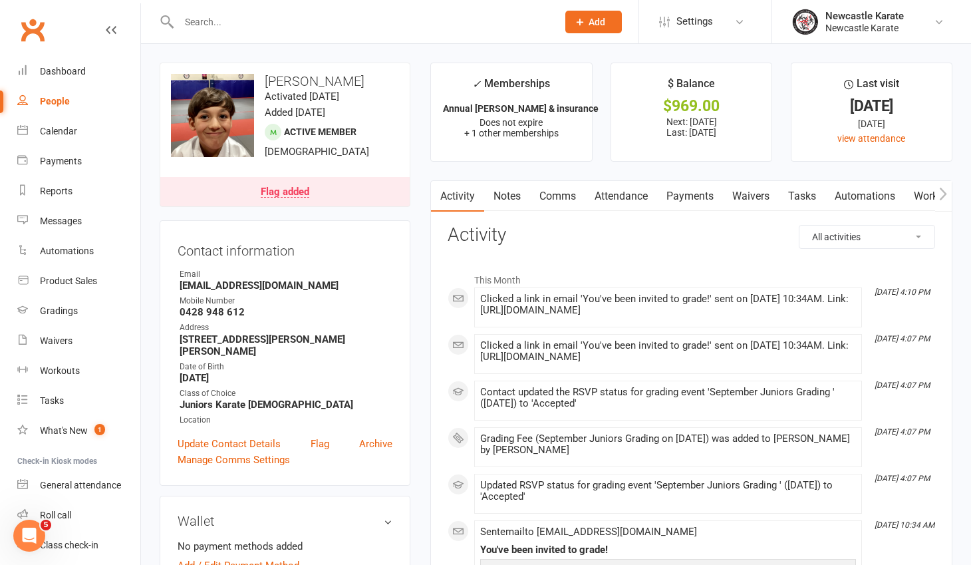
click at [809, 192] on link "Tasks" at bounding box center [802, 196] width 47 height 31
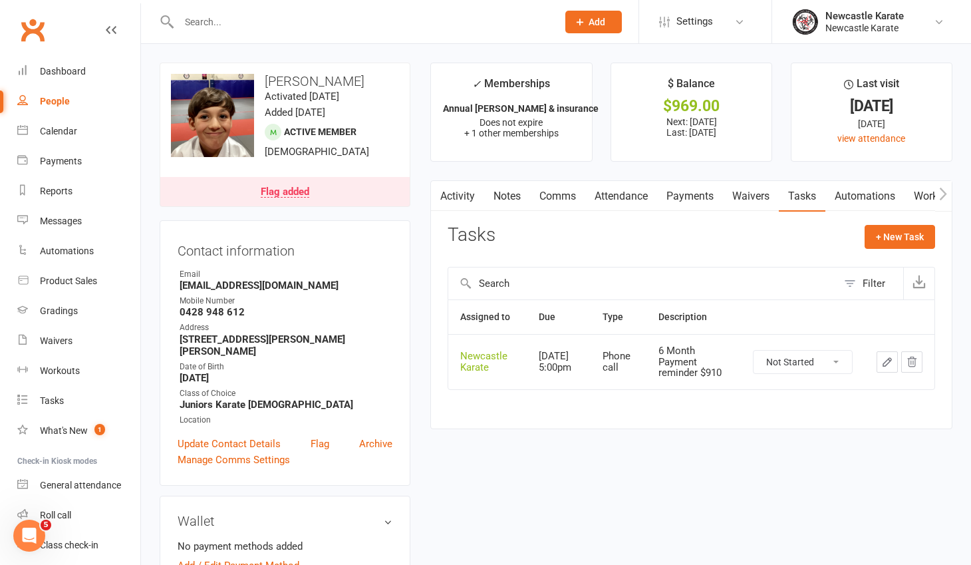
click at [891, 360] on icon "button" at bounding box center [887, 362] width 12 height 12
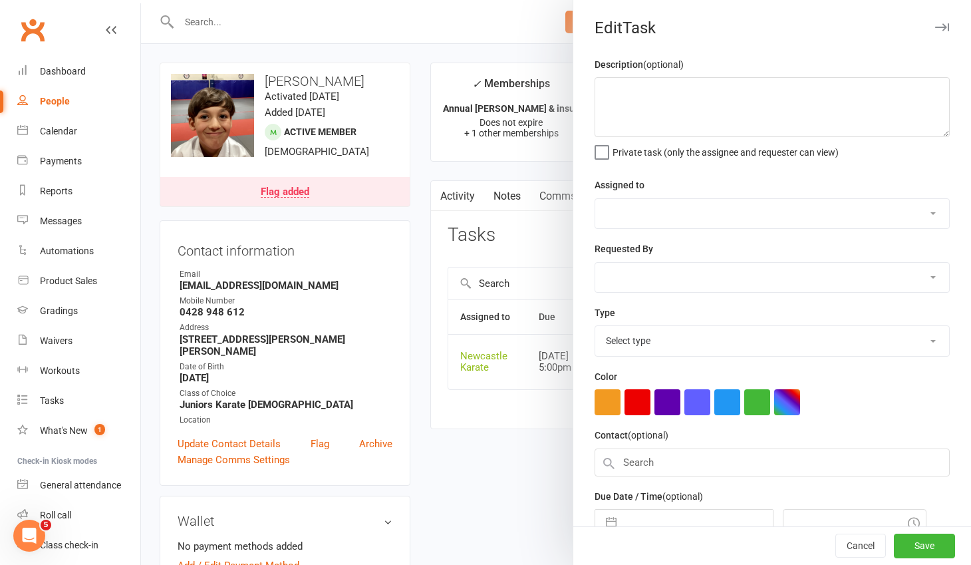
type textarea "6 Month Payment reminder $910"
select select "3225"
type input "[DATE]"
type input "5:00pm"
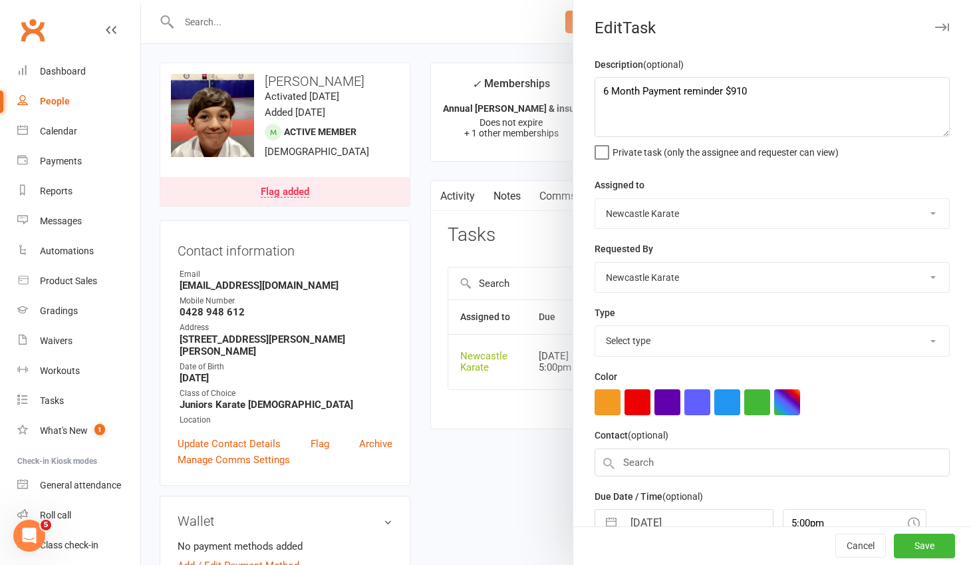
select select "1607"
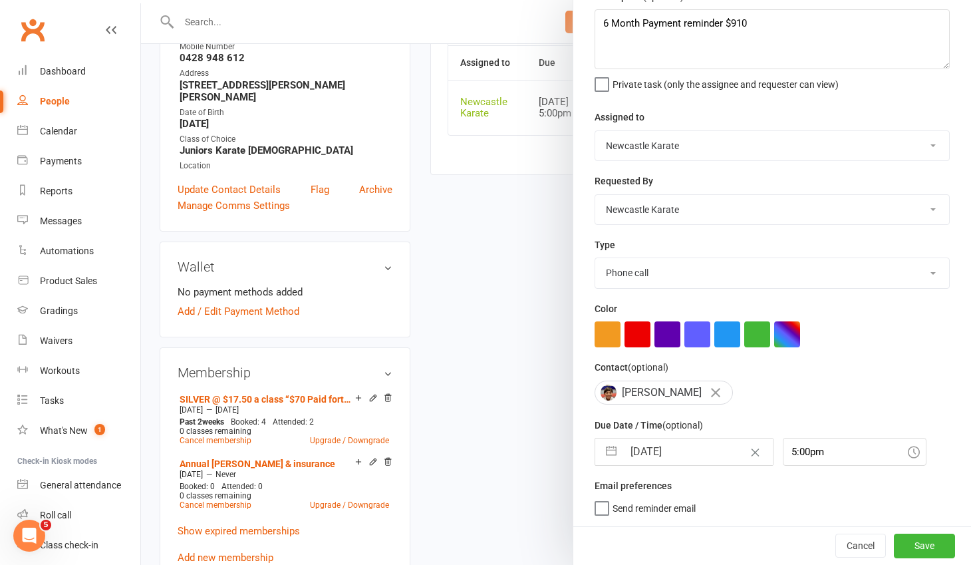
scroll to position [291, 0]
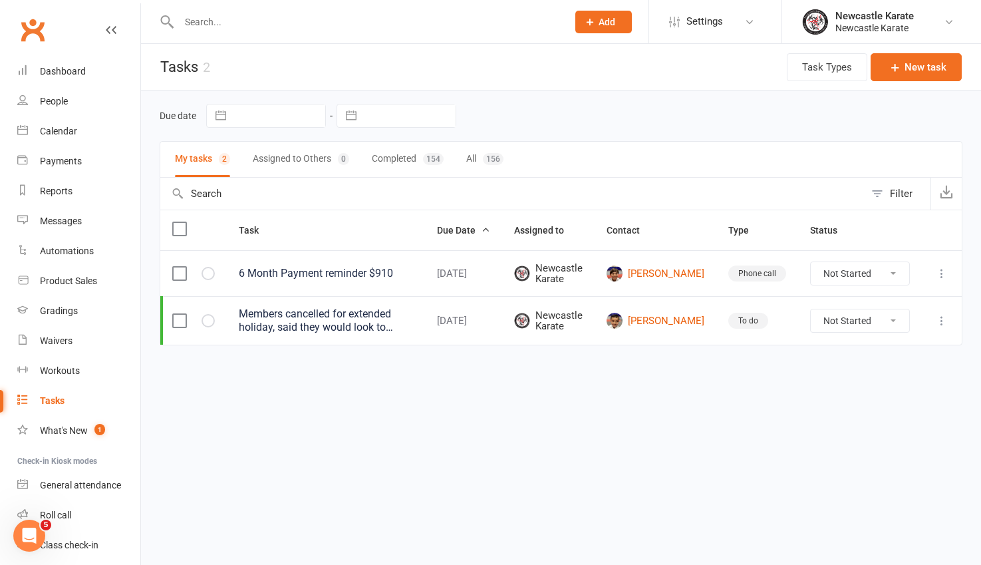
click at [319, 321] on div "Members cancelled for extended holiday, said they would look to reenrol [DATE],…" at bounding box center [326, 320] width 174 height 27
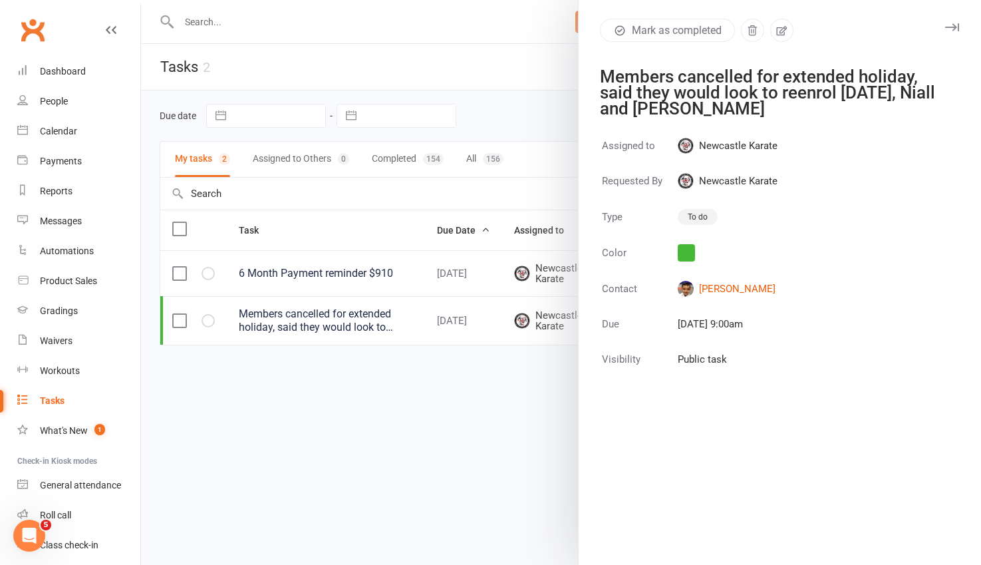
click at [519, 118] on div at bounding box center [561, 282] width 840 height 565
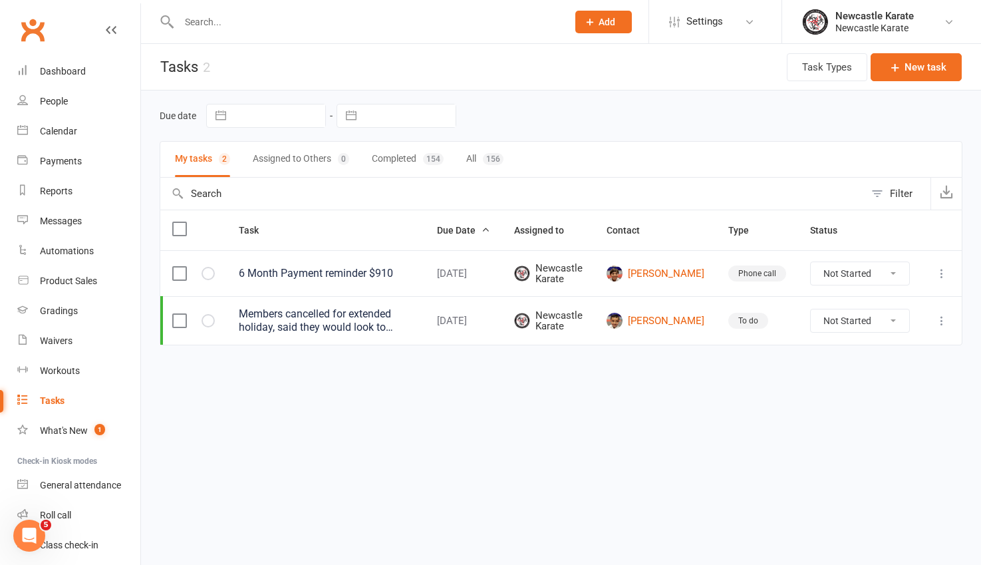
click at [947, 323] on icon at bounding box center [941, 320] width 13 height 13
click at [886, 394] on link "Delete" at bounding box center [883, 399] width 132 height 27
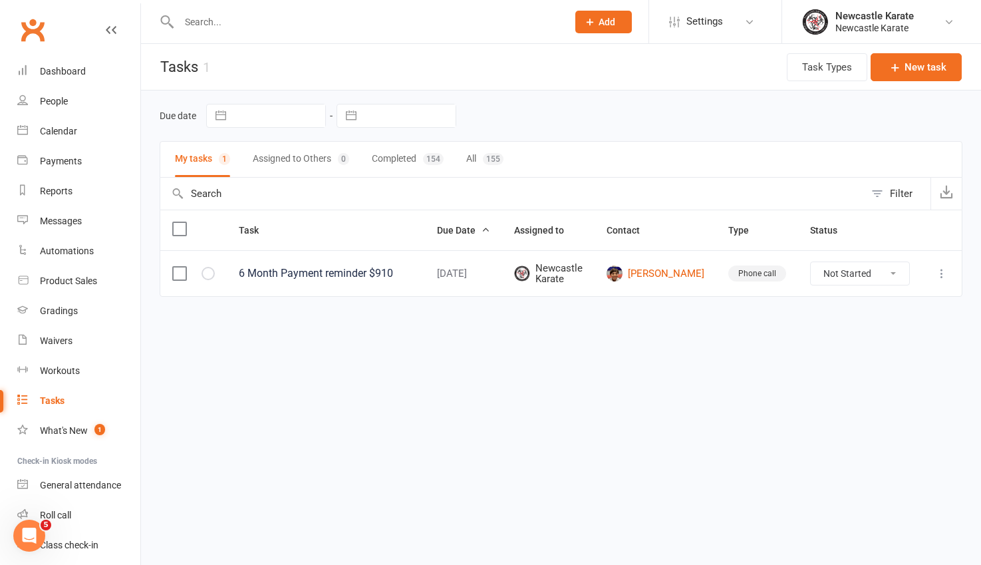
click at [19, 28] on link "Clubworx" at bounding box center [32, 29] width 33 height 33
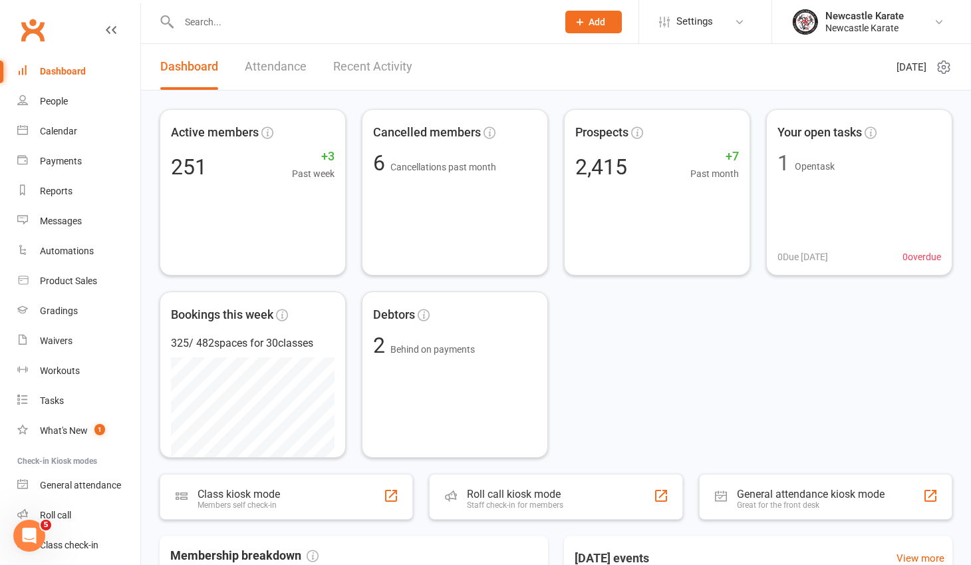
click at [41, 23] on link "Clubworx" at bounding box center [32, 29] width 33 height 33
click at [35, 37] on link "Clubworx" at bounding box center [32, 29] width 33 height 33
click at [35, 29] on link "Clubworx" at bounding box center [32, 29] width 33 height 33
click at [86, 220] on count-badge "1" at bounding box center [92, 220] width 17 height 11
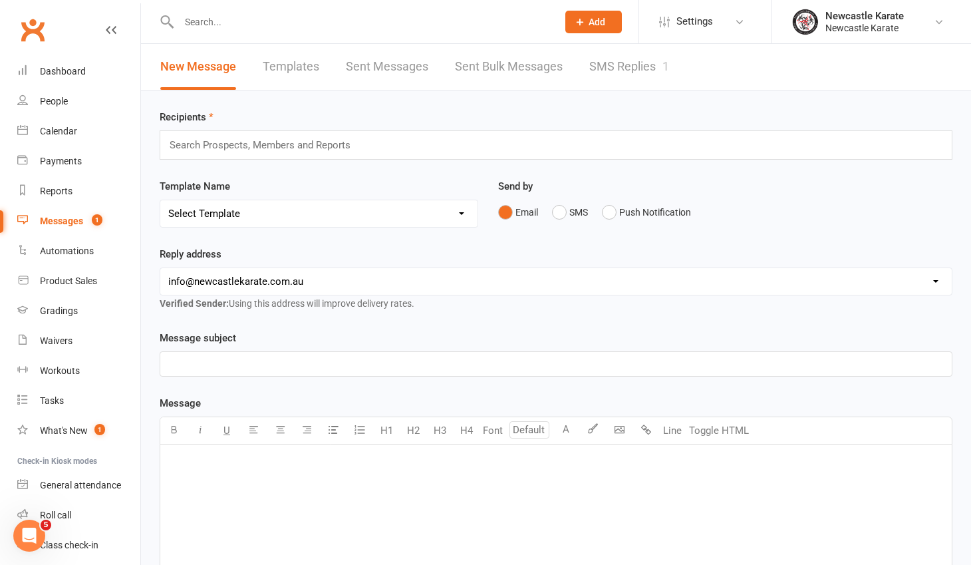
click at [625, 69] on link "SMS Replies 1" at bounding box center [629, 67] width 80 height 46
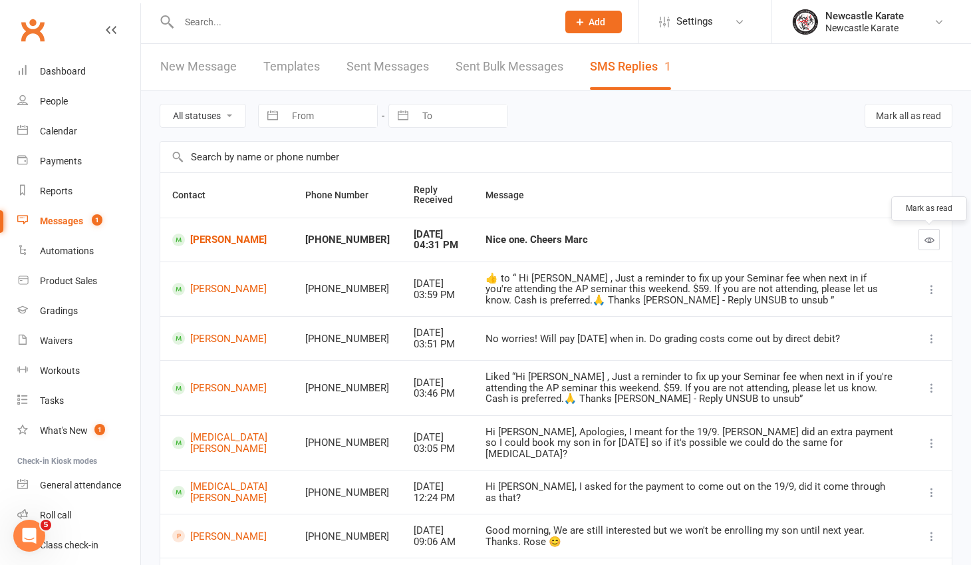
click at [927, 239] on icon "button" at bounding box center [929, 240] width 10 height 10
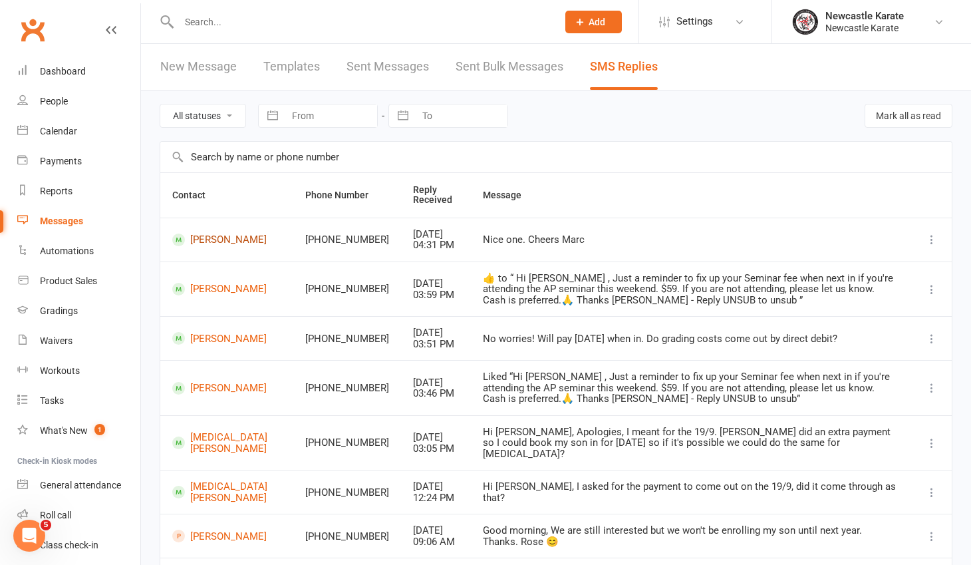
click at [217, 238] on link "Gary Marriner" at bounding box center [226, 239] width 109 height 13
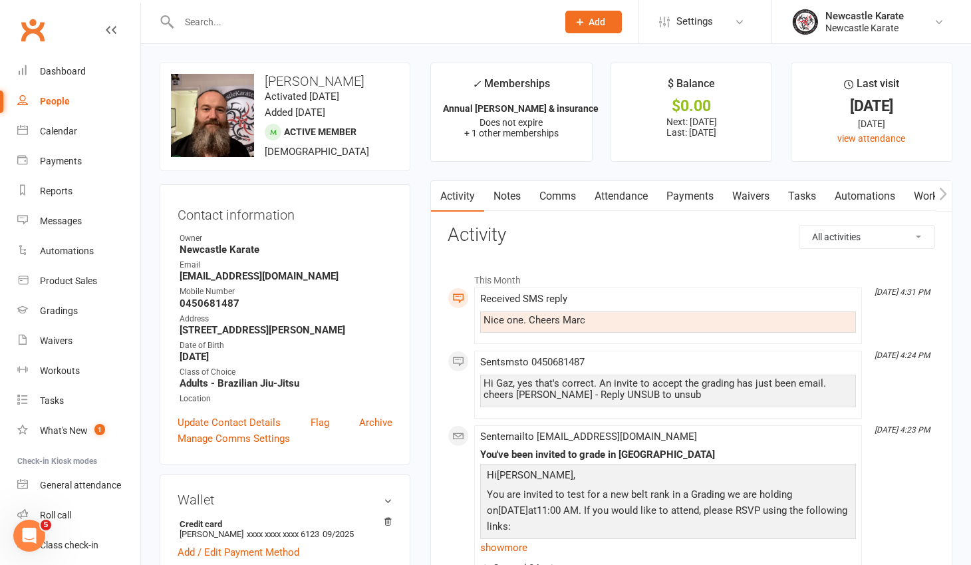
click at [35, 33] on link "Clubworx" at bounding box center [32, 29] width 33 height 33
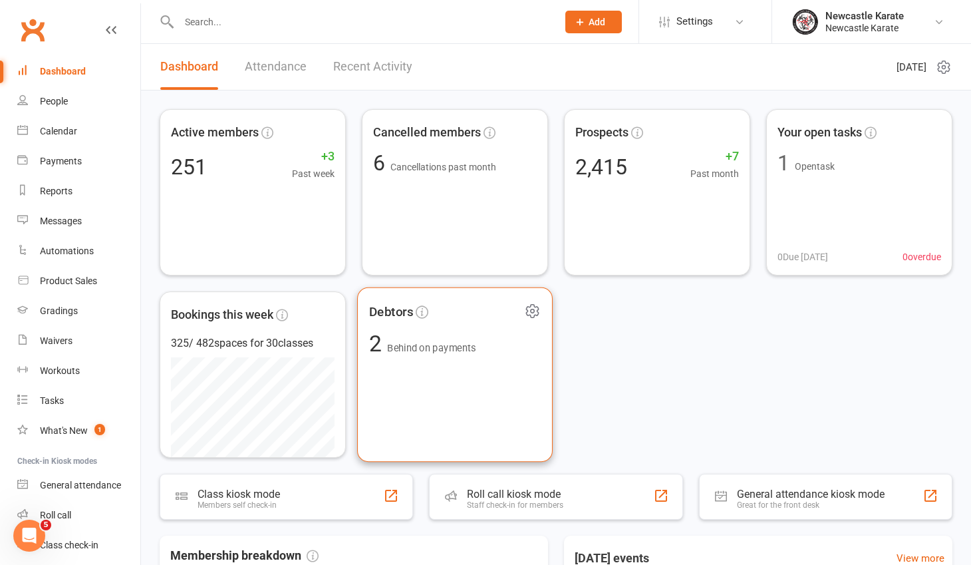
click at [428, 350] on span "Behind on payments" at bounding box center [431, 348] width 88 height 11
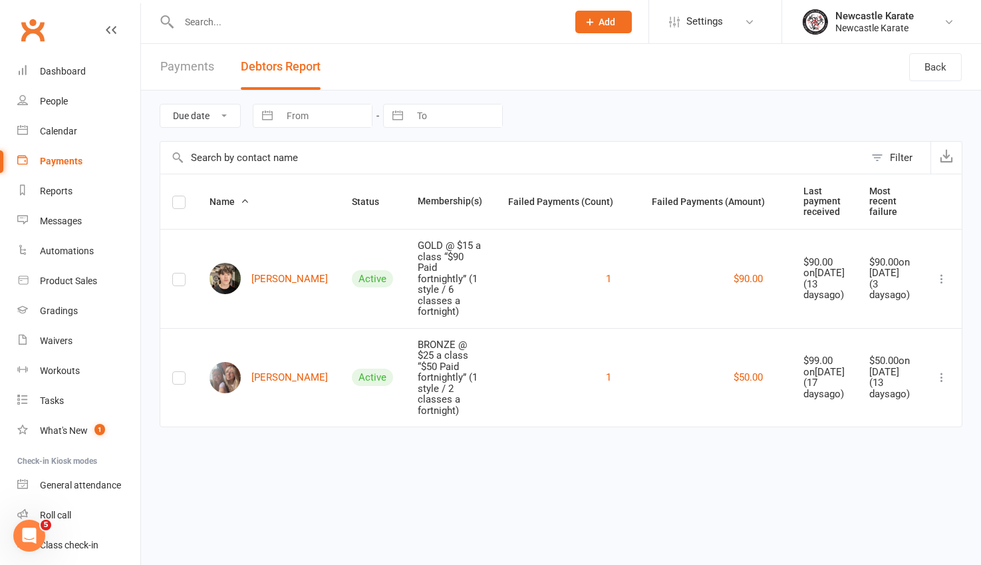
click at [31, 33] on link "Clubworx" at bounding box center [32, 29] width 33 height 33
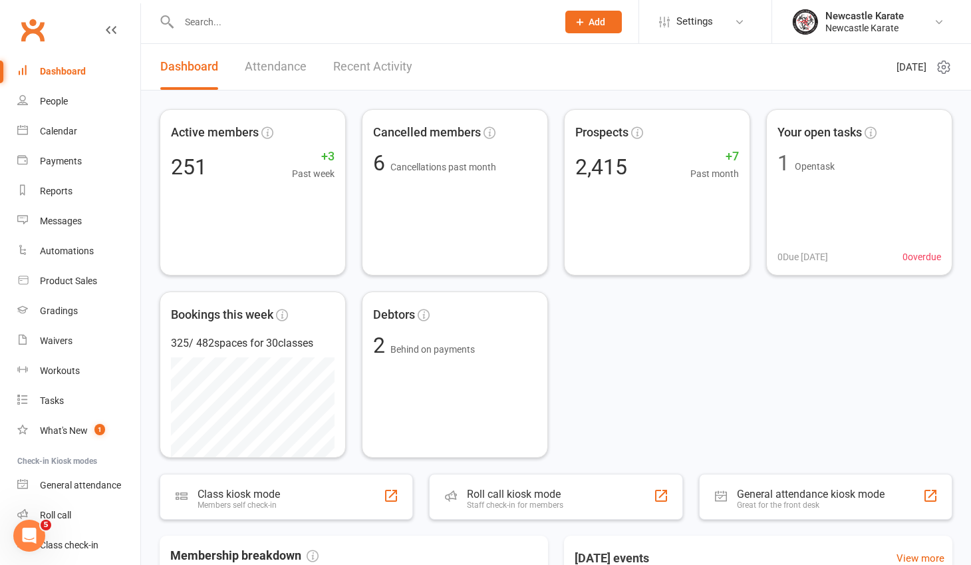
click at [42, 29] on link "Clubworx" at bounding box center [32, 29] width 33 height 33
click at [26, 25] on link "Clubworx" at bounding box center [32, 29] width 33 height 33
click at [63, 127] on div "Calendar" at bounding box center [58, 131] width 37 height 11
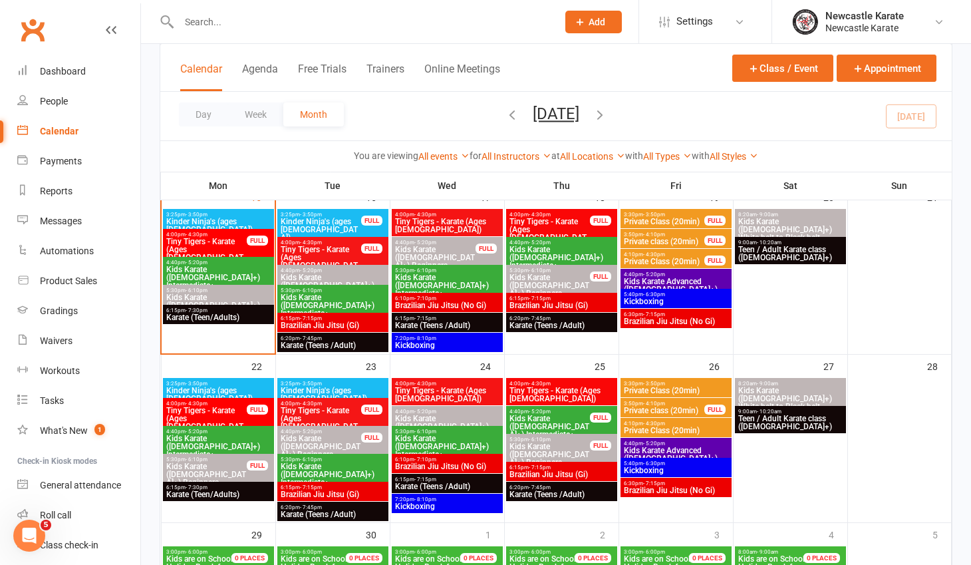
scroll to position [474, 0]
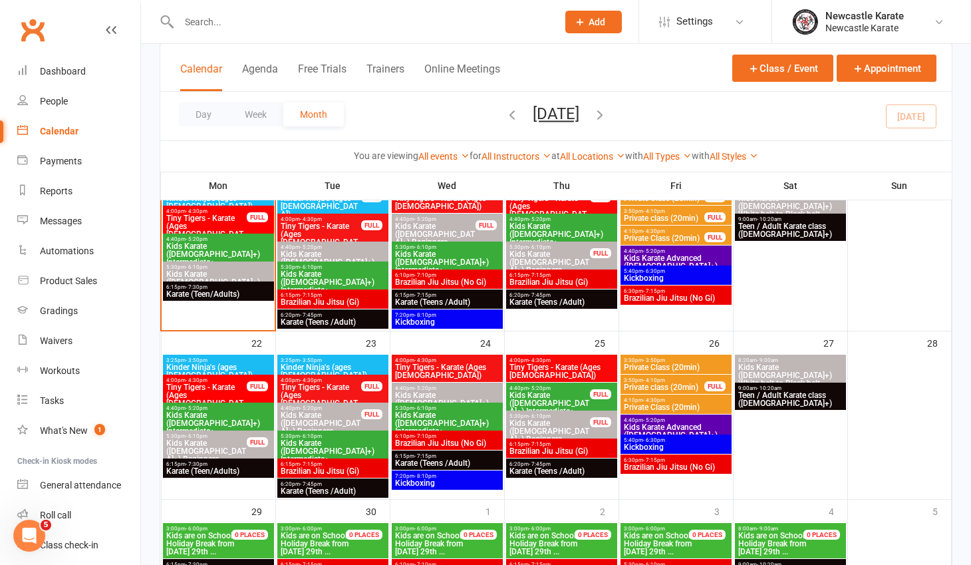
click at [243, 290] on span "Karate (Teen/Adults)" at bounding box center [219, 294] width 106 height 8
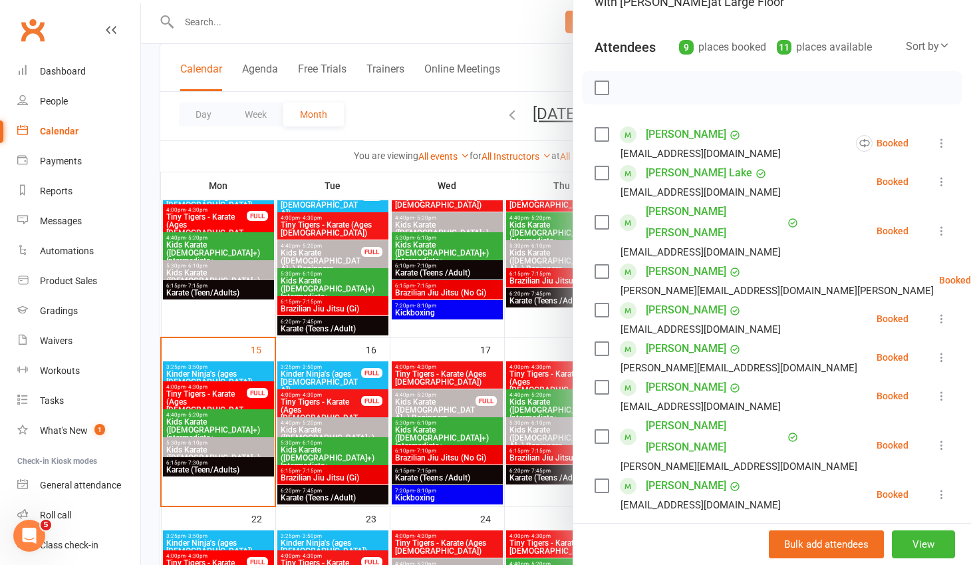
scroll to position [231, 0]
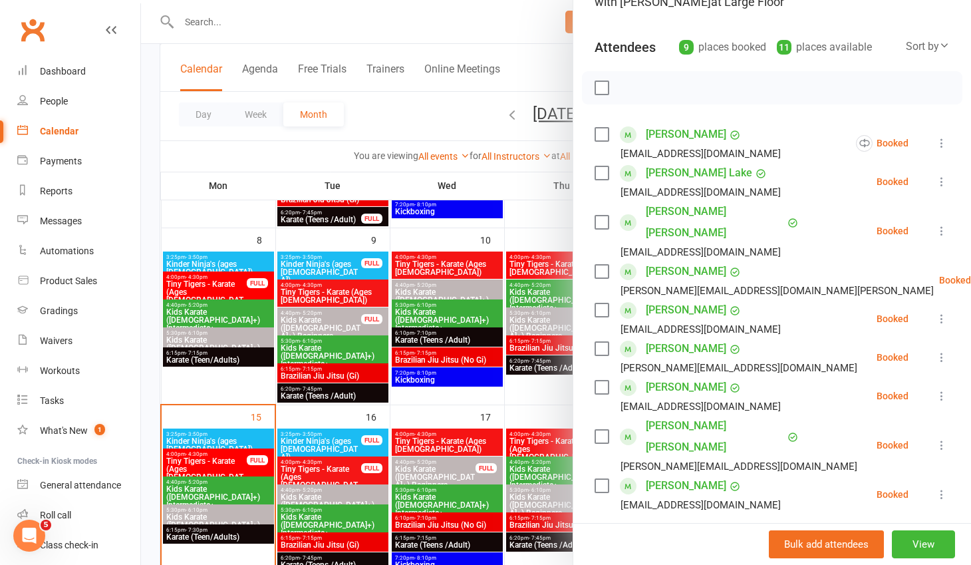
click at [242, 354] on div at bounding box center [556, 282] width 830 height 565
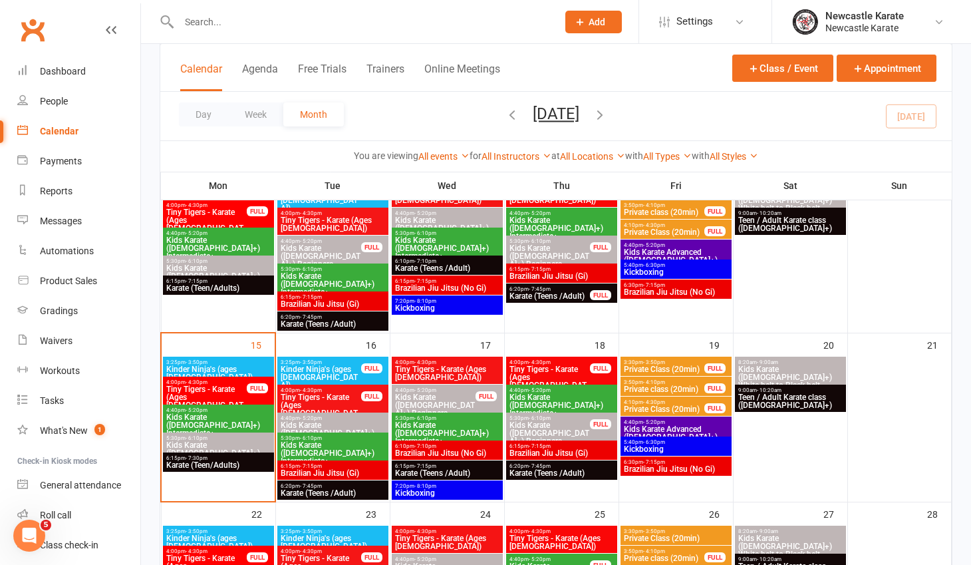
scroll to position [394, 0]
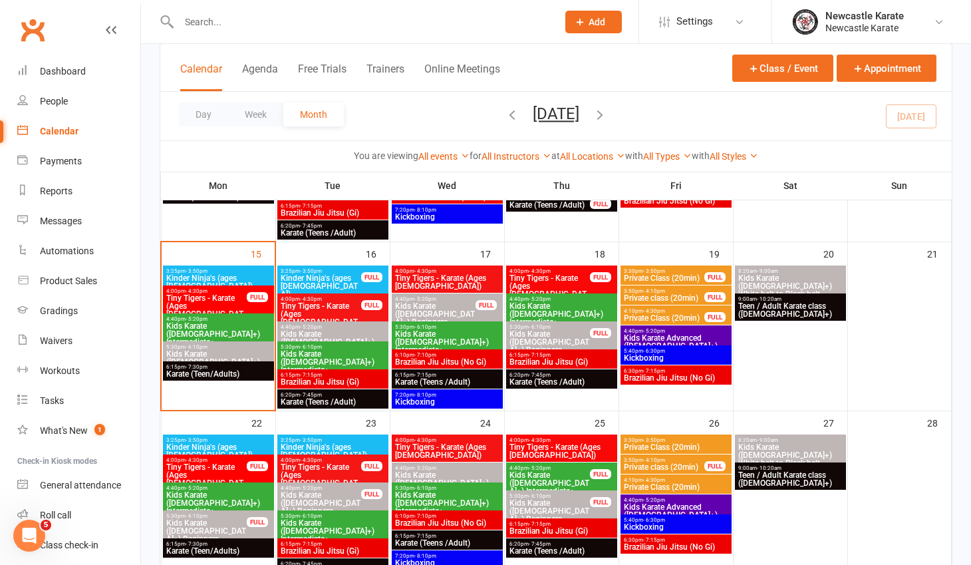
click at [243, 374] on span "Karate (Teen/Adults)" at bounding box center [219, 374] width 106 height 8
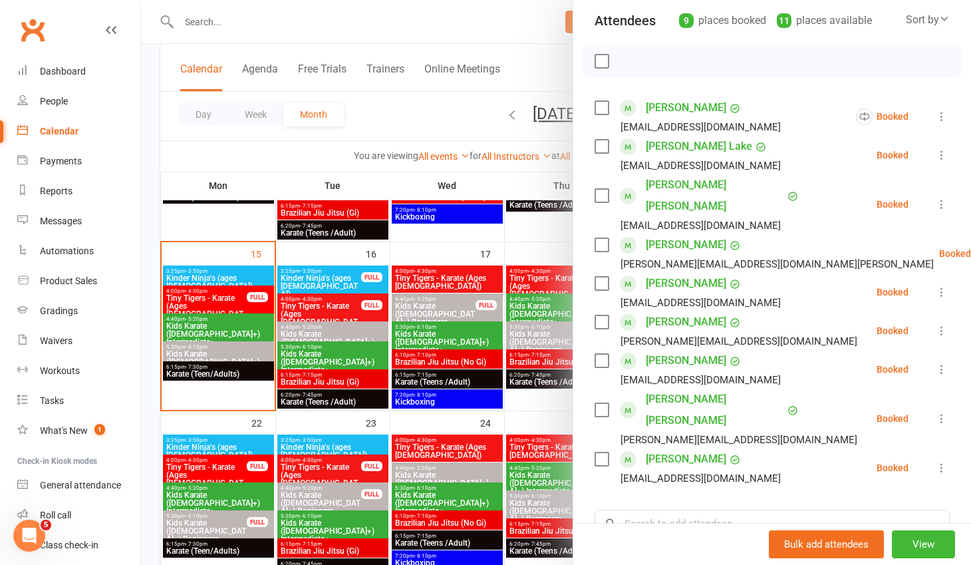
scroll to position [152, 0]
click at [218, 351] on div at bounding box center [556, 282] width 830 height 565
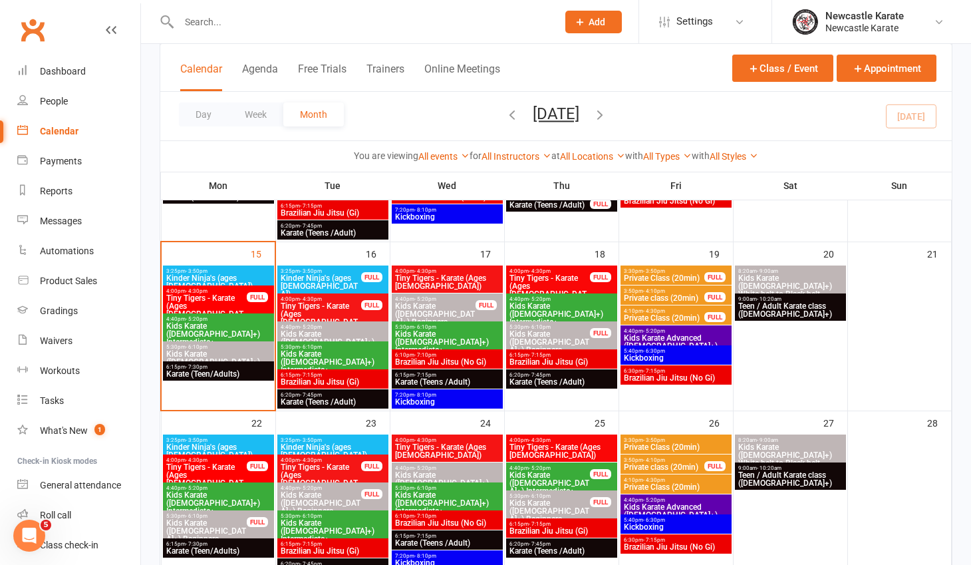
click at [223, 350] on span "Kids Karate ([DEMOGRAPHIC_DATA]+) Beginners" at bounding box center [219, 362] width 106 height 24
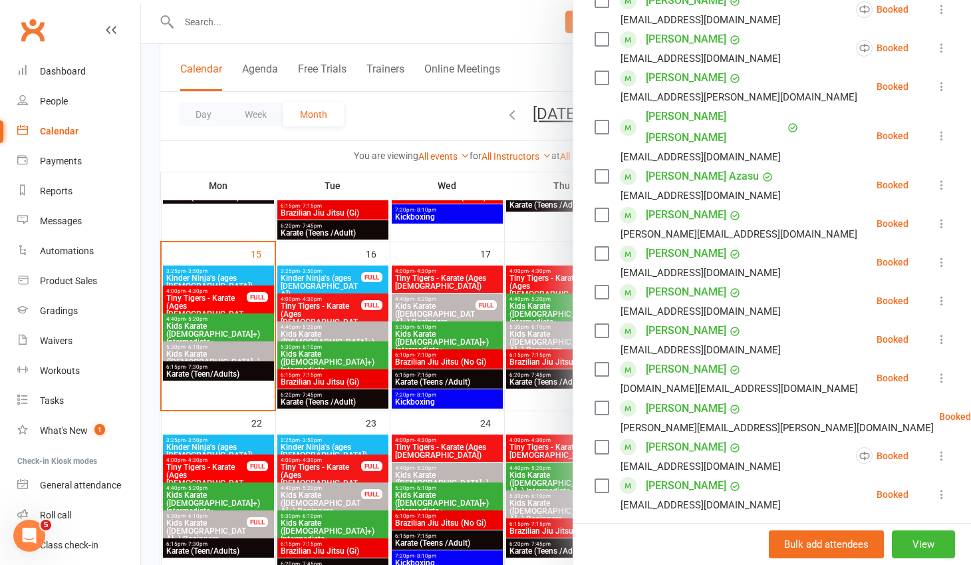
scroll to position [486, 0]
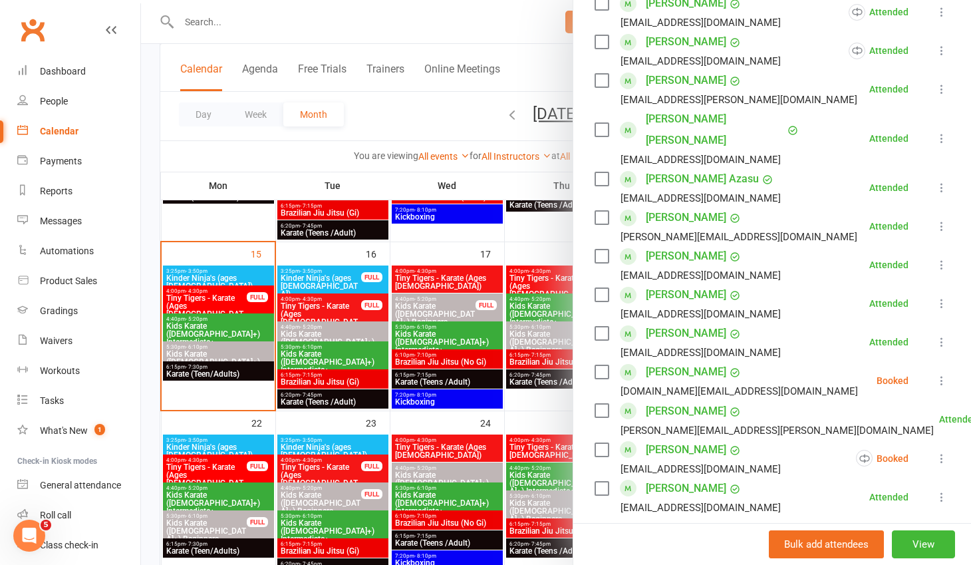
click at [305, 162] on div at bounding box center [556, 282] width 830 height 565
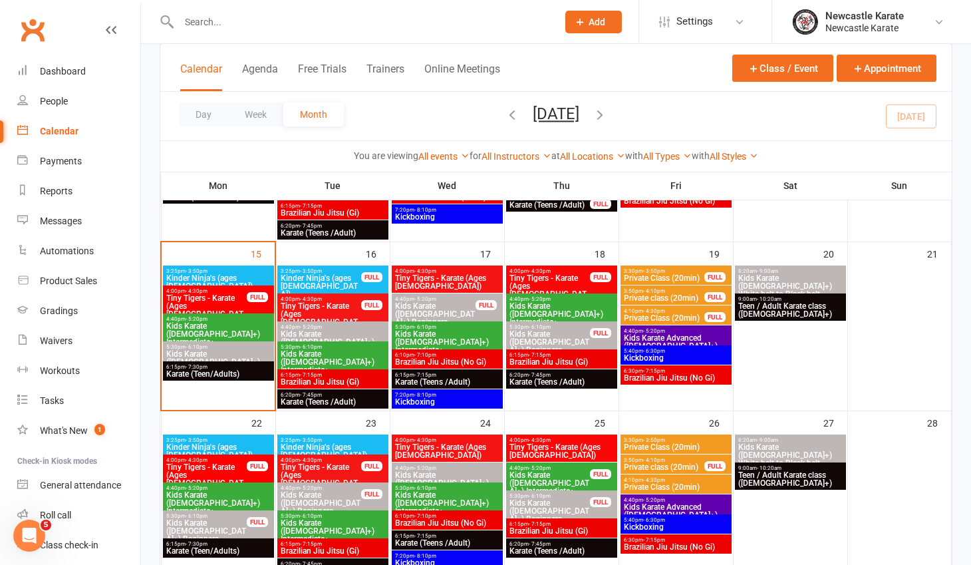
click at [256, 355] on span "Kids Karate (7yo+) Beginners" at bounding box center [219, 362] width 106 height 24
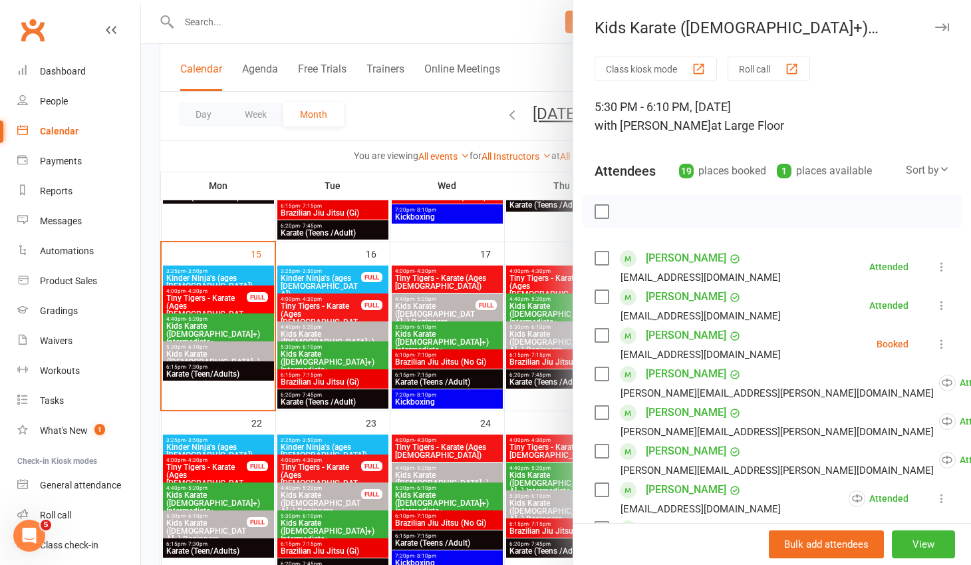
click at [935, 343] on icon at bounding box center [941, 343] width 13 height 13
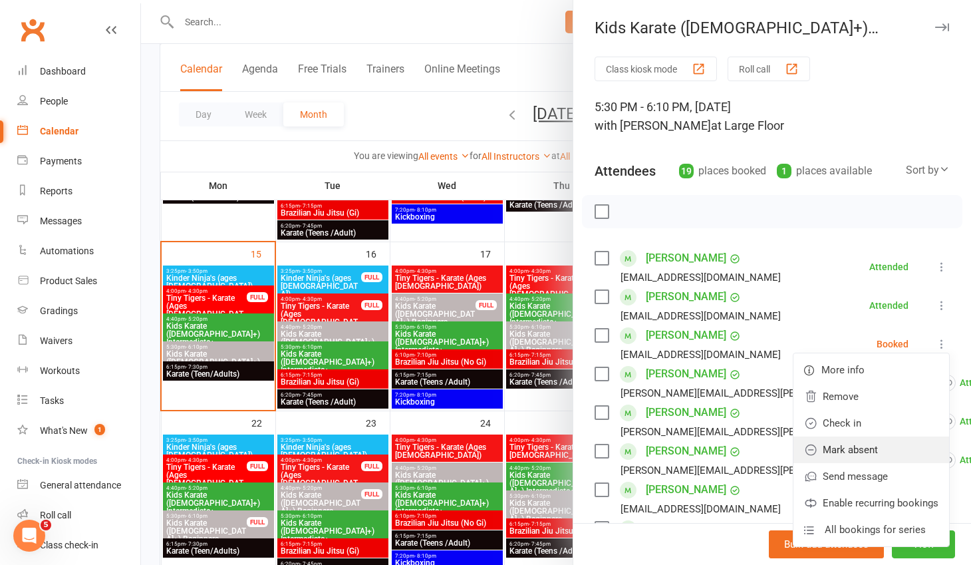
click at [881, 442] on link "Mark absent" at bounding box center [871, 449] width 156 height 27
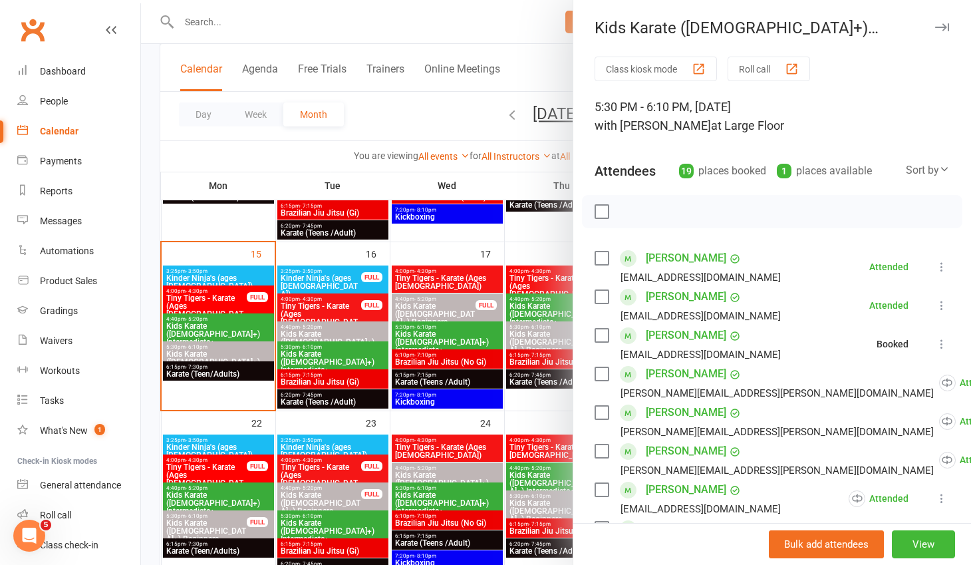
scroll to position [440, 0]
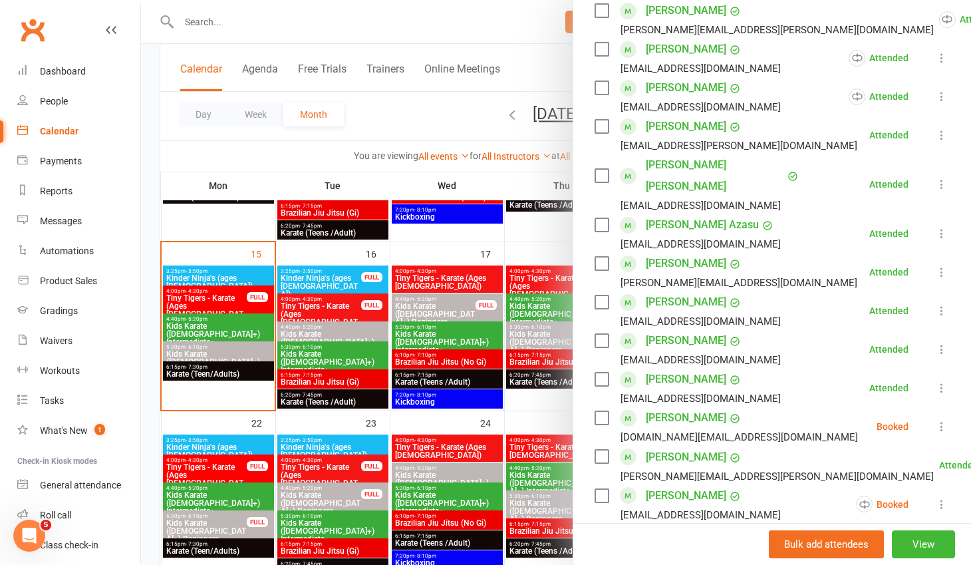
click at [935, 420] on icon at bounding box center [941, 426] width 13 height 13
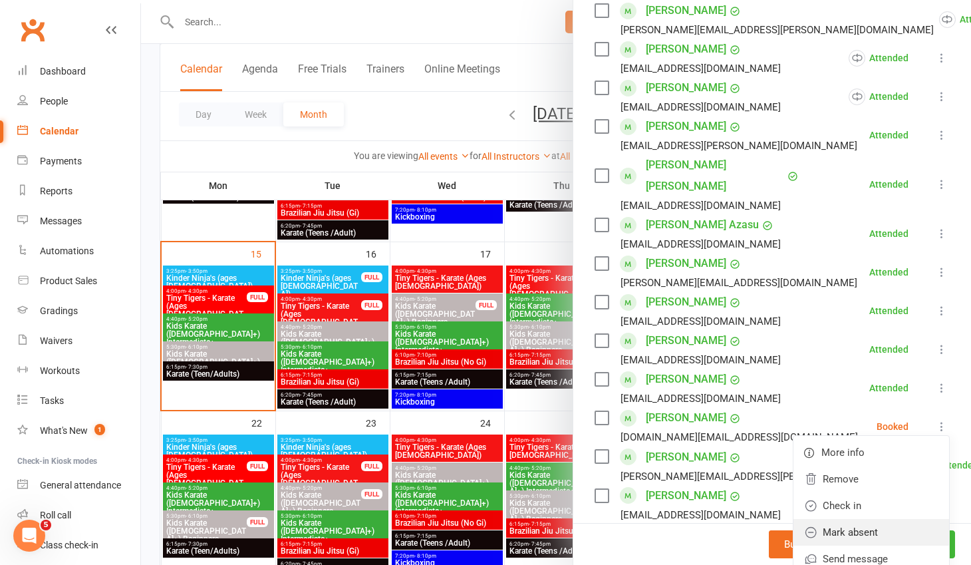
click at [851, 519] on link "Mark absent" at bounding box center [871, 532] width 156 height 27
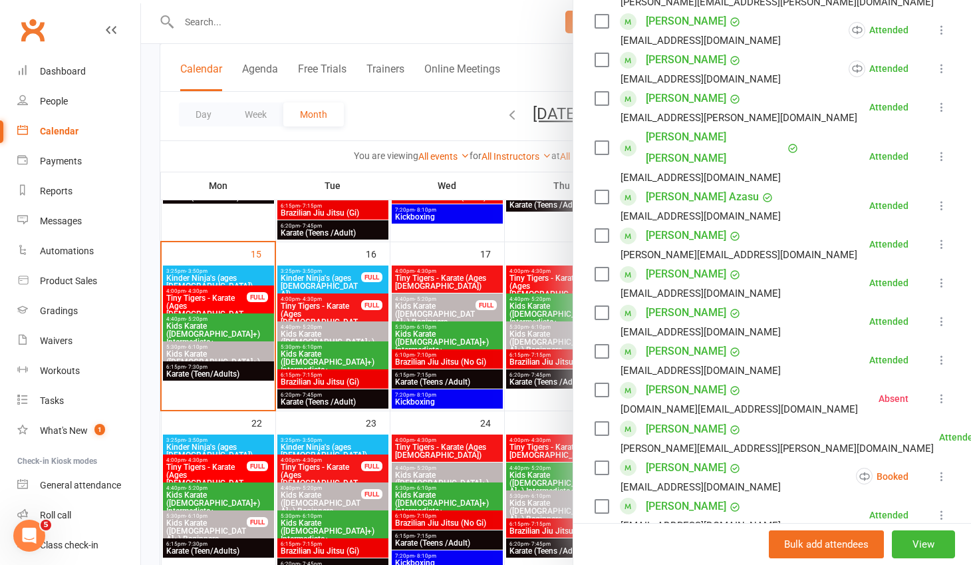
scroll to position [469, 0]
click at [935, 469] on icon at bounding box center [941, 475] width 13 height 13
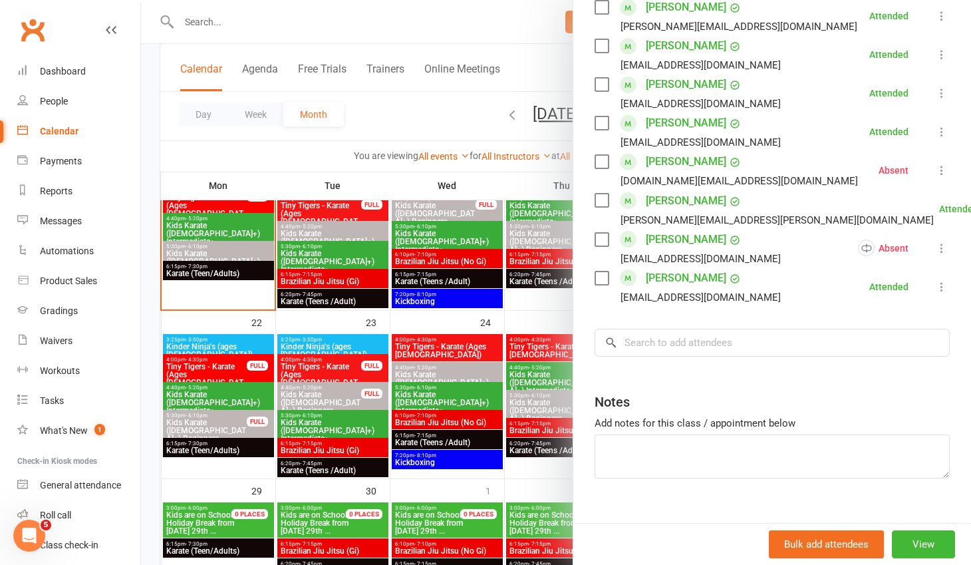
scroll to position [502, 0]
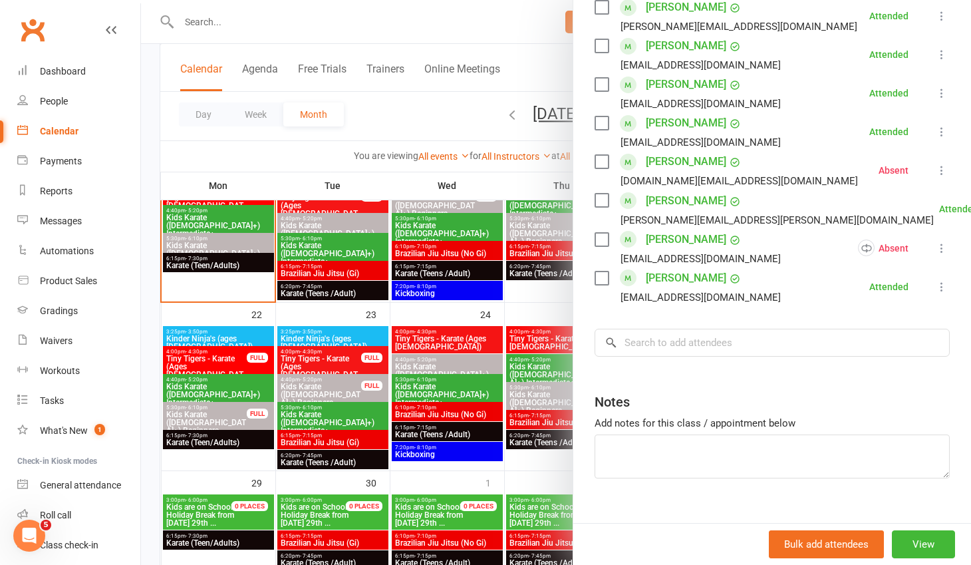
click at [408, 106] on div at bounding box center [556, 282] width 830 height 565
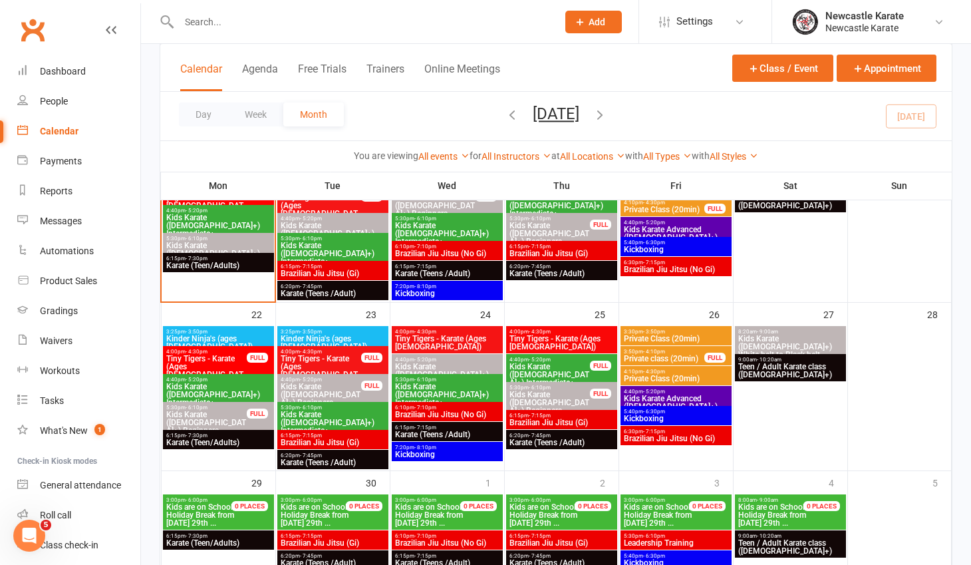
click at [29, 21] on link "Clubworx" at bounding box center [32, 29] width 33 height 33
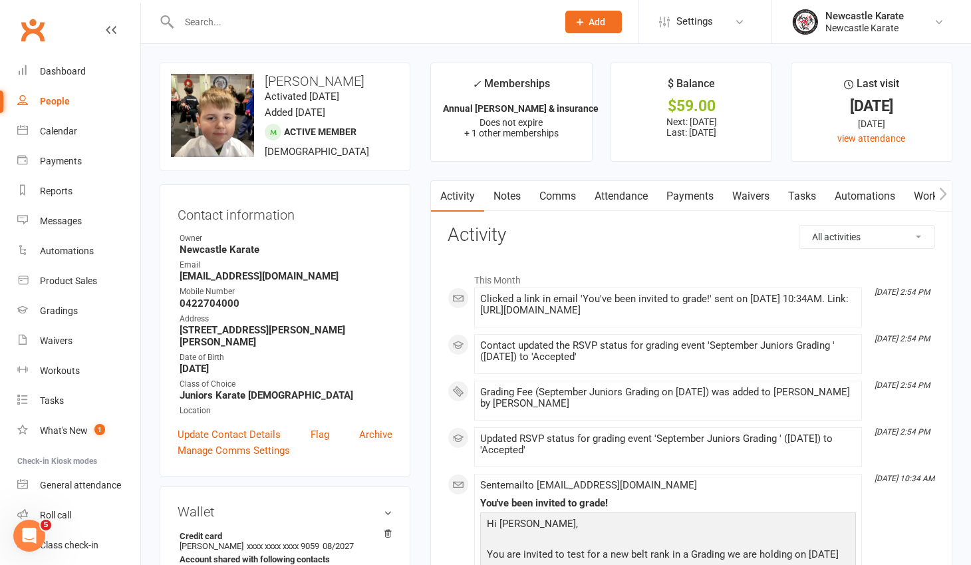
click at [632, 203] on link "Attendance" at bounding box center [621, 196] width 72 height 31
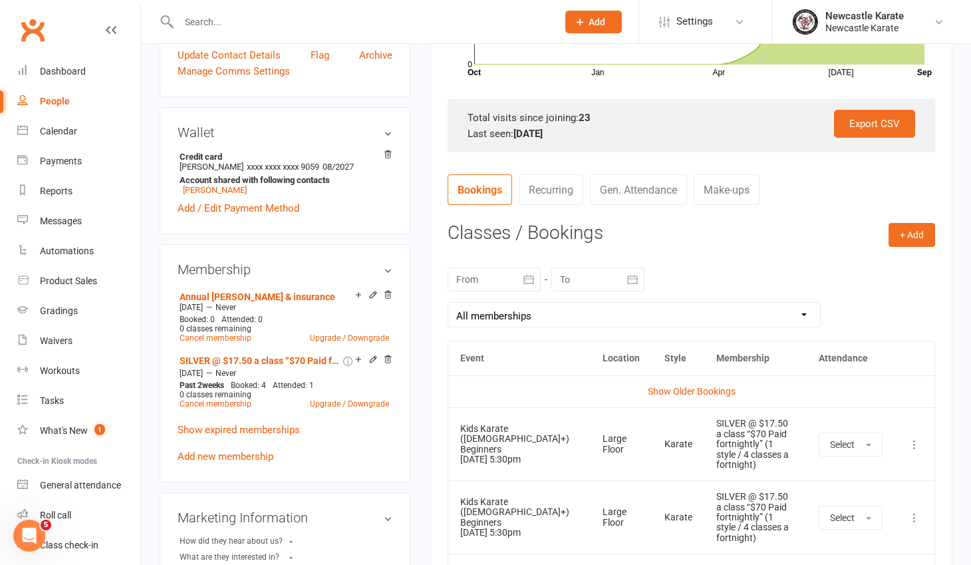
scroll to position [379, 0]
click at [530, 280] on icon "button" at bounding box center [528, 279] width 13 height 13
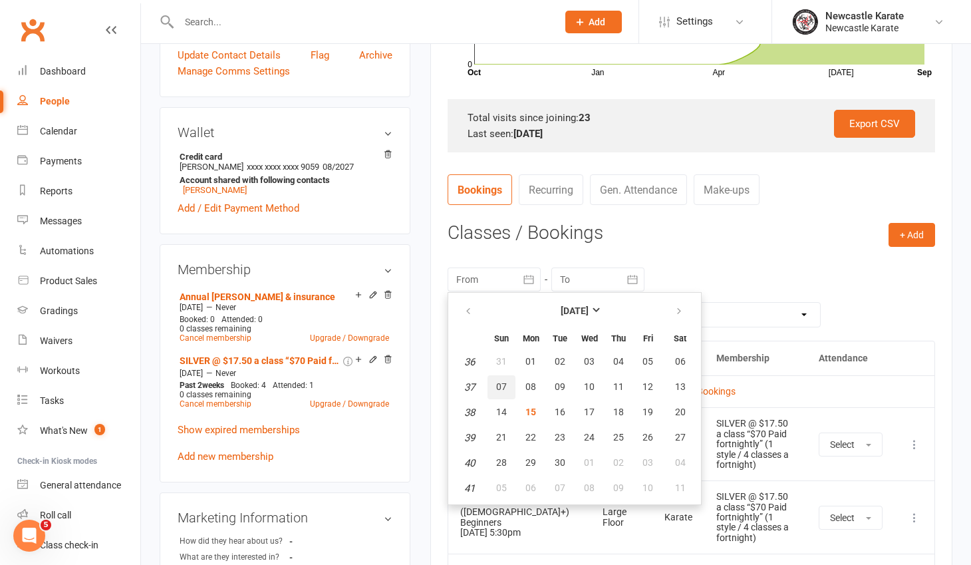
click at [507, 381] on button "07" at bounding box center [502, 387] width 28 height 24
type input "07 Sep 2025"
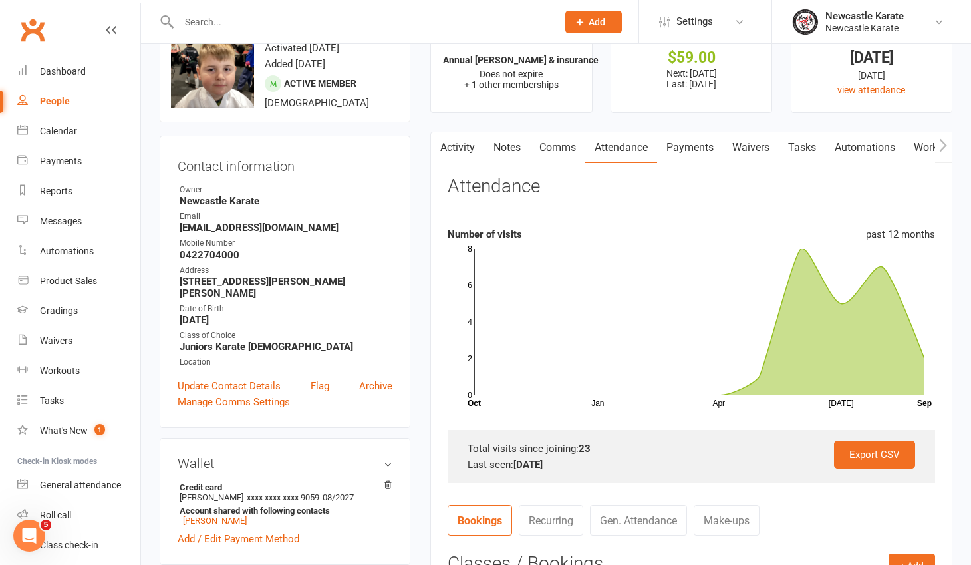
scroll to position [0, 0]
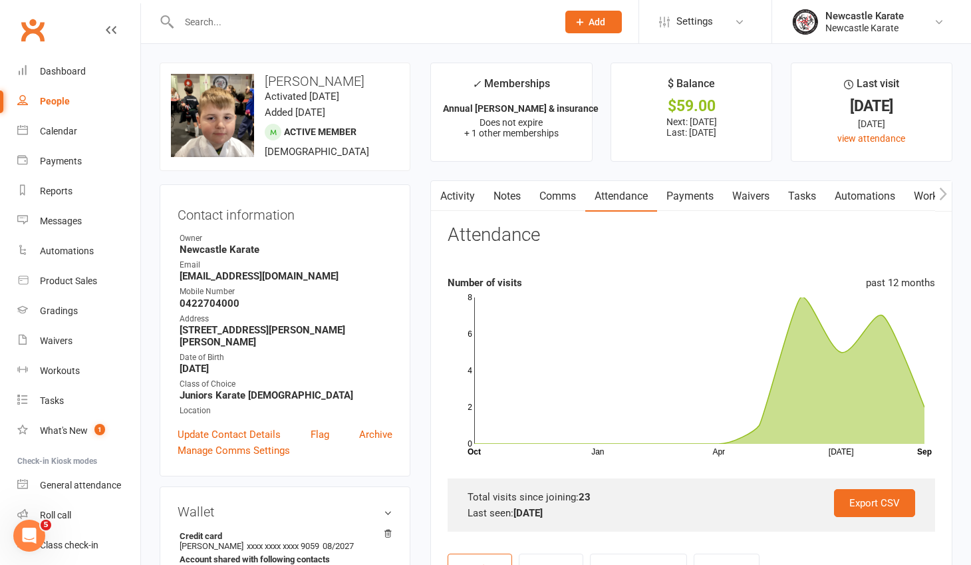
click at [35, 30] on link "Clubworx" at bounding box center [32, 29] width 33 height 33
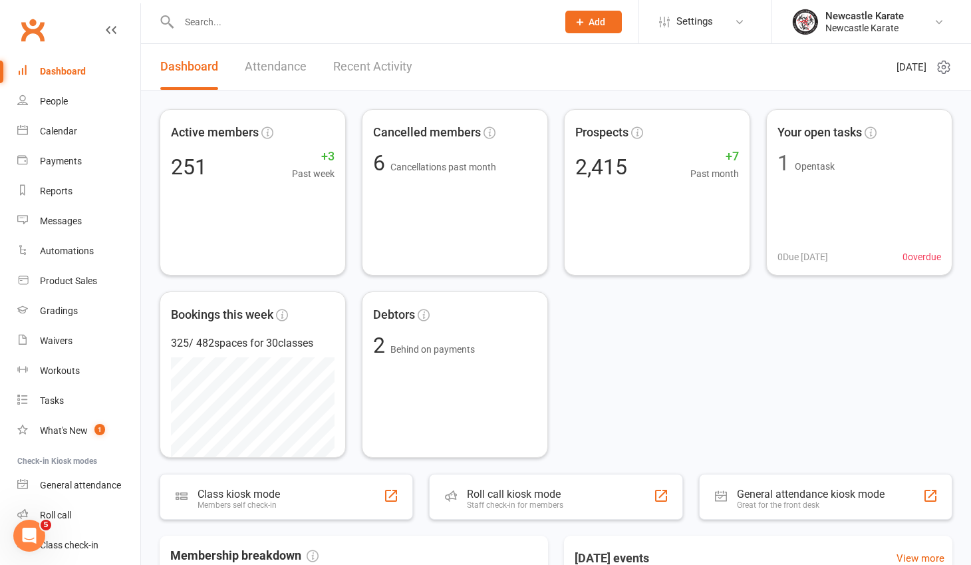
click at [27, 27] on link "Clubworx" at bounding box center [32, 29] width 33 height 33
click at [43, 29] on link "Clubworx" at bounding box center [32, 29] width 33 height 33
click at [39, 27] on link "Clubworx" at bounding box center [32, 29] width 33 height 33
click at [29, 31] on link "Clubworx" at bounding box center [32, 29] width 33 height 33
click at [27, 27] on link "Clubworx" at bounding box center [32, 29] width 33 height 33
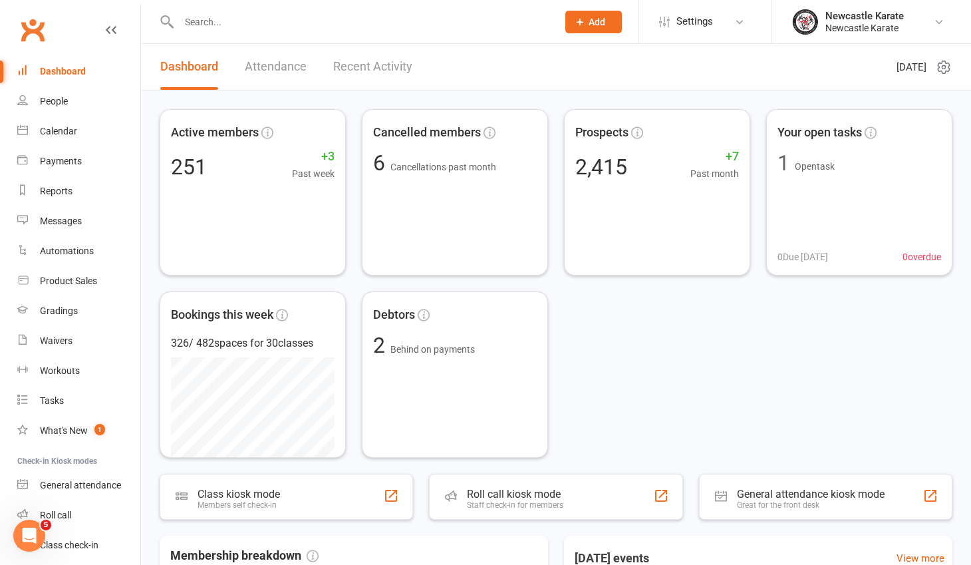
click at [17, 31] on link "Clubworx" at bounding box center [32, 29] width 33 height 33
